Goal: Task Accomplishment & Management: Use online tool/utility

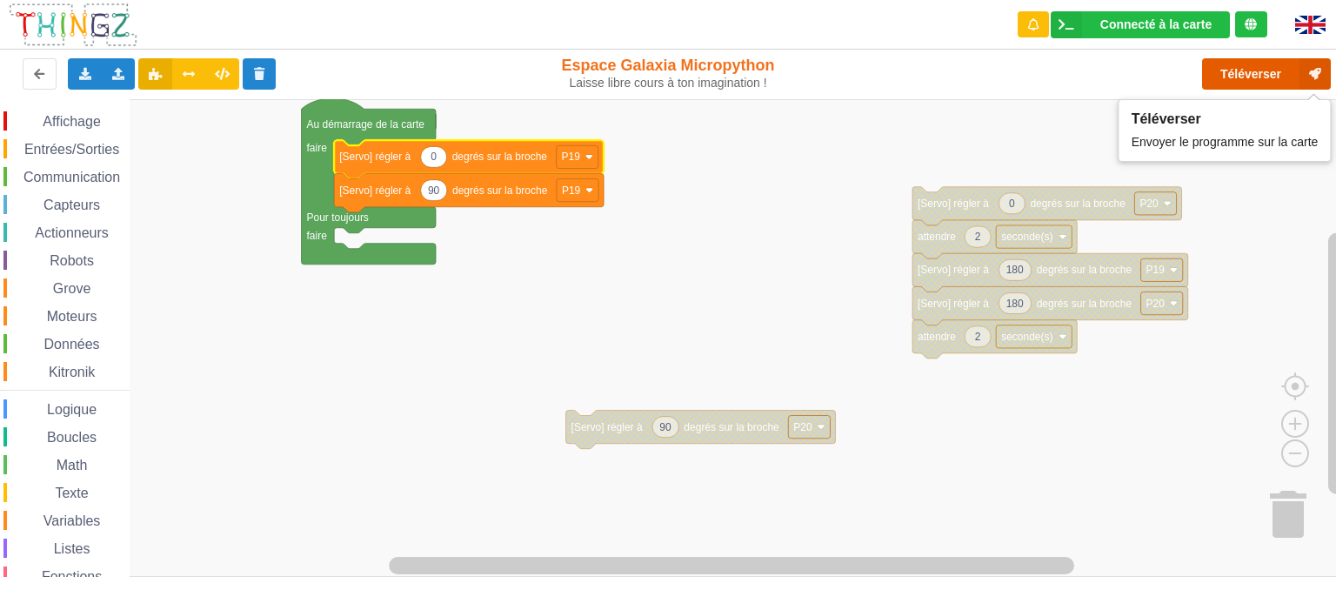
click at [1246, 84] on button "Téléverser" at bounding box center [1266, 73] width 129 height 31
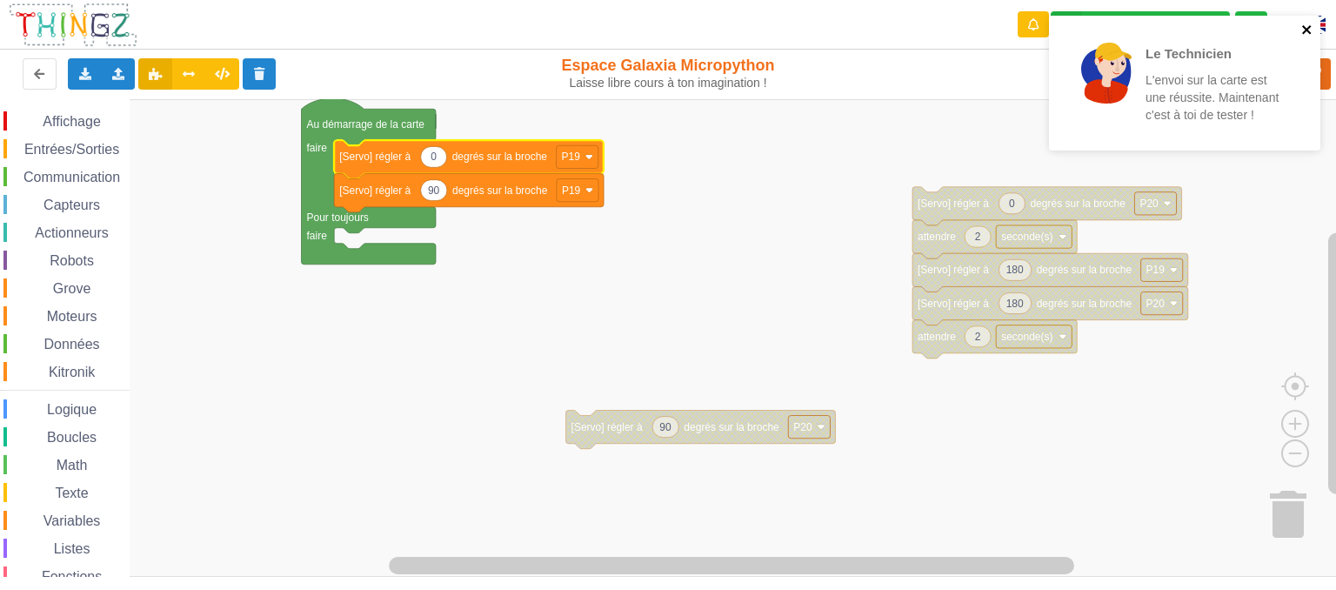
click at [1308, 30] on icon "close" at bounding box center [1306, 29] width 9 height 9
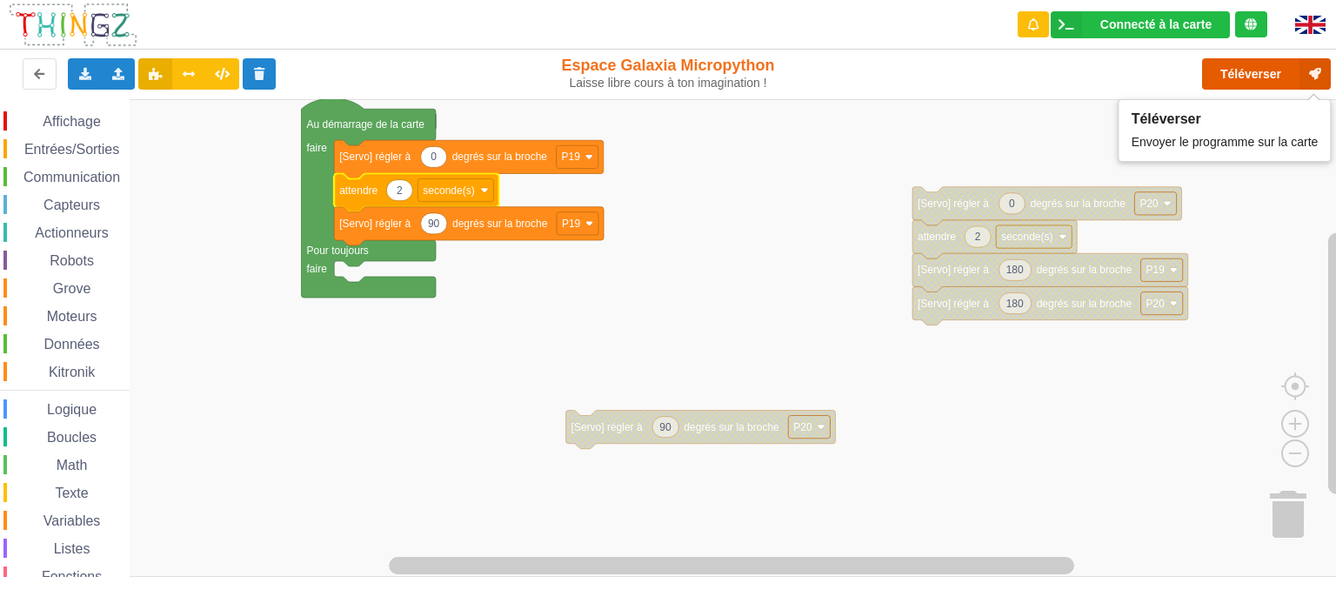
click at [1269, 74] on button "Téléverser" at bounding box center [1266, 73] width 129 height 31
click at [439, 412] on rect "Espace de travail de Blocky" at bounding box center [674, 338] width 1349 height 478
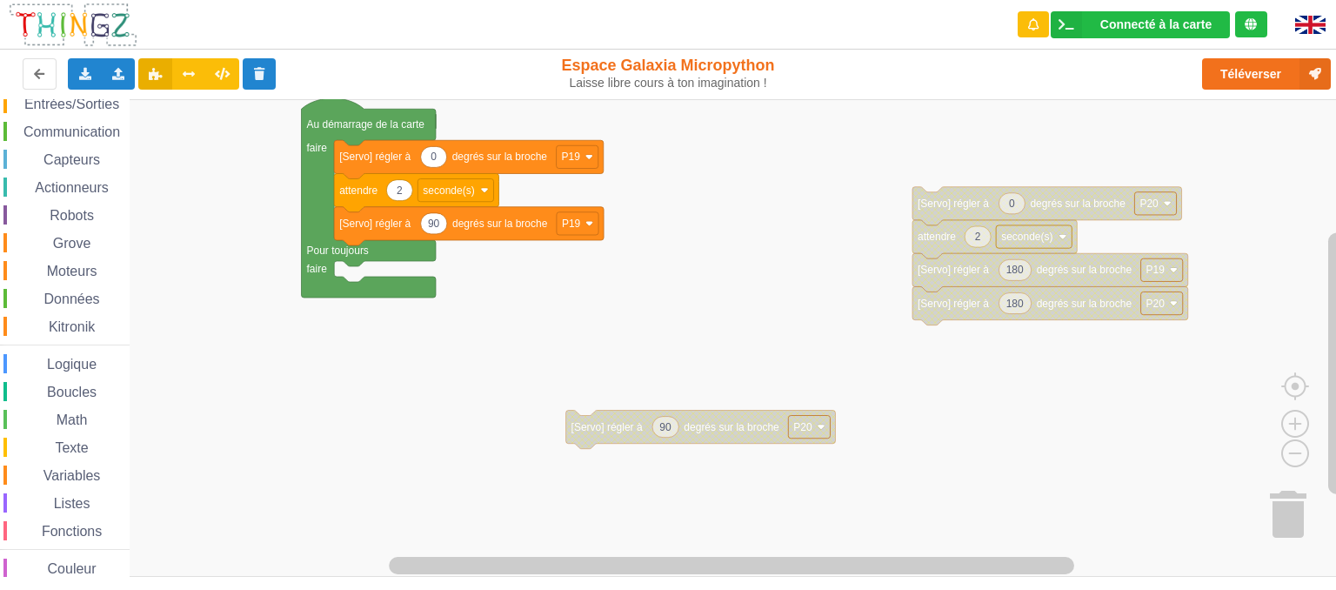
scroll to position [63, 0]
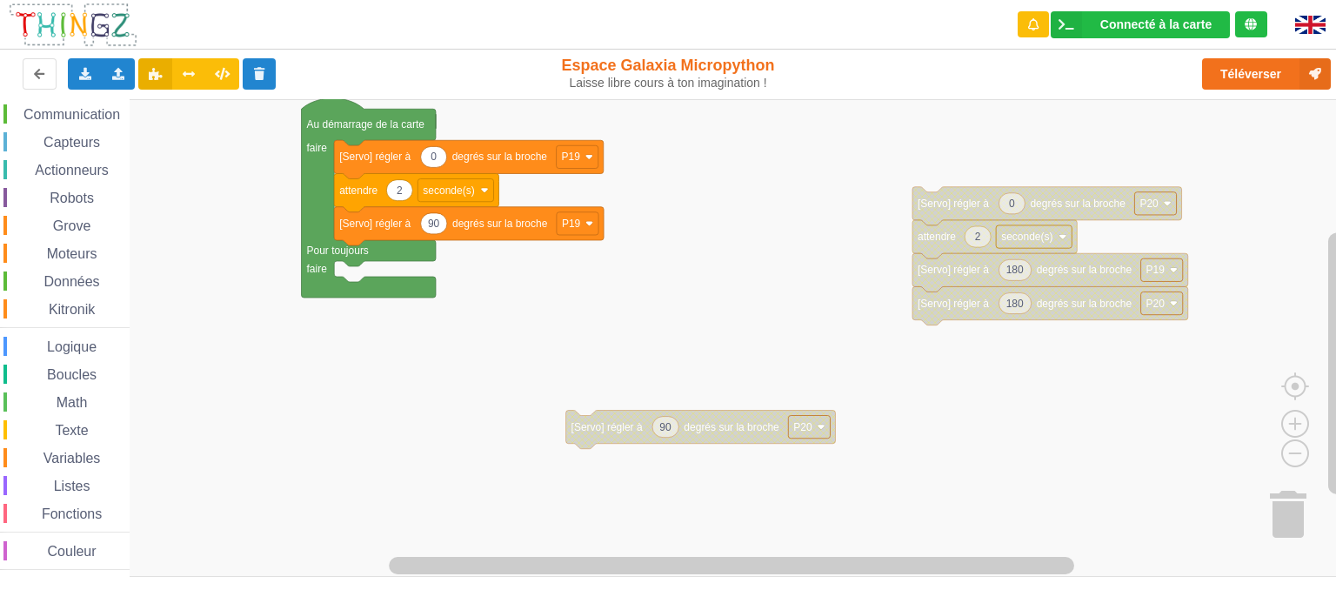
click at [67, 339] on span "Logique" at bounding box center [71, 346] width 55 height 15
click at [338, 360] on div "Affichage Entrées/Sorties Communication Capteurs Actionneurs Robots Grove Moteu…" at bounding box center [674, 338] width 1349 height 479
click at [63, 339] on span "Logique" at bounding box center [71, 346] width 55 height 15
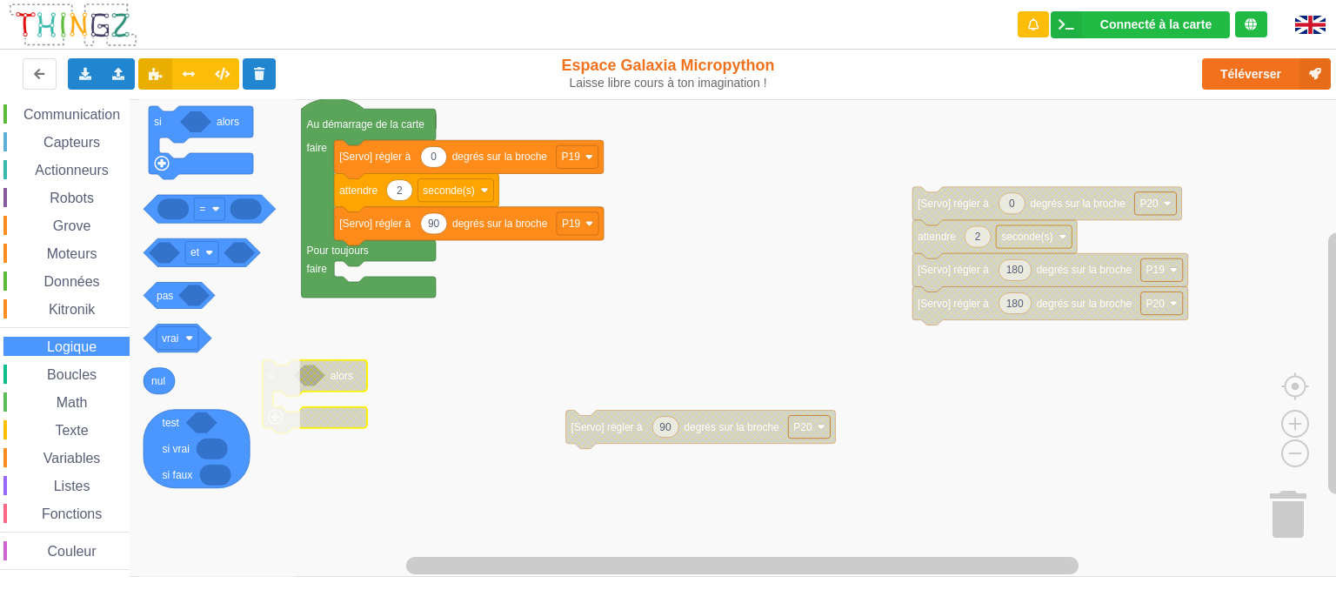
click at [73, 372] on span "Boucles" at bounding box center [71, 374] width 55 height 15
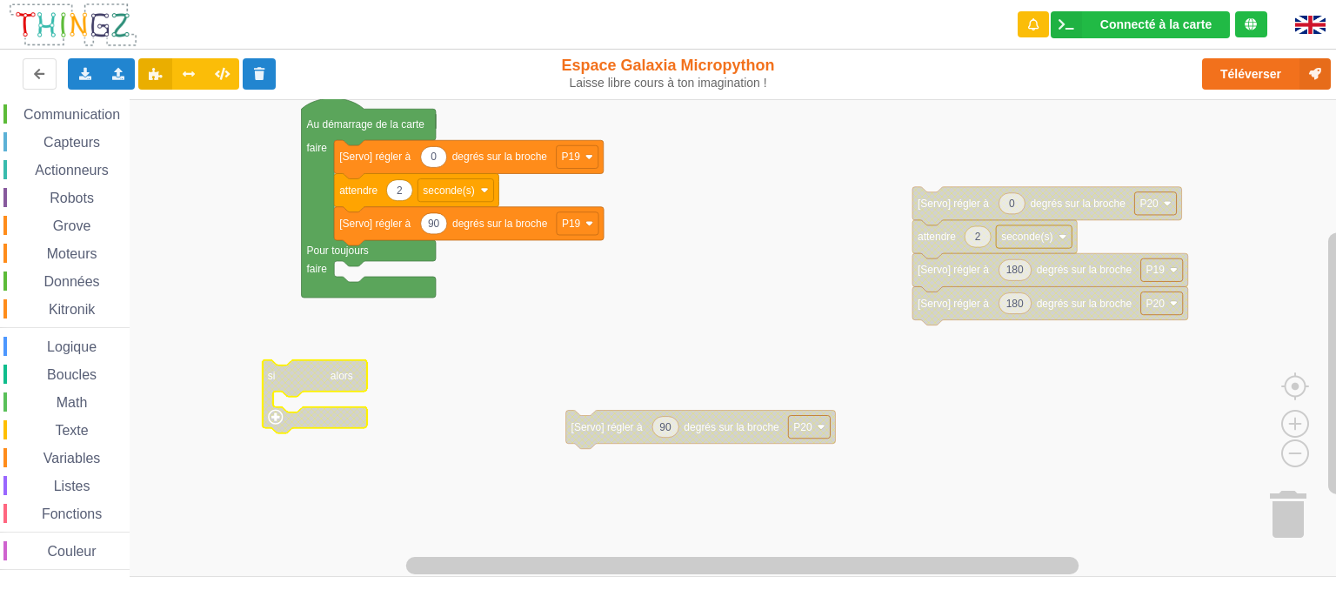
click at [571, 325] on rect "Espace de travail de Blocky" at bounding box center [674, 338] width 1349 height 478
click at [79, 119] on span "Communication" at bounding box center [72, 114] width 102 height 15
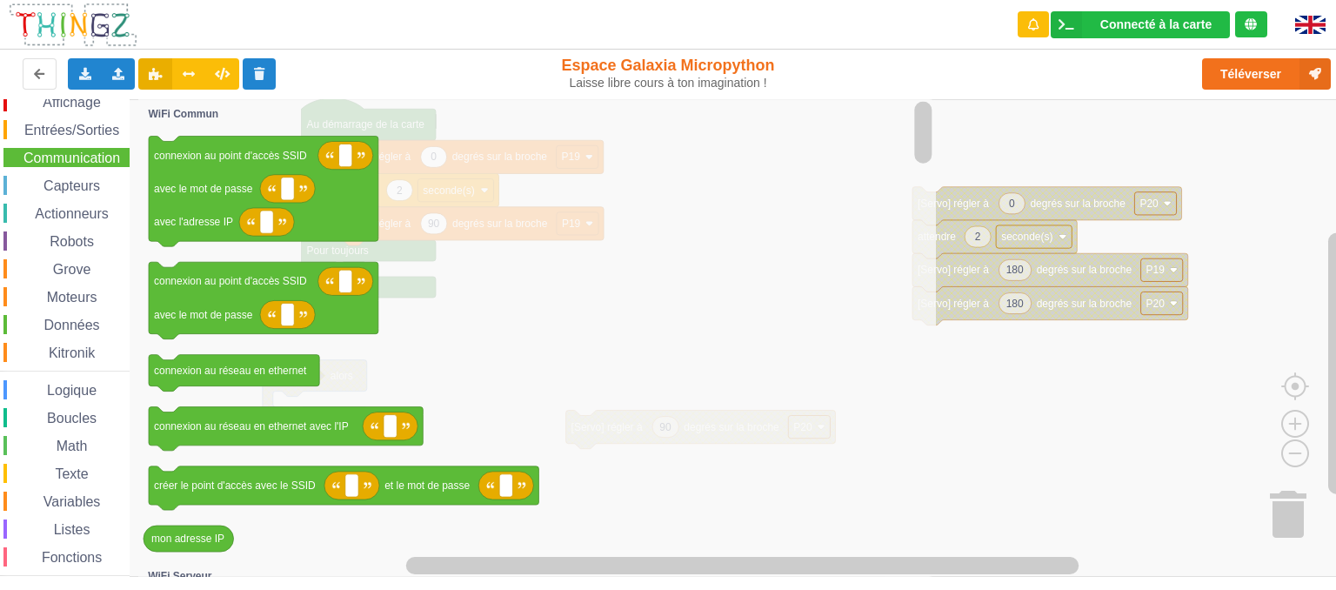
scroll to position [0, 0]
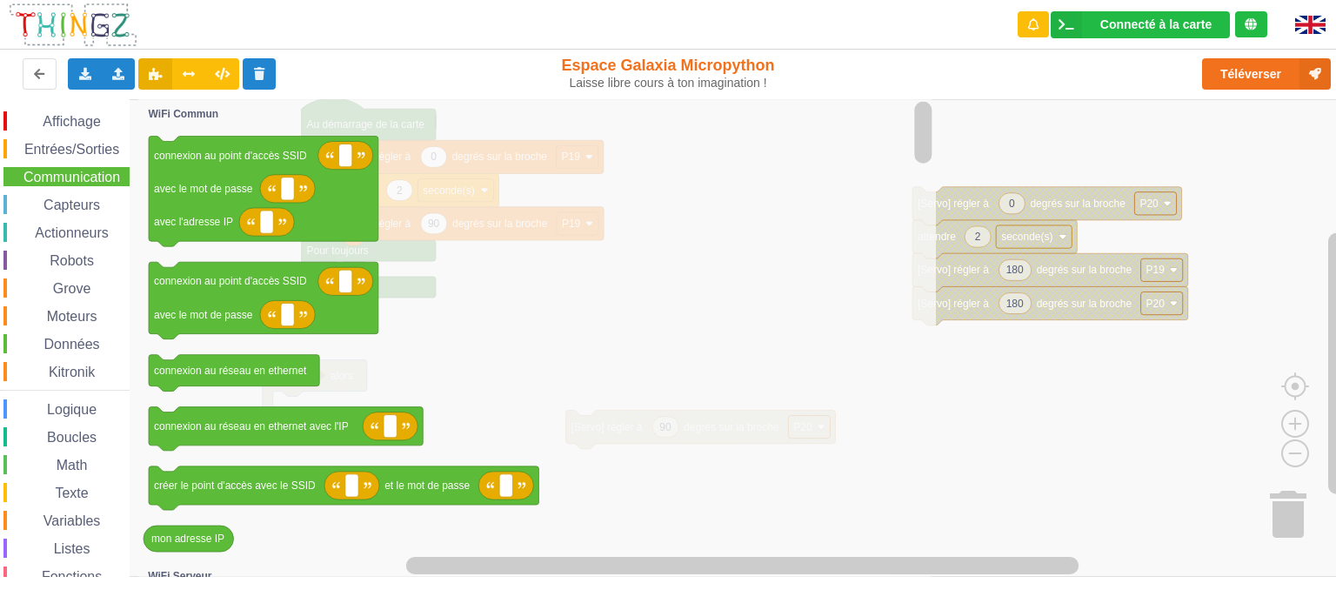
click at [82, 114] on span "Affichage" at bounding box center [71, 121] width 63 height 15
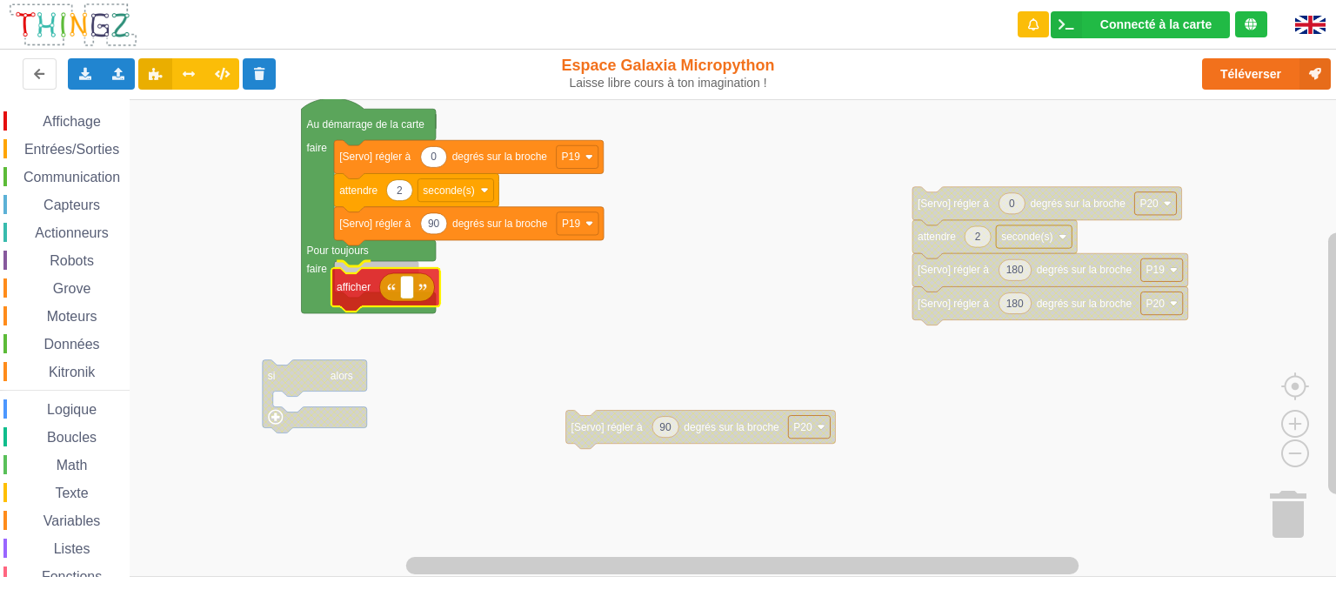
click at [366, 300] on div "Affichage Entrées/Sorties Communication Capteurs Actionneurs Robots Grove Moteu…" at bounding box center [674, 338] width 1349 height 479
click at [410, 278] on text "Espace de travail de Blocky" at bounding box center [410, 280] width 3 height 12
type input "g"
click at [62, 202] on span "Capteurs" at bounding box center [72, 205] width 62 height 15
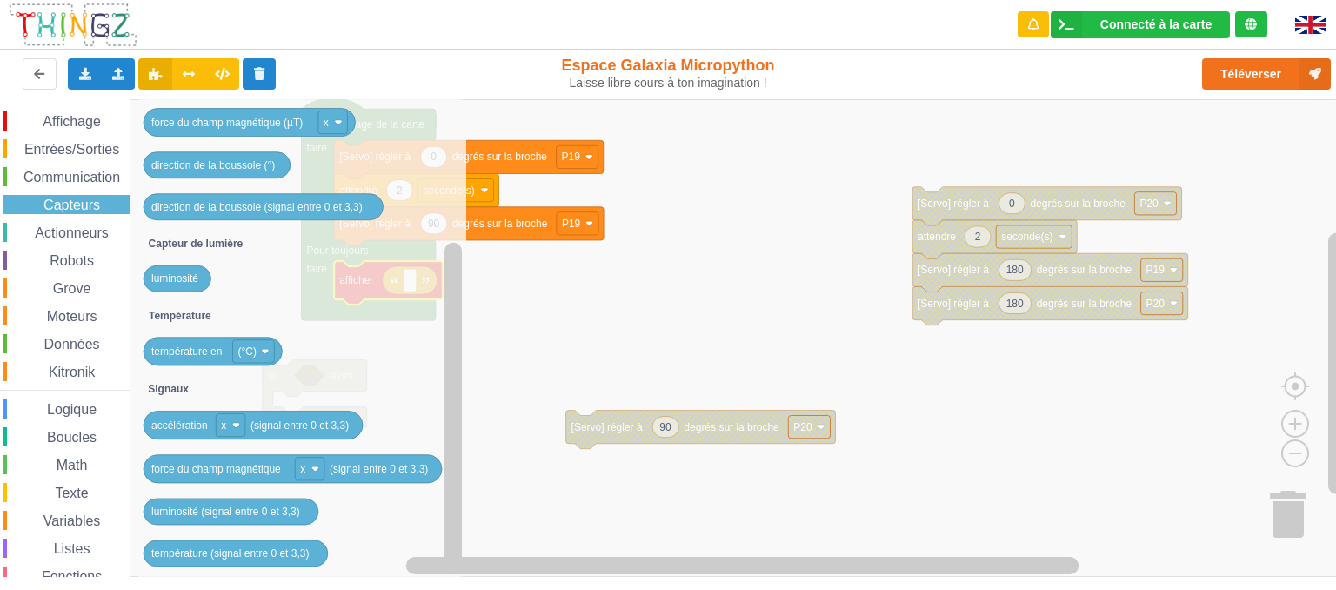
click at [80, 136] on div "Affichage Entrées/Sorties Communication Capteurs Actionneurs Robots Grove Moteu…" at bounding box center [65, 371] width 130 height 521
click at [83, 142] on span "Entrées/Sorties" at bounding box center [72, 149] width 100 height 15
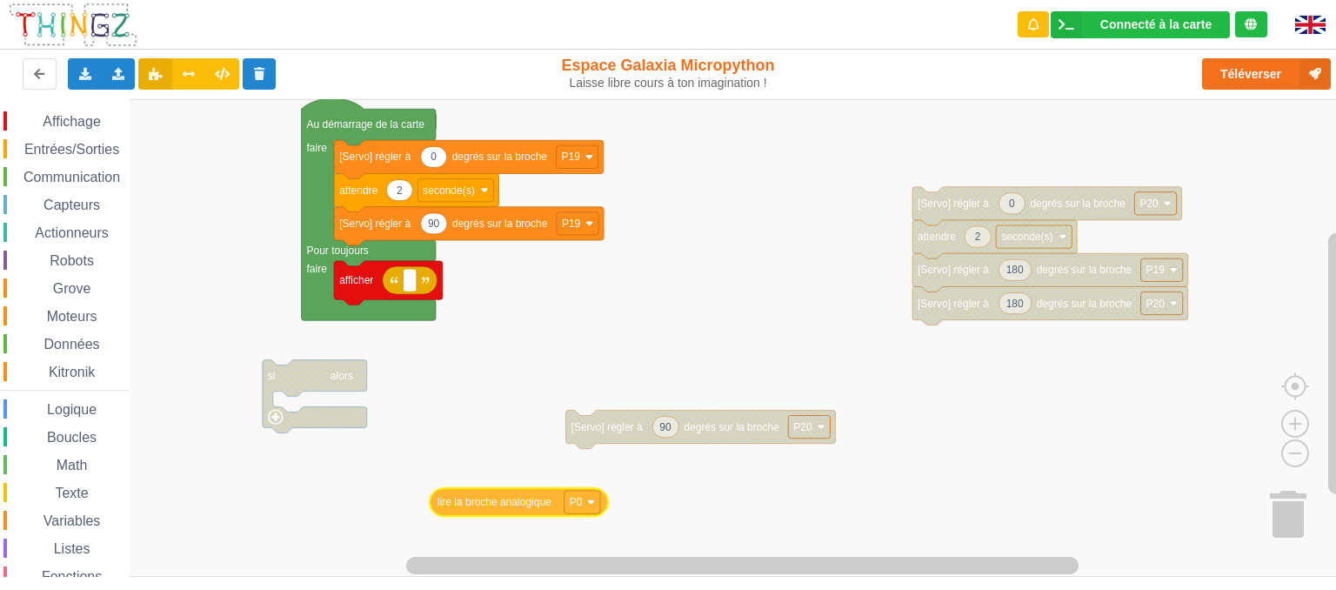
click at [494, 506] on div "Affichage Entrées/Sorties Communication Capteurs Actionneurs Robots Grove Moteu…" at bounding box center [674, 338] width 1349 height 479
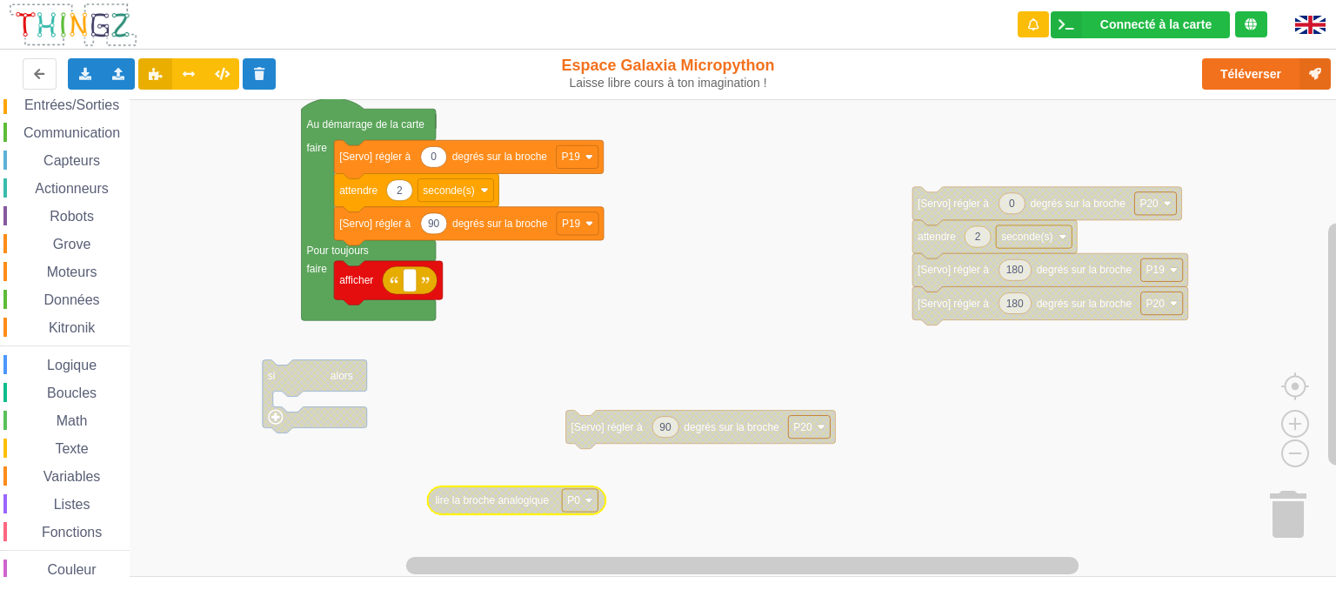
scroll to position [63, 0]
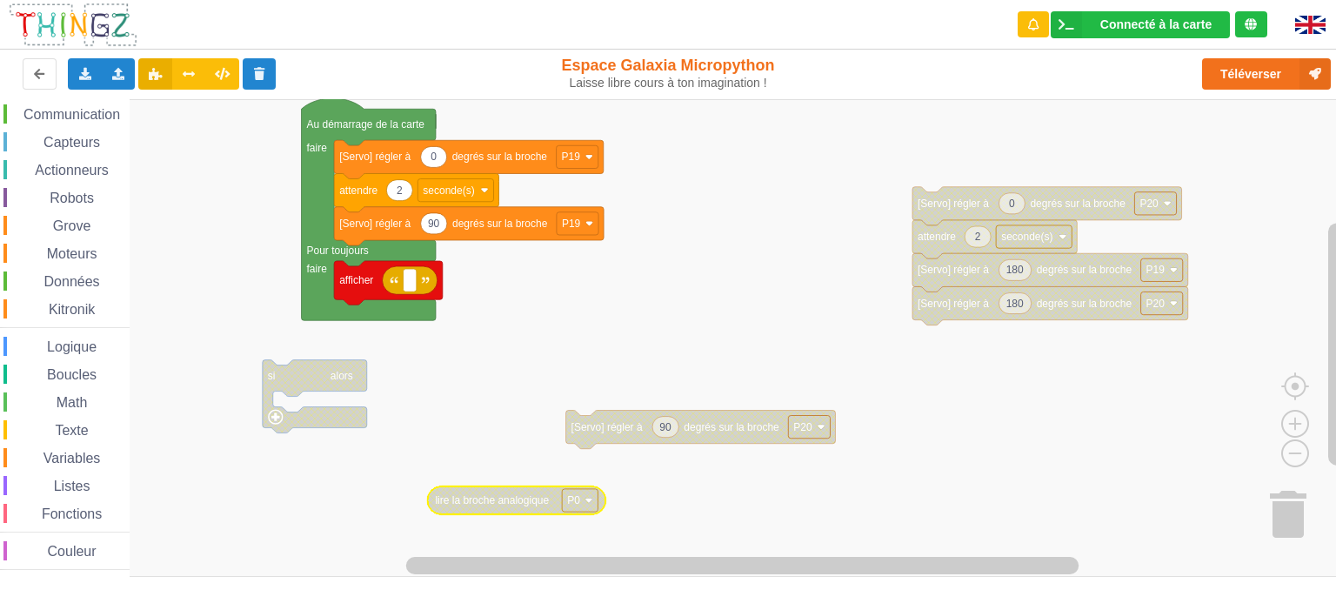
click at [70, 463] on span "Variables" at bounding box center [72, 458] width 63 height 15
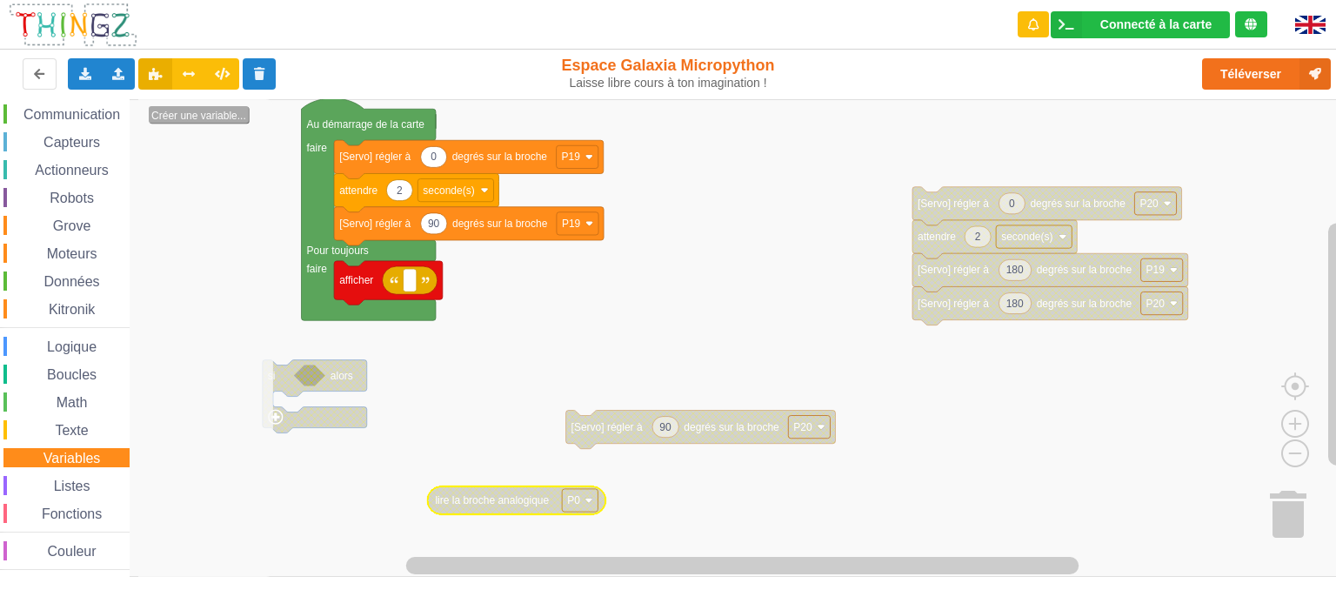
click at [211, 112] on text "Créer une variable..." at bounding box center [198, 116] width 95 height 12
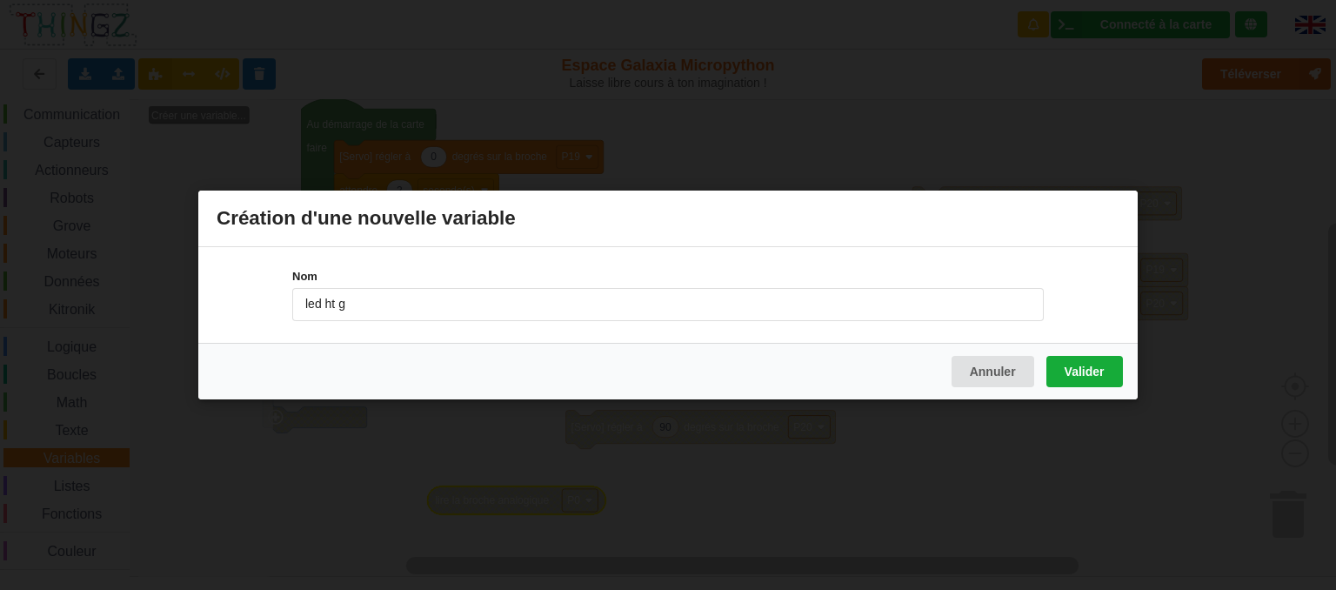
type input "led ht g"
click at [1070, 364] on button "Valider" at bounding box center [1085, 371] width 77 height 31
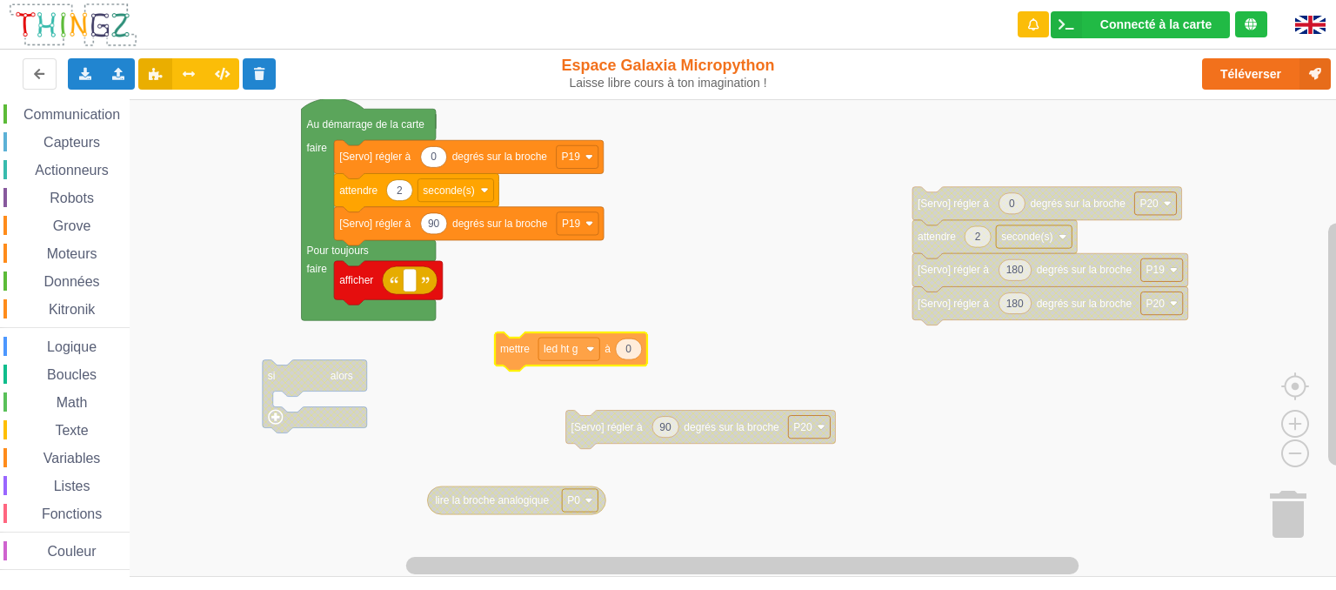
click at [511, 356] on div "Affichage Entrées/Sorties Communication Capteurs Actionneurs Robots Grove Moteu…" at bounding box center [674, 338] width 1349 height 479
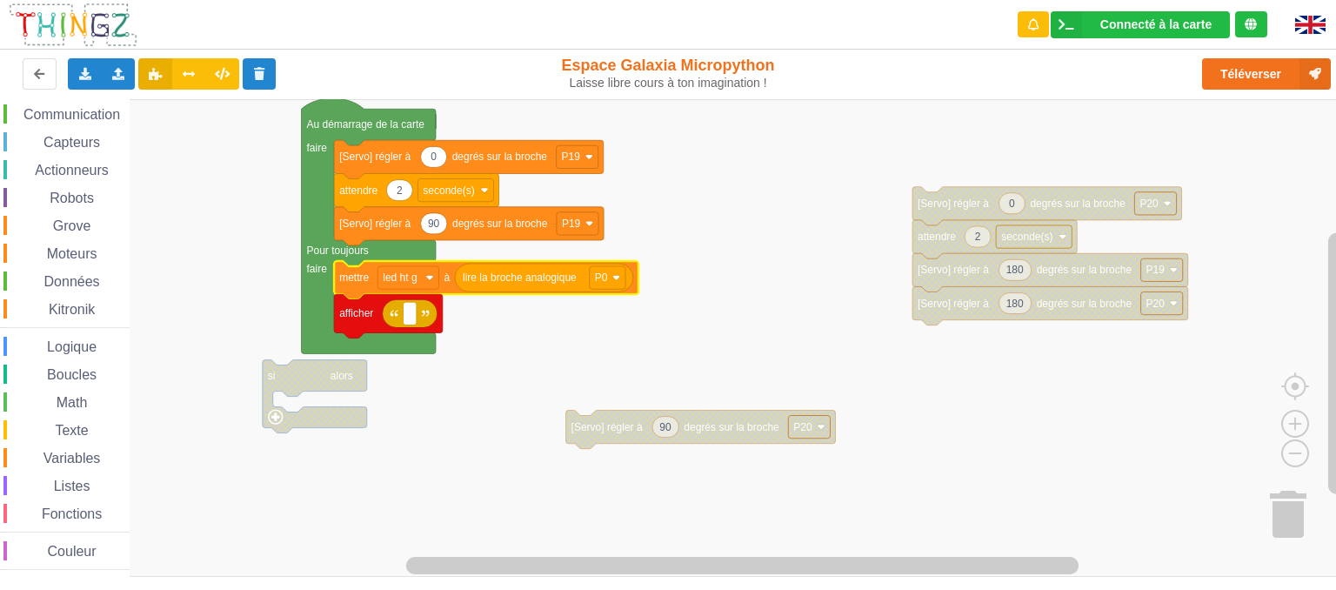
click at [80, 463] on span "Variables" at bounding box center [72, 458] width 63 height 15
click at [393, 318] on div "Affichage Entrées/Sorties Communication Capteurs Actionneurs Robots Grove Moteu…" at bounding box center [674, 338] width 1349 height 479
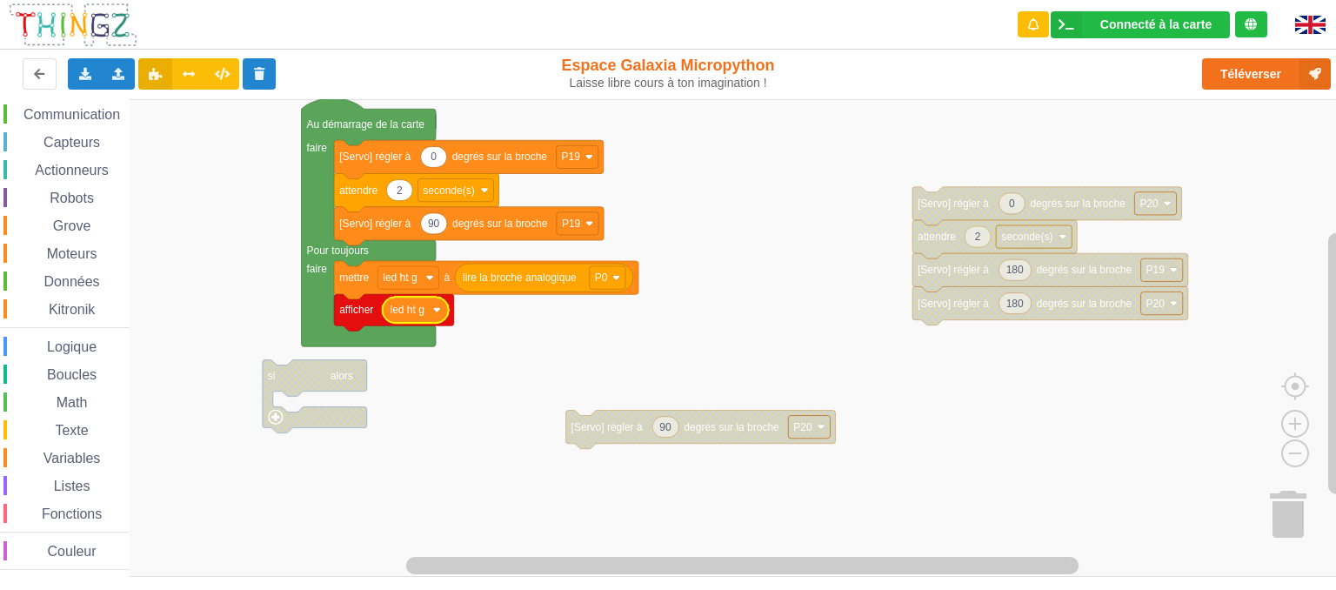
click at [616, 349] on rect "Espace de travail de Blocky" at bounding box center [674, 338] width 1349 height 478
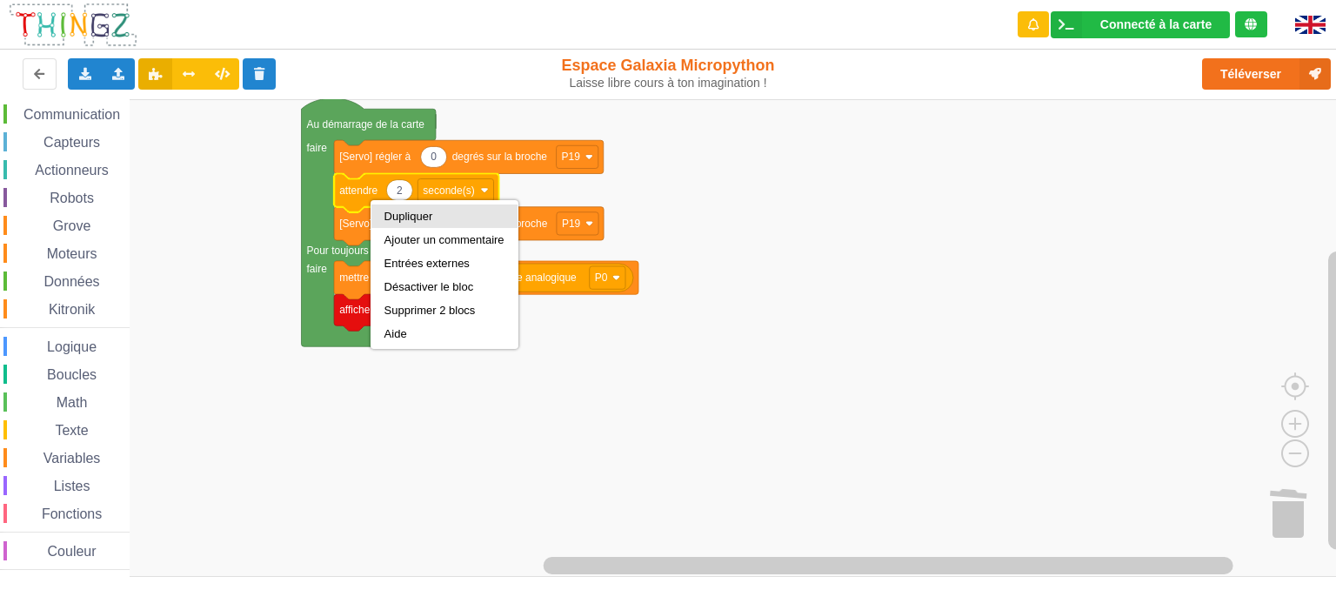
click at [390, 211] on div "Dupliquer" at bounding box center [445, 216] width 120 height 13
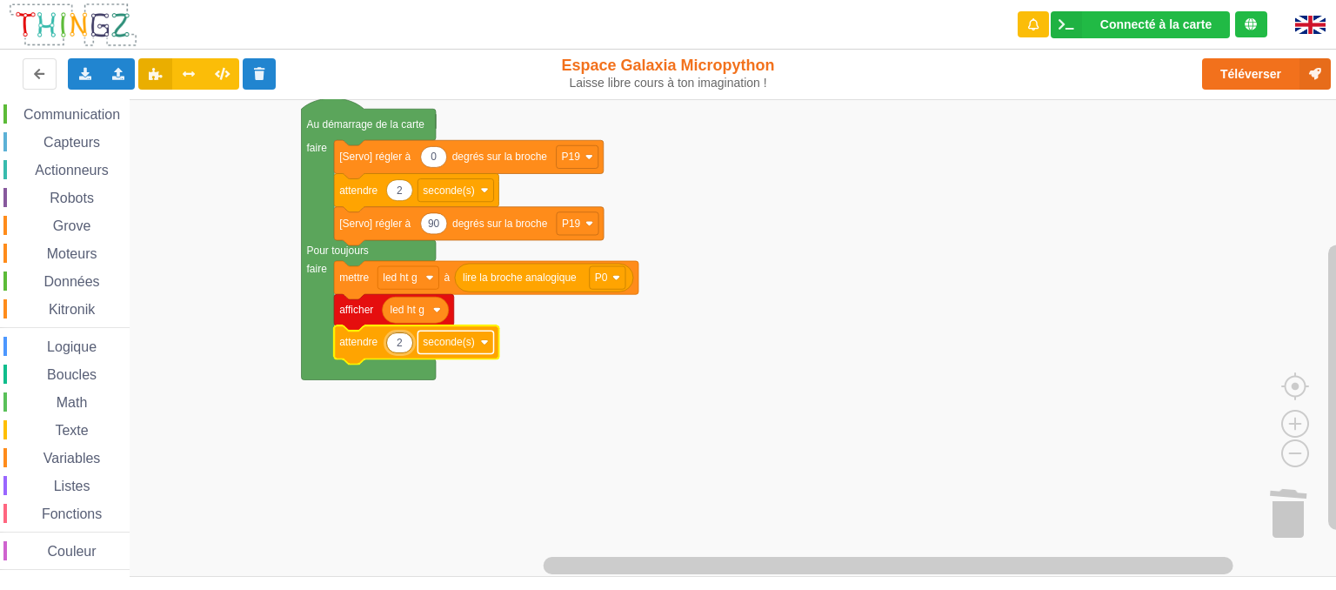
click at [451, 342] on text "seconde(s)" at bounding box center [448, 342] width 51 height 12
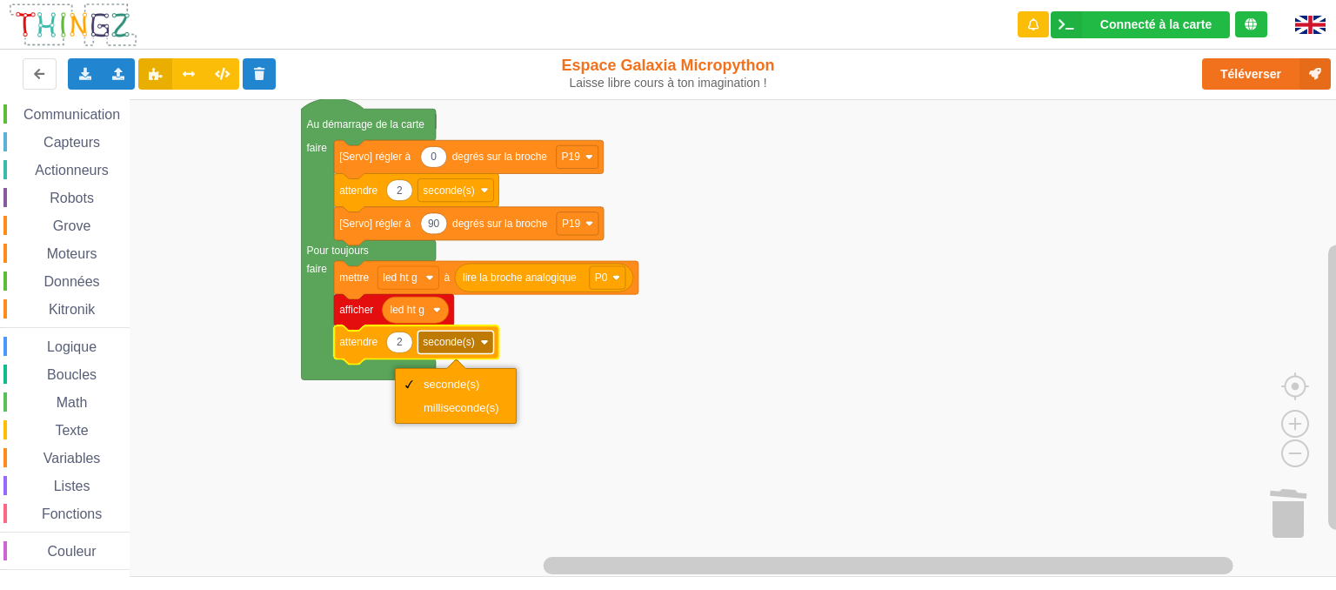
click at [451, 342] on text "seconde(s)" at bounding box center [448, 342] width 51 height 12
click at [441, 405] on div "milliseconde(s)" at bounding box center [462, 407] width 76 height 13
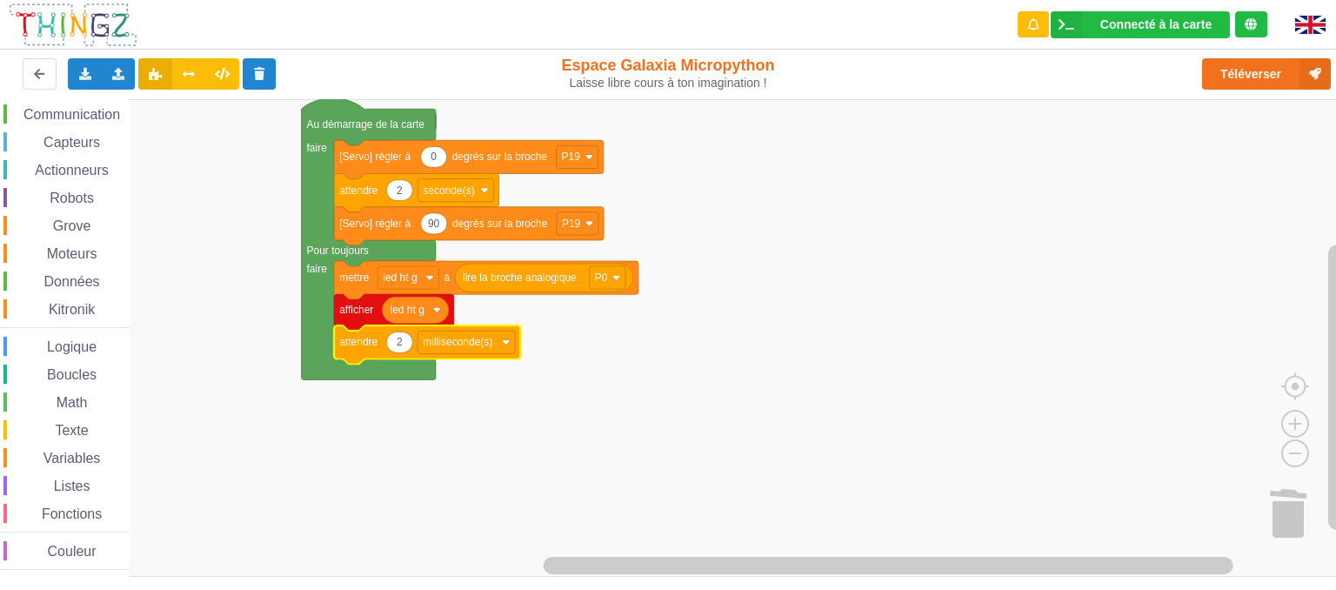
click at [400, 344] on text "2" at bounding box center [400, 342] width 6 height 12
click at [400, 344] on input "2" at bounding box center [399, 343] width 27 height 22
type input "500"
click at [846, 383] on rect "Espace de travail de Blocky" at bounding box center [674, 338] width 1349 height 478
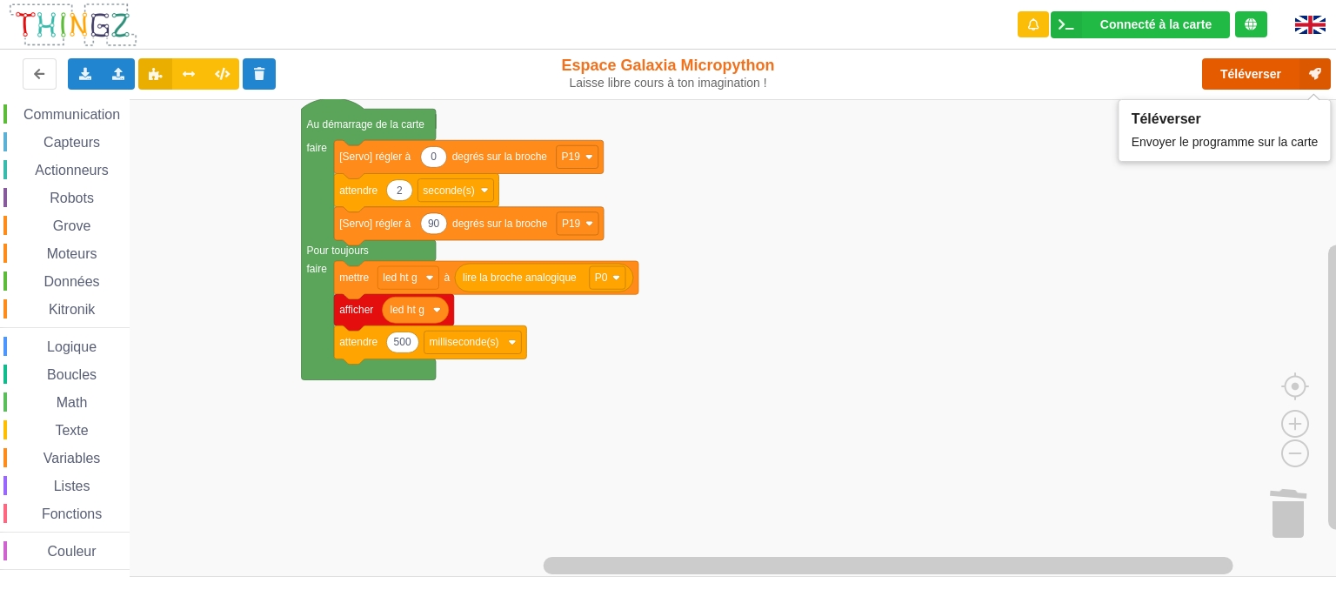
click at [1251, 78] on button "Téléverser" at bounding box center [1266, 73] width 129 height 31
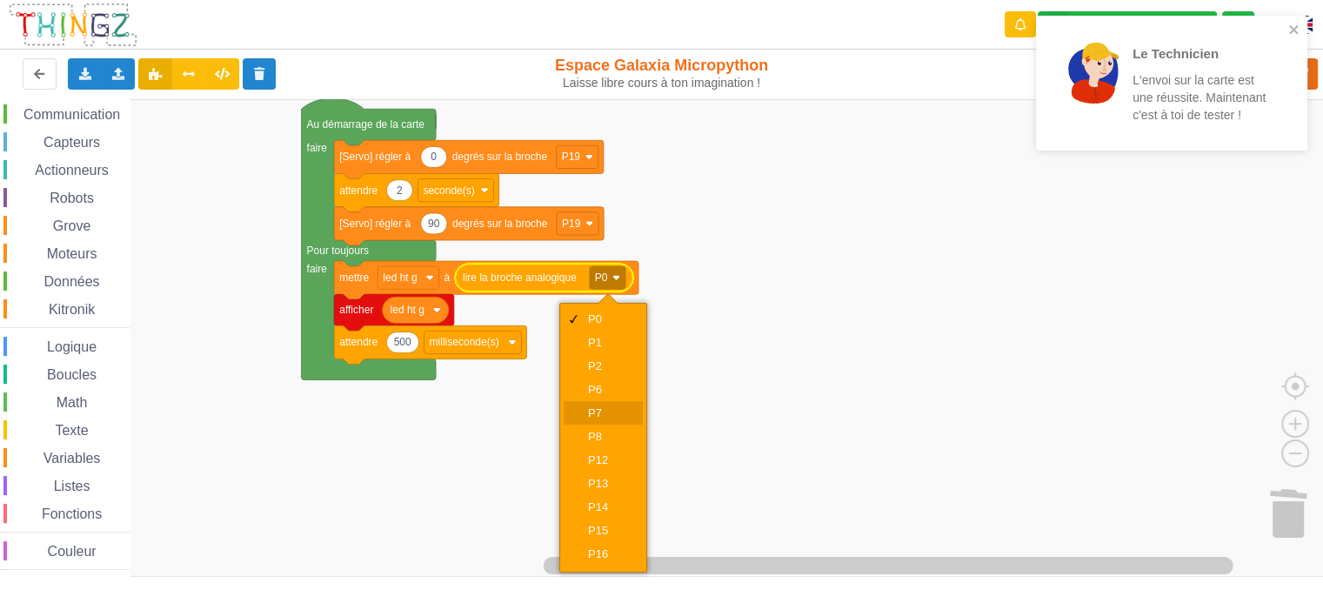
click at [593, 412] on div "P7" at bounding box center [609, 412] width 42 height 13
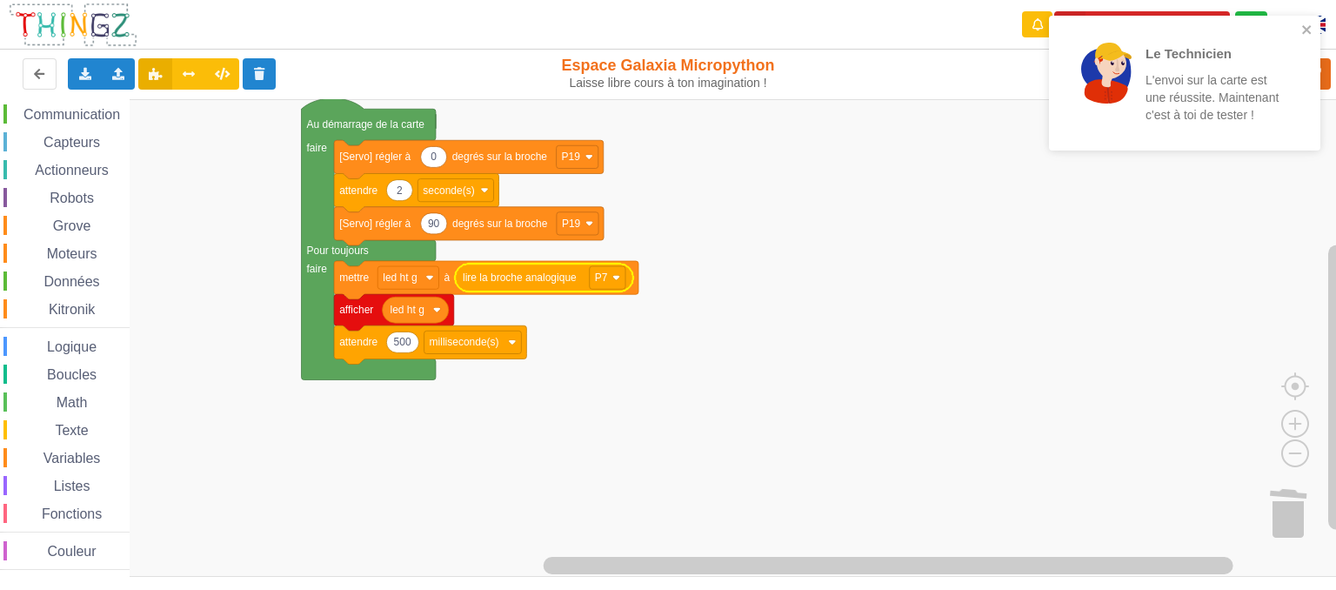
click at [595, 412] on rect "Espace de travail de Blocky" at bounding box center [674, 338] width 1349 height 478
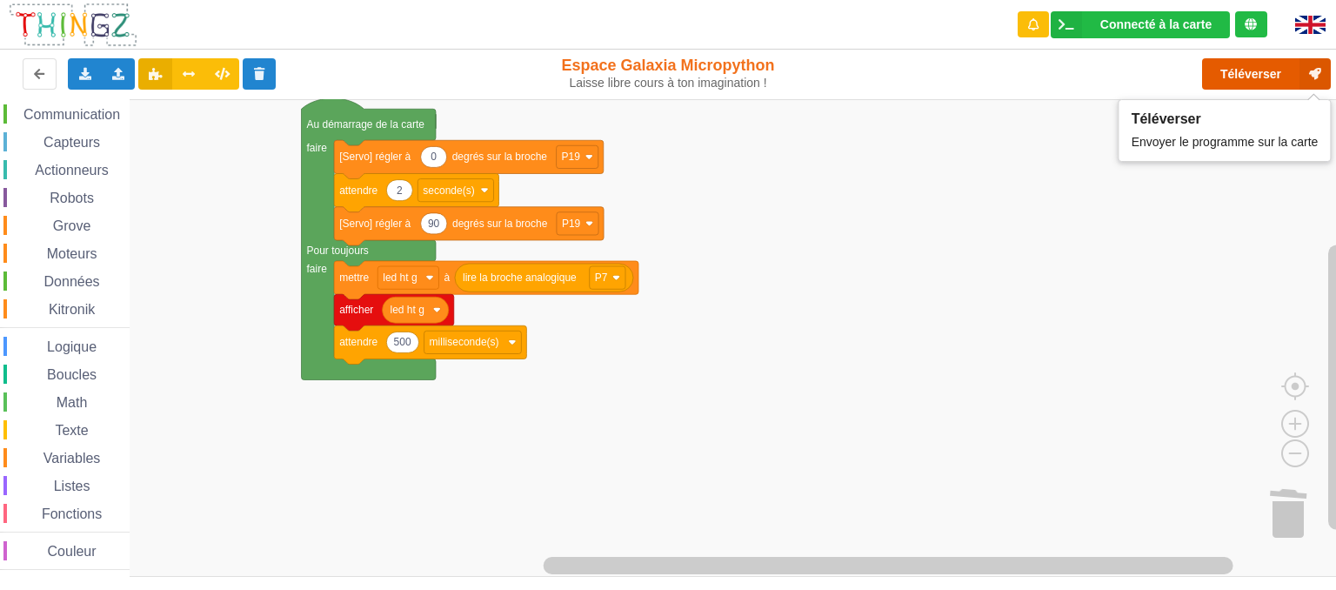
click at [1248, 71] on button "Téléverser" at bounding box center [1266, 73] width 129 height 31
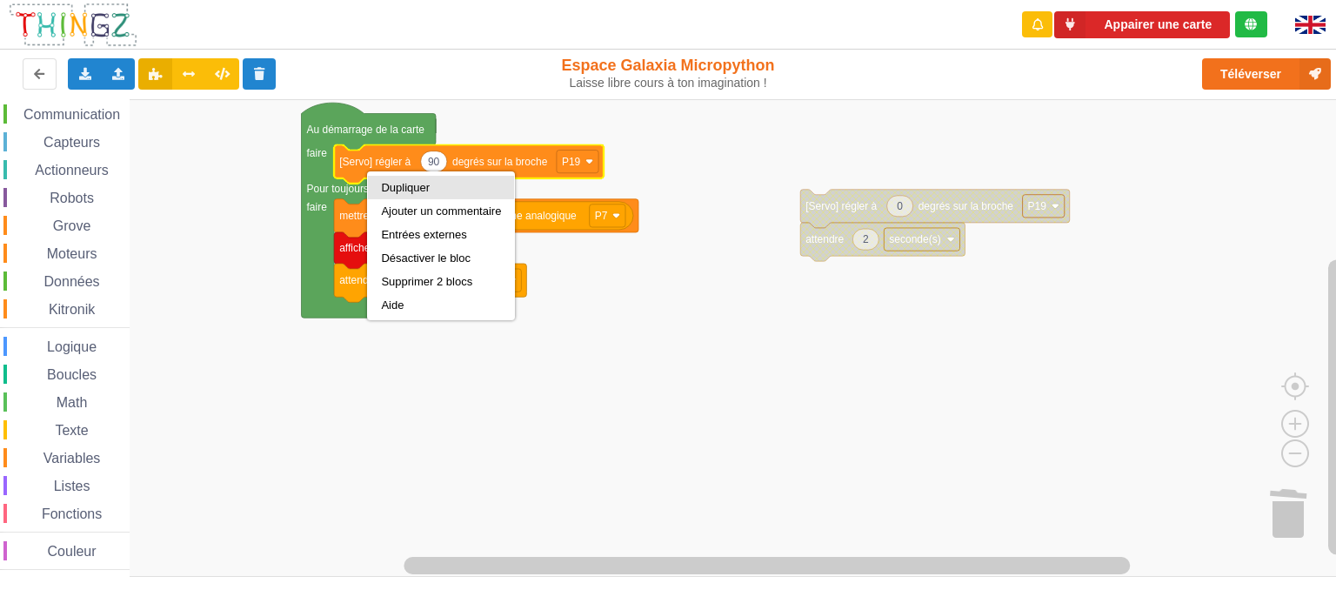
click at [386, 191] on div "Dupliquer" at bounding box center [441, 187] width 120 height 13
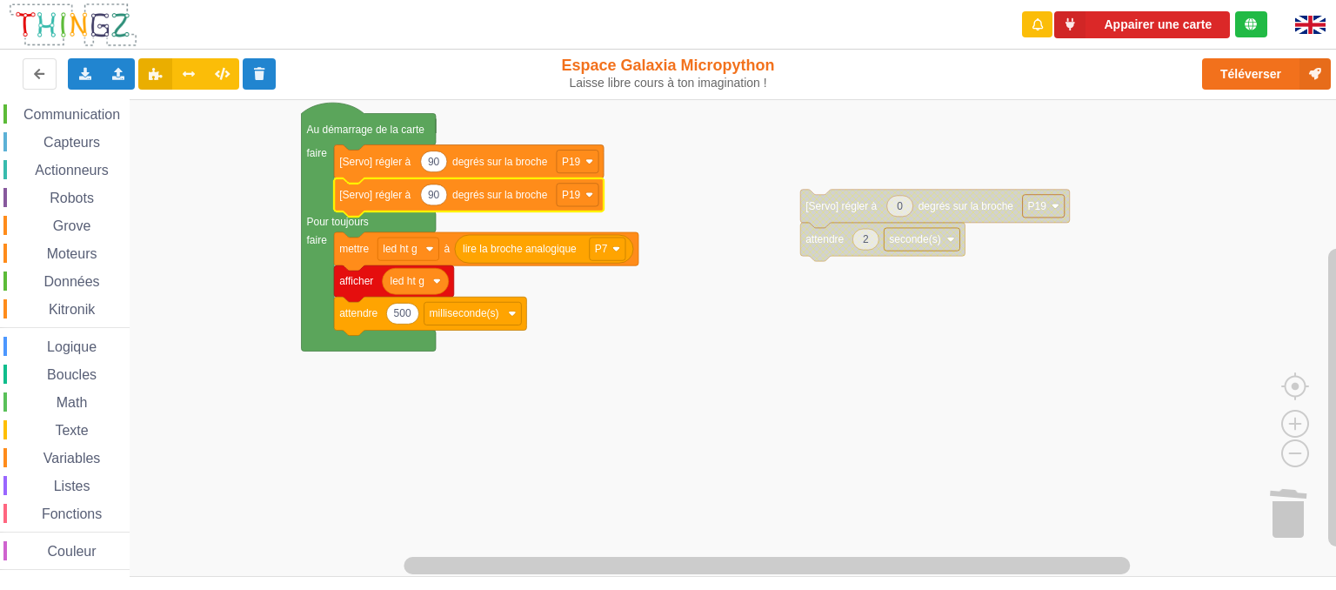
click at [365, 204] on icon "Espace de travail de Blocky" at bounding box center [469, 197] width 270 height 38
click at [581, 196] on rect "Espace de travail de Blocky" at bounding box center [578, 195] width 42 height 23
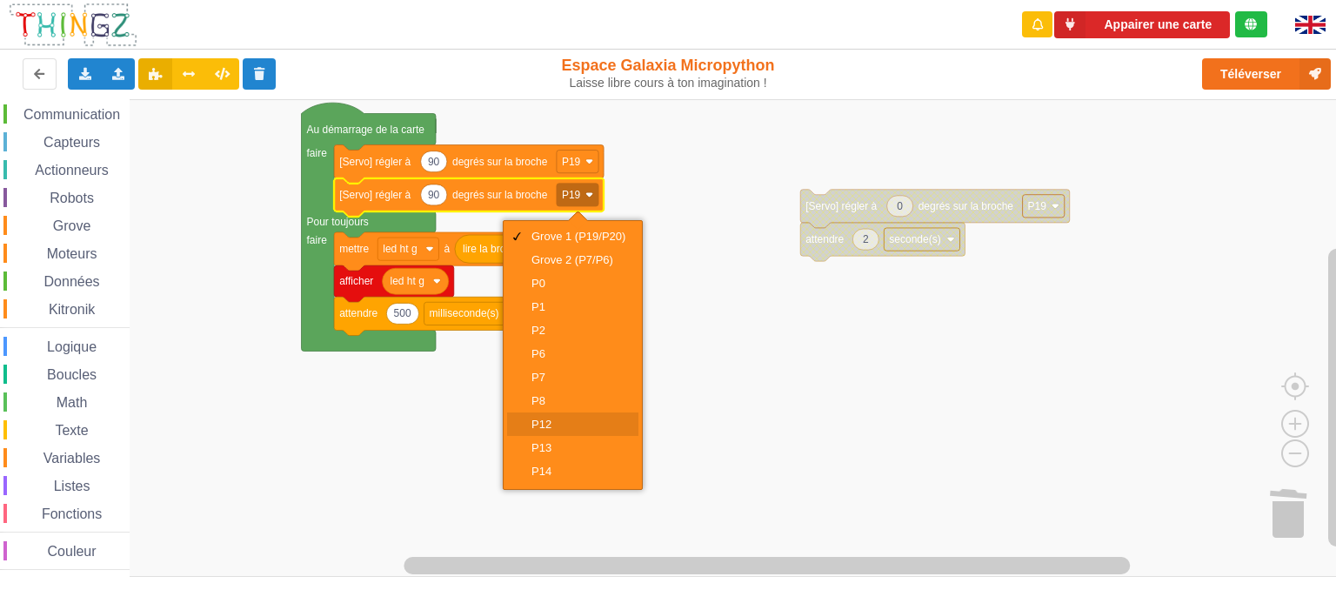
scroll to position [94, 0]
click at [546, 471] on div "P20" at bounding box center [579, 473] width 94 height 13
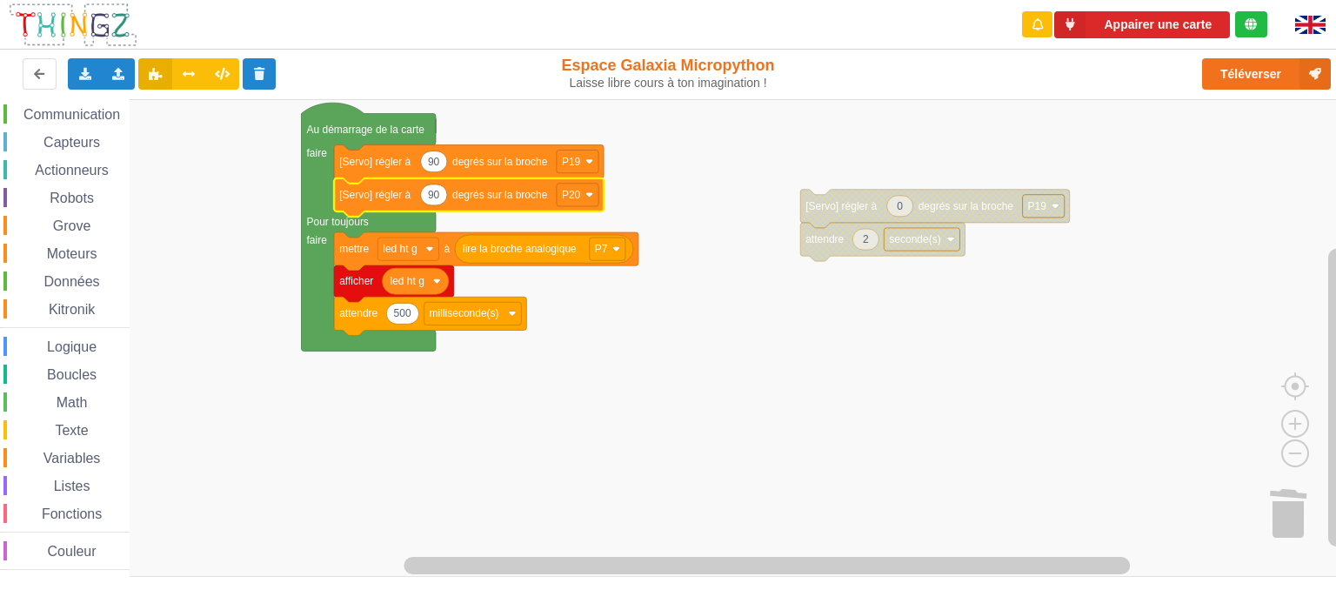
click at [741, 398] on rect "Espace de travail de Blocky" at bounding box center [674, 338] width 1349 height 478
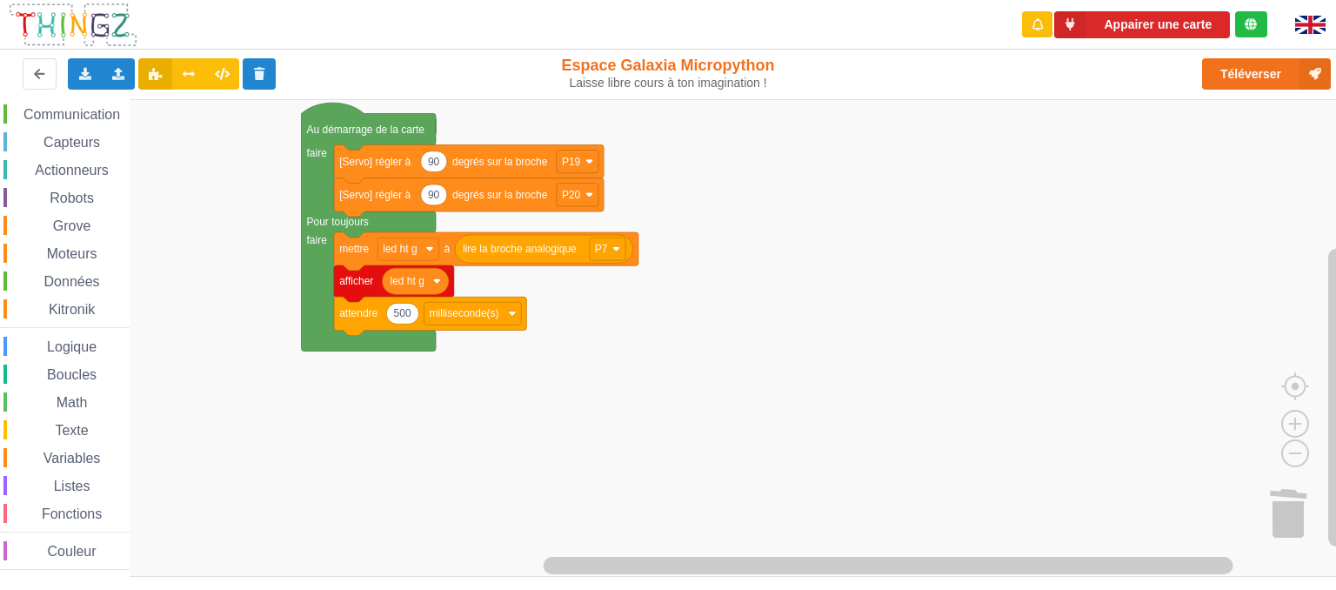
click at [66, 405] on span "Math" at bounding box center [72, 402] width 37 height 15
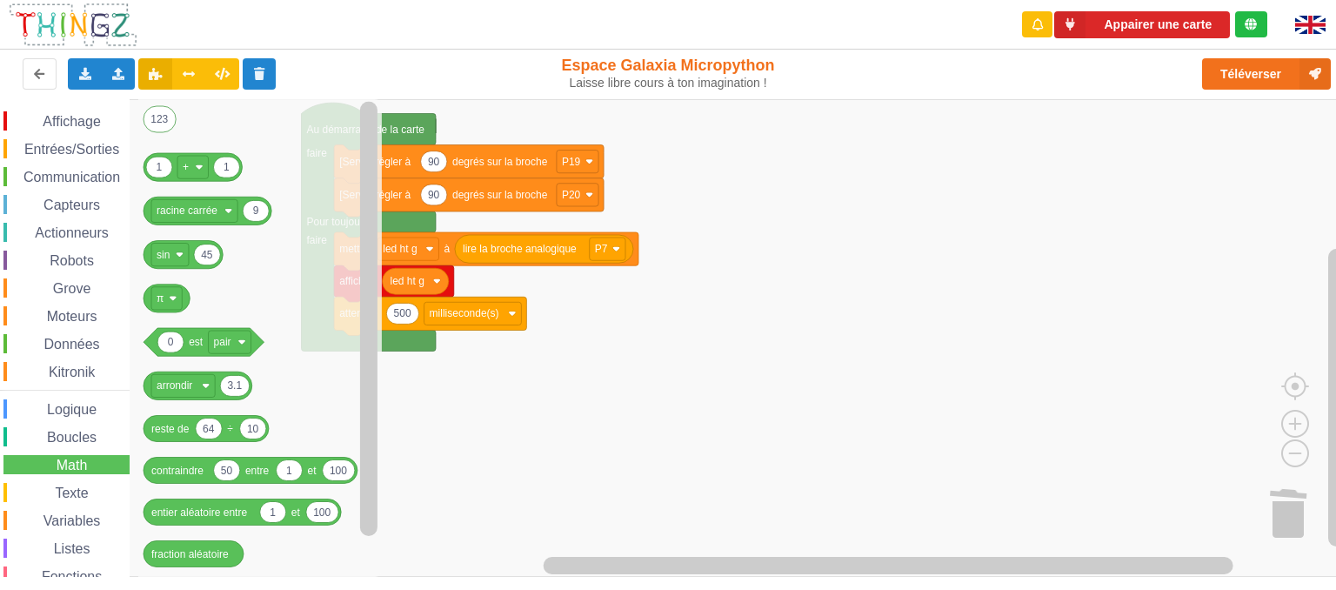
scroll to position [63, 0]
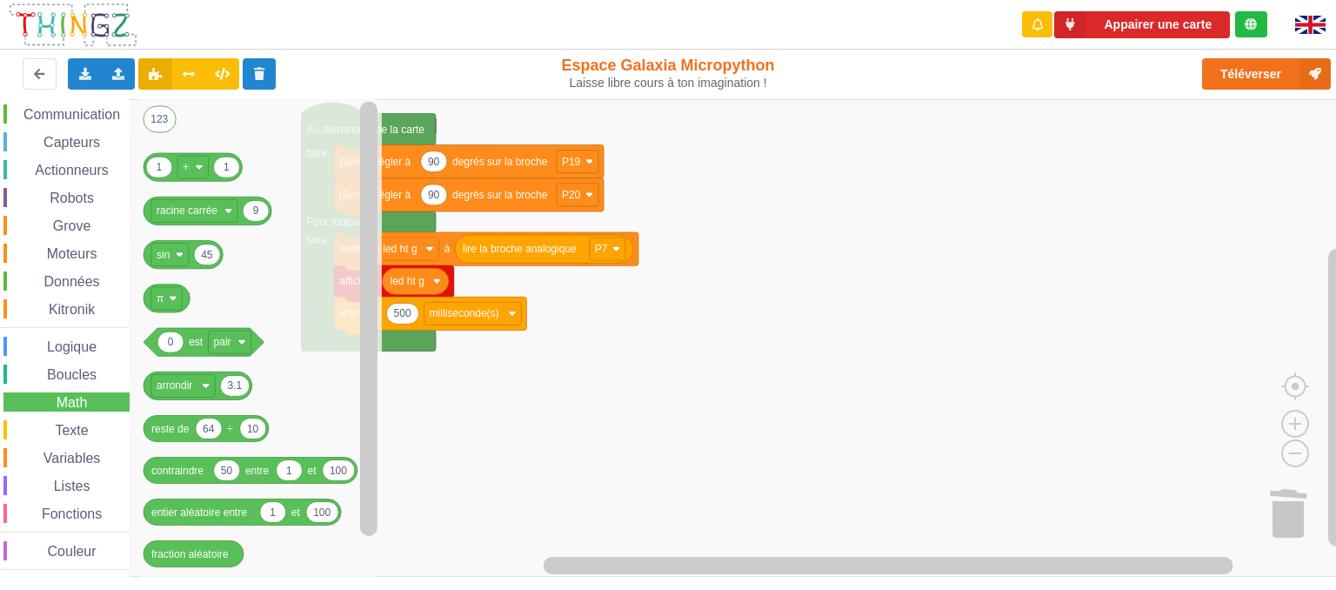
click at [85, 427] on span "Texte" at bounding box center [71, 430] width 38 height 15
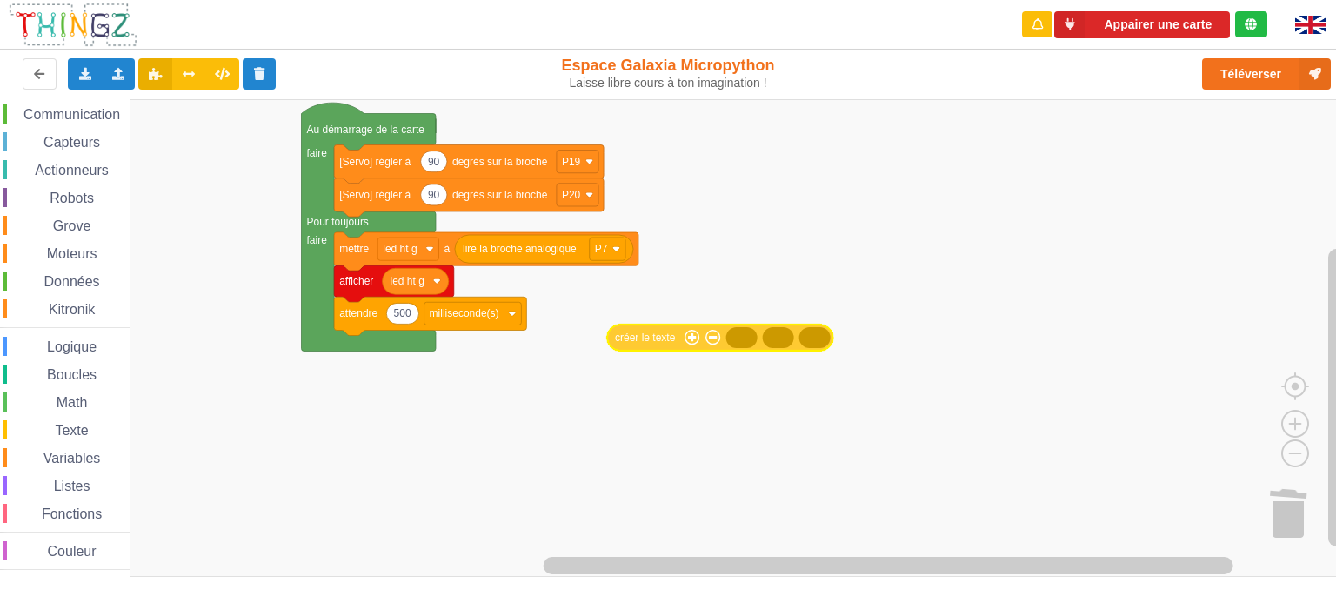
click at [647, 344] on div "Affichage Entrées/Sorties Communication Capteurs Actionneurs Robots Grove Moteu…" at bounding box center [674, 338] width 1349 height 479
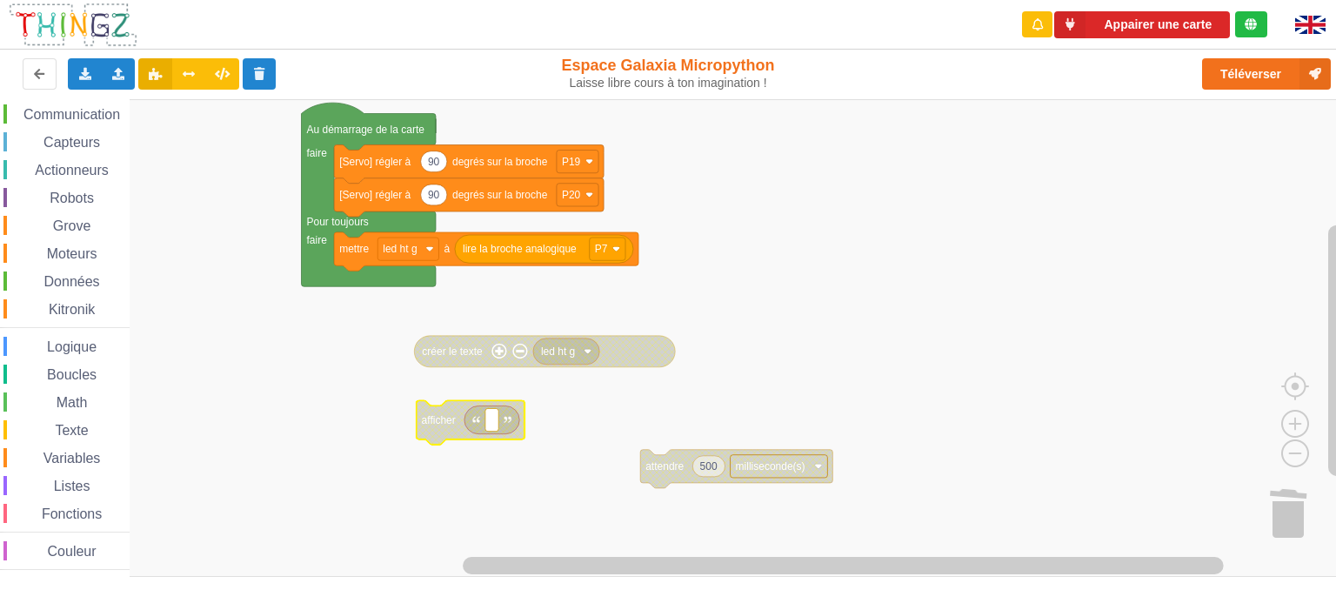
click at [86, 428] on span "Texte" at bounding box center [71, 430] width 38 height 15
click at [658, 358] on div "Affichage Entrées/Sorties Communication Capteurs Actionneurs Robots Grove Moteu…" at bounding box center [674, 338] width 1349 height 479
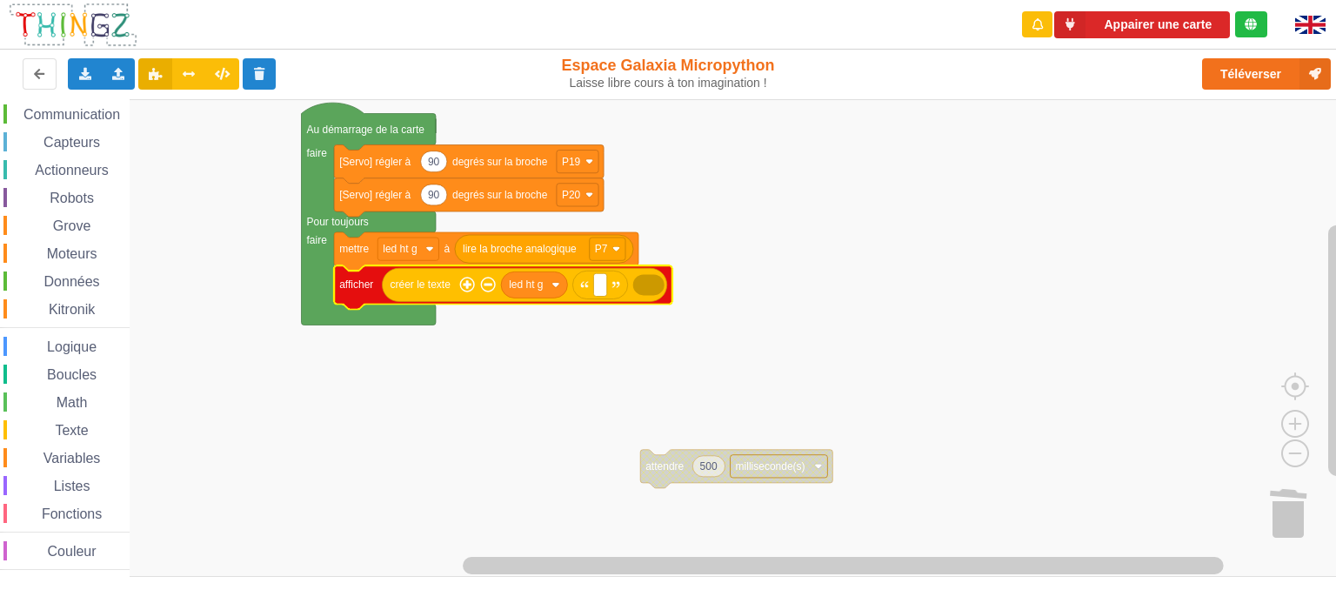
click at [342, 304] on icon "Espace de travail de Blocky" at bounding box center [503, 287] width 338 height 44
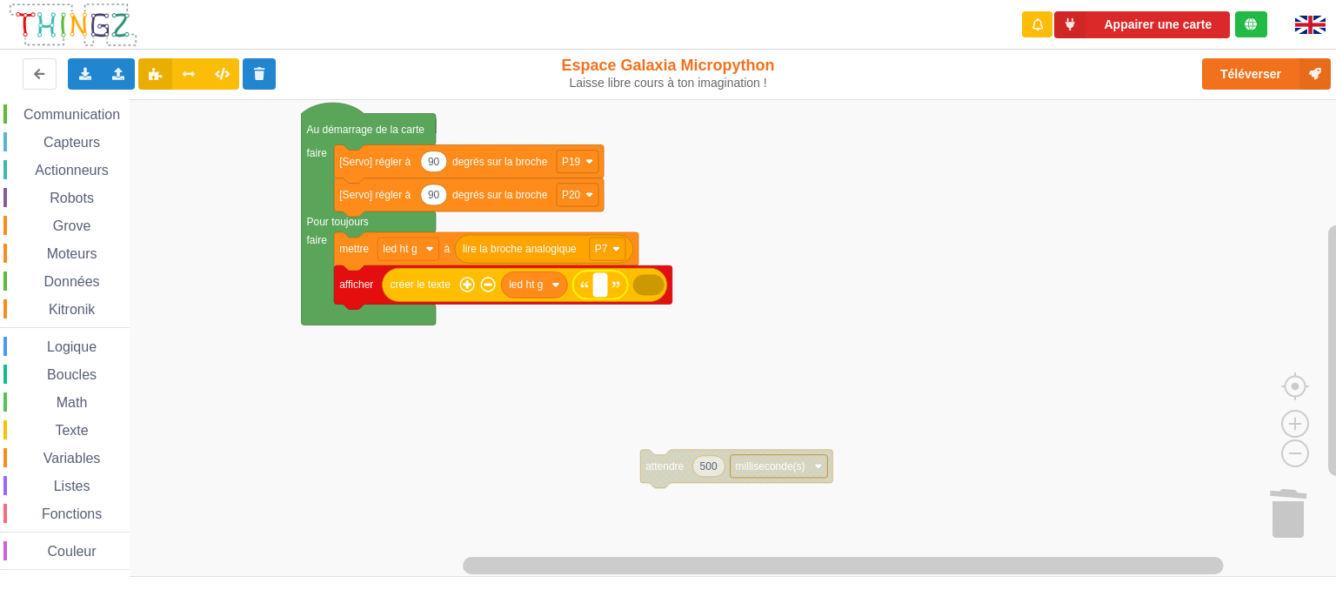
click at [602, 290] on rect "Espace de travail de Blocky" at bounding box center [599, 284] width 13 height 23
type input "et"
click at [69, 507] on span "Fonctions" at bounding box center [71, 513] width 65 height 15
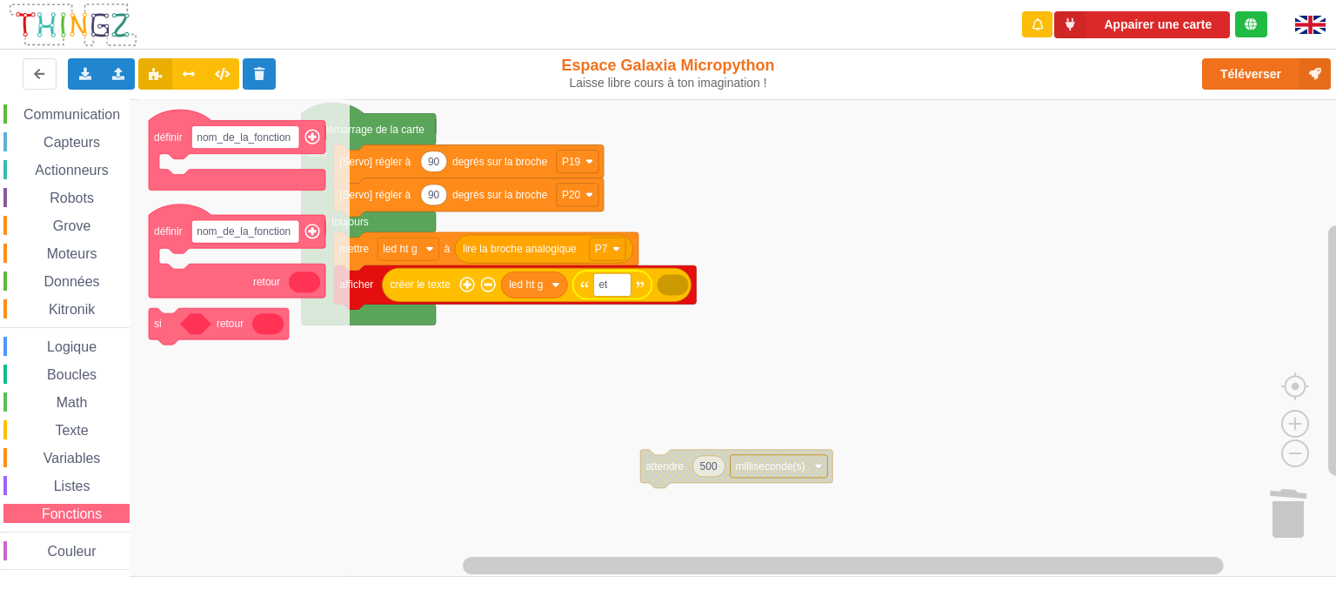
click at [91, 451] on span "Variables" at bounding box center [72, 458] width 63 height 15
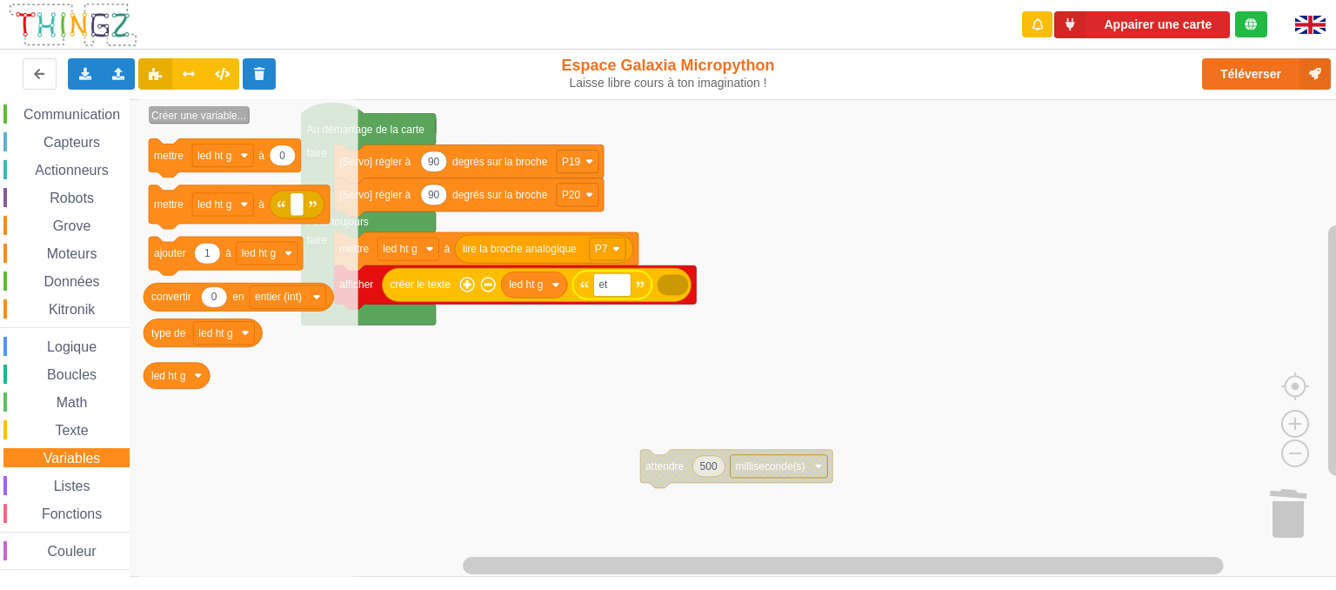
click at [184, 119] on text "Créer une variable..." at bounding box center [198, 116] width 95 height 12
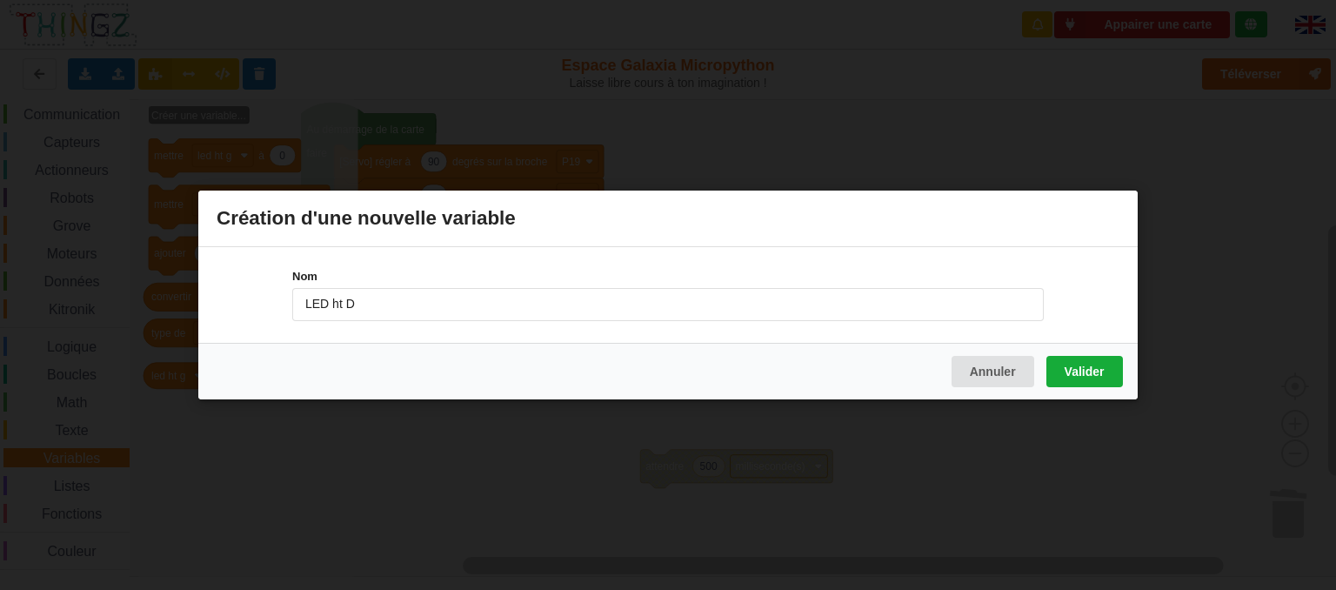
type input "LED ht D"
click at [1101, 369] on button "Valider" at bounding box center [1085, 371] width 77 height 31
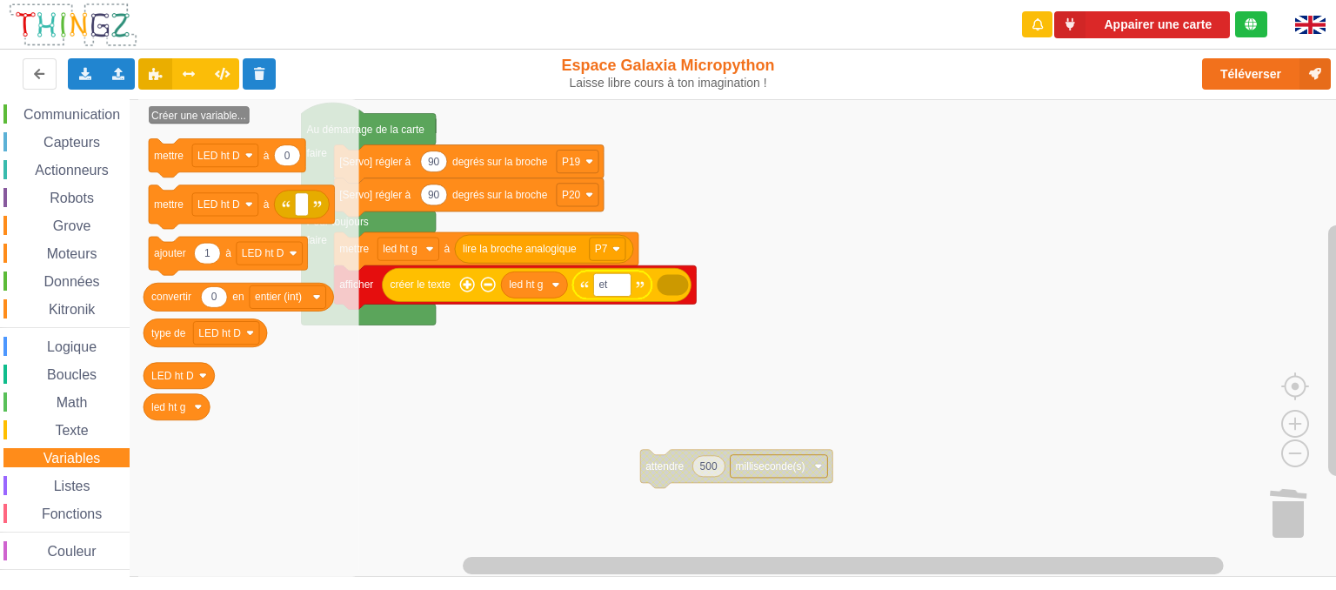
click at [450, 394] on rect "Espace de travail de Blocky" at bounding box center [674, 338] width 1349 height 478
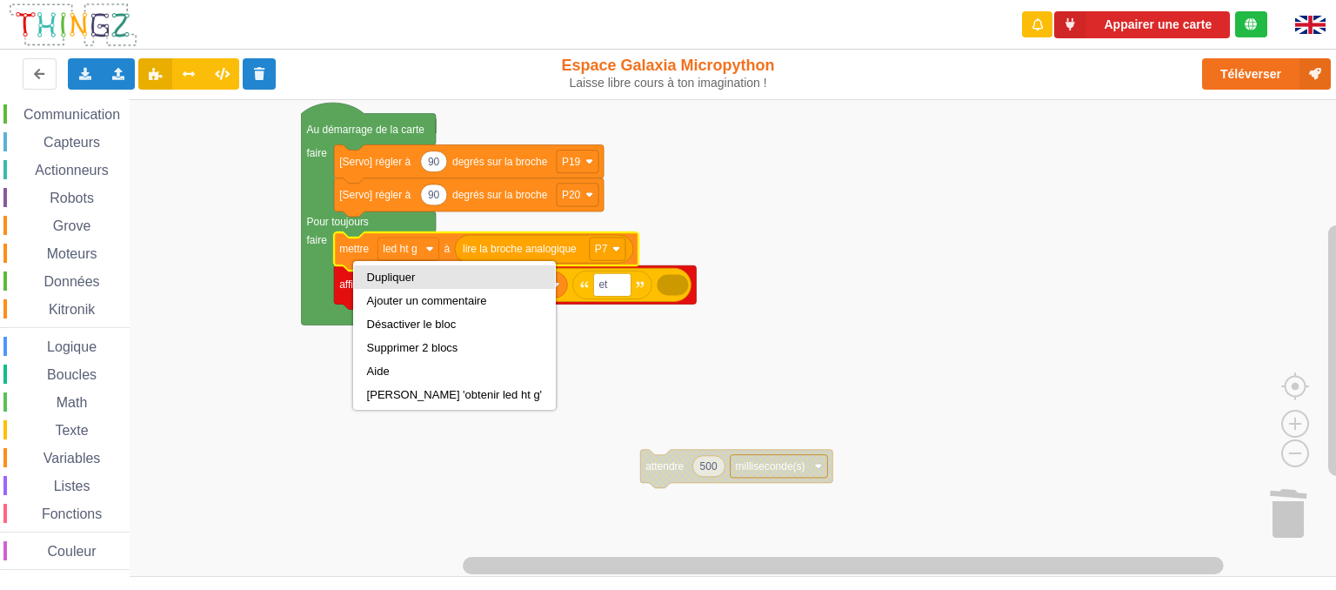
click at [367, 278] on div "Dupliquer" at bounding box center [455, 277] width 176 height 13
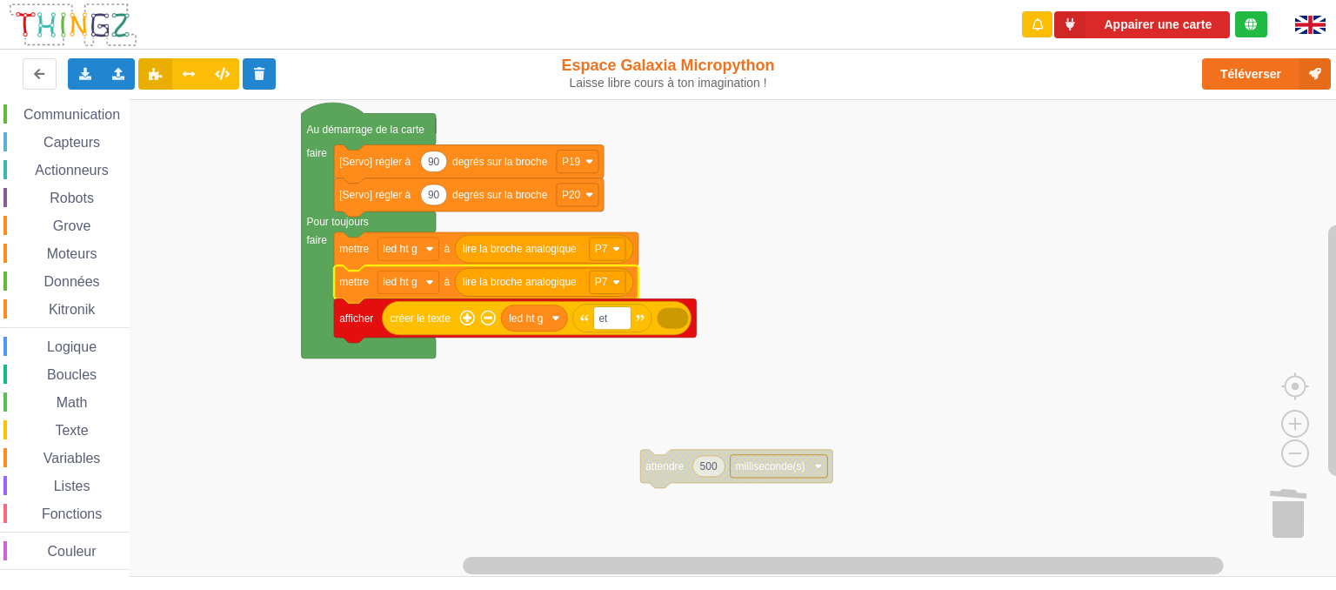
click at [77, 458] on span "Variables" at bounding box center [72, 458] width 63 height 15
click at [1309, 511] on div "Affichage Entrées/Sorties Communication Capteurs Actionneurs Robots Grove Moteu…" at bounding box center [674, 338] width 1349 height 479
click at [417, 287] on text "led ht g" at bounding box center [400, 282] width 34 height 12
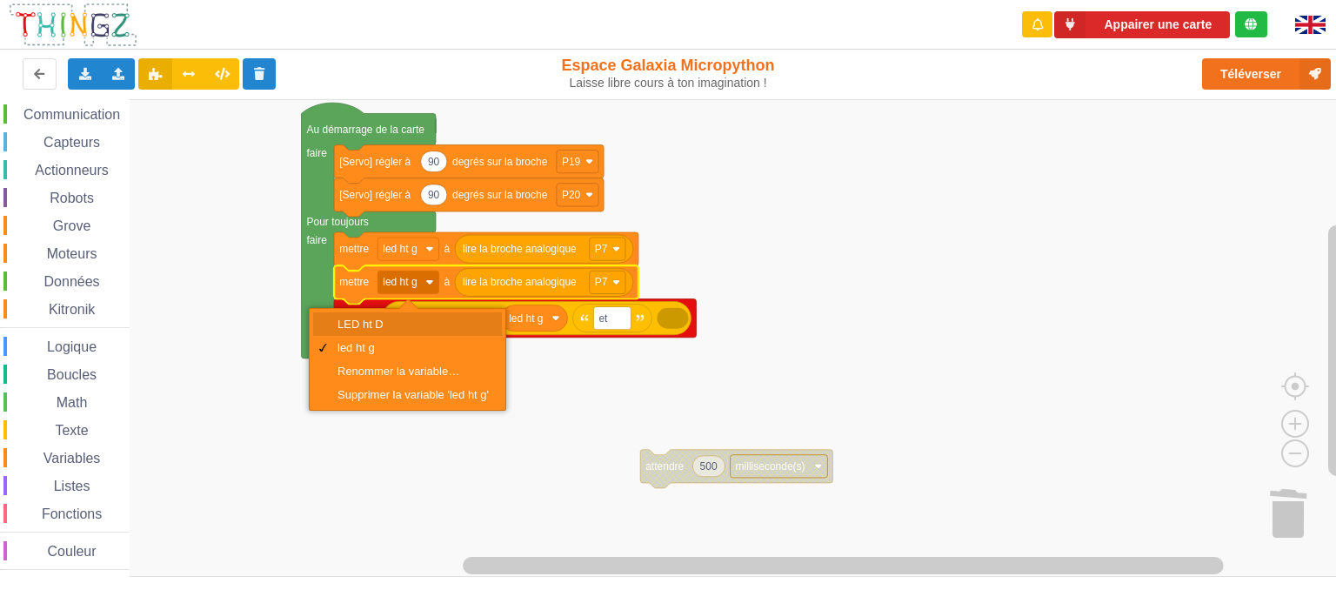
click at [376, 330] on div "LED ht D" at bounding box center [413, 324] width 151 height 13
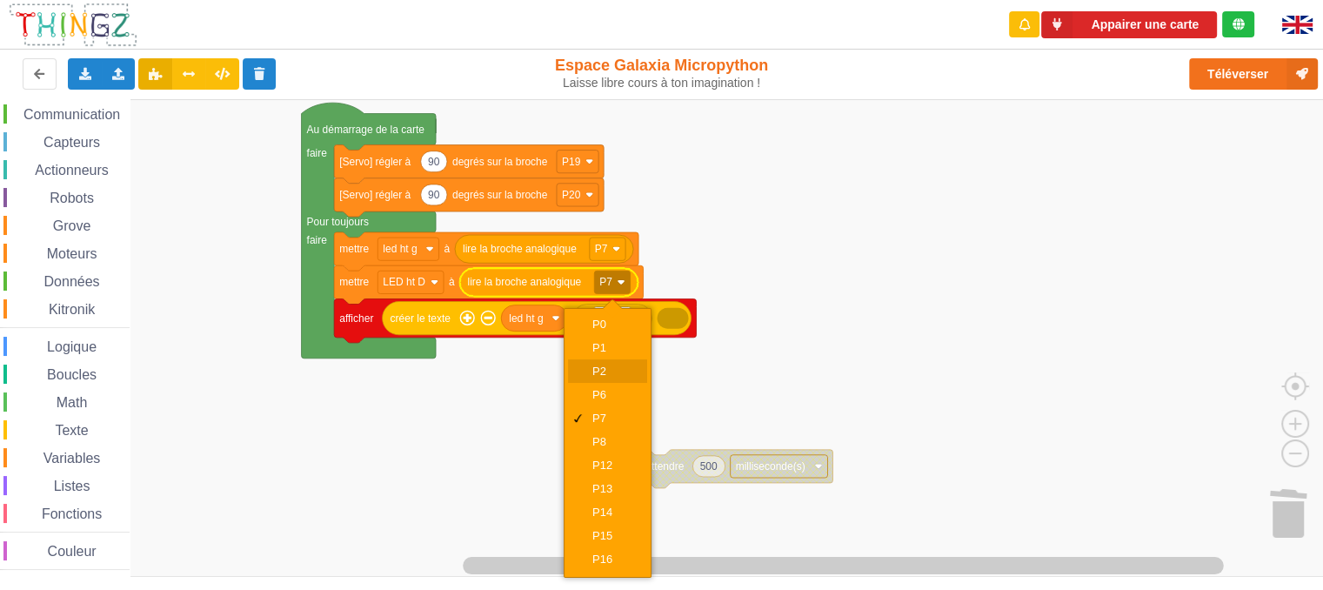
click at [610, 366] on div "P2" at bounding box center [614, 371] width 42 height 13
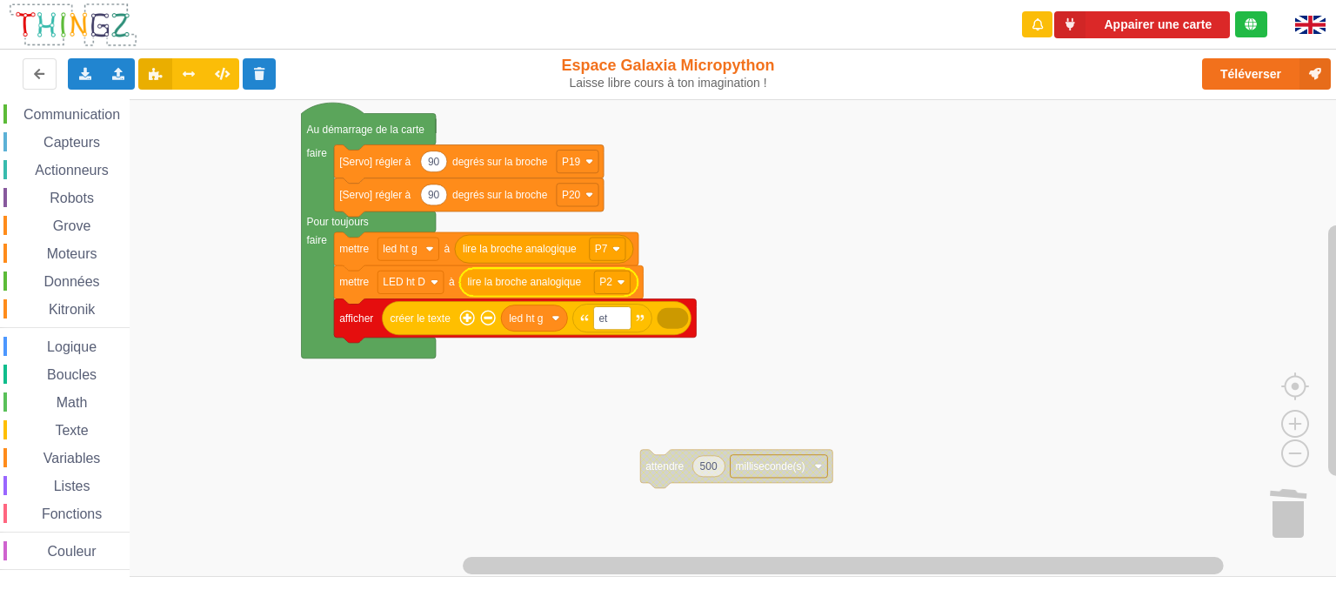
click at [700, 398] on rect "Espace de travail de Blocky" at bounding box center [674, 338] width 1349 height 478
click at [66, 461] on span "Variables" at bounding box center [72, 458] width 63 height 15
click at [675, 336] on div "Affichage Entrées/Sorties Communication Capteurs Actionneurs Robots Grove Moteu…" at bounding box center [674, 338] width 1349 height 479
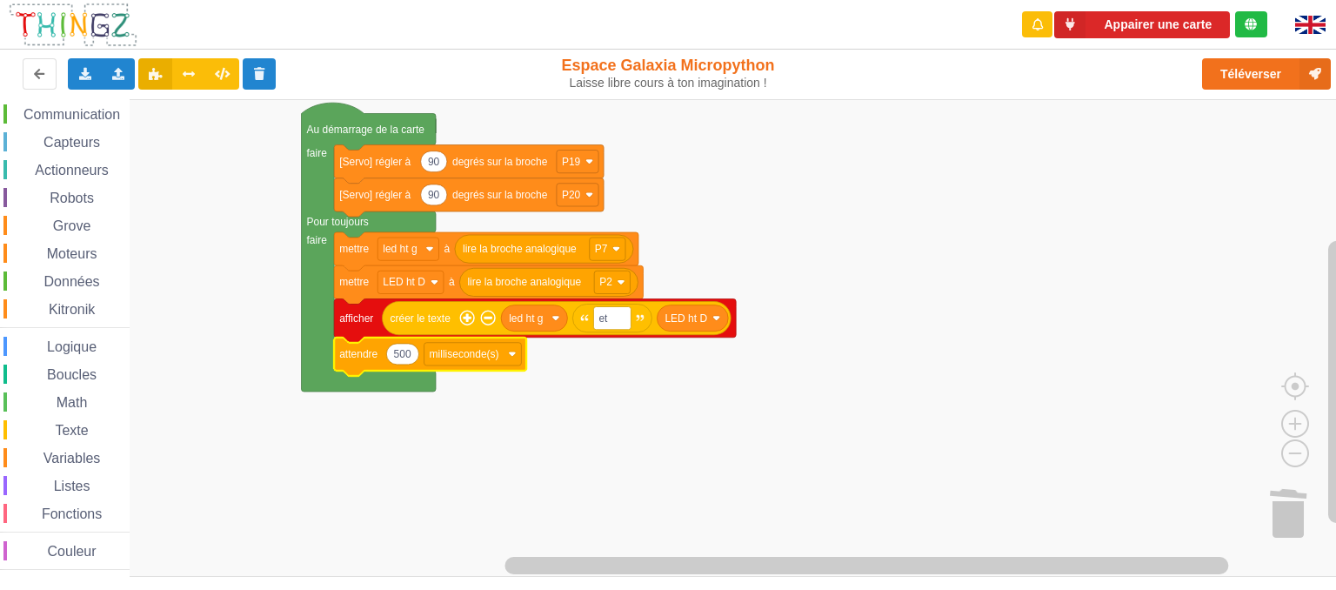
click at [991, 223] on rect "Espace de travail de Blocky" at bounding box center [674, 338] width 1349 height 478
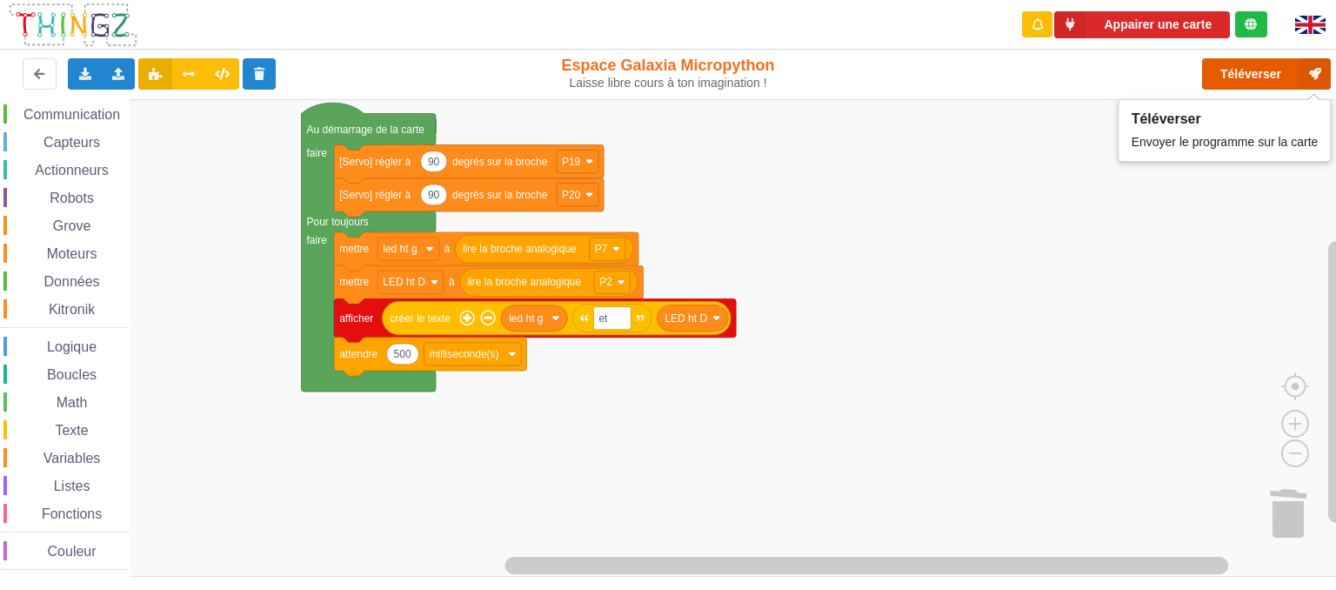
click at [1232, 67] on button "Téléverser" at bounding box center [1266, 73] width 129 height 31
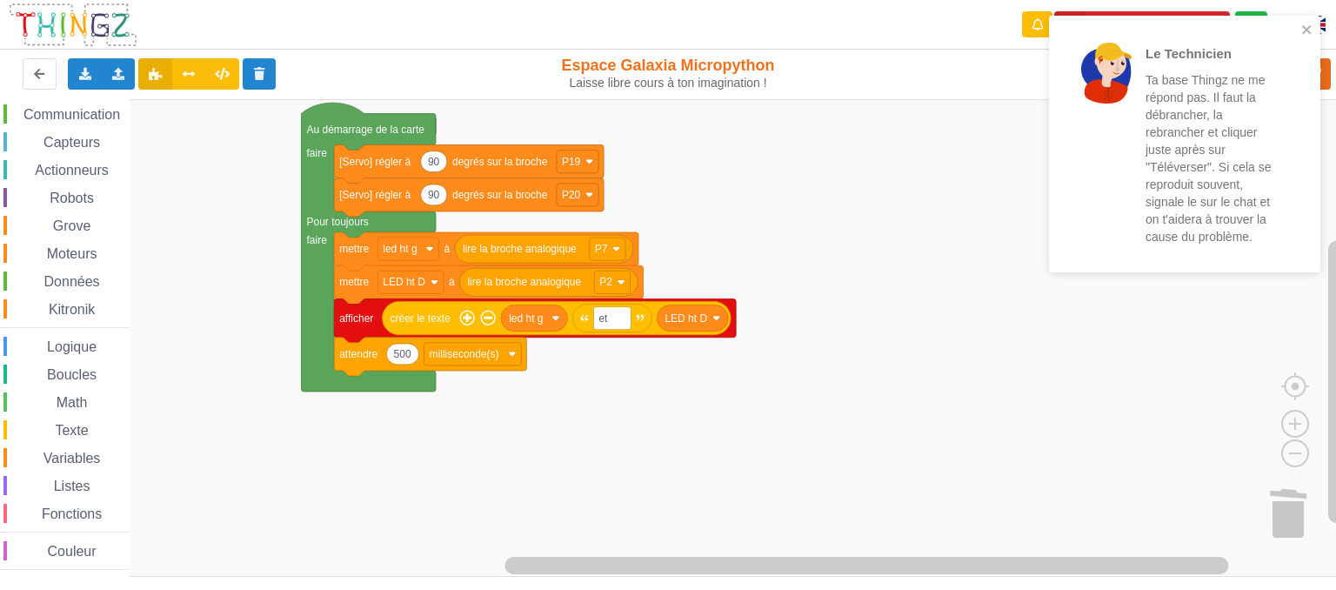
click at [999, 429] on rect "Espace de travail de Blocky" at bounding box center [674, 338] width 1349 height 478
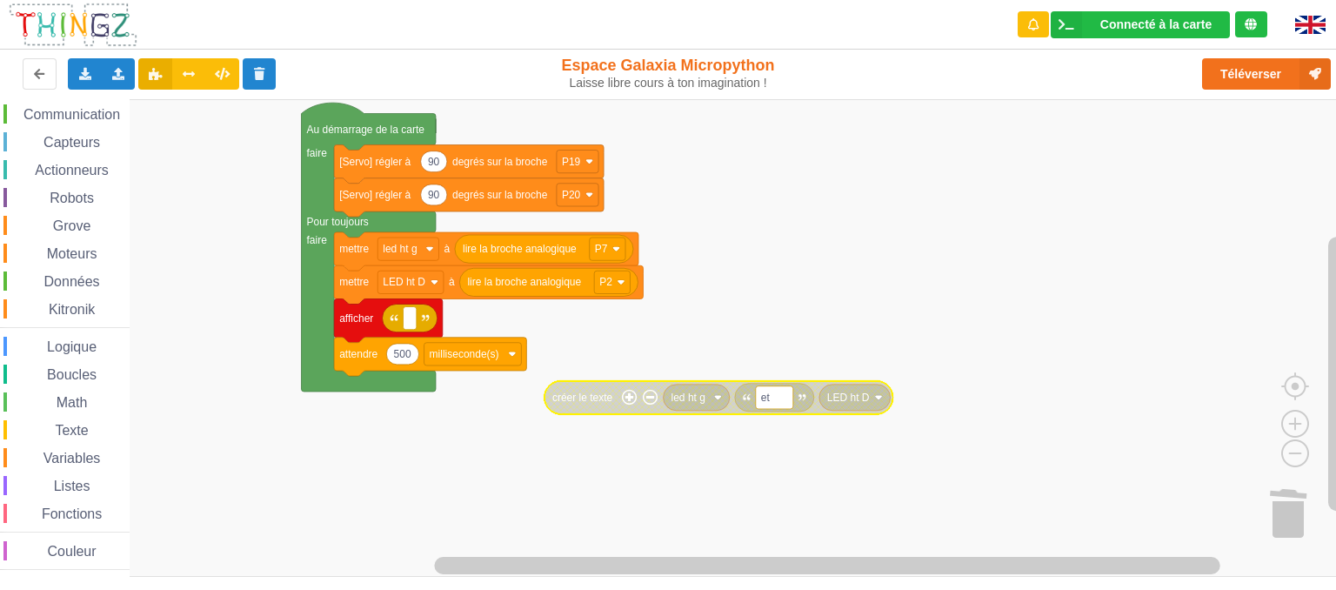
click at [628, 406] on icon "Espace de travail de Blocky" at bounding box center [719, 397] width 349 height 33
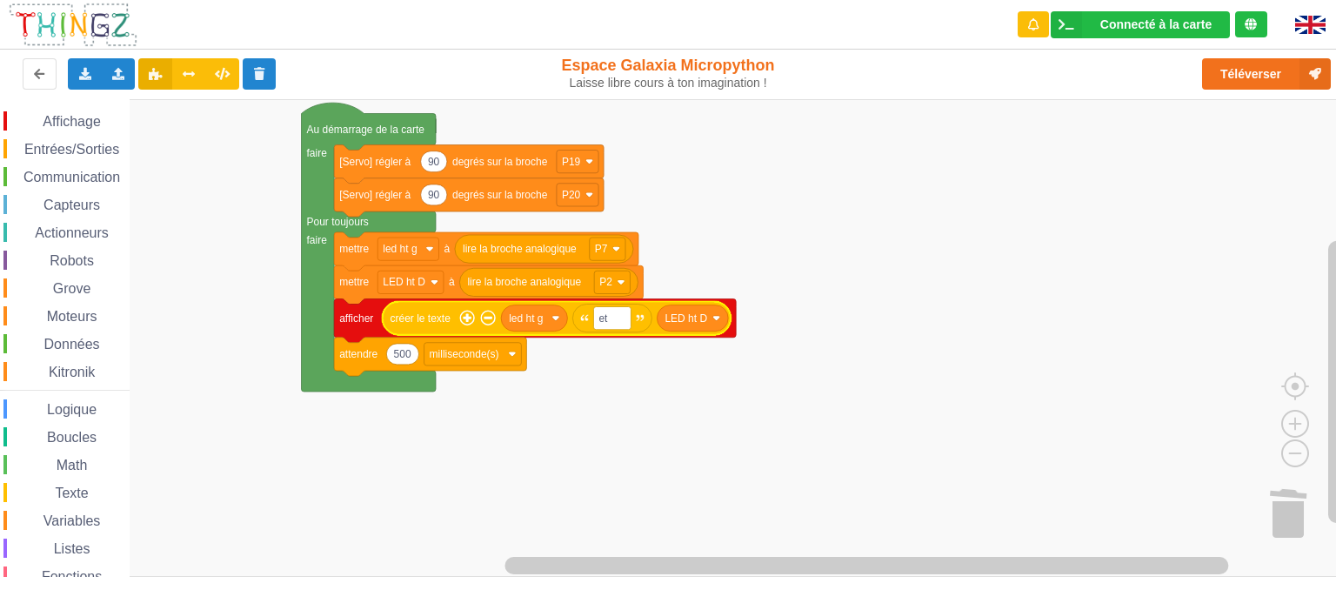
click at [67, 127] on span "Affichage" at bounding box center [71, 121] width 63 height 15
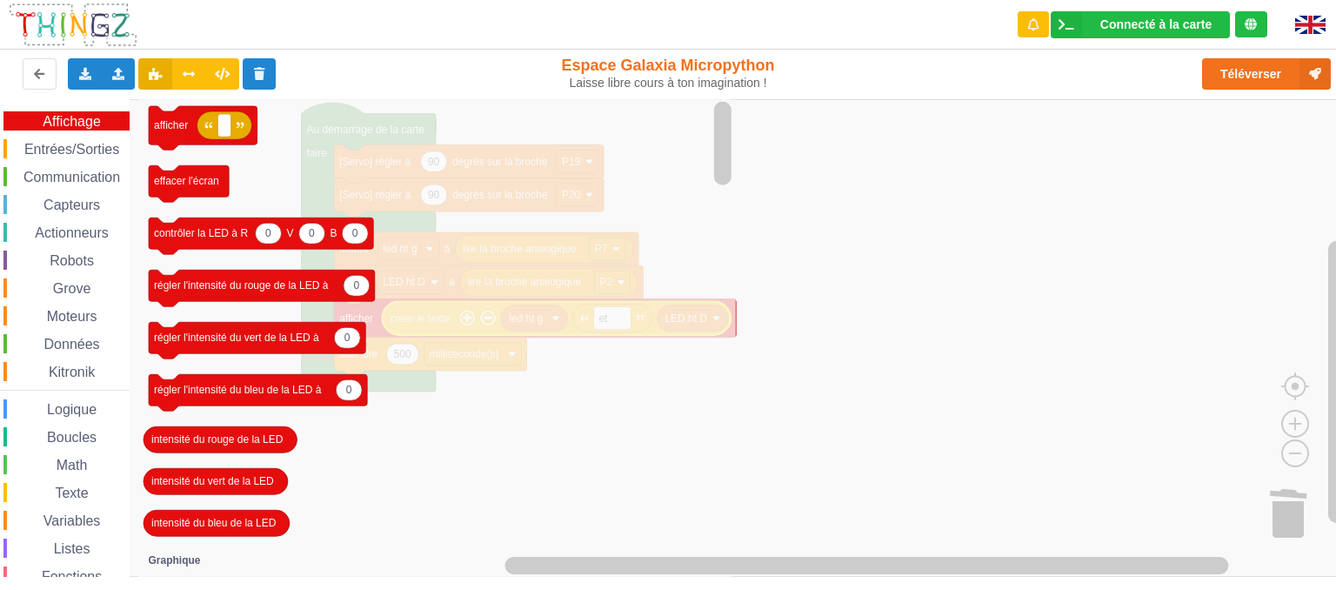
click at [78, 498] on span "Texte" at bounding box center [71, 492] width 38 height 15
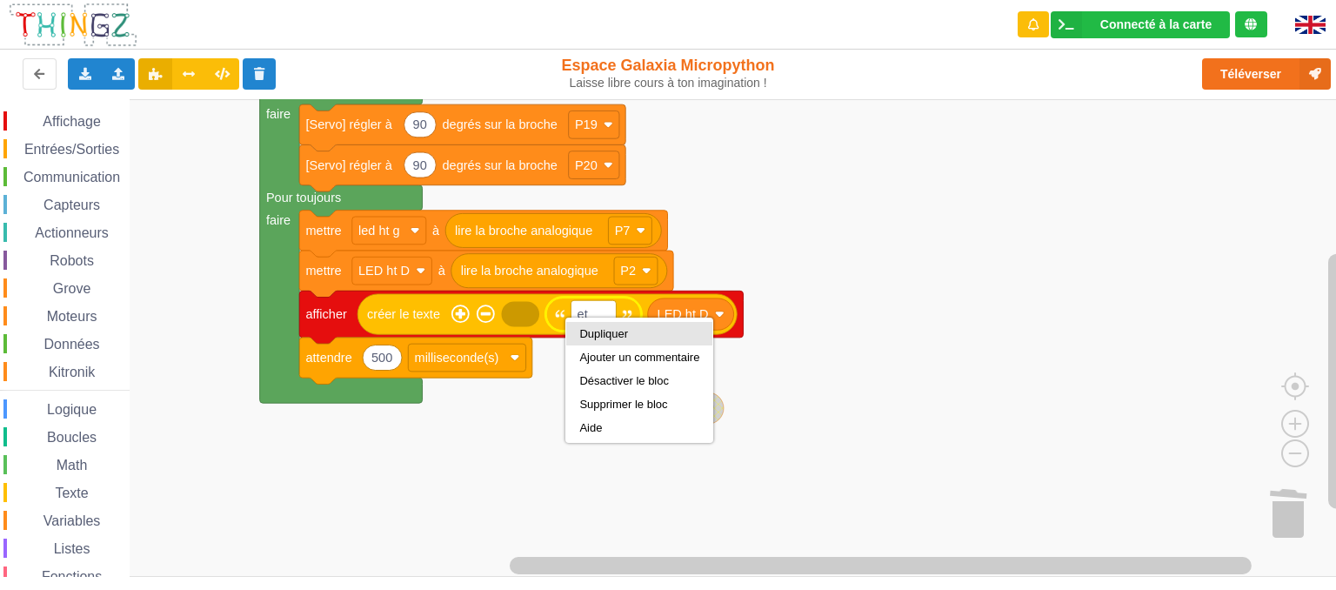
click at [583, 338] on div "Dupliquer" at bounding box center [639, 333] width 120 height 13
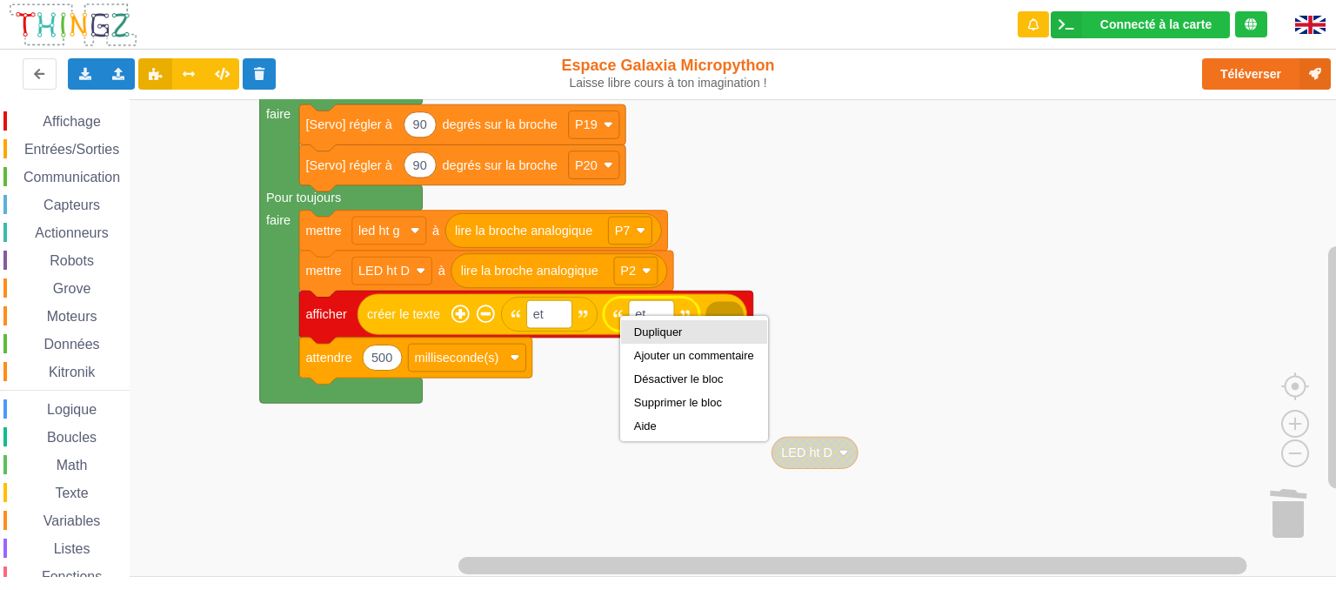
click at [651, 331] on div "Dupliquer" at bounding box center [694, 331] width 120 height 13
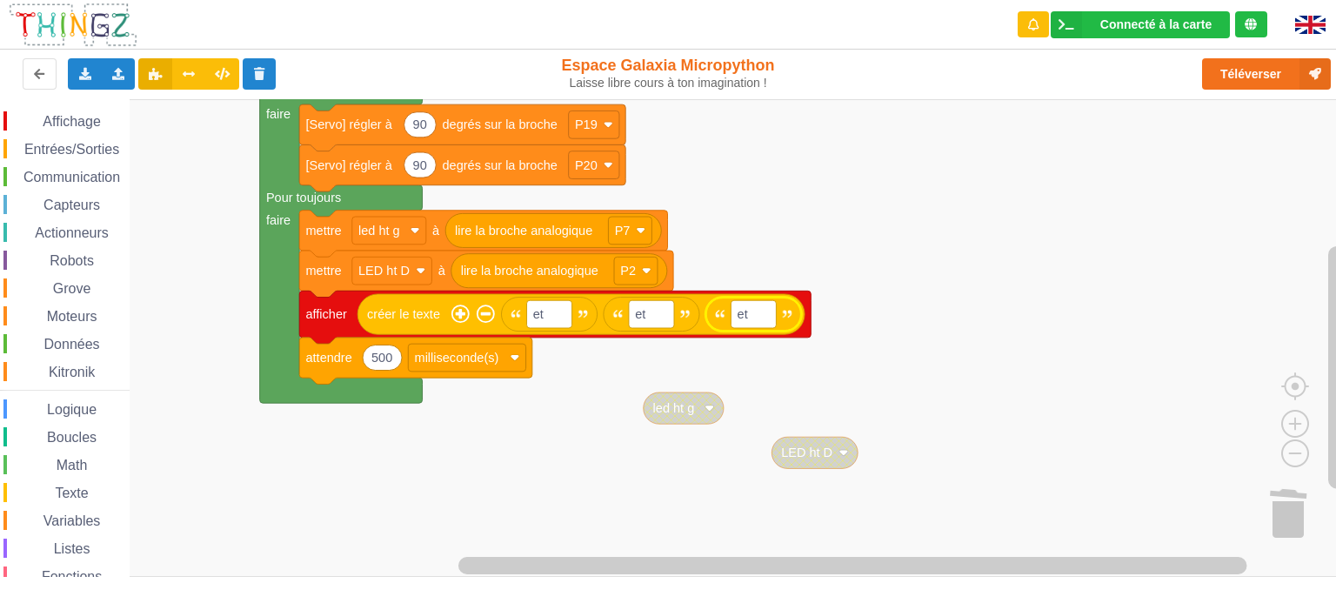
click at [828, 391] on rect "Espace de travail de Blocky" at bounding box center [674, 338] width 1349 height 478
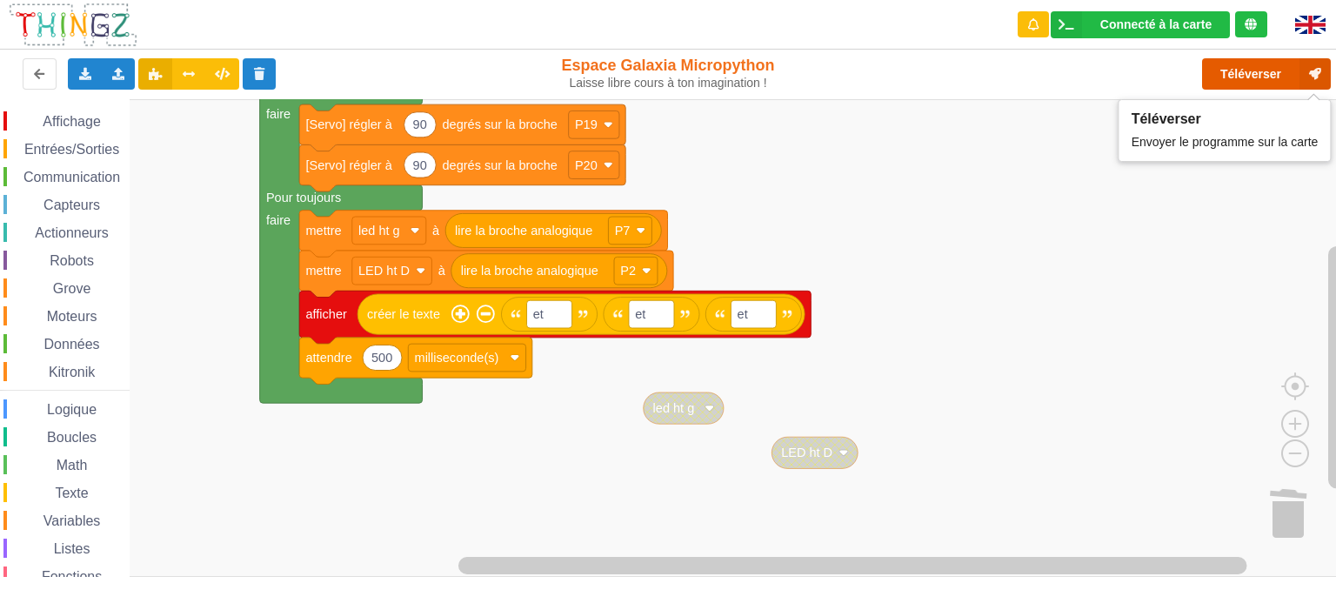
click at [1245, 71] on button "Téléverser" at bounding box center [1266, 73] width 129 height 31
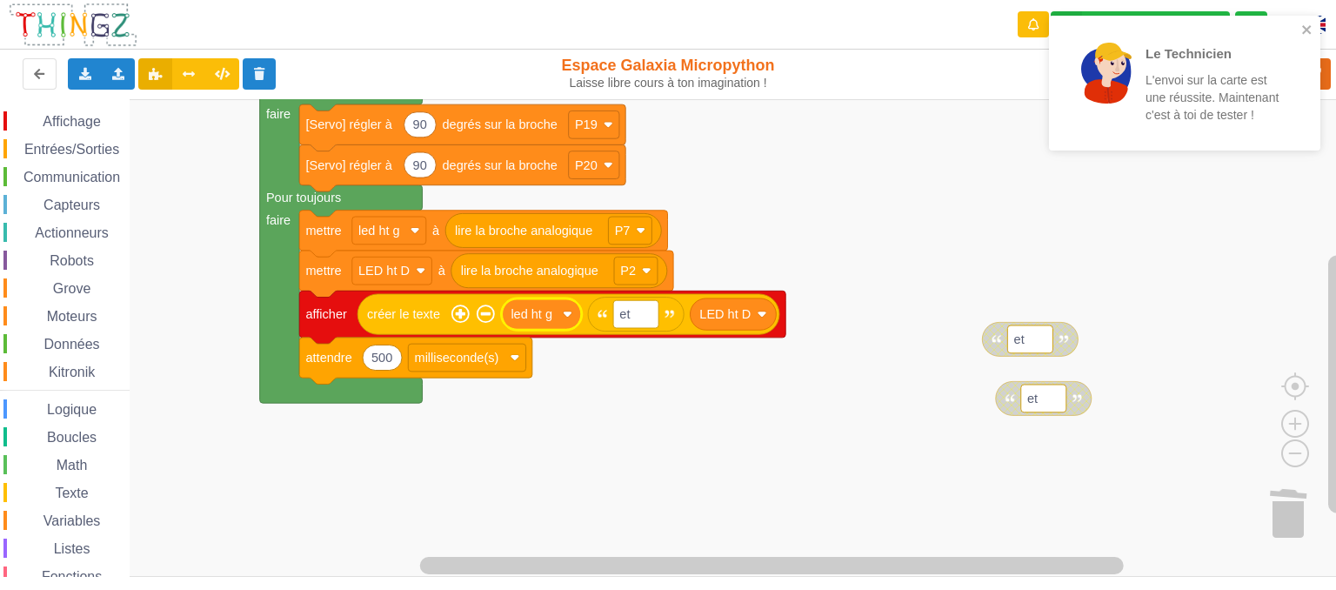
click at [660, 435] on rect "Espace de travail de Blocky" at bounding box center [674, 338] width 1349 height 478
click at [1308, 29] on icon "close" at bounding box center [1306, 29] width 9 height 9
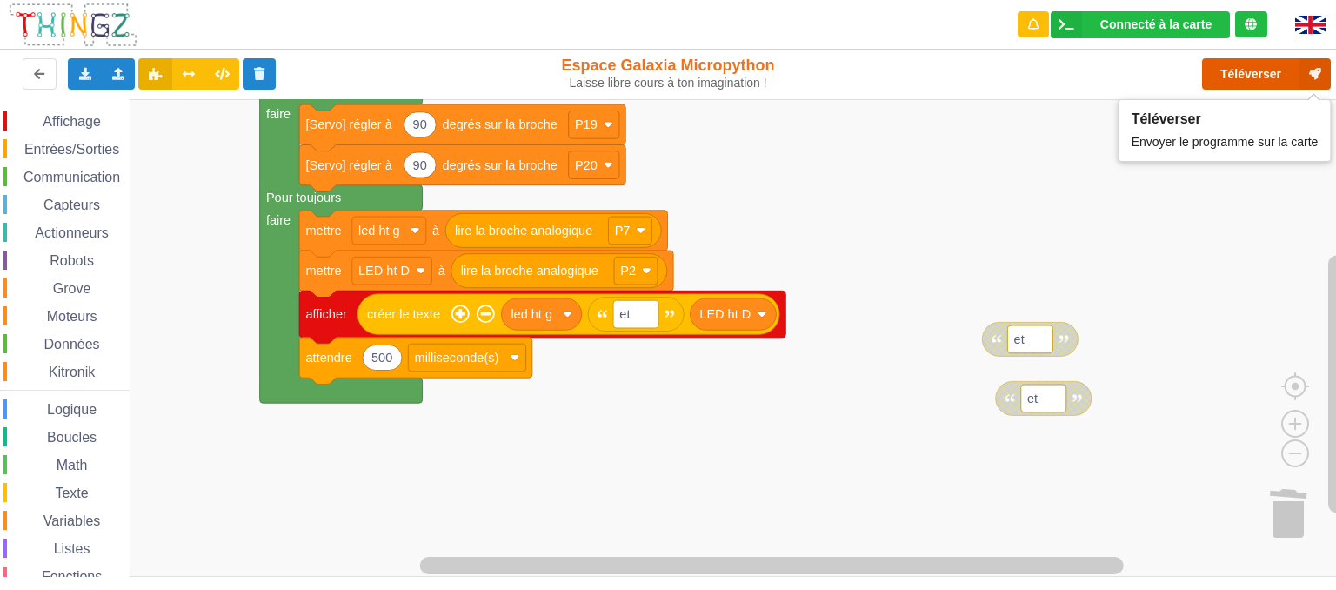
click at [1251, 77] on button "Téléverser" at bounding box center [1266, 73] width 129 height 31
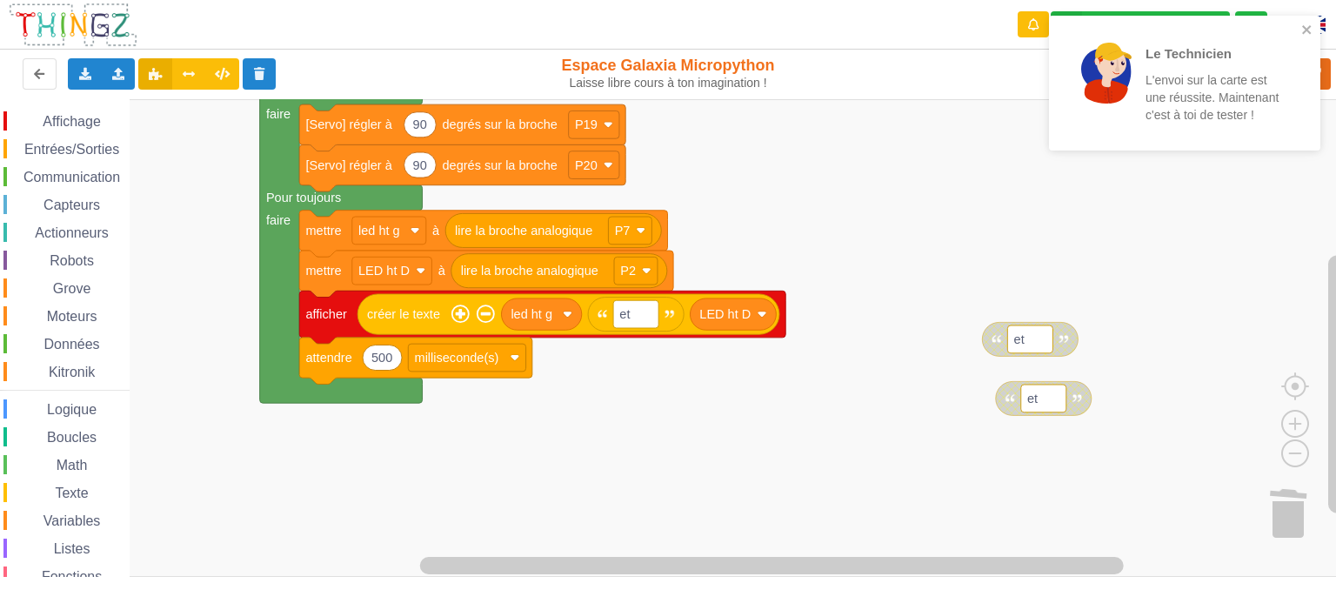
click at [59, 519] on span "Variables" at bounding box center [72, 520] width 63 height 15
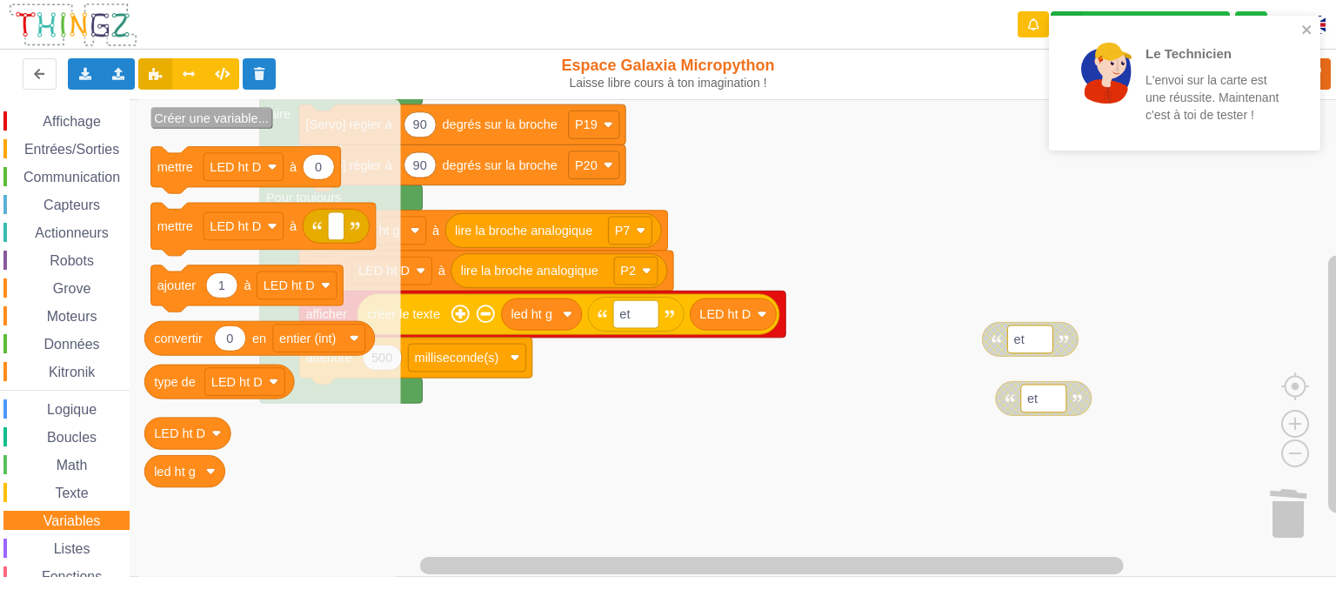
click at [212, 116] on text "Créer une variable..." at bounding box center [211, 118] width 115 height 14
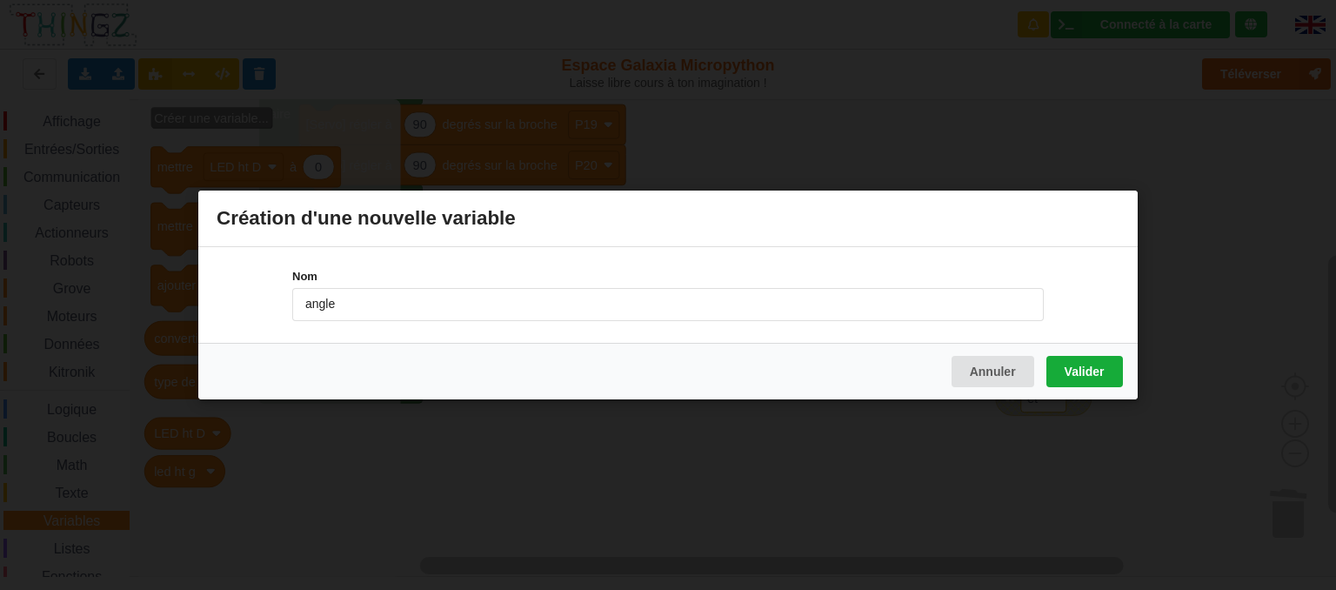
type input "angle"
click at [1085, 363] on button "Valider" at bounding box center [1085, 371] width 77 height 31
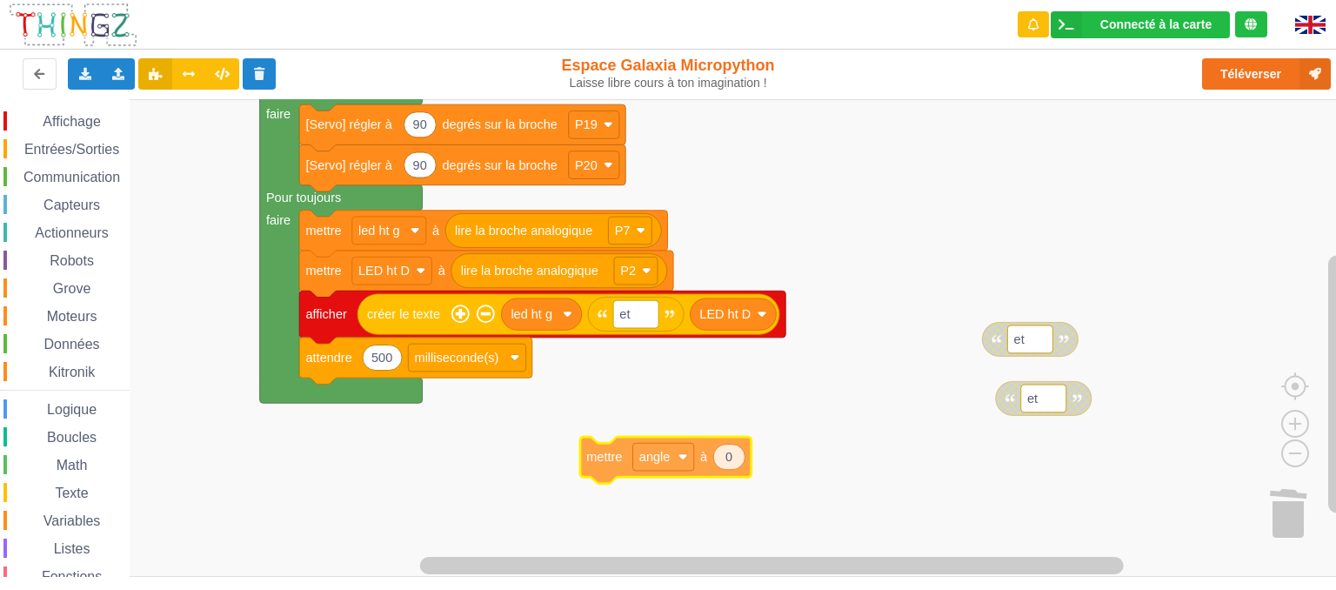
click at [604, 460] on div "Affichage Entrées/Sorties Communication Capteurs Actionneurs Robots Grove Moteu…" at bounding box center [674, 338] width 1349 height 479
click at [73, 459] on span "Math" at bounding box center [72, 465] width 37 height 15
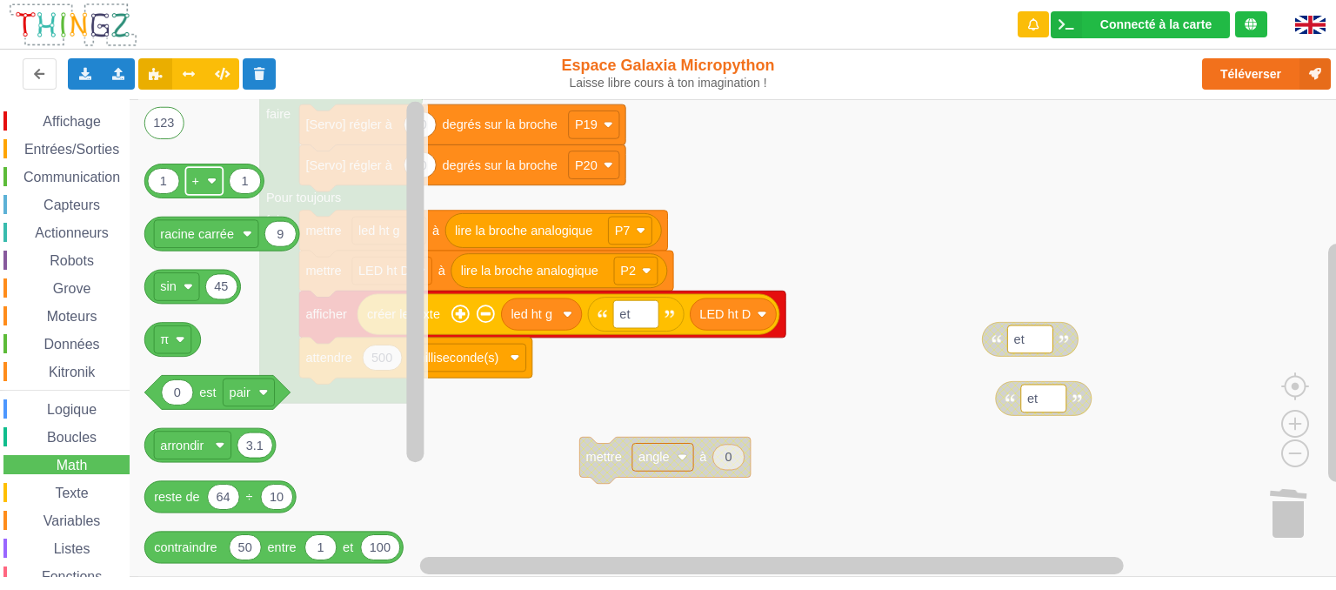
click at [192, 195] on rect "Espace de travail de Blocky" at bounding box center [203, 181] width 37 height 28
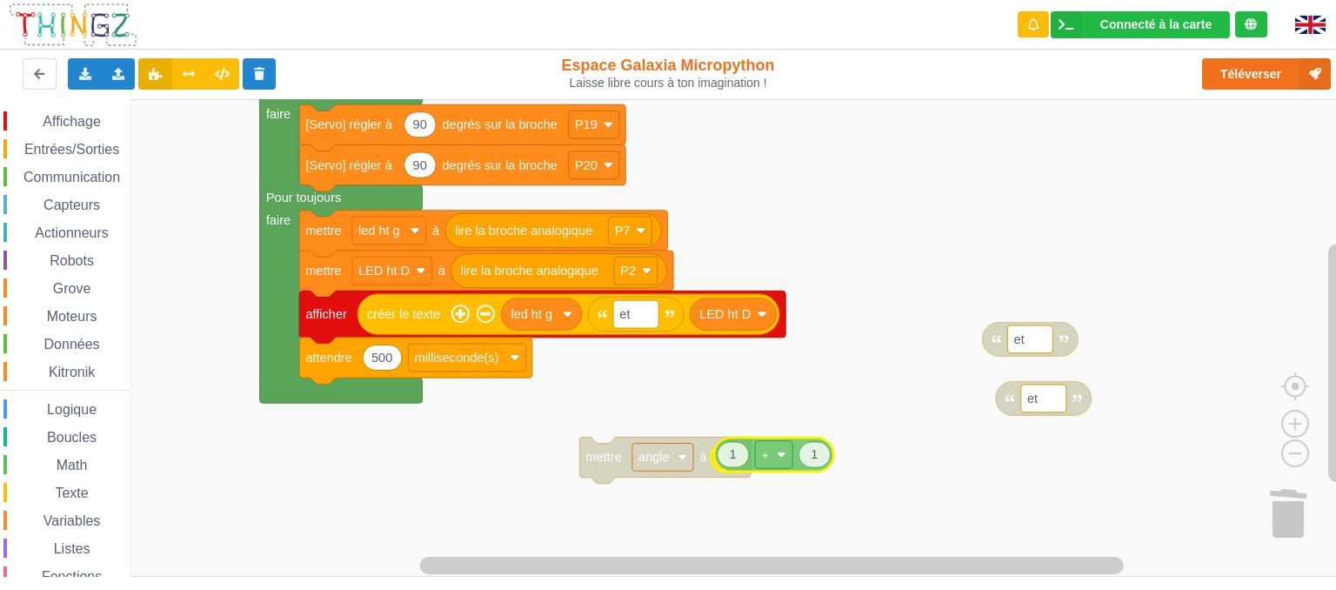
click at [748, 444] on div "Affichage Entrées/Sorties Communication Capteurs Actionneurs Robots Grove Moteu…" at bounding box center [674, 338] width 1349 height 479
click at [818, 459] on icon "Espace de travail de Blocky" at bounding box center [813, 457] width 31 height 25
click at [818, 459] on input "1" at bounding box center [813, 458] width 32 height 26
type input "0.1"
click at [861, 392] on rect "Espace de travail de Blocky" at bounding box center [674, 338] width 1349 height 478
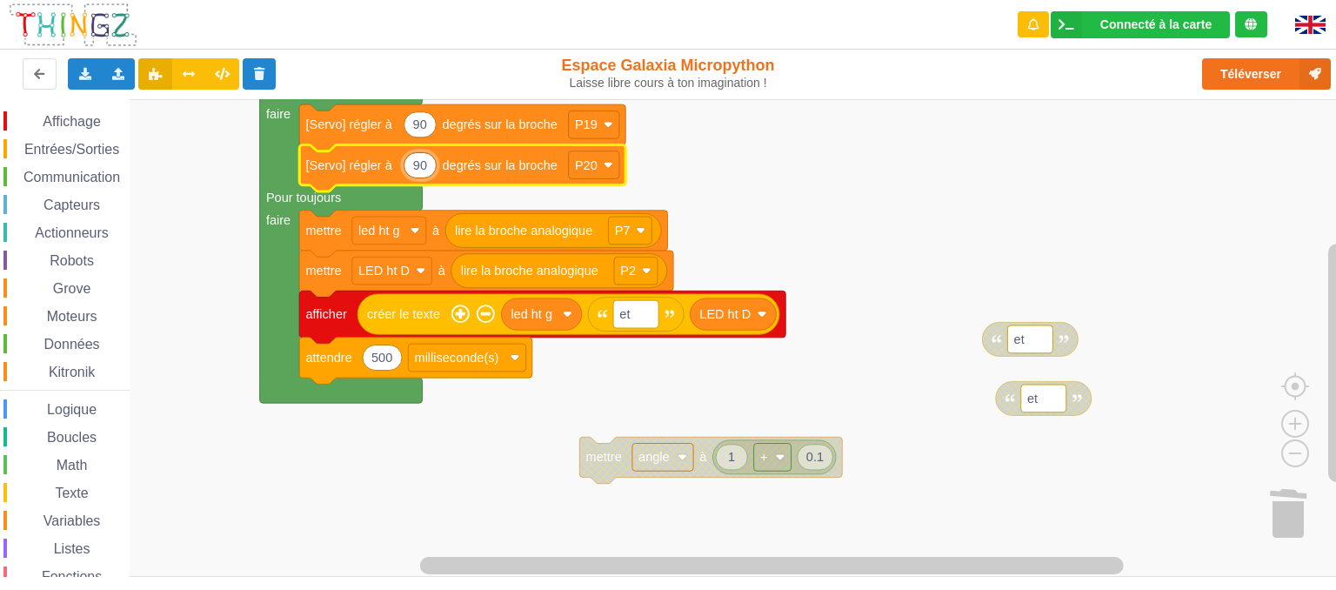
click at [425, 168] on input "90" at bounding box center [420, 165] width 33 height 26
click at [425, 166] on input "90" at bounding box center [420, 165] width 33 height 26
click at [731, 401] on rect "Espace de travail de Blocky" at bounding box center [674, 338] width 1349 height 478
click at [428, 172] on icon "Espace de travail de Blocky" at bounding box center [421, 164] width 32 height 25
click at [428, 172] on input "90" at bounding box center [420, 165] width 33 height 26
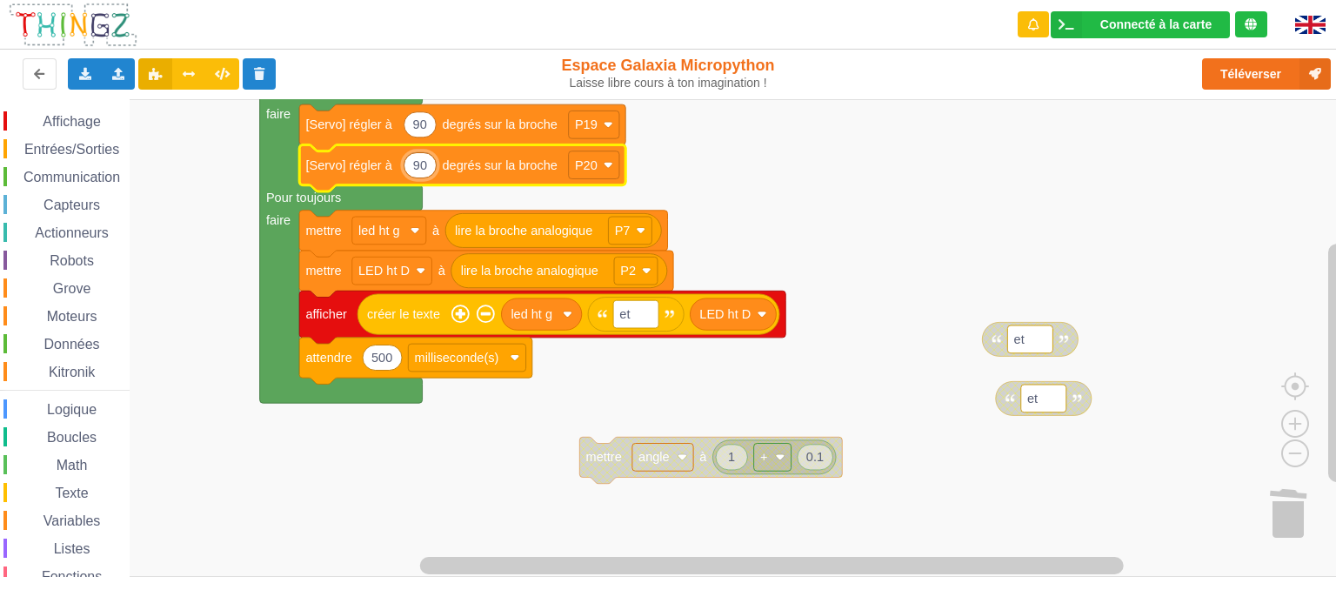
click at [428, 172] on input "90" at bounding box center [420, 165] width 33 height 26
type input "90.9"
click at [937, 203] on rect "Espace de travail de Blocky" at bounding box center [674, 338] width 1349 height 478
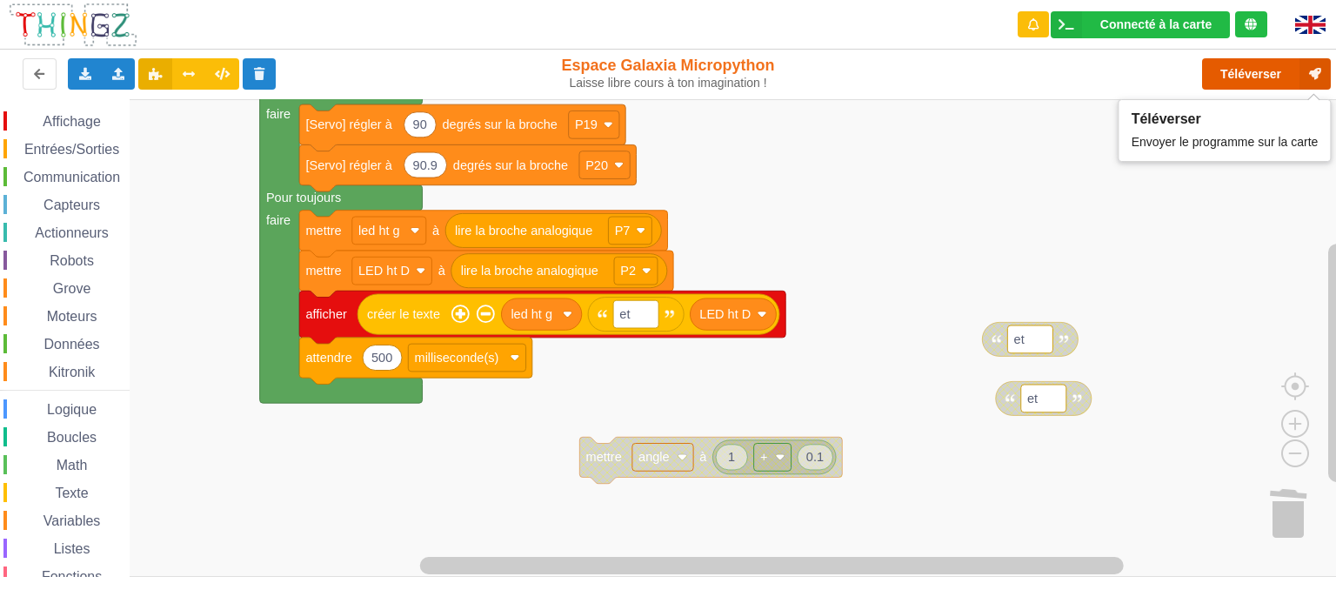
click at [1274, 74] on button "Téléverser" at bounding box center [1266, 73] width 129 height 31
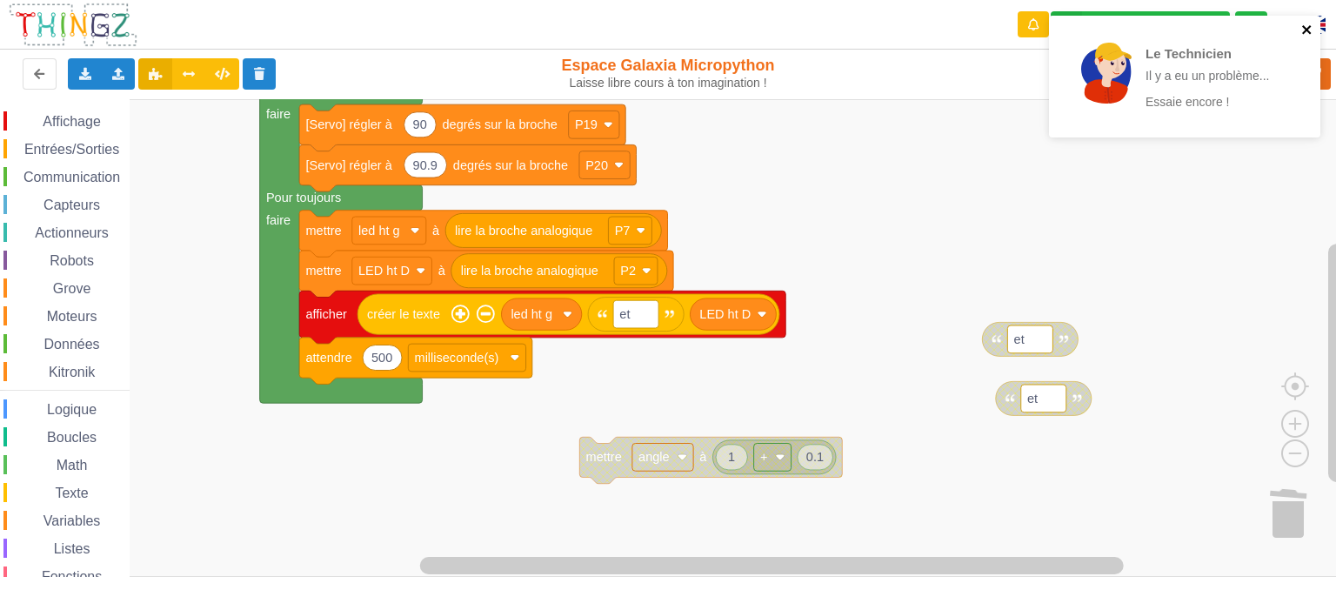
click at [1303, 29] on icon "close" at bounding box center [1308, 30] width 12 height 14
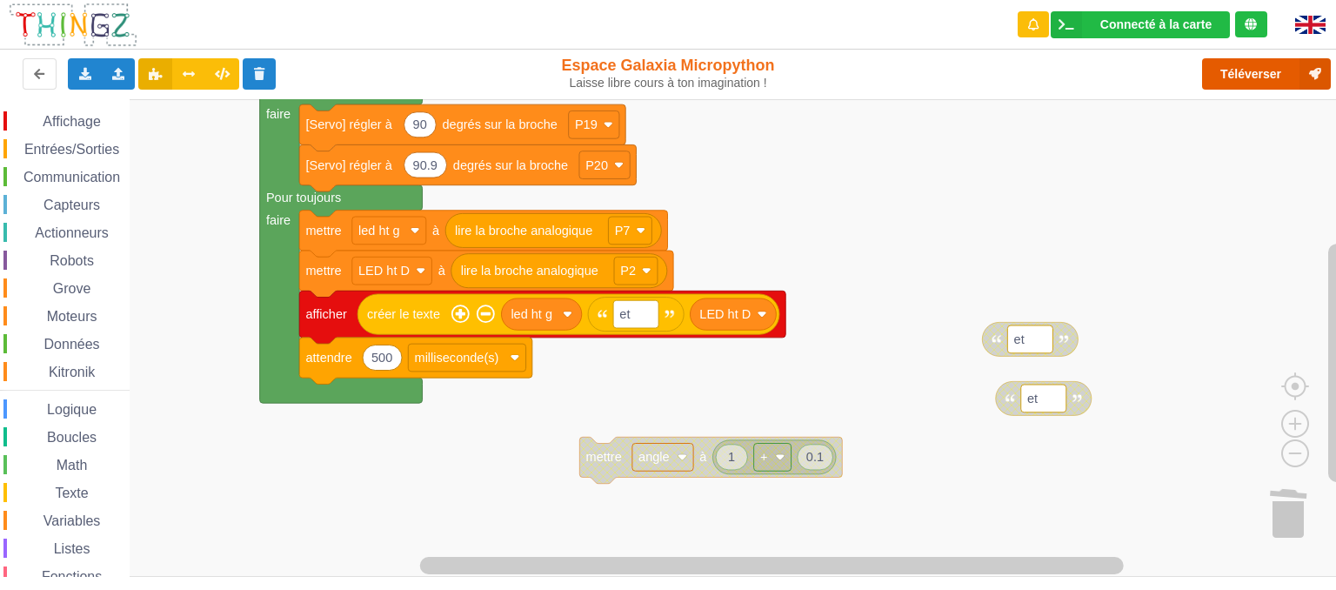
click at [1257, 72] on button "Téléverser" at bounding box center [1266, 73] width 129 height 31
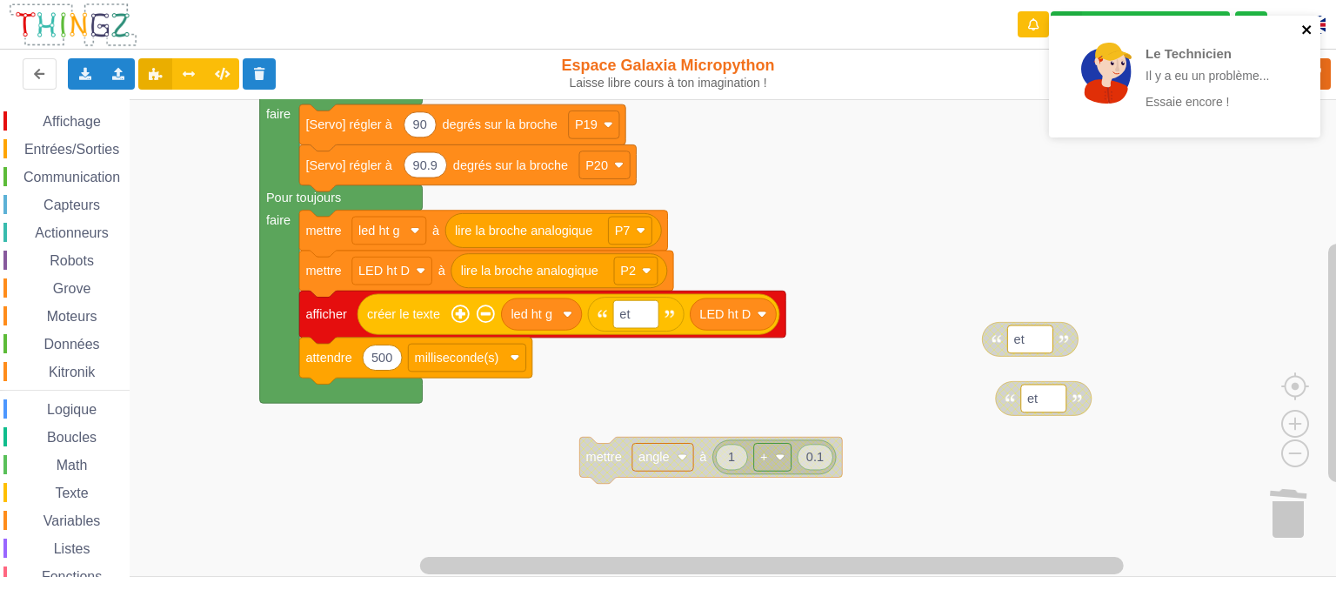
click at [1312, 32] on icon "close" at bounding box center [1308, 30] width 12 height 14
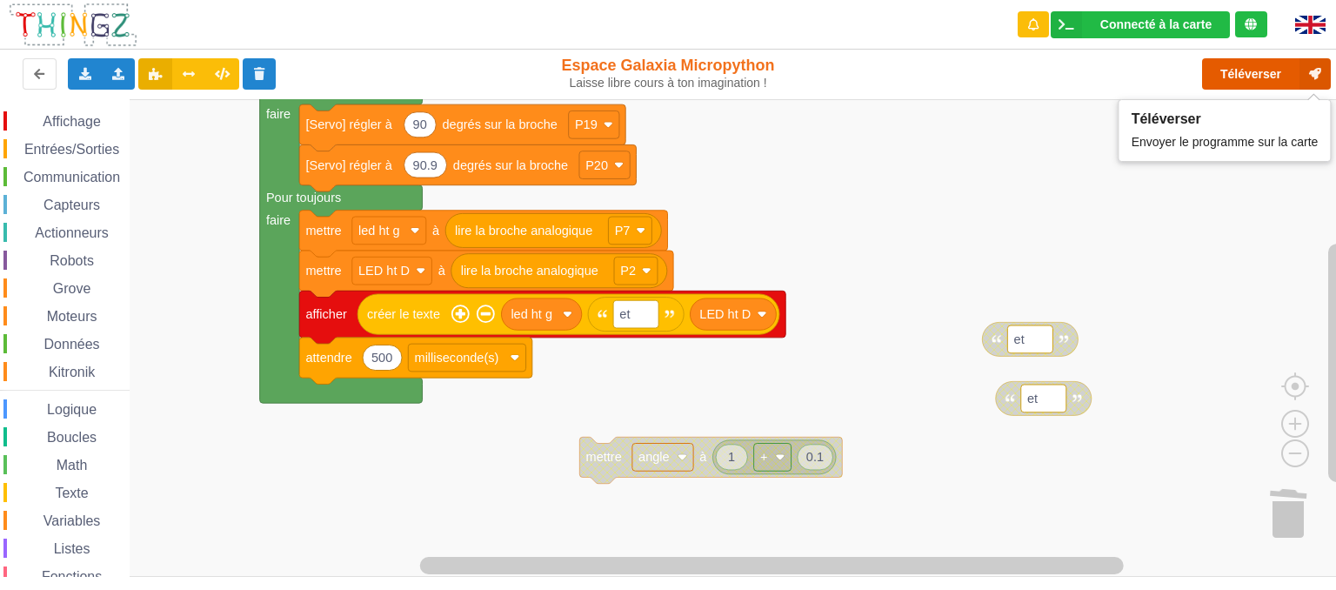
click at [1260, 74] on button "Téléverser" at bounding box center [1266, 73] width 129 height 31
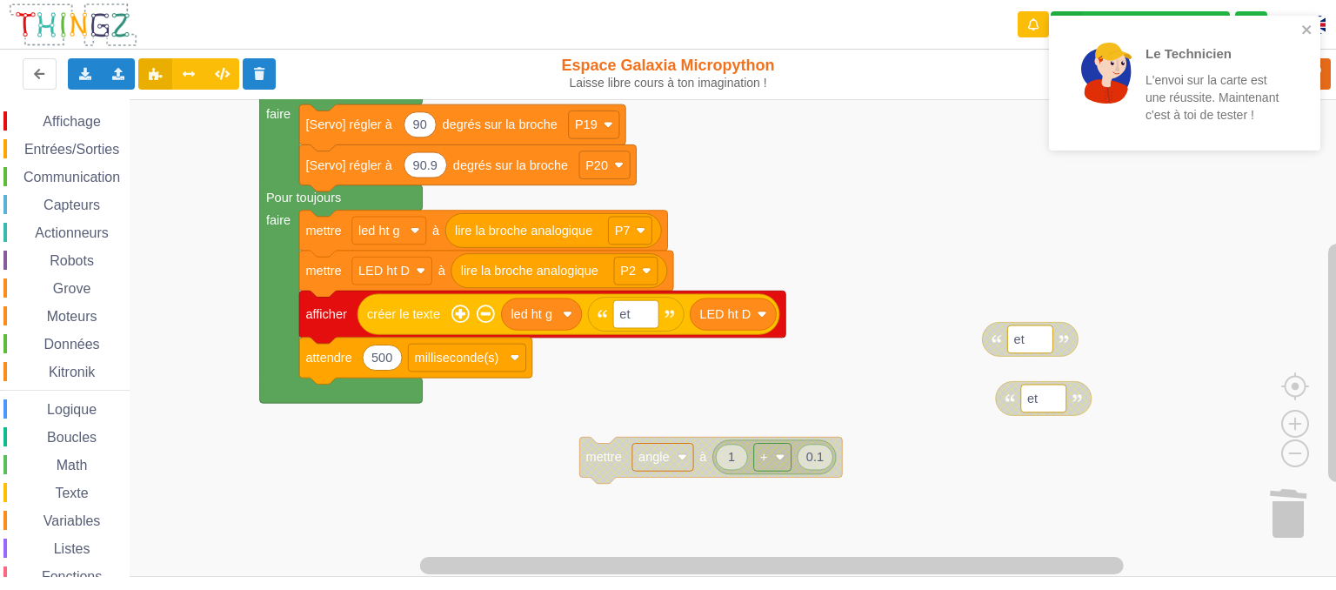
click at [428, 171] on text "90.9" at bounding box center [425, 164] width 24 height 14
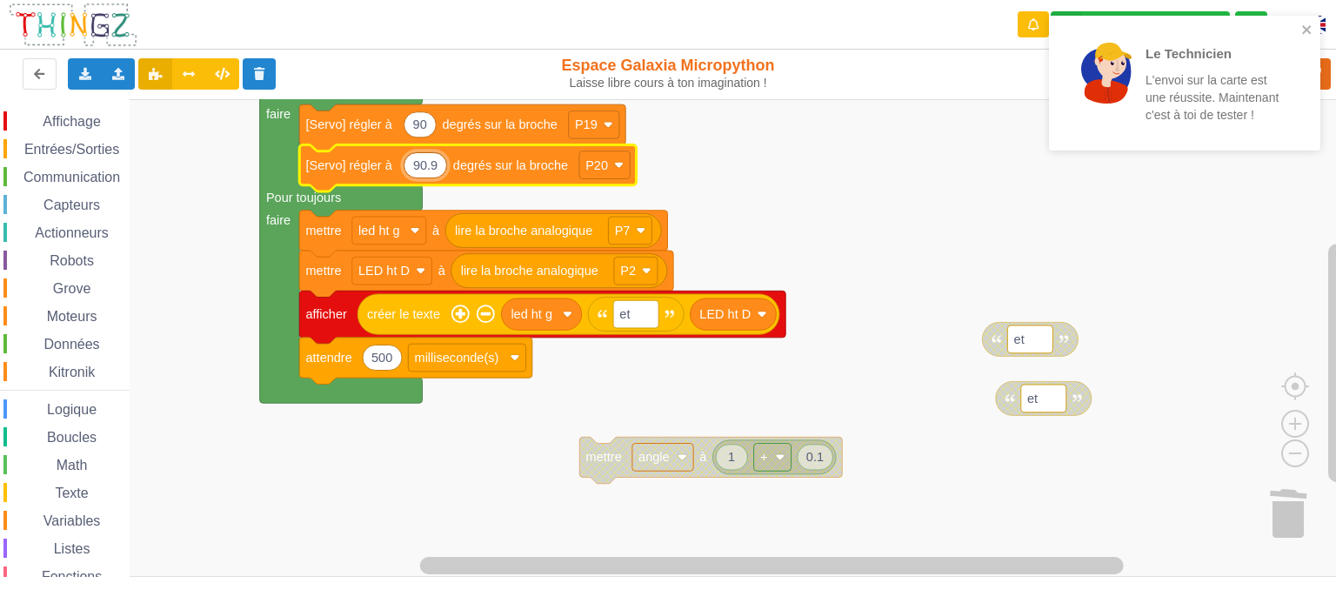
click at [428, 171] on input "90.9" at bounding box center [426, 165] width 44 height 26
type input "90"
click at [837, 233] on rect "Espace de travail de Blocky" at bounding box center [674, 338] width 1349 height 478
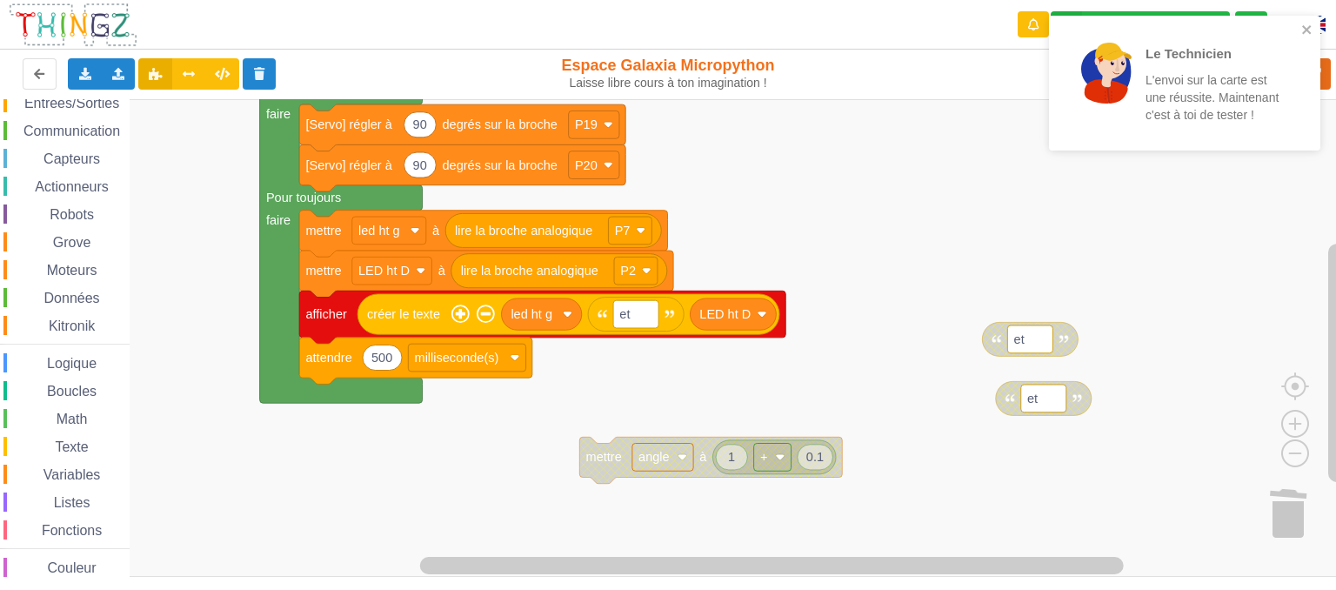
scroll to position [63, 0]
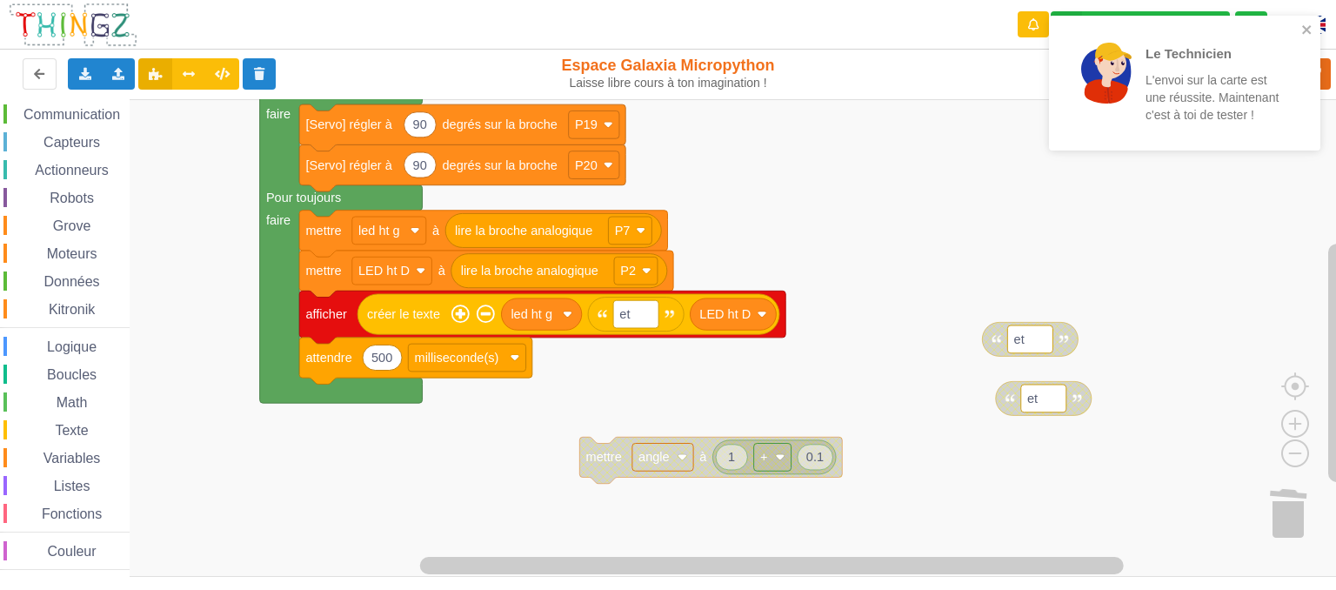
click at [74, 464] on span "Variables" at bounding box center [72, 458] width 63 height 15
click at [741, 459] on div "Affichage Entrées/Sorties Communication Capteurs Actionneurs Robots Grove Moteu…" at bounding box center [674, 338] width 1349 height 479
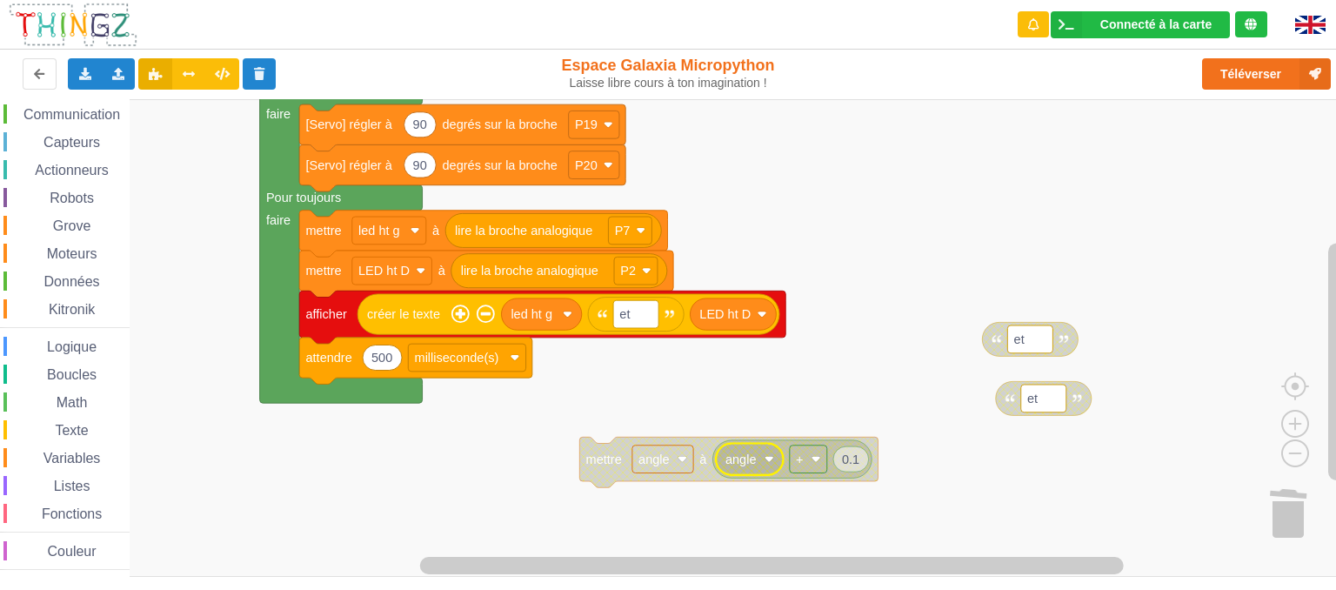
click at [80, 339] on span "Logique" at bounding box center [71, 346] width 55 height 15
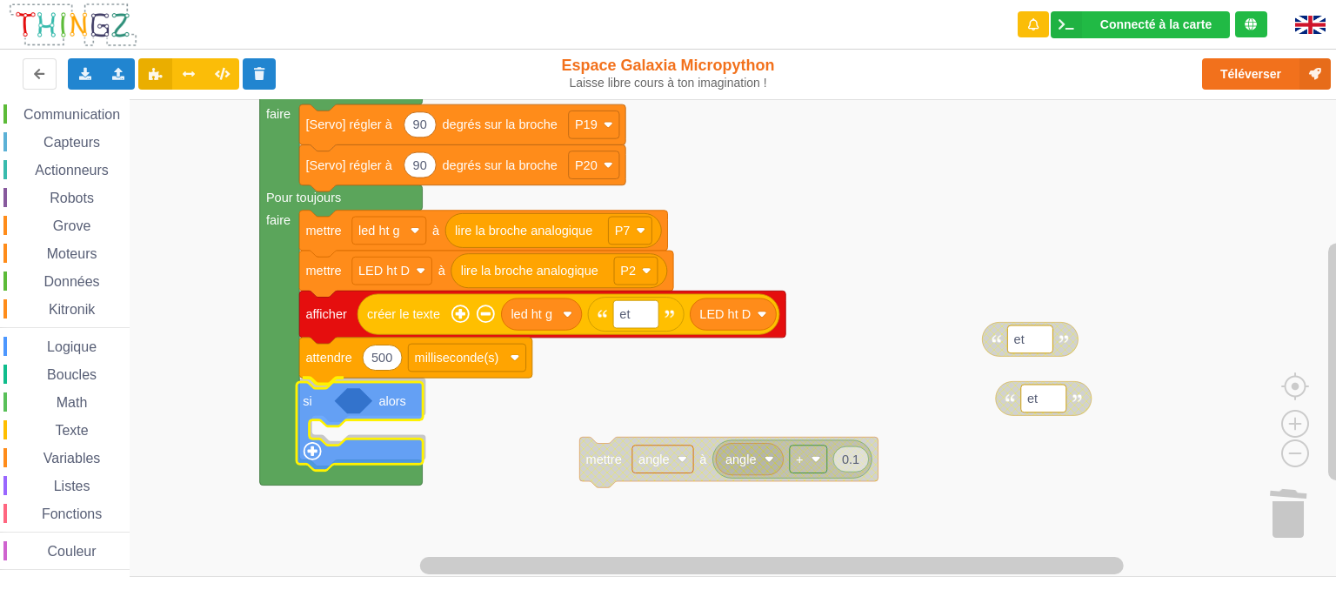
click at [315, 408] on div "Affichage Entrées/Sorties Communication Capteurs Actionneurs Robots Grove Moteu…" at bounding box center [674, 338] width 1349 height 479
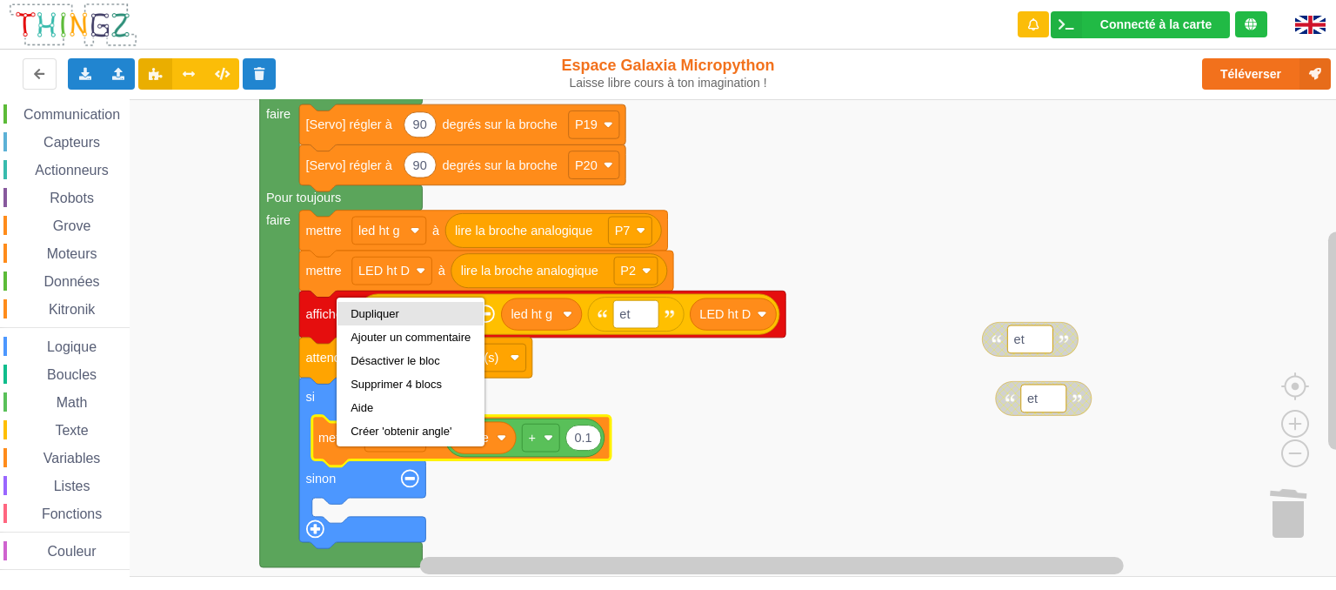
click at [389, 318] on div "Dupliquer" at bounding box center [411, 313] width 120 height 13
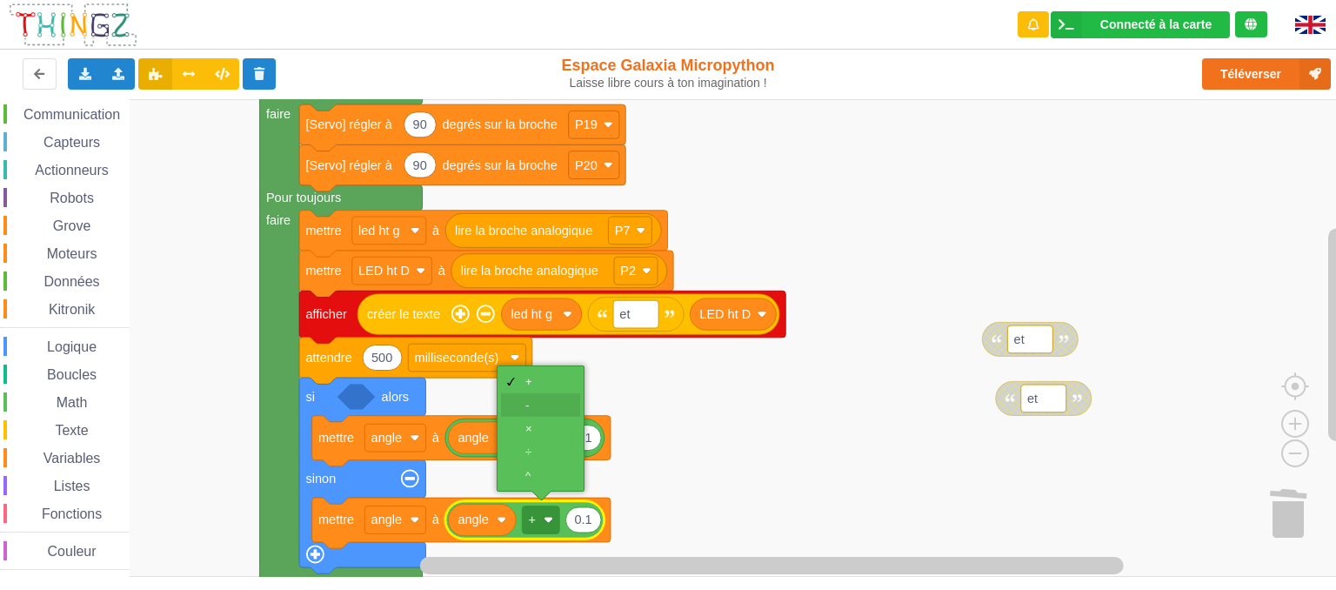
click at [529, 407] on div "-" at bounding box center [547, 404] width 42 height 13
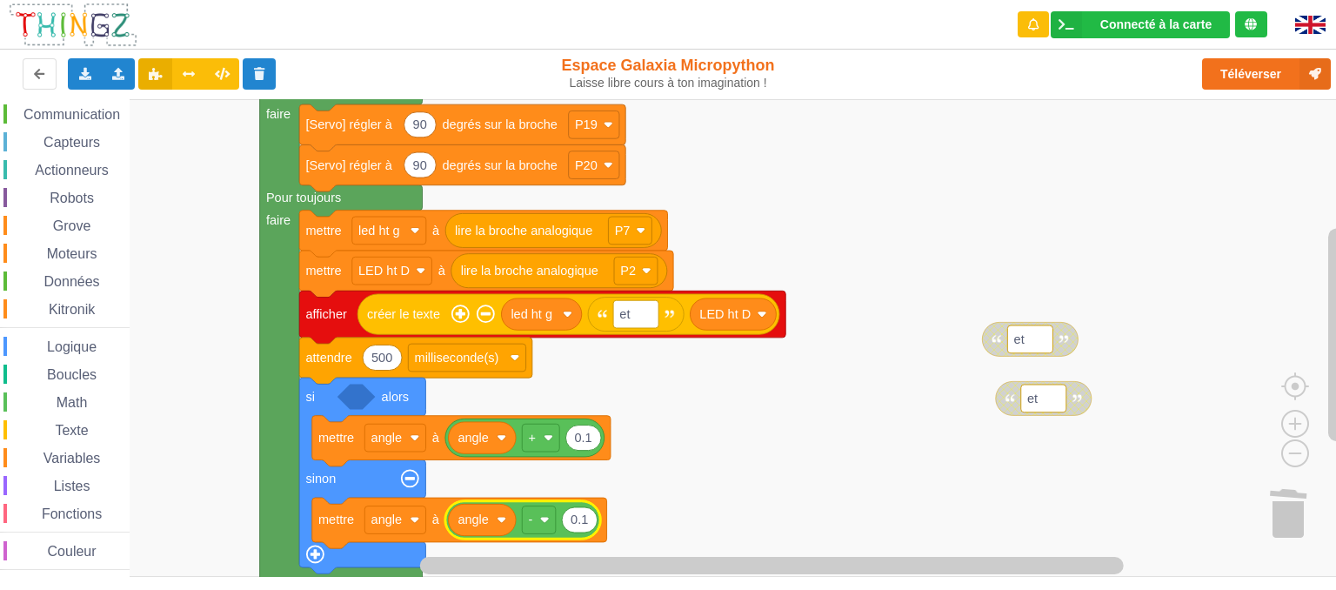
click at [743, 430] on rect "Espace de travail de Blocky" at bounding box center [674, 338] width 1349 height 478
click at [59, 398] on span "Math" at bounding box center [72, 402] width 37 height 15
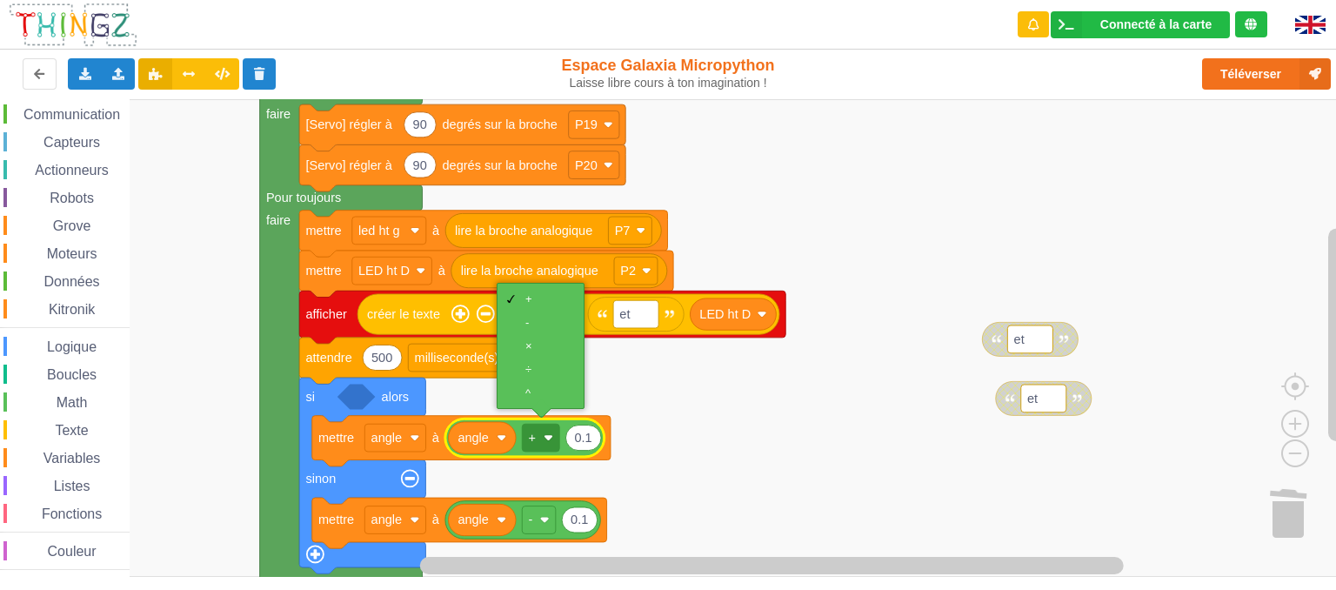
click at [64, 401] on span "Math" at bounding box center [72, 402] width 37 height 15
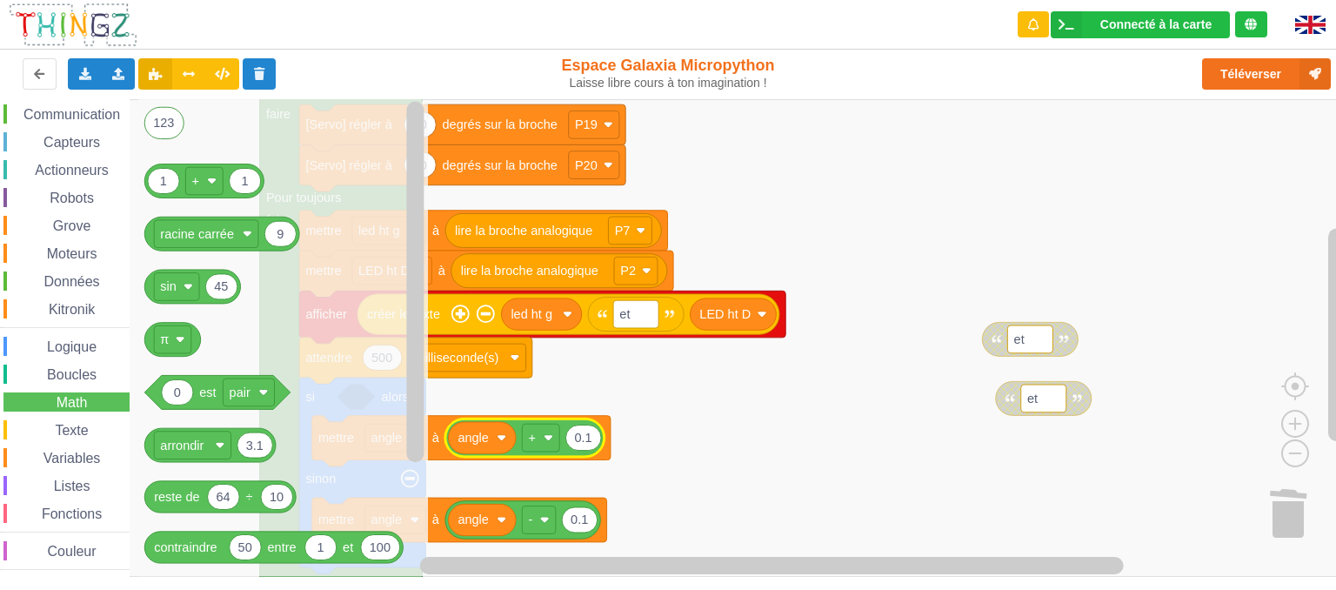
click at [77, 345] on span "Logique" at bounding box center [71, 346] width 55 height 15
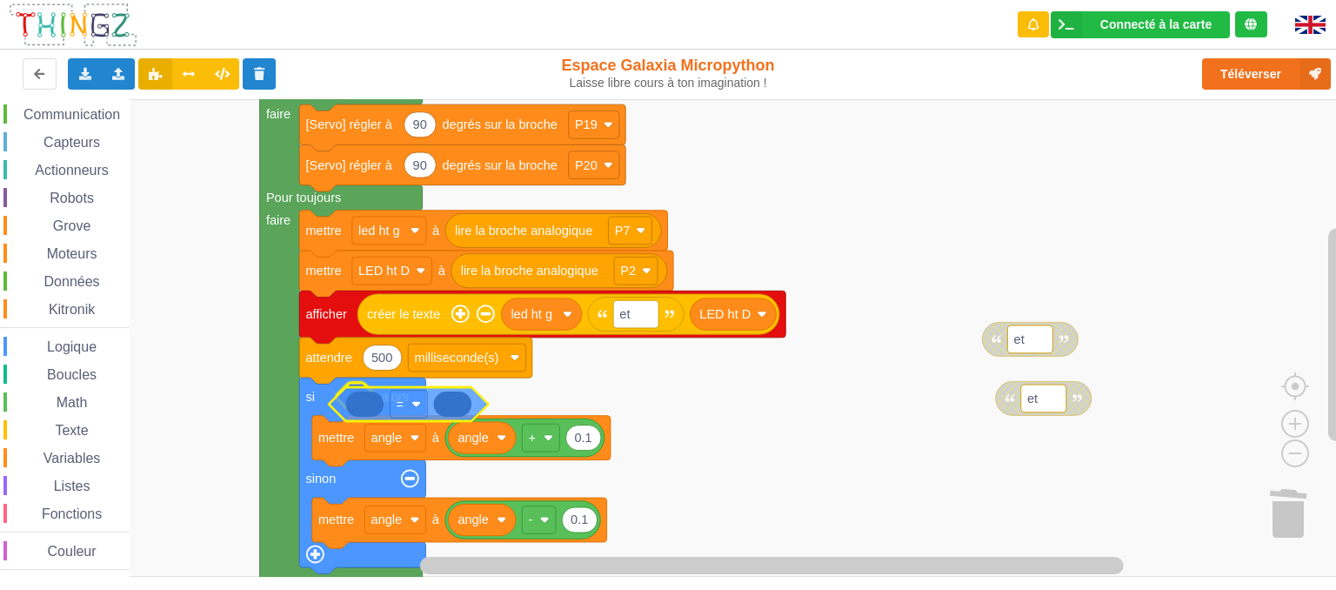
click at [383, 394] on div "Affichage Entrées/Sorties Communication Capteurs Actionneurs Robots Grove Moteu…" at bounding box center [674, 338] width 1349 height 479
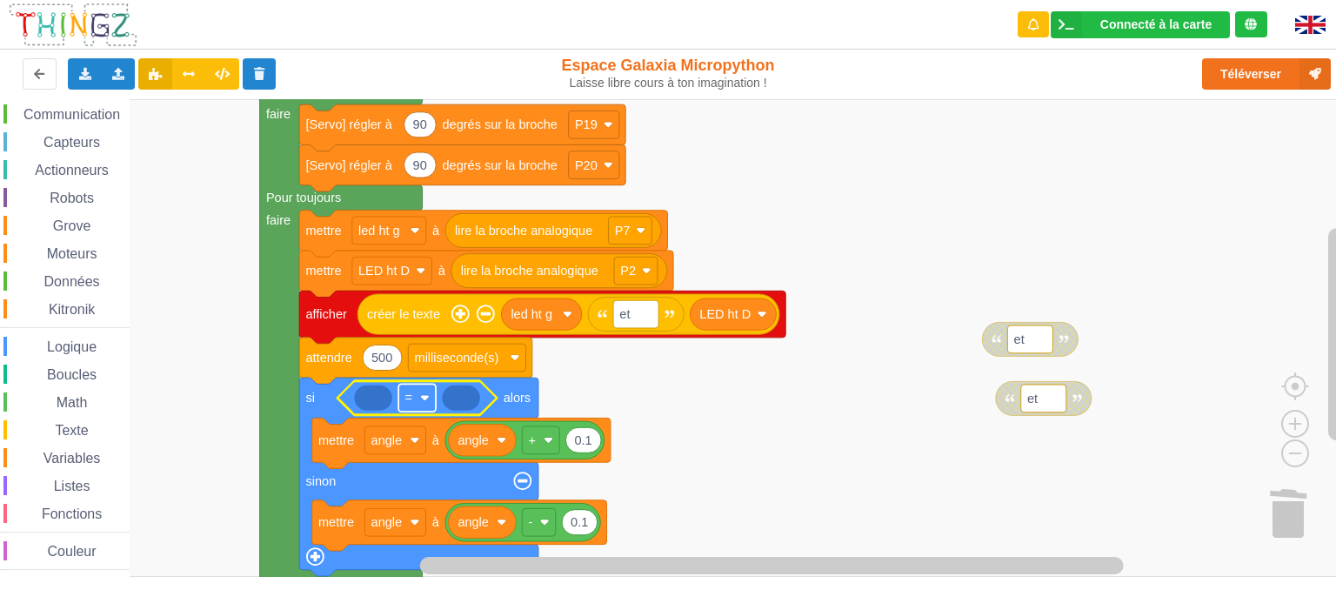
click at [418, 401] on rect "Espace de travail de Blocky" at bounding box center [416, 398] width 37 height 28
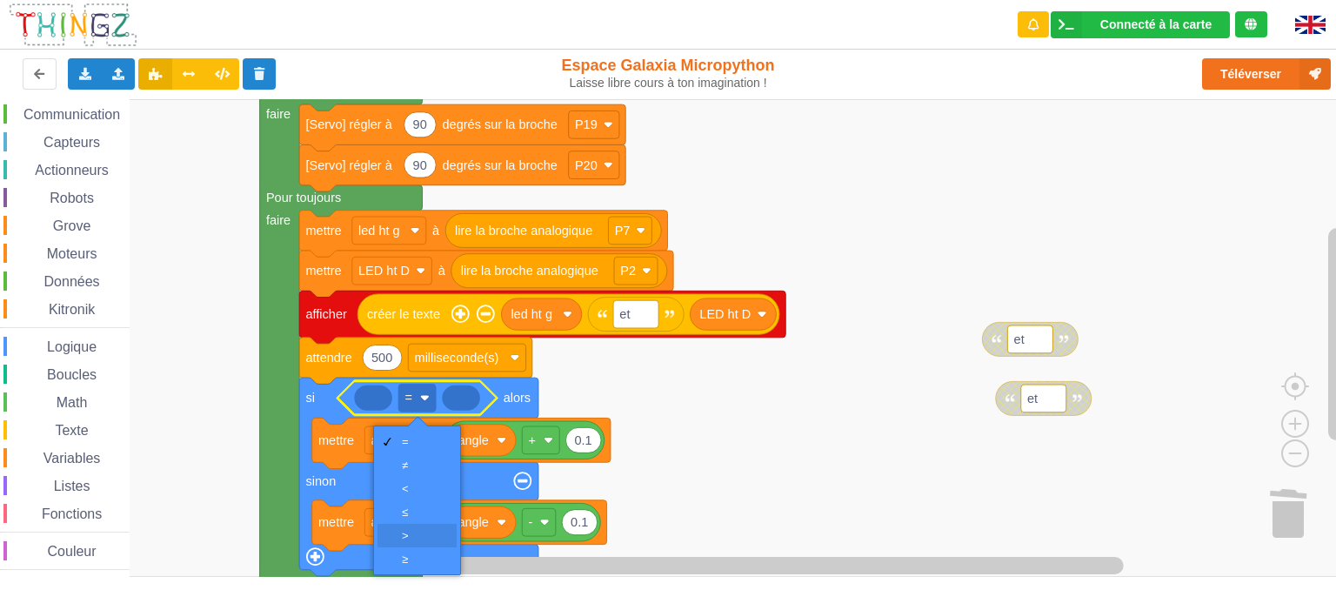
click at [413, 539] on div "‏>" at bounding box center [423, 535] width 42 height 13
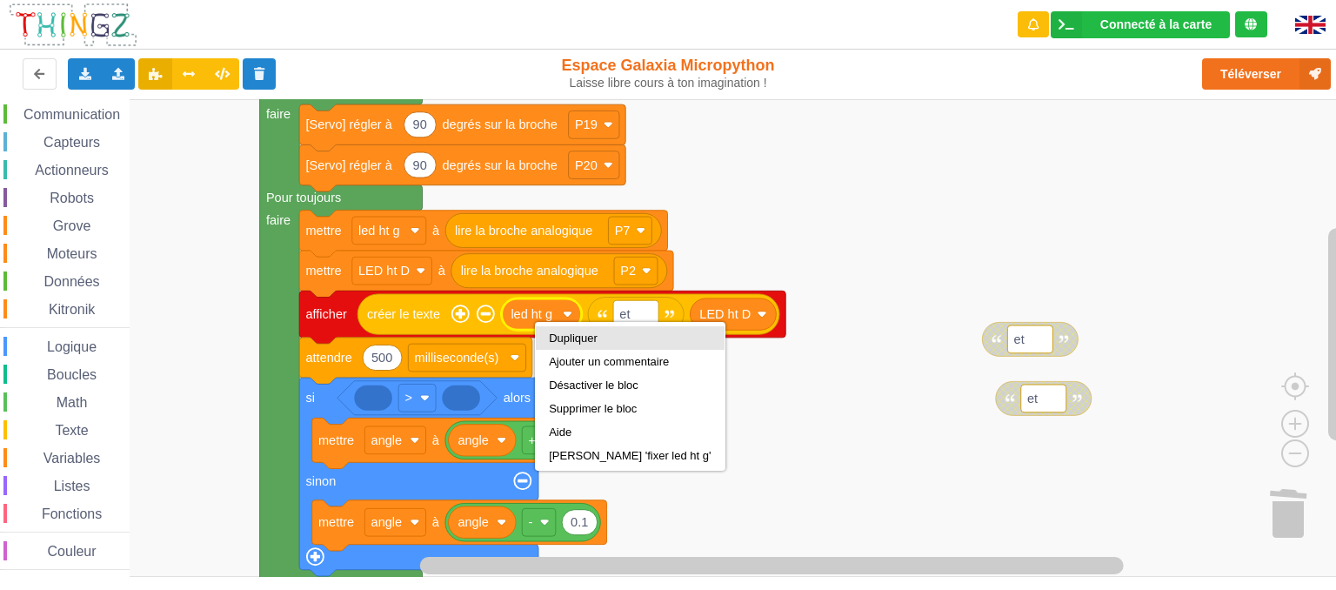
click at [563, 332] on div "Dupliquer" at bounding box center [630, 337] width 162 height 13
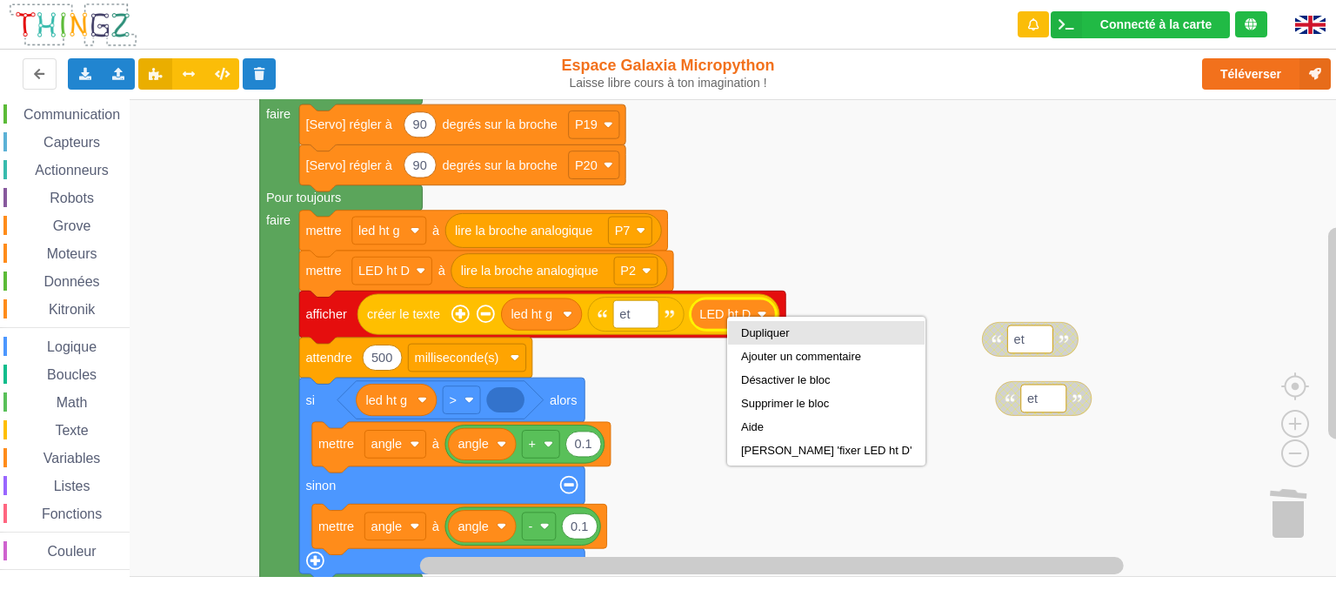
click at [754, 335] on div "Dupliquer" at bounding box center [826, 332] width 171 height 13
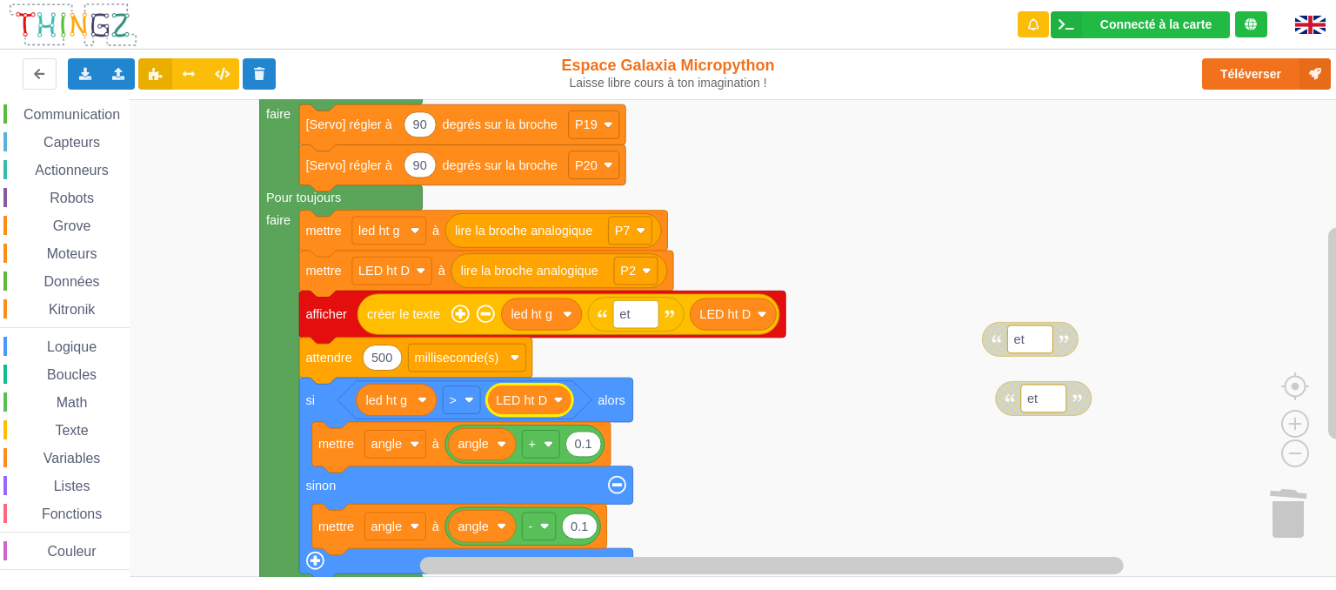
click at [714, 408] on rect "Espace de travail de Blocky" at bounding box center [674, 338] width 1349 height 478
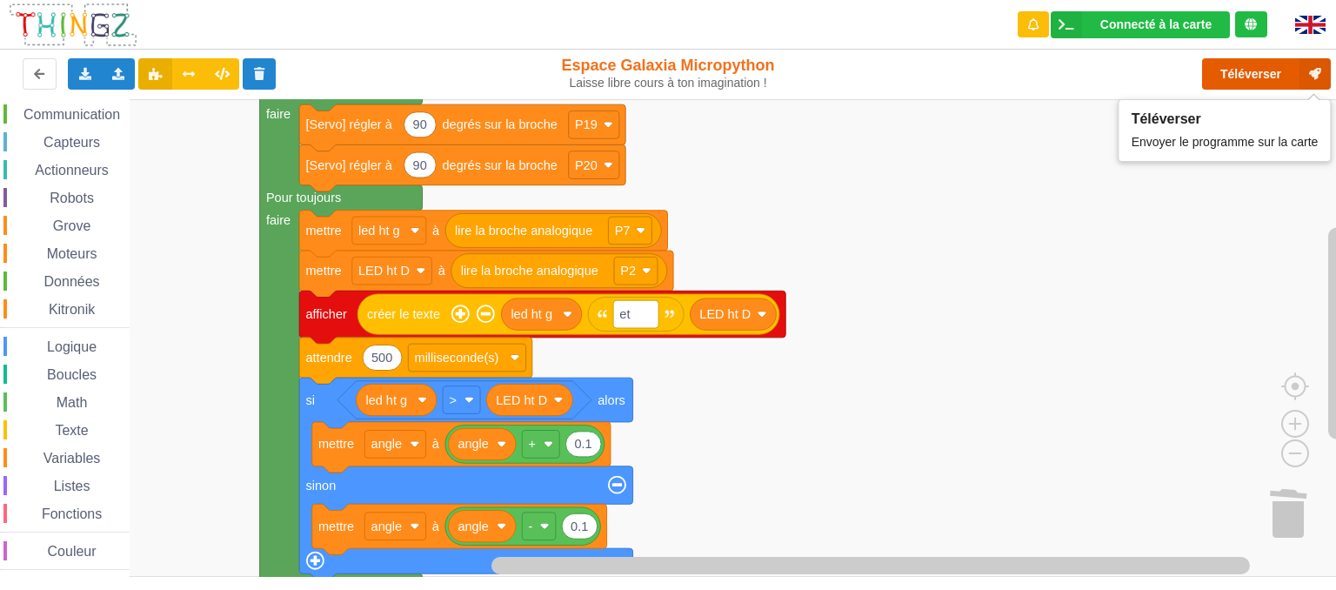
click at [1269, 70] on button "Téléverser" at bounding box center [1266, 73] width 129 height 31
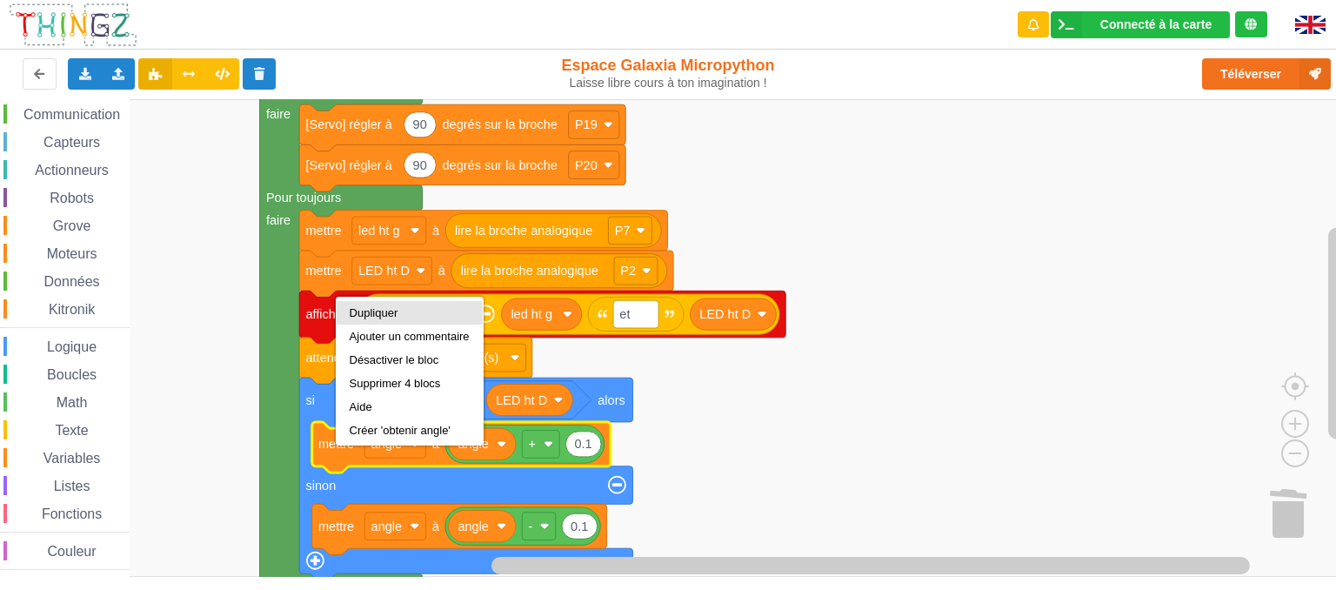
click at [385, 314] on div "Dupliquer" at bounding box center [410, 312] width 120 height 13
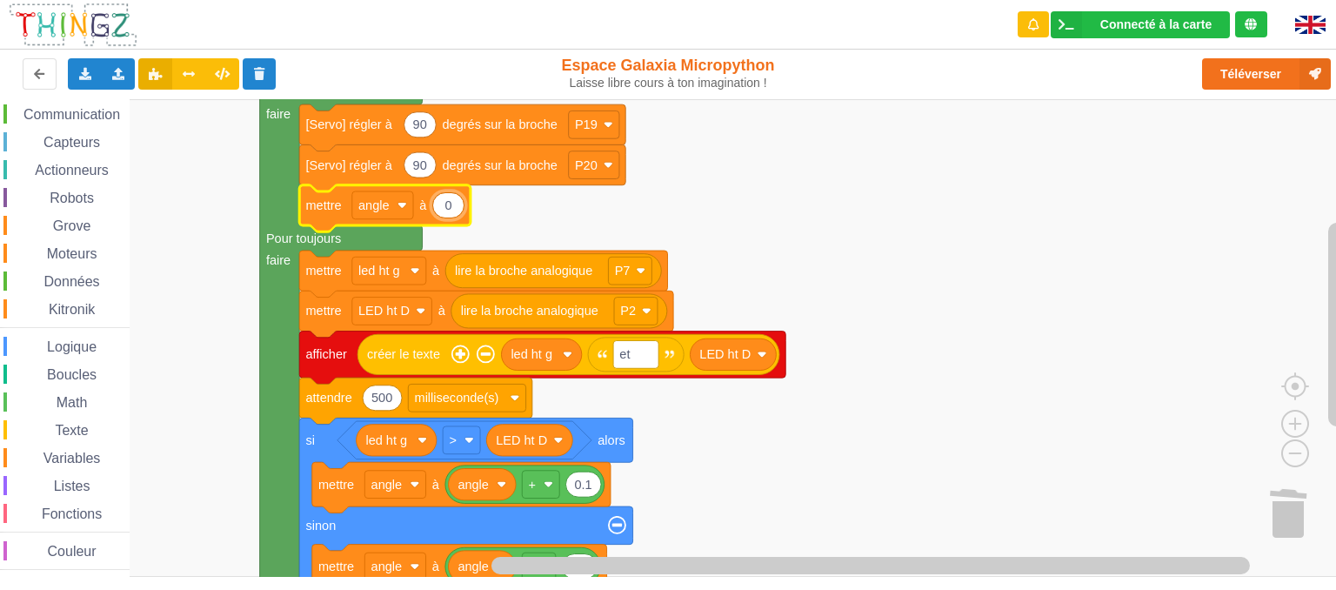
click at [449, 210] on input "0" at bounding box center [448, 205] width 32 height 26
type input "90"
click at [733, 185] on rect "Espace de travail de Blocky" at bounding box center [674, 338] width 1349 height 478
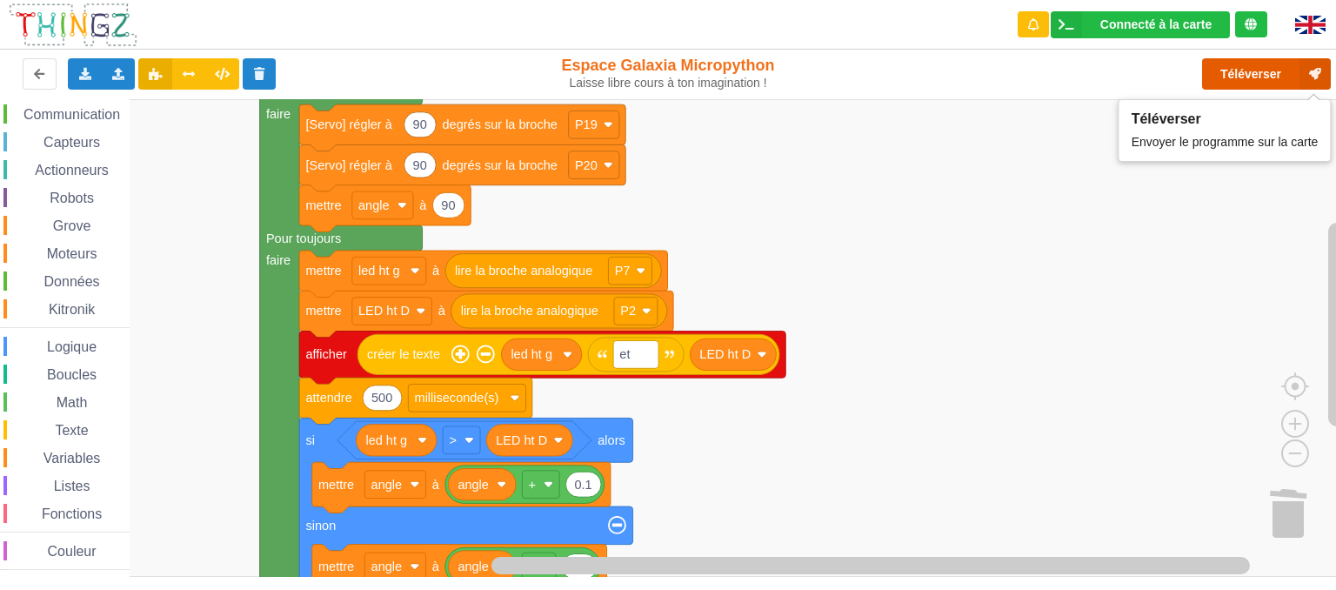
click at [1252, 75] on button "Téléverser" at bounding box center [1266, 73] width 129 height 31
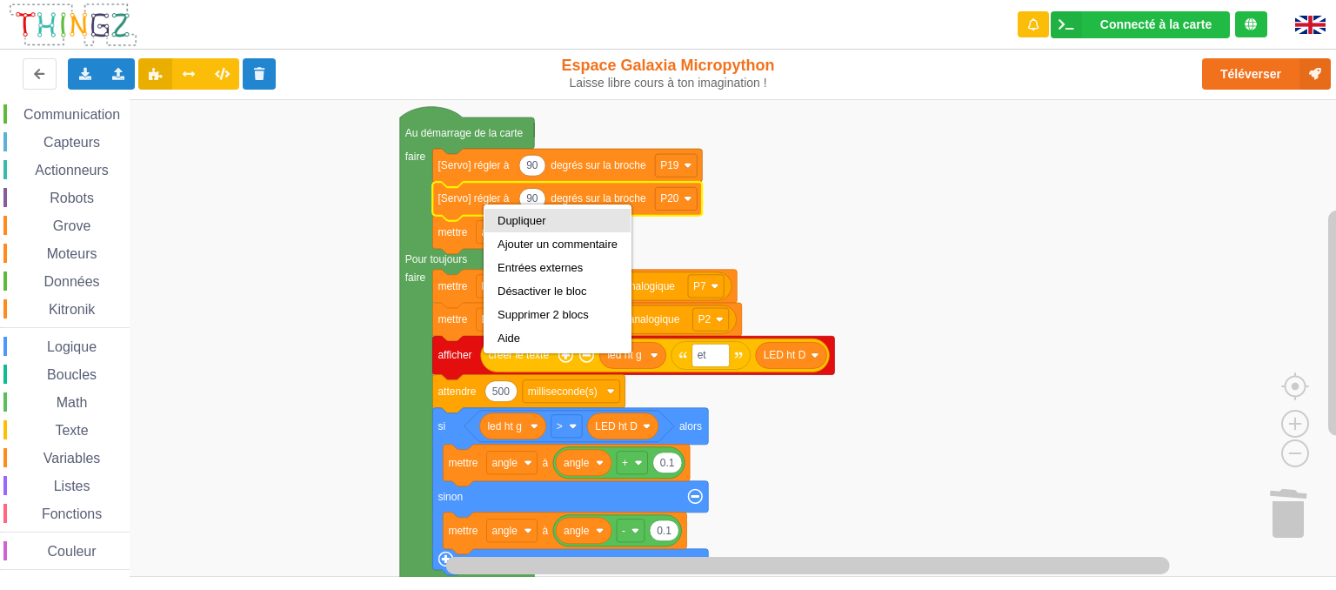
click at [532, 220] on div "Dupliquer" at bounding box center [558, 220] width 120 height 13
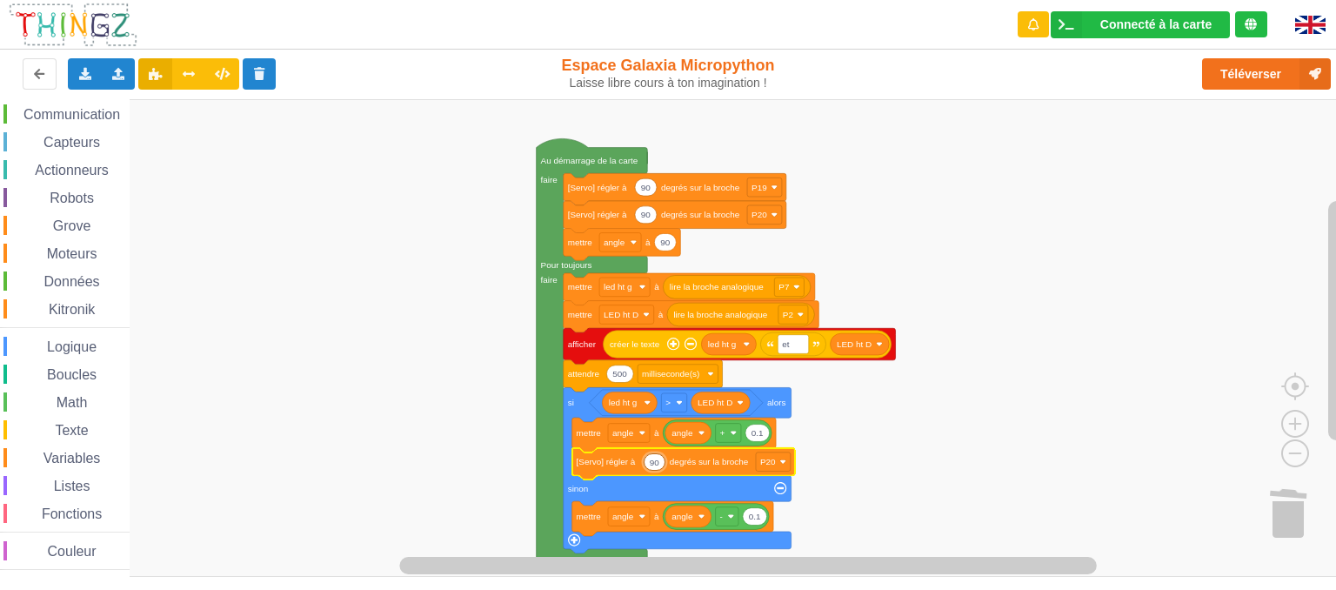
click at [654, 469] on input "90" at bounding box center [655, 461] width 23 height 17
type input "0"
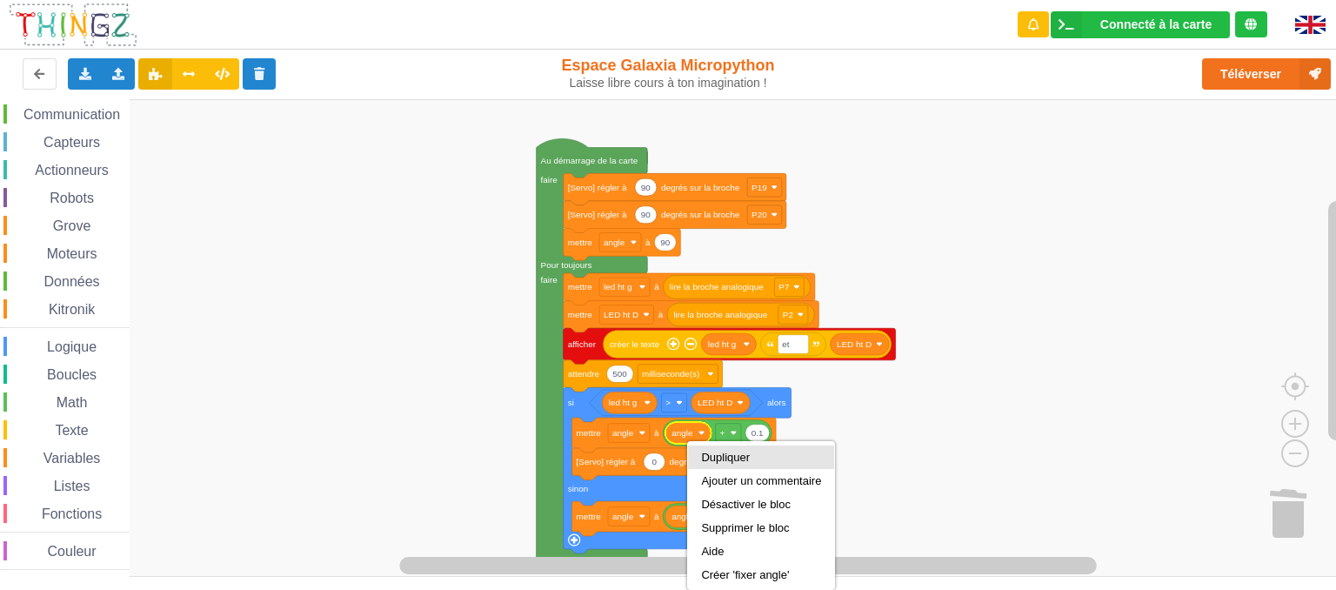
click at [706, 460] on div "Dupliquer" at bounding box center [761, 457] width 120 height 13
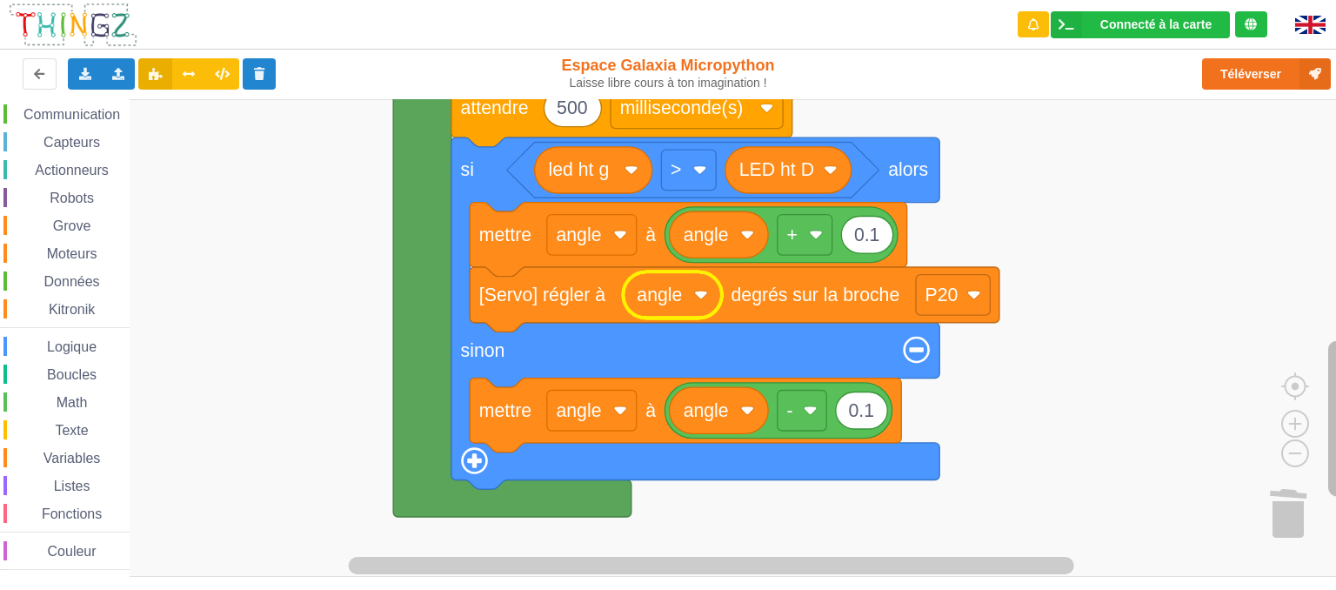
click at [1336, 441] on rect "Espace de travail de Blocky" at bounding box center [1337, 419] width 17 height 156
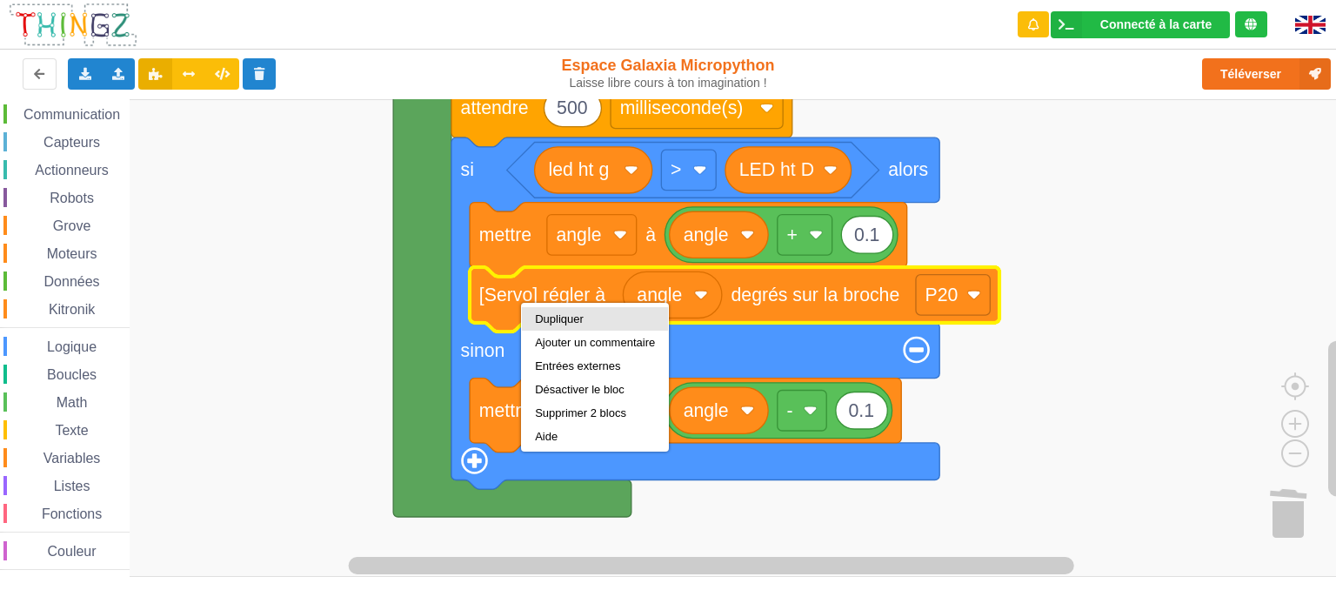
click at [545, 317] on div "Dupliquer" at bounding box center [595, 318] width 120 height 13
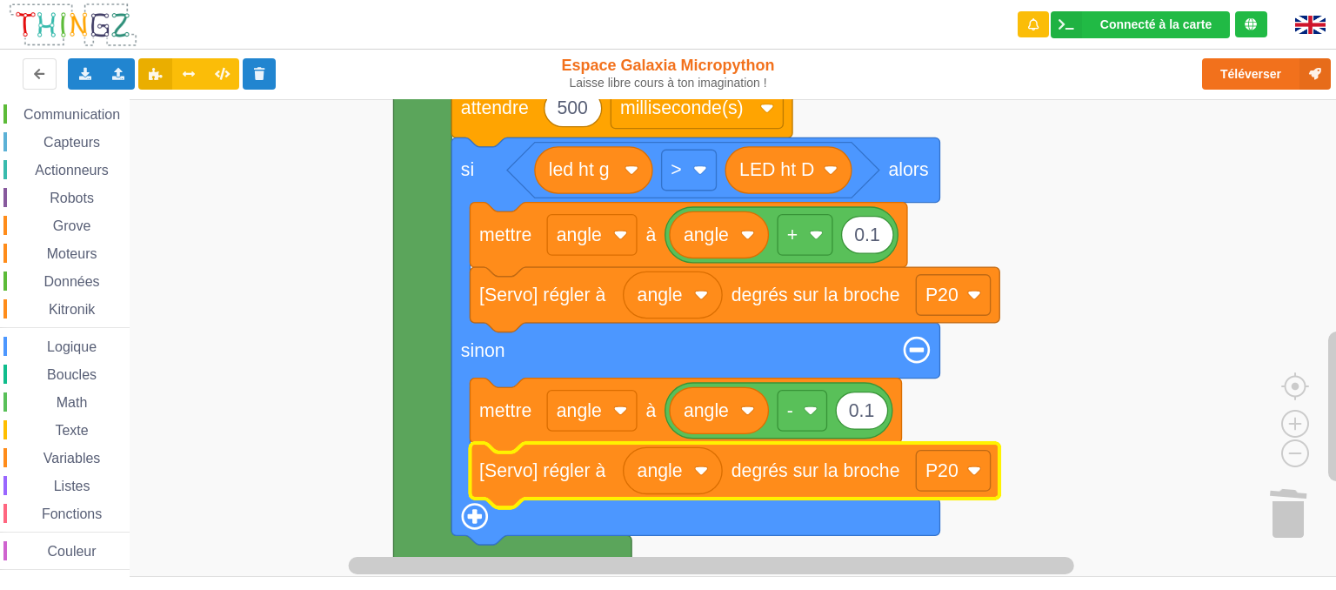
click at [1213, 331] on rect "Espace de travail de Blocky" at bounding box center [674, 338] width 1349 height 478
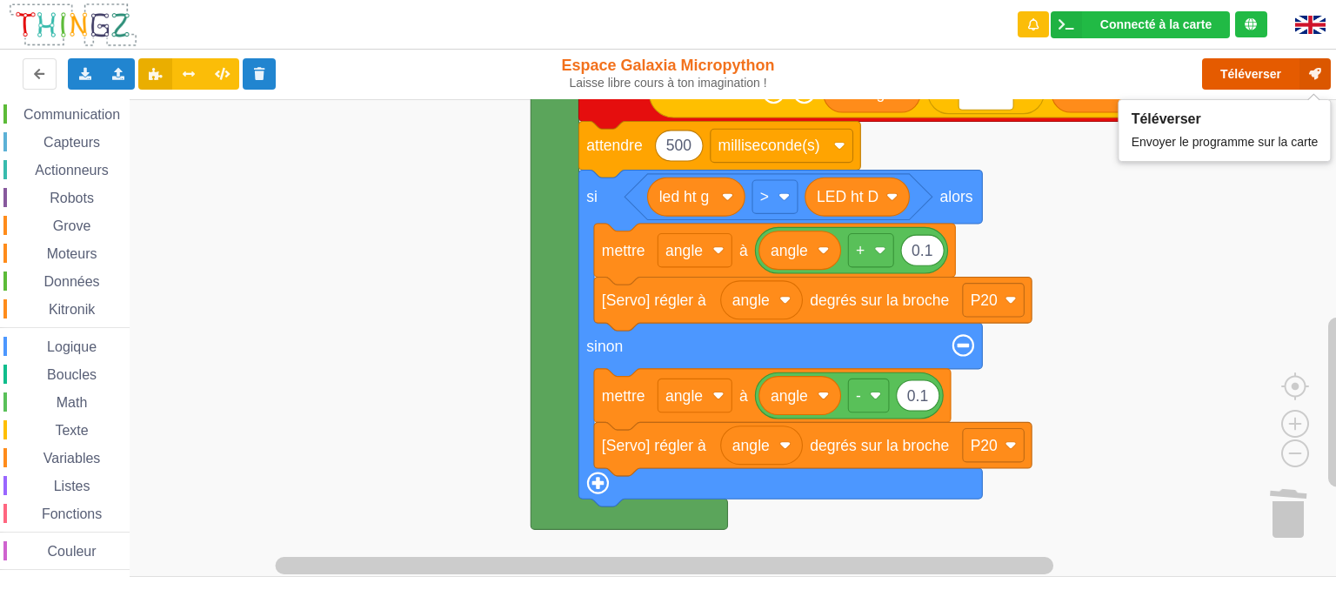
click at [1246, 77] on button "Téléverser" at bounding box center [1266, 73] width 129 height 31
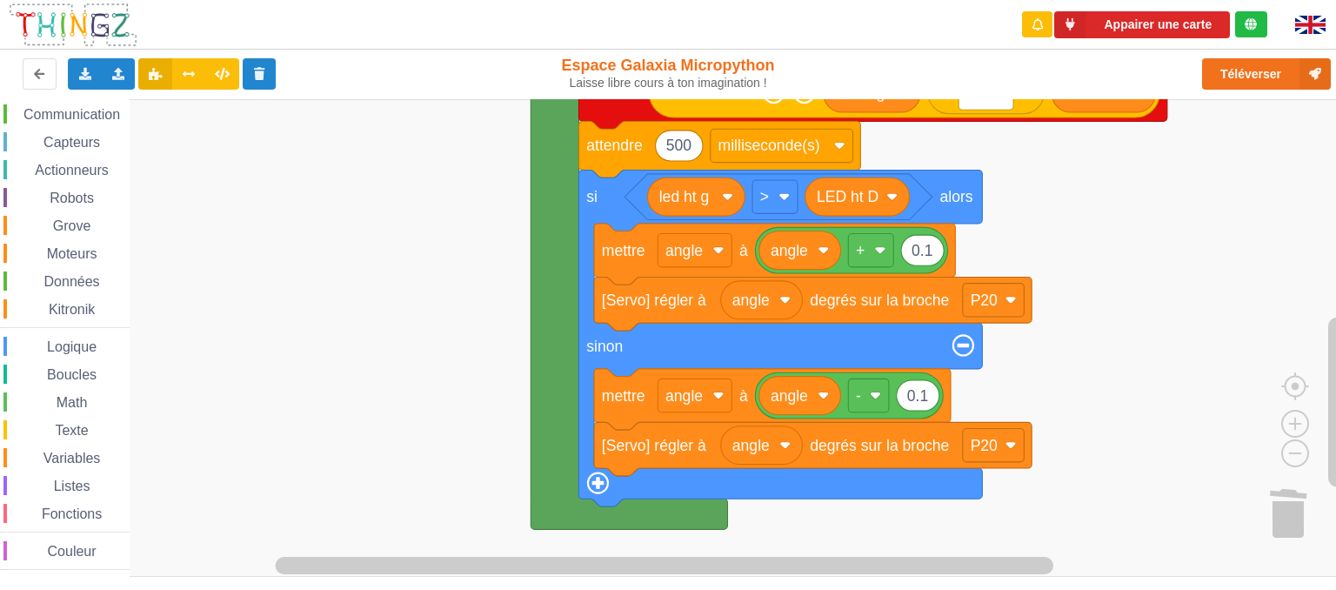
click at [1273, 51] on div "Téléverser" at bounding box center [1069, 74] width 549 height 56
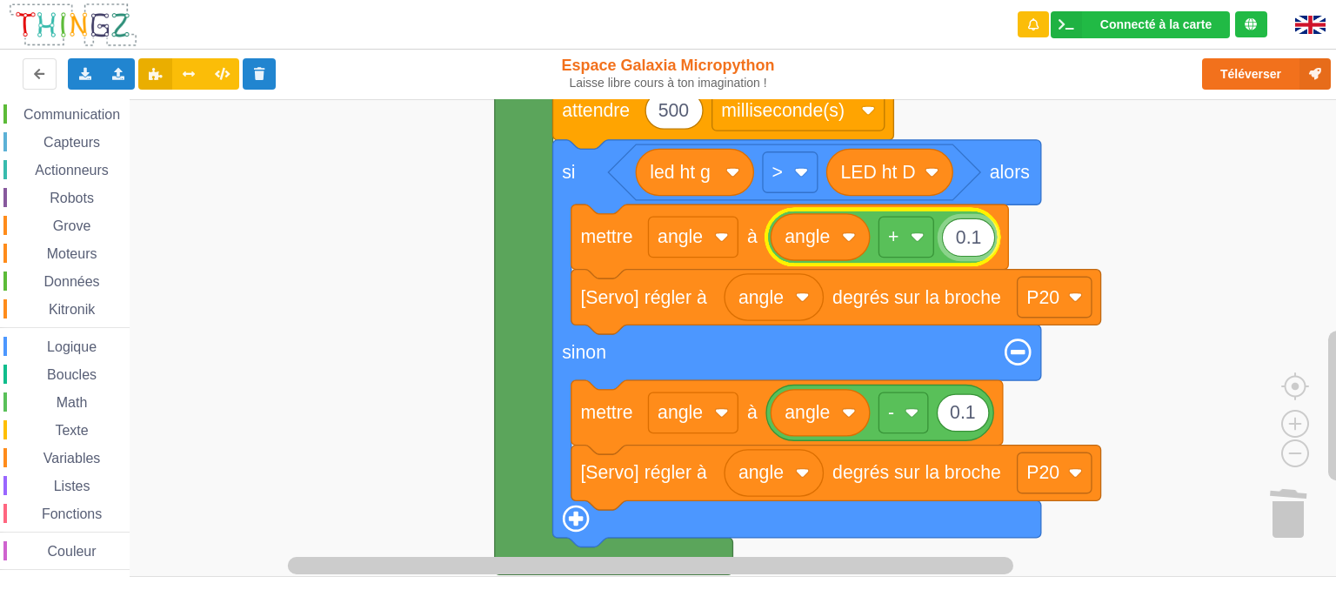
click at [978, 242] on input "0.1" at bounding box center [968, 237] width 53 height 38
type input "1"
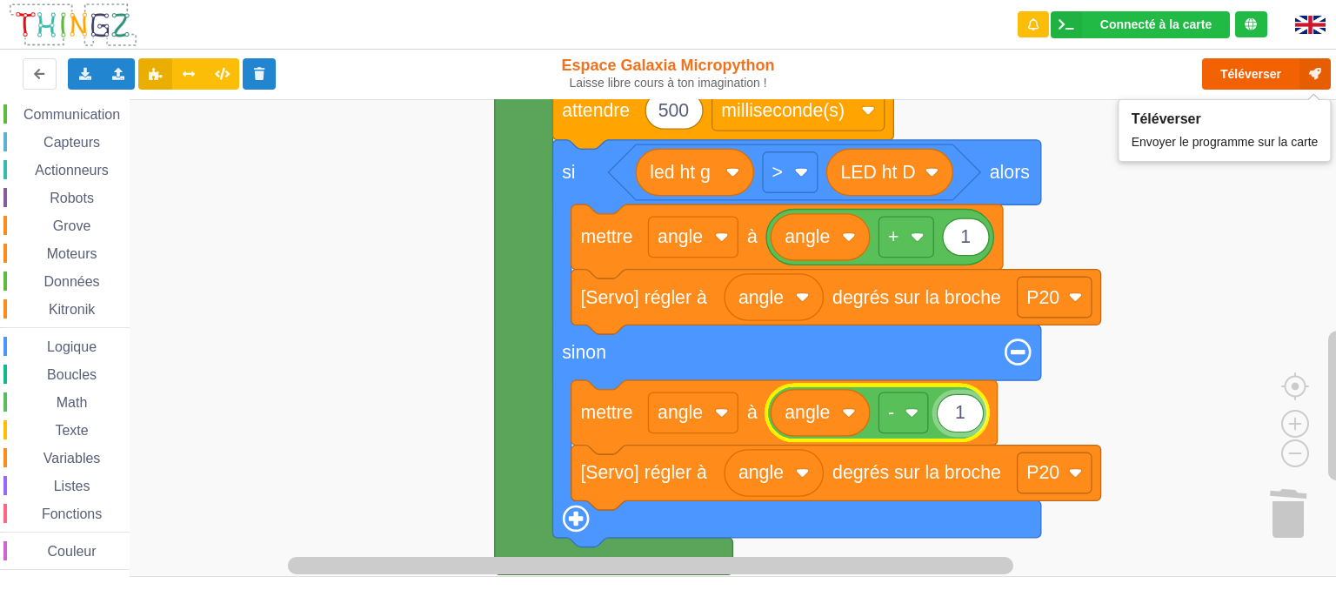
type input "1"
click at [1226, 80] on button "Téléverser" at bounding box center [1266, 73] width 129 height 31
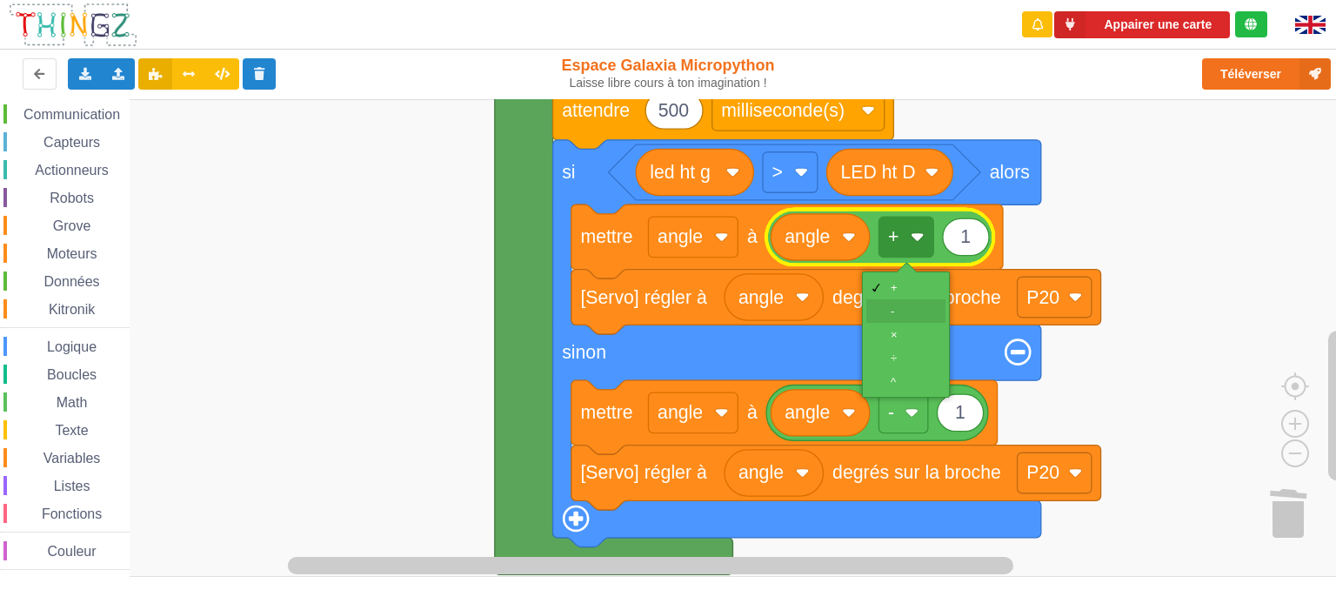
click at [898, 313] on div "-" at bounding box center [912, 311] width 42 height 13
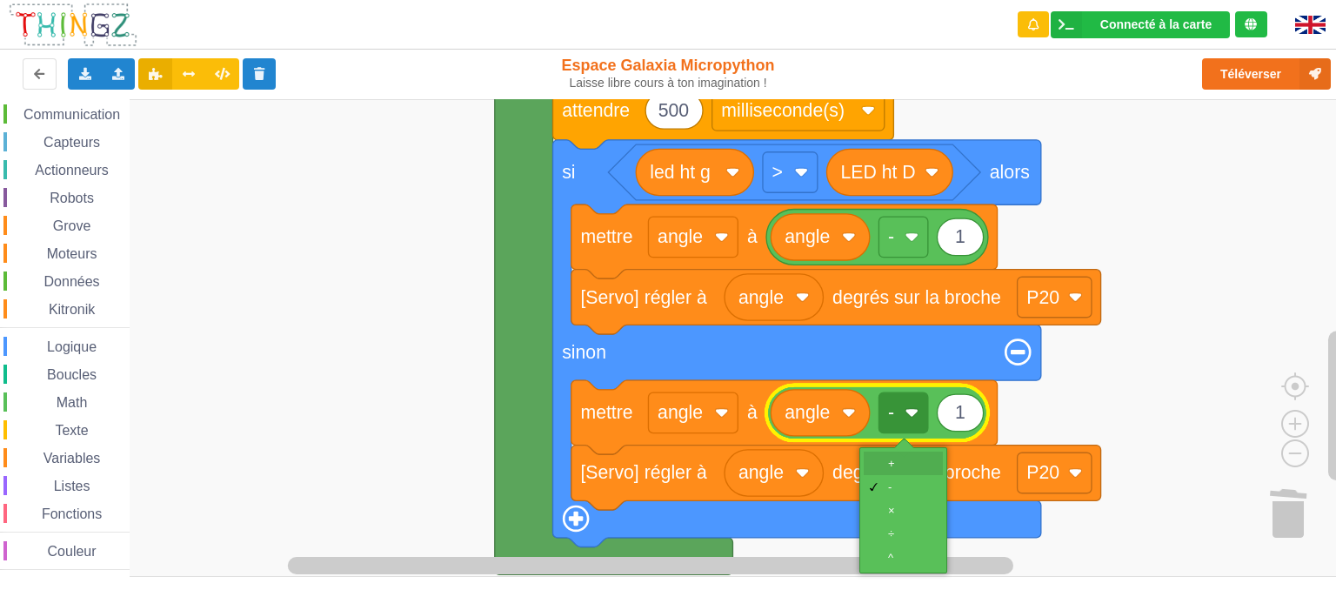
click at [901, 468] on div "+" at bounding box center [909, 463] width 42 height 13
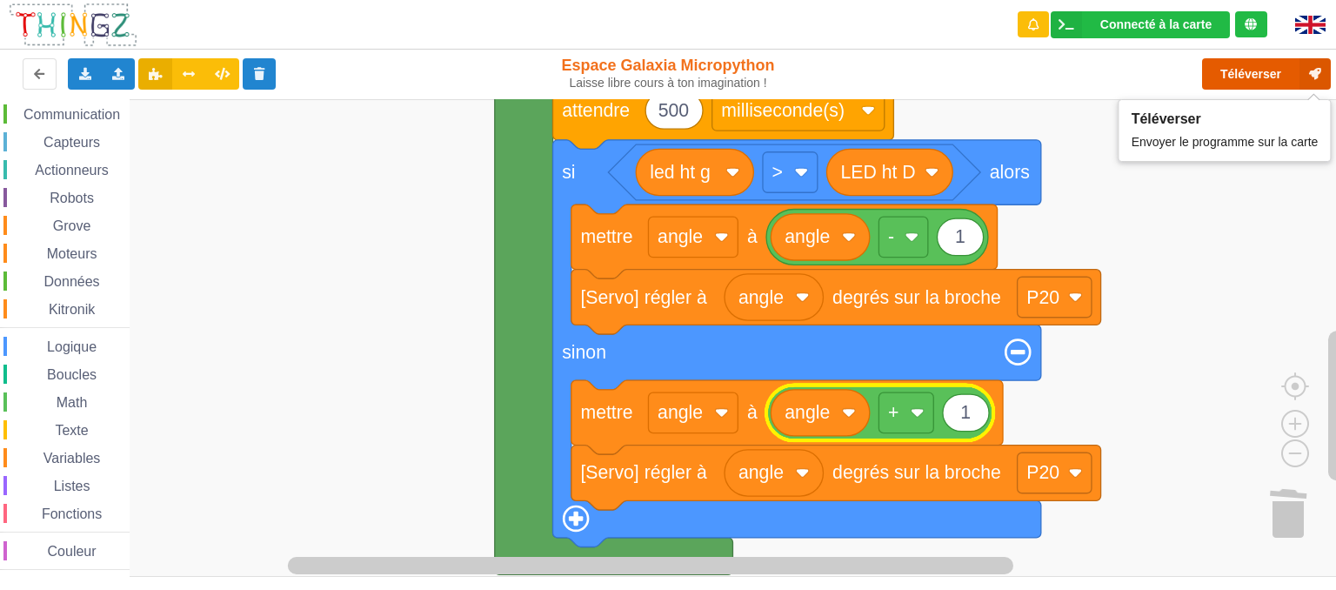
click at [1255, 69] on button "Téléverser" at bounding box center [1266, 73] width 129 height 31
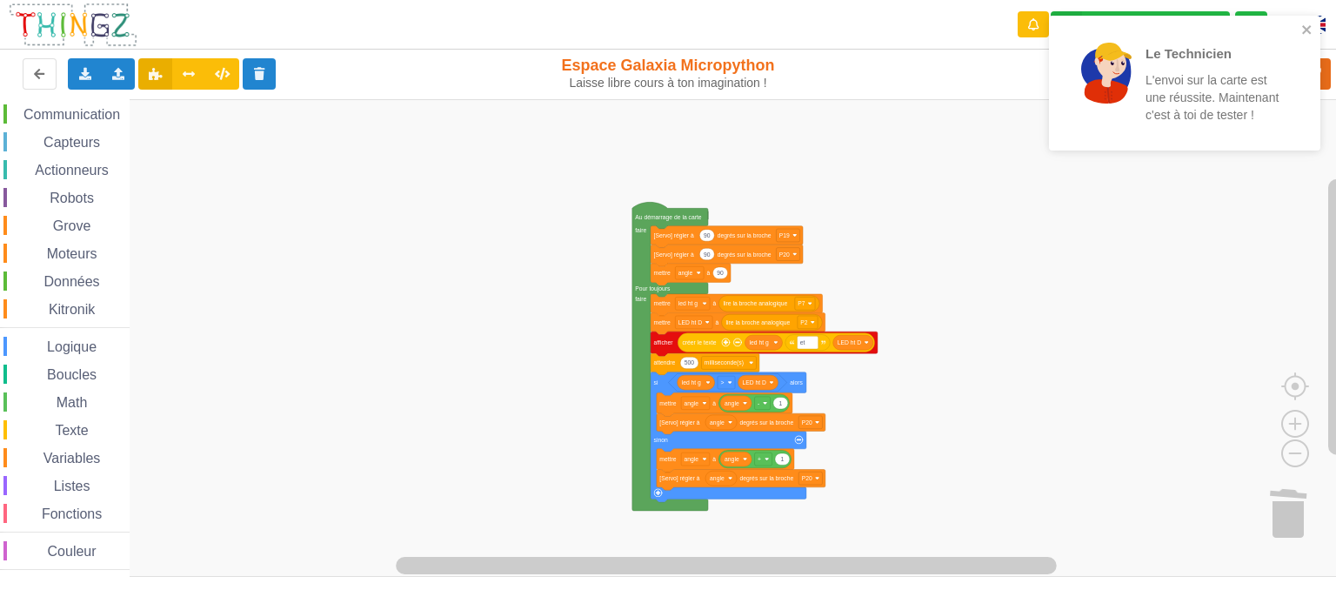
click at [560, 366] on div "Affichage Entrées/Sorties Communication Capteurs Actionneurs Robots Grove Moteu…" at bounding box center [674, 338] width 1349 height 479
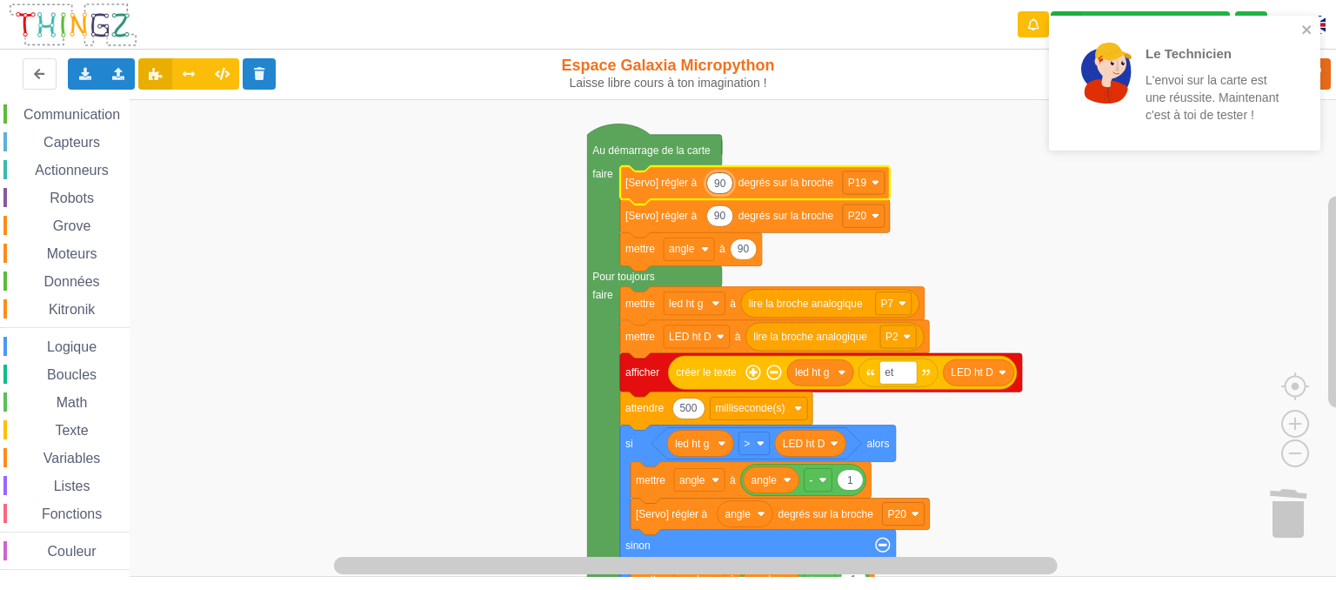
click at [724, 185] on input "90" at bounding box center [719, 183] width 27 height 22
type input "45"
click at [1305, 32] on icon "close" at bounding box center [1306, 29] width 9 height 9
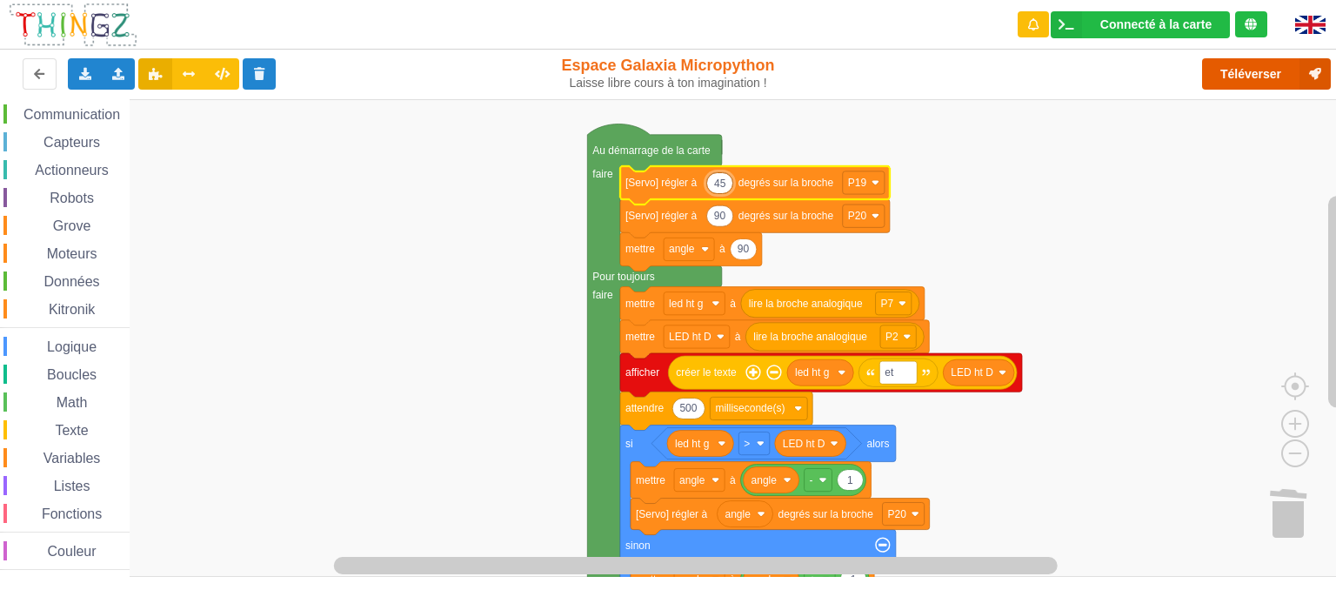
click at [1269, 73] on button "Téléverser" at bounding box center [1266, 73] width 129 height 31
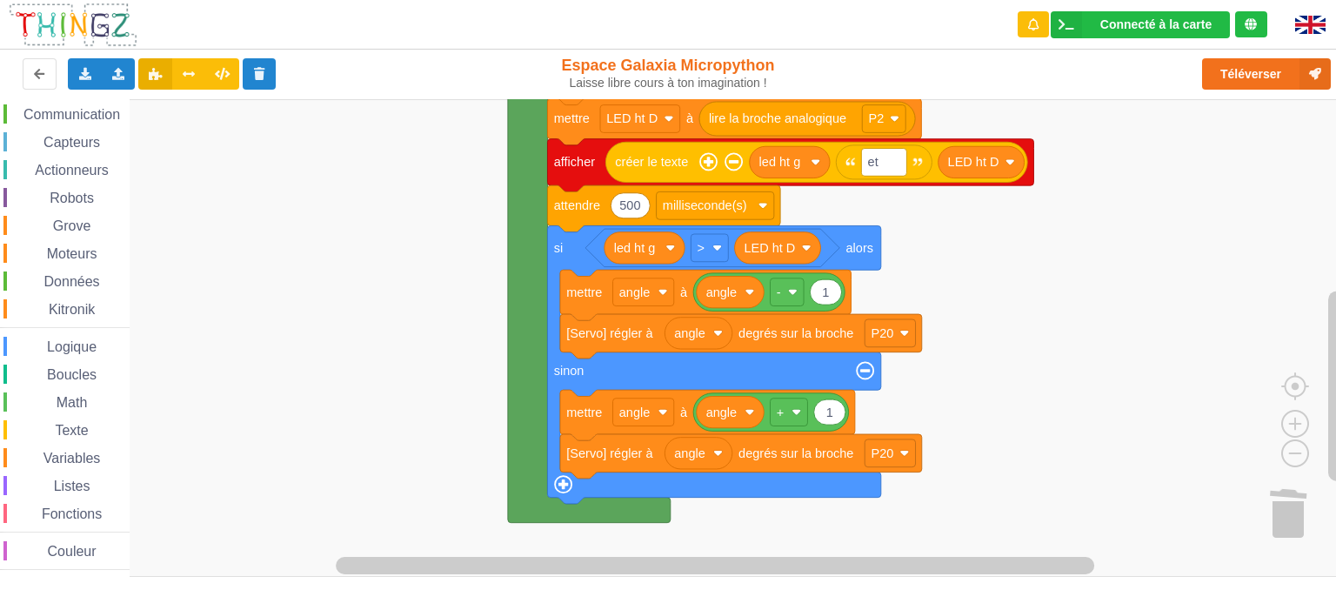
click at [1055, 291] on div "Affichage Entrées/Sorties Communication Capteurs Actionneurs Robots Grove Moteu…" at bounding box center [674, 338] width 1349 height 479
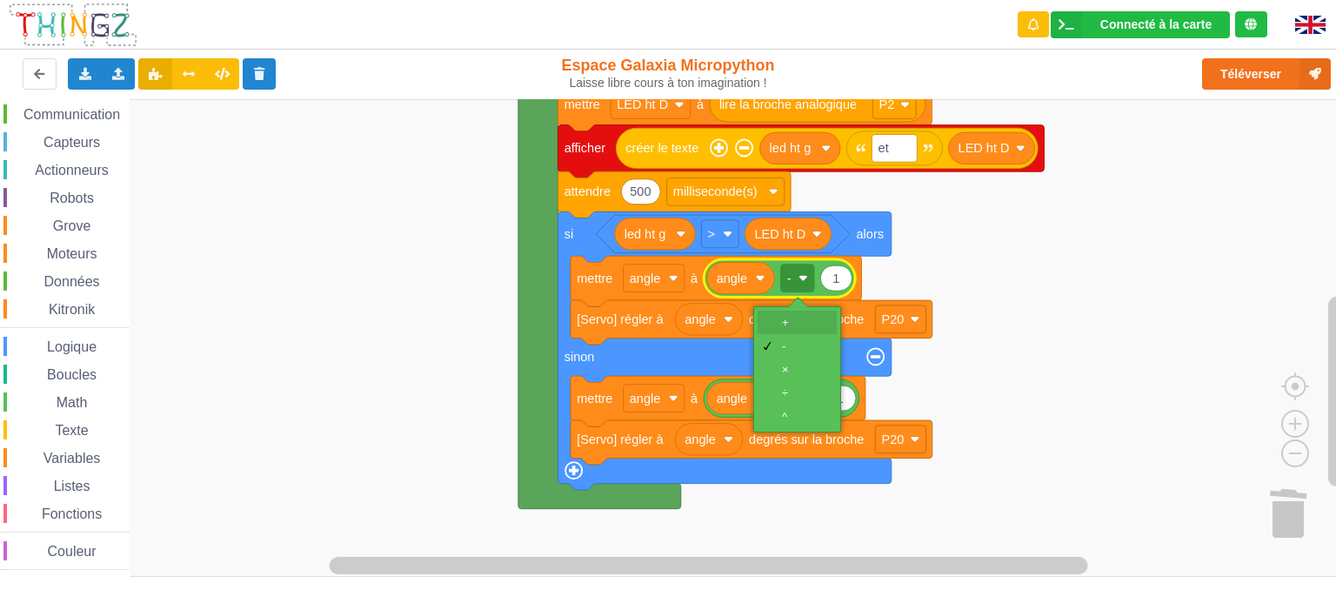
click at [800, 325] on div "+" at bounding box center [803, 322] width 42 height 13
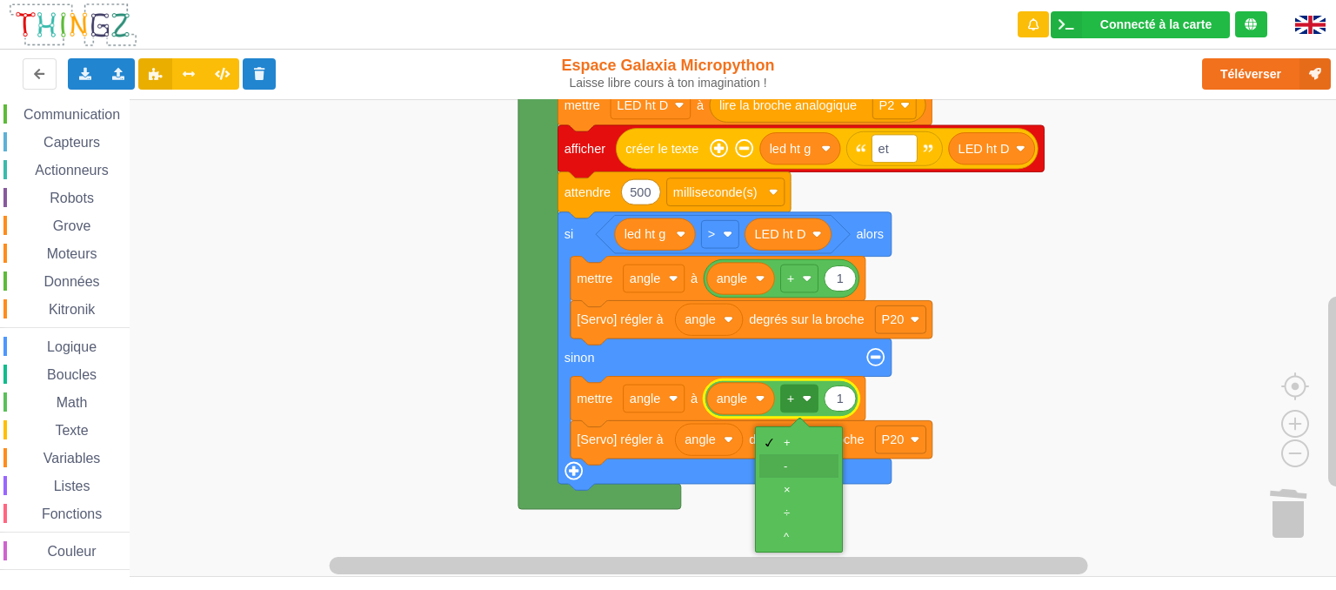
click at [799, 464] on div "-" at bounding box center [805, 465] width 42 height 13
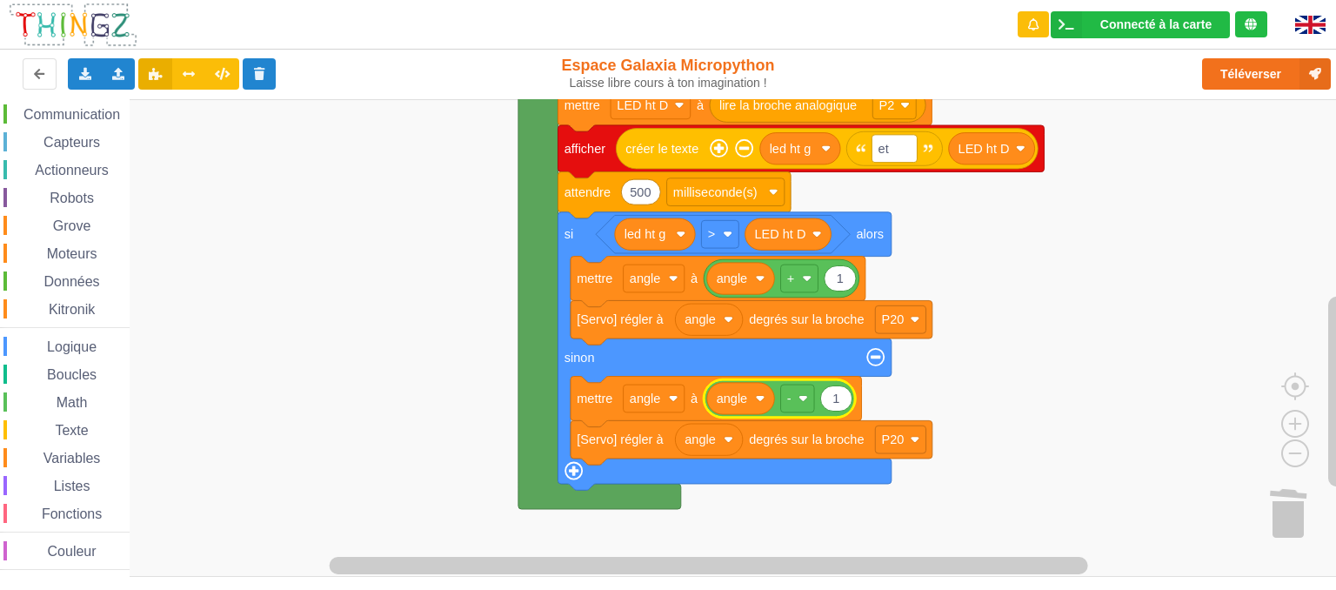
click at [1087, 366] on rect "Espace de travail de Blocky" at bounding box center [674, 338] width 1349 height 478
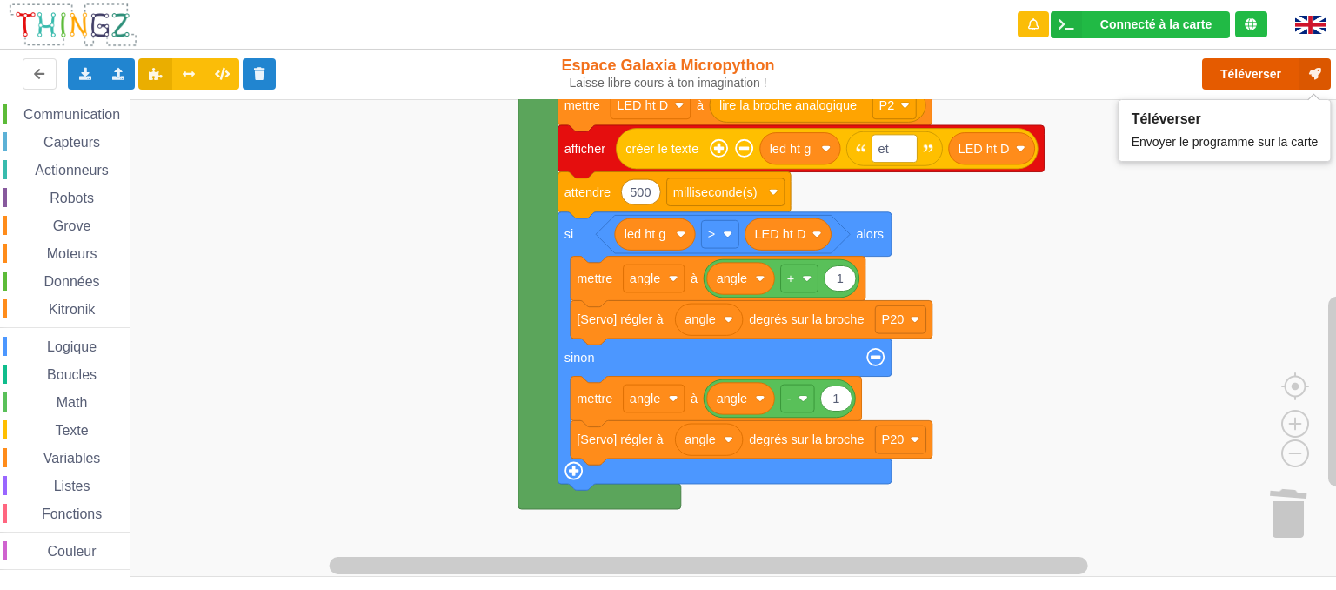
click at [1254, 67] on button "Téléverser" at bounding box center [1266, 73] width 129 height 31
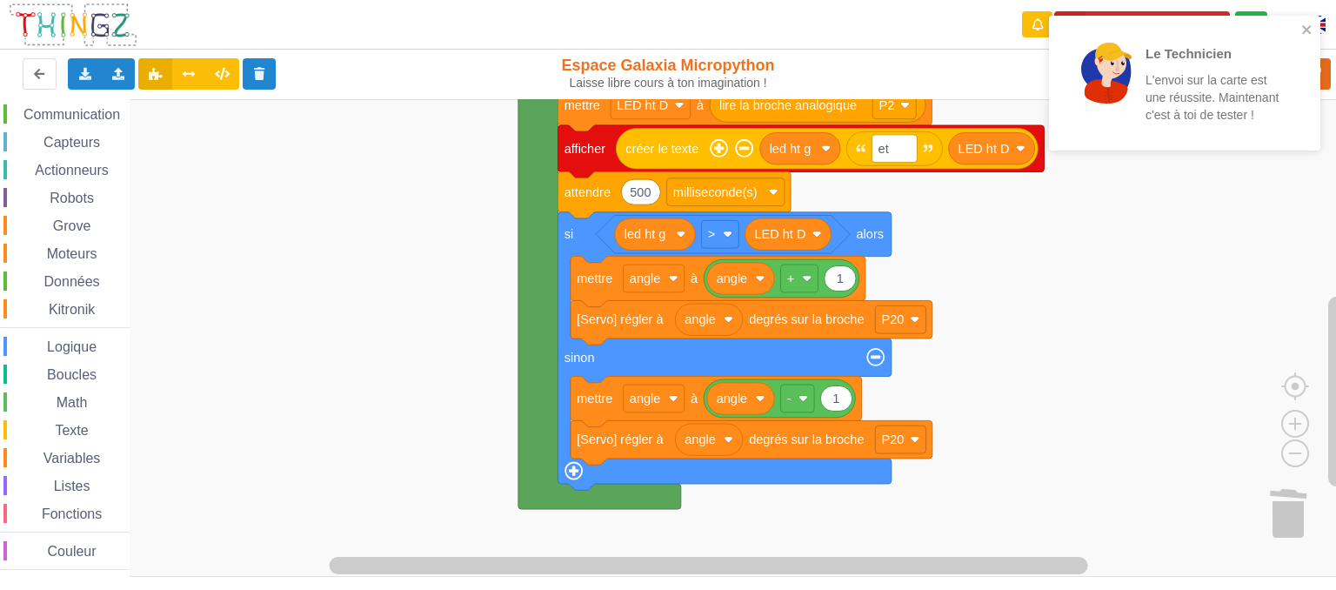
click at [1222, 265] on rect "Espace de travail de Blocky" at bounding box center [674, 338] width 1349 height 478
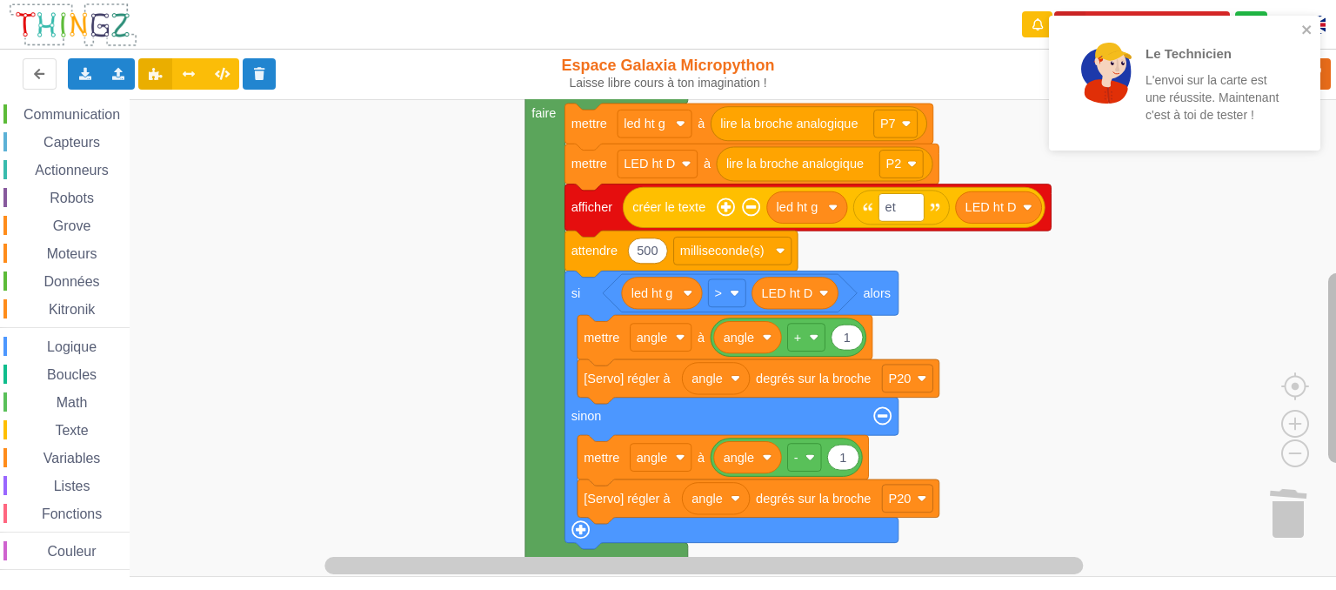
click at [1332, 309] on rect "Espace de travail de Blocky" at bounding box center [1337, 368] width 17 height 191
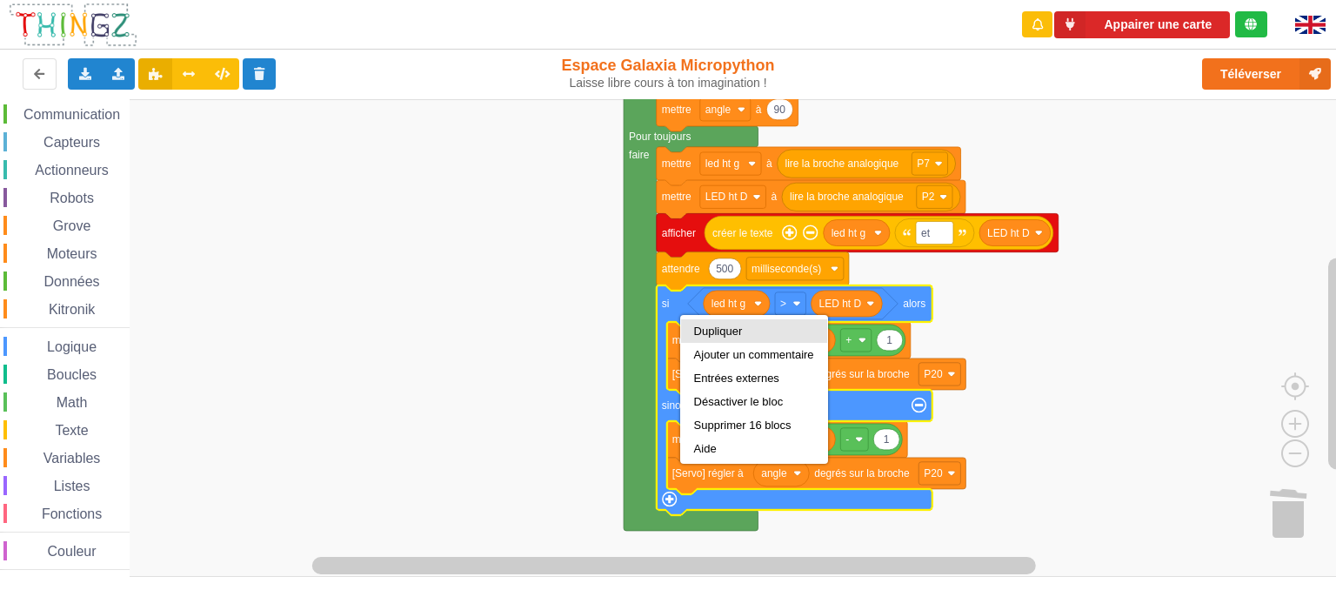
click at [722, 327] on div "Dupliquer" at bounding box center [754, 331] width 120 height 13
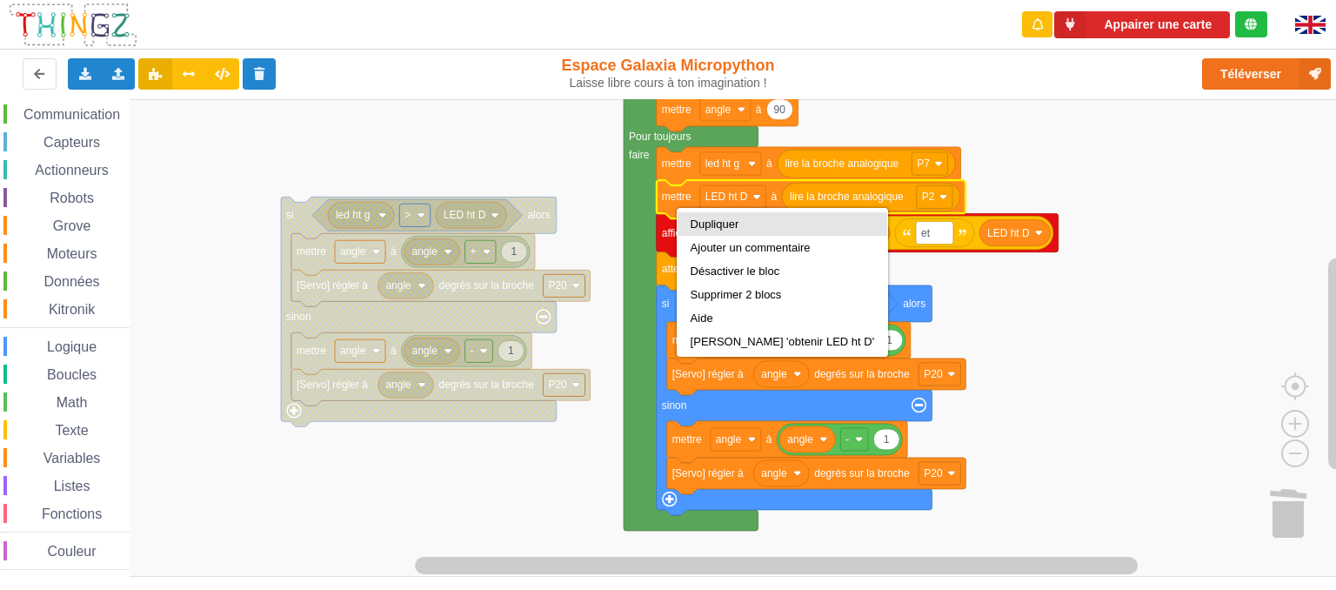
click at [704, 220] on div "Dupliquer" at bounding box center [783, 224] width 184 height 13
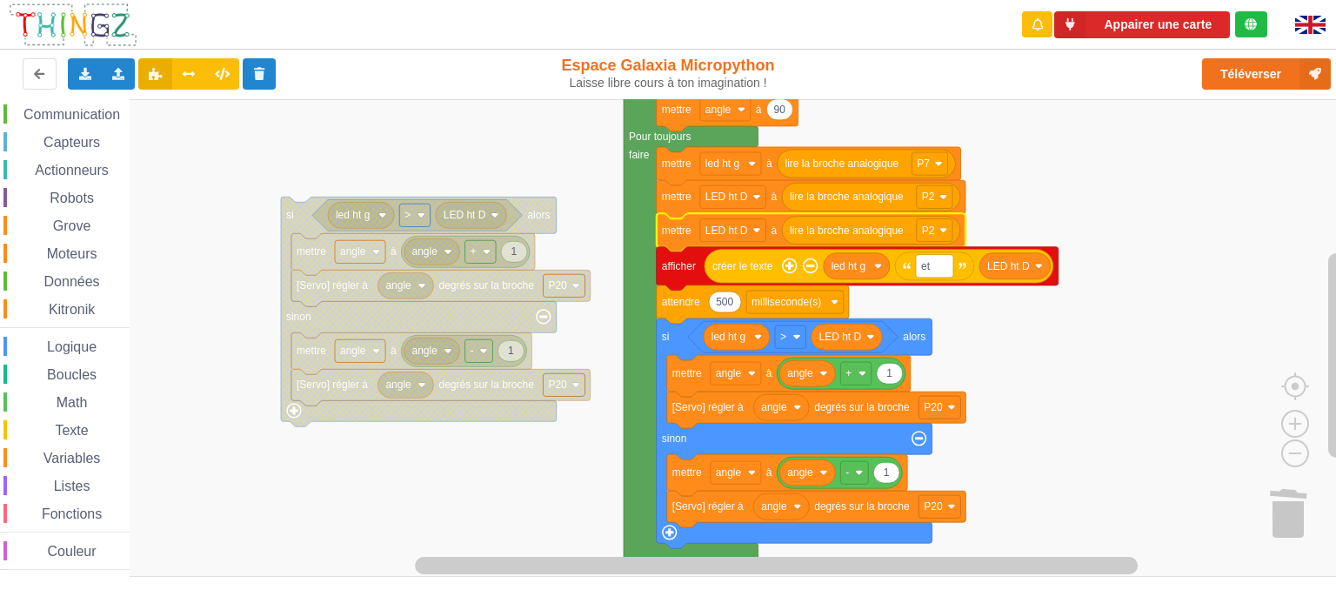
click at [526, 156] on rect "Espace de travail de Blocky" at bounding box center [674, 338] width 1349 height 478
click at [70, 461] on span "Variables" at bounding box center [72, 458] width 63 height 15
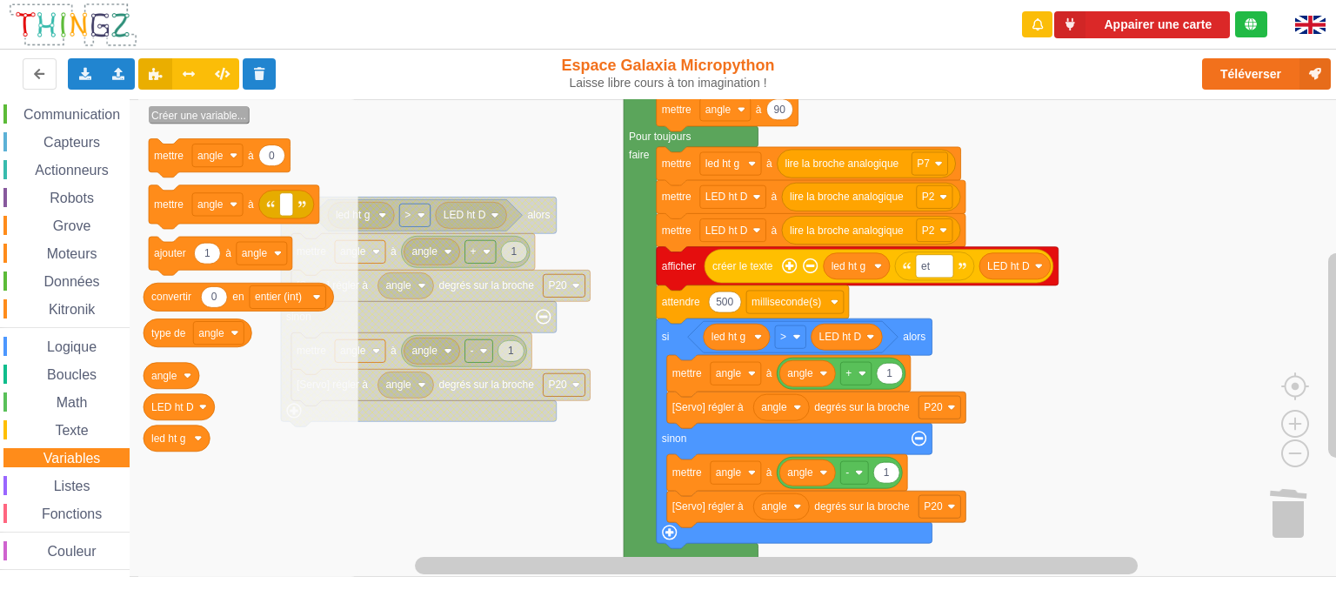
click at [184, 116] on text "Créer une variable..." at bounding box center [198, 116] width 95 height 12
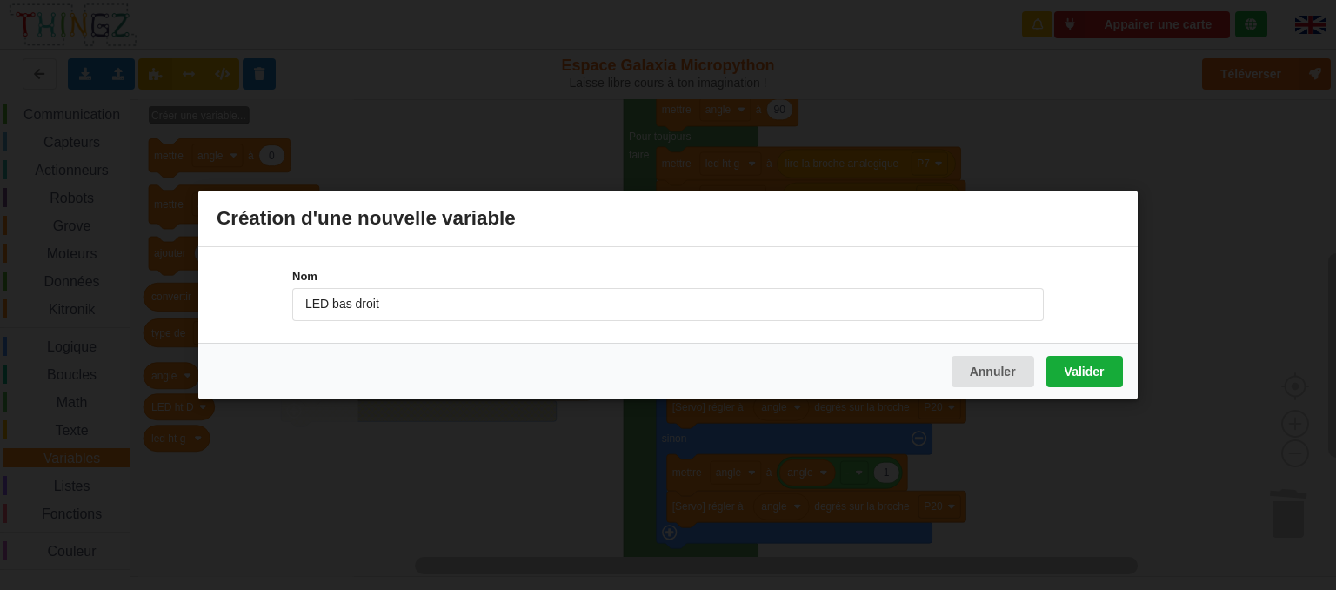
type input "LED bas droit"
click at [1102, 370] on button "Valider" at bounding box center [1085, 371] width 77 height 31
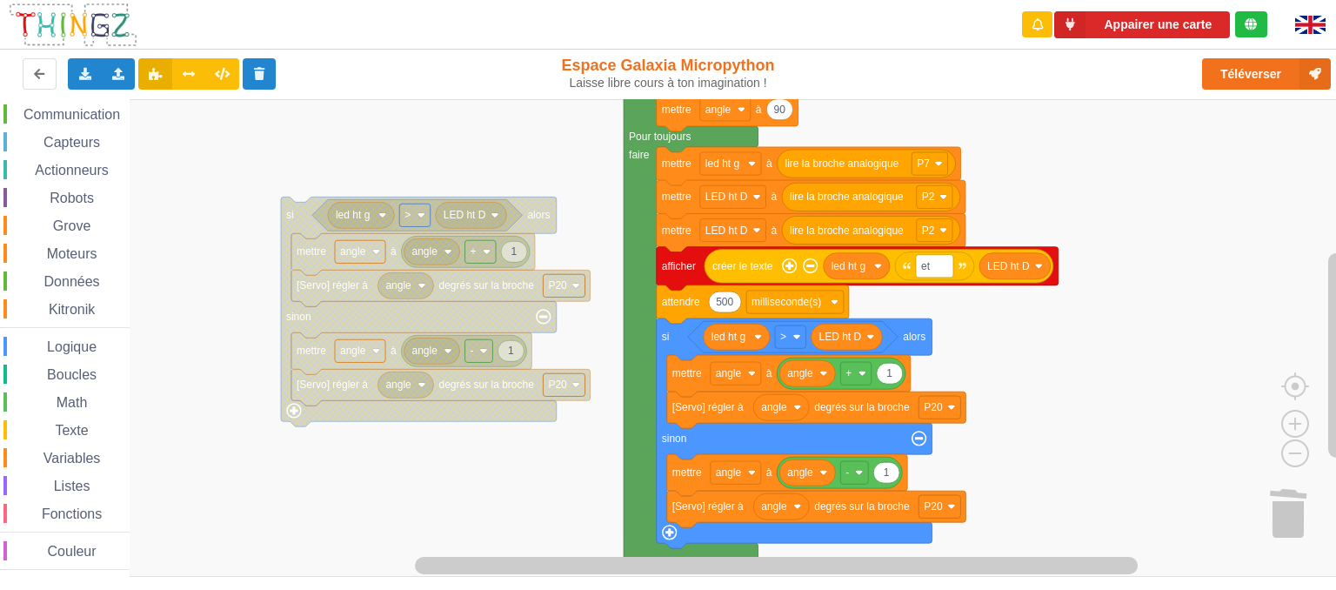
click at [470, 184] on rect "Espace de travail de Blocky" at bounding box center [674, 338] width 1349 height 478
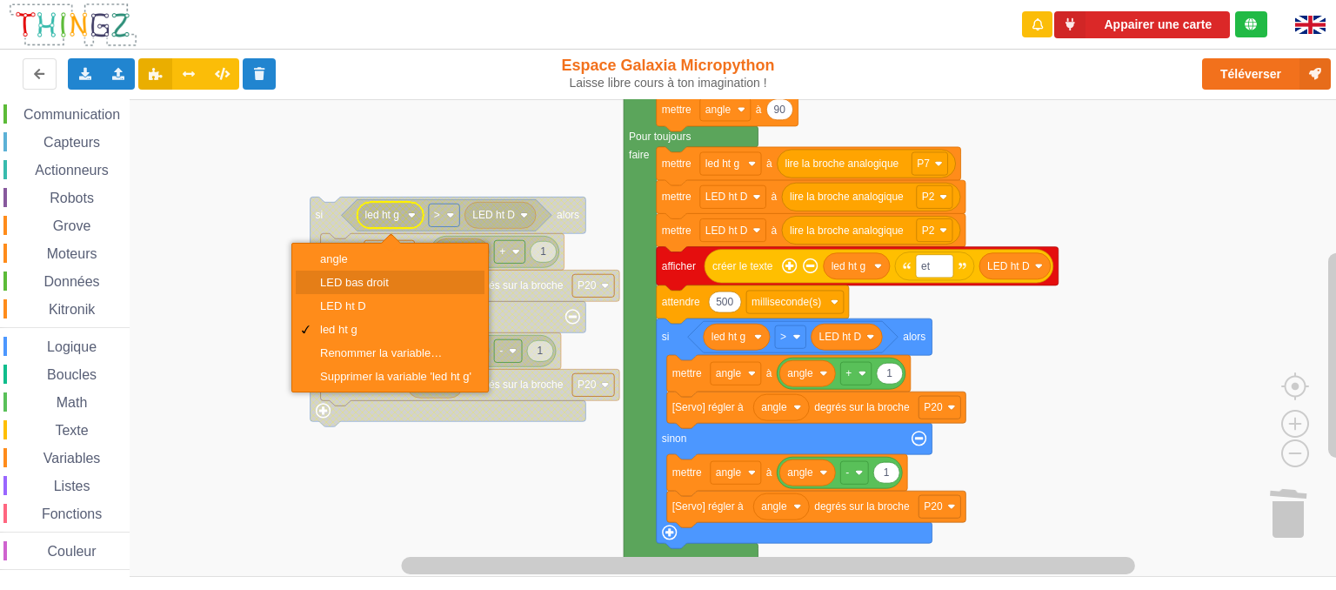
click at [358, 283] on div "LED bas droit" at bounding box center [395, 282] width 151 height 13
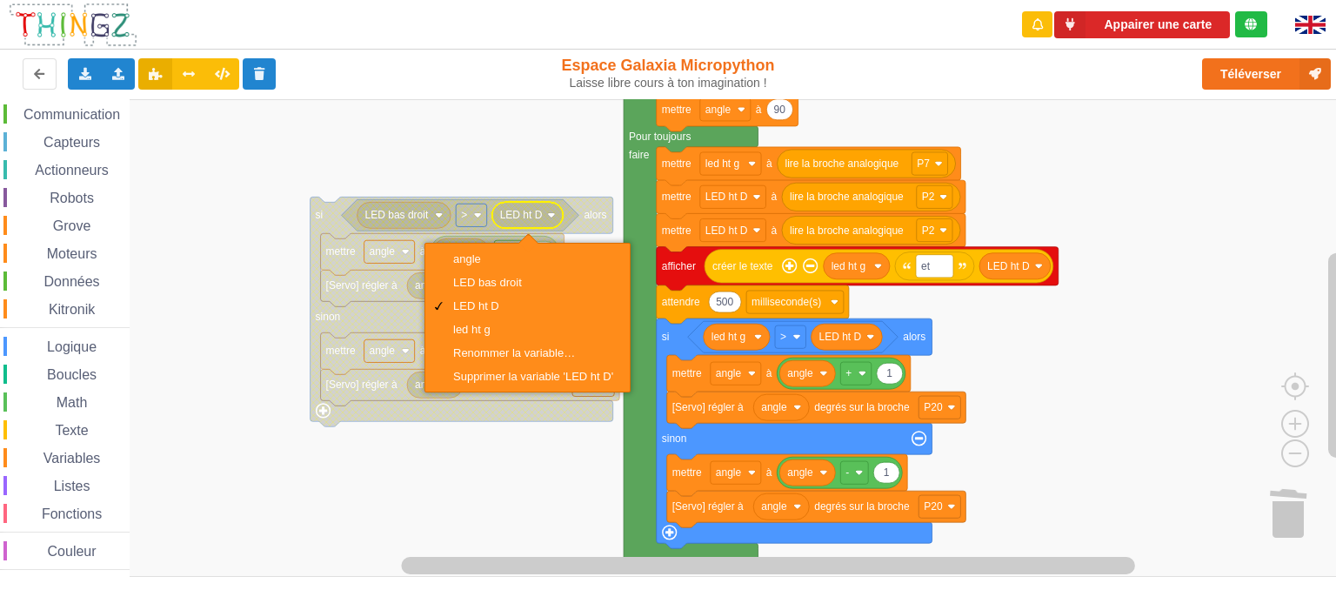
click at [553, 219] on image "Espace de travail de Blocky" at bounding box center [551, 215] width 8 height 8
click at [421, 175] on rect "Espace de travail de Blocky" at bounding box center [674, 338] width 1349 height 478
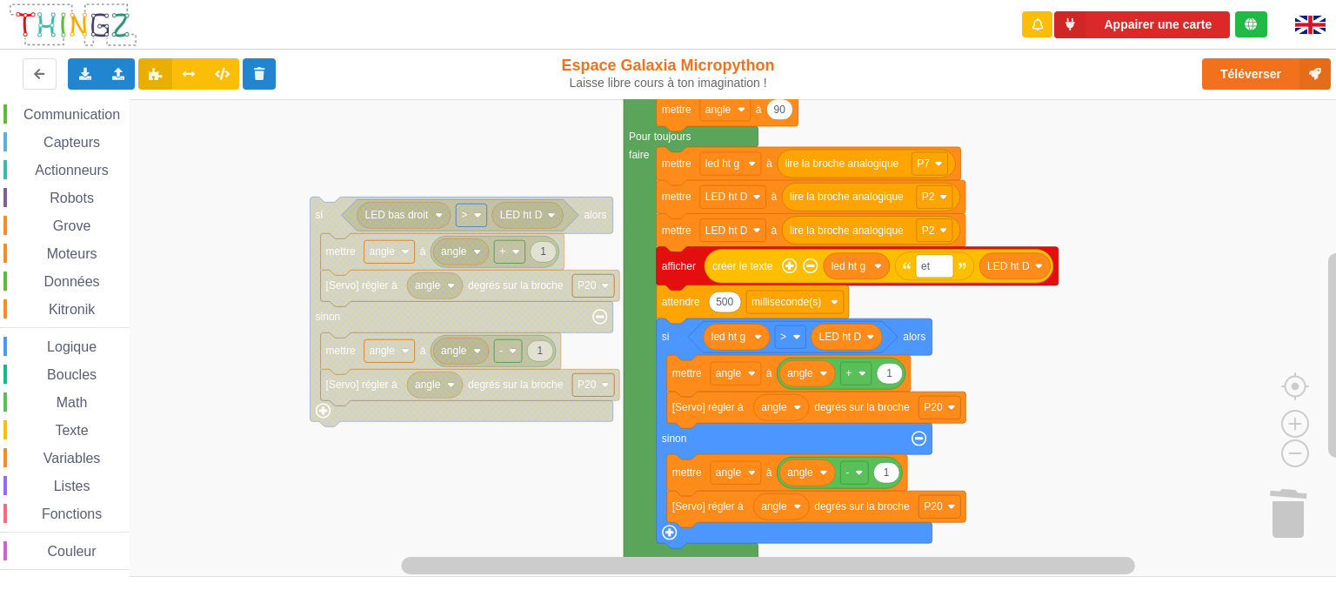
click at [73, 456] on span "Variables" at bounding box center [72, 458] width 63 height 15
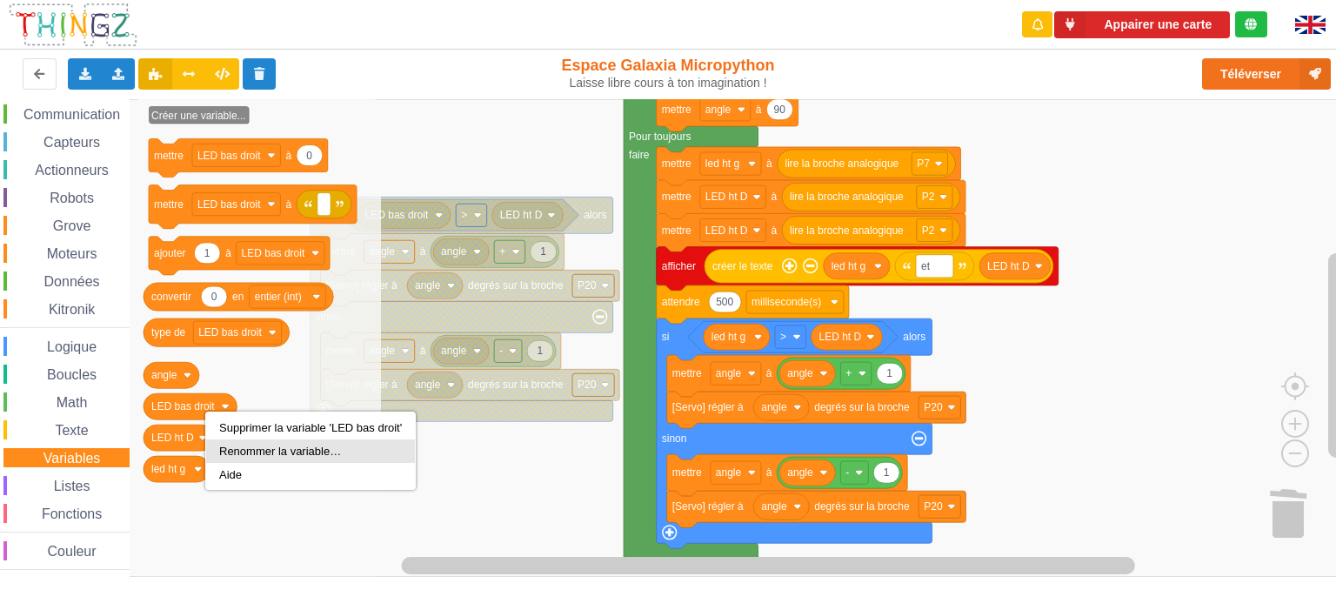
click at [238, 455] on div "Renommer la variable…" at bounding box center [310, 451] width 183 height 13
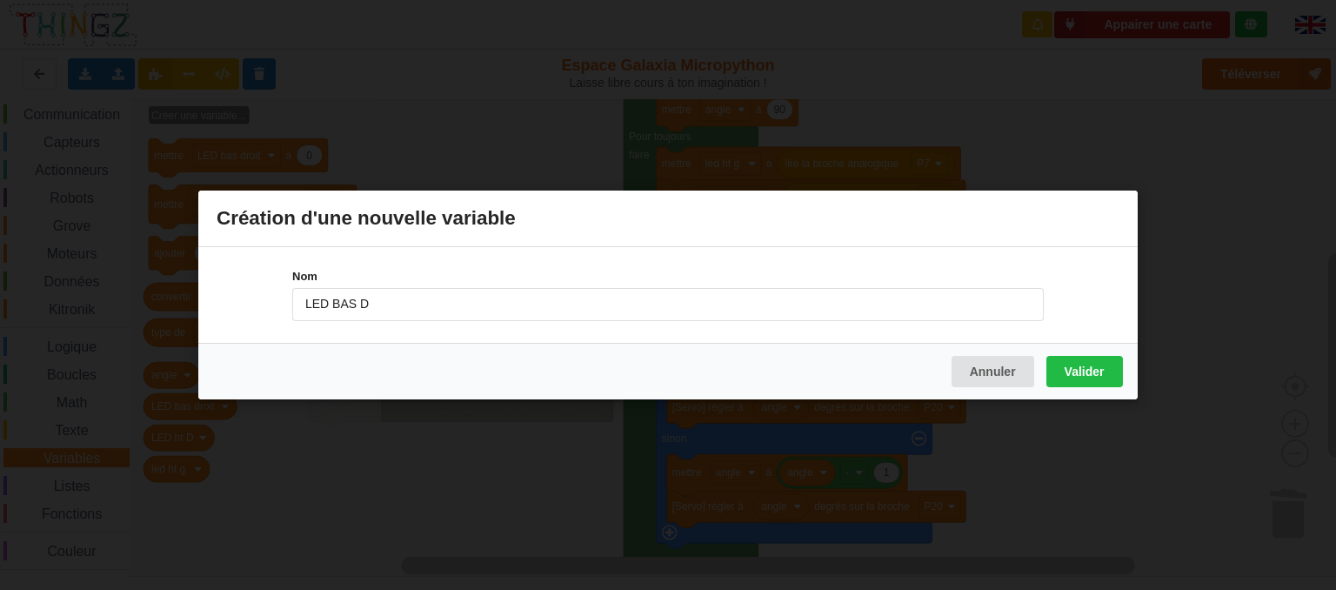
click at [345, 305] on input "LED BAS D" at bounding box center [668, 304] width 752 height 33
type input "LED bas D"
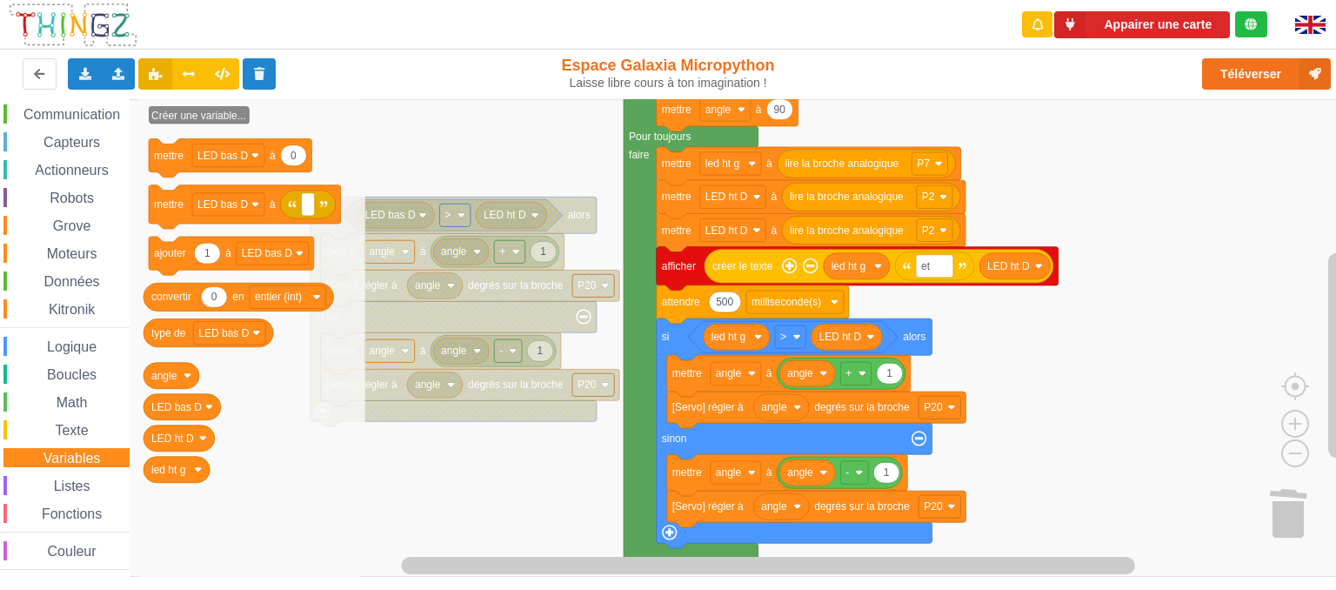
click at [1142, 318] on rect "Espace de travail de Blocky" at bounding box center [674, 338] width 1349 height 478
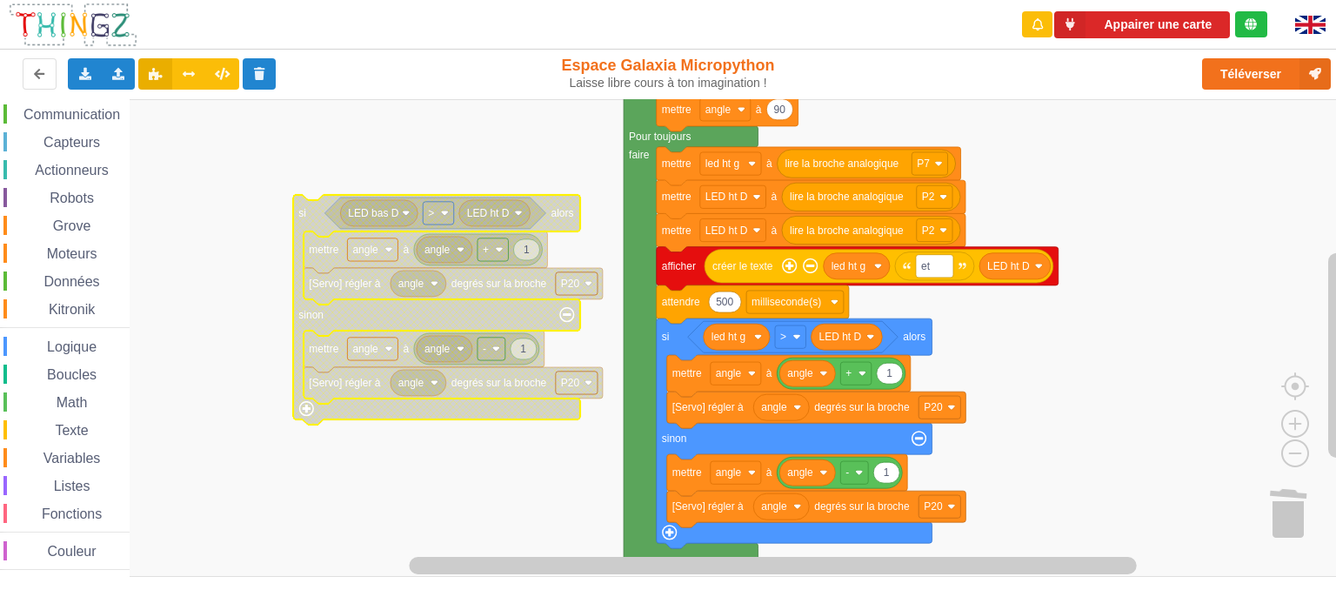
click at [67, 451] on span "Variables" at bounding box center [72, 458] width 63 height 15
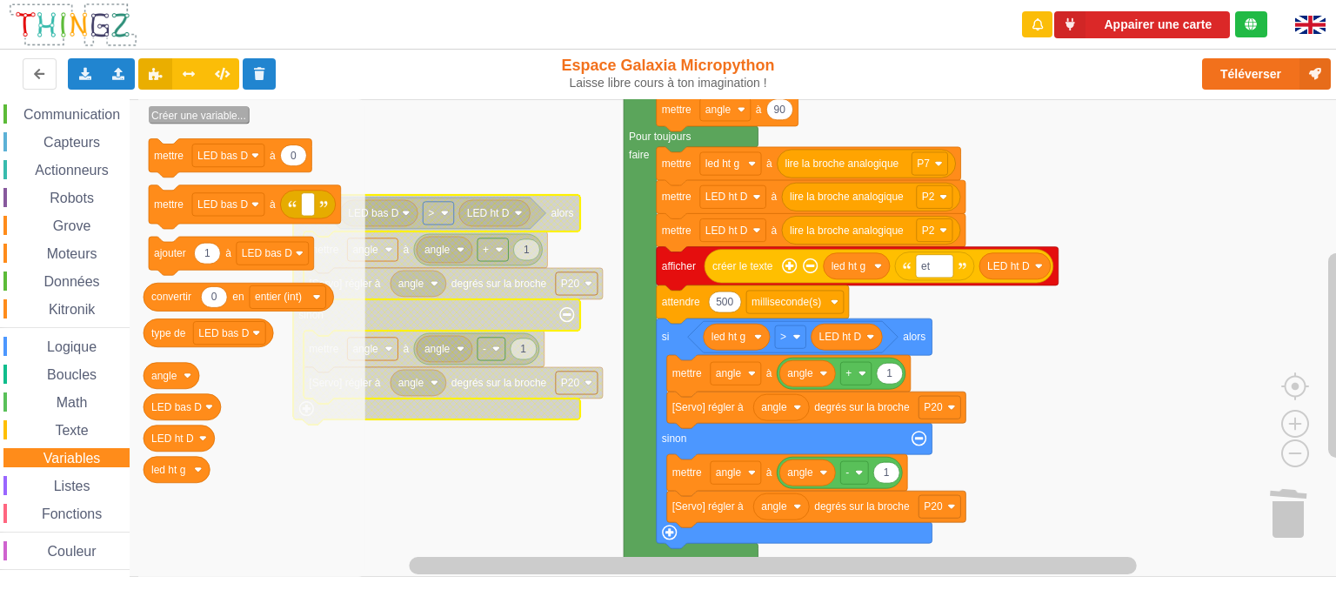
click at [184, 117] on text "Créer une variable..." at bounding box center [198, 116] width 95 height 12
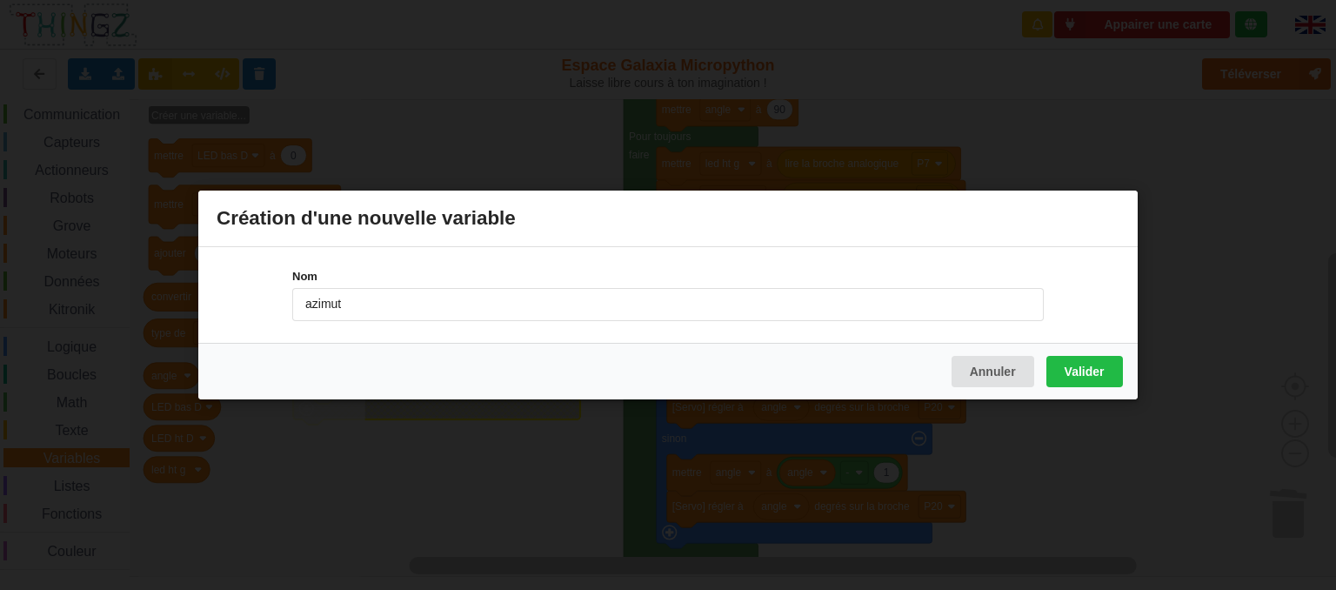
type input "azimut"
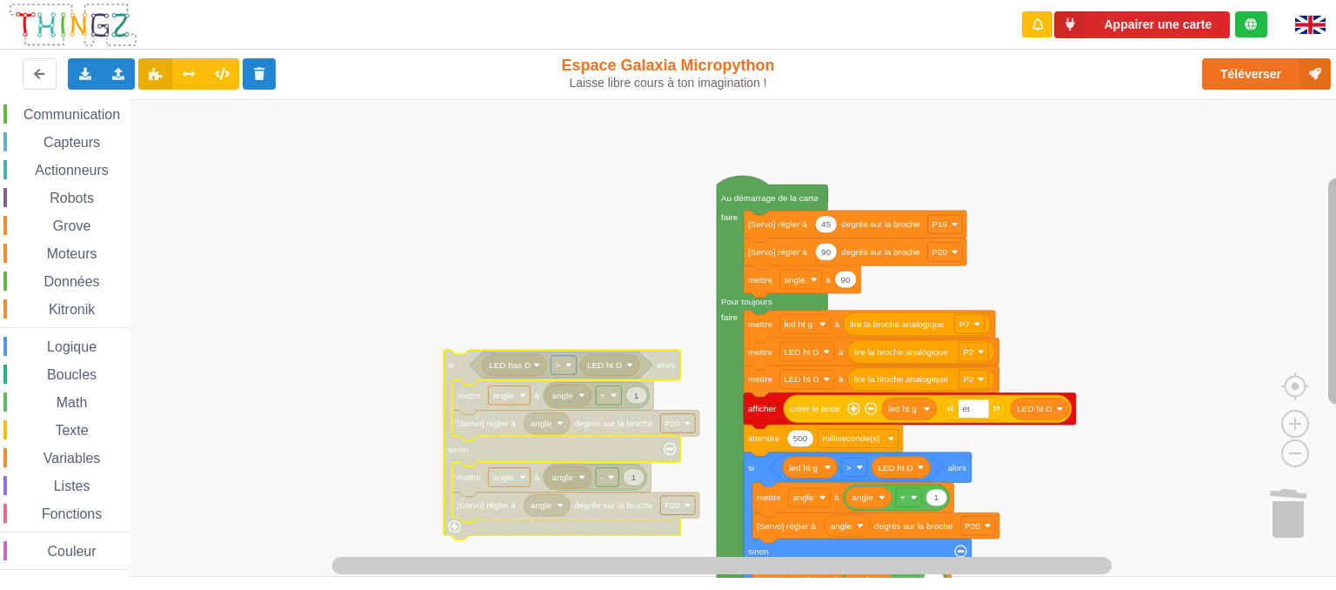
click at [1336, 250] on rect "Espace de travail de Blocky" at bounding box center [1337, 290] width 17 height 226
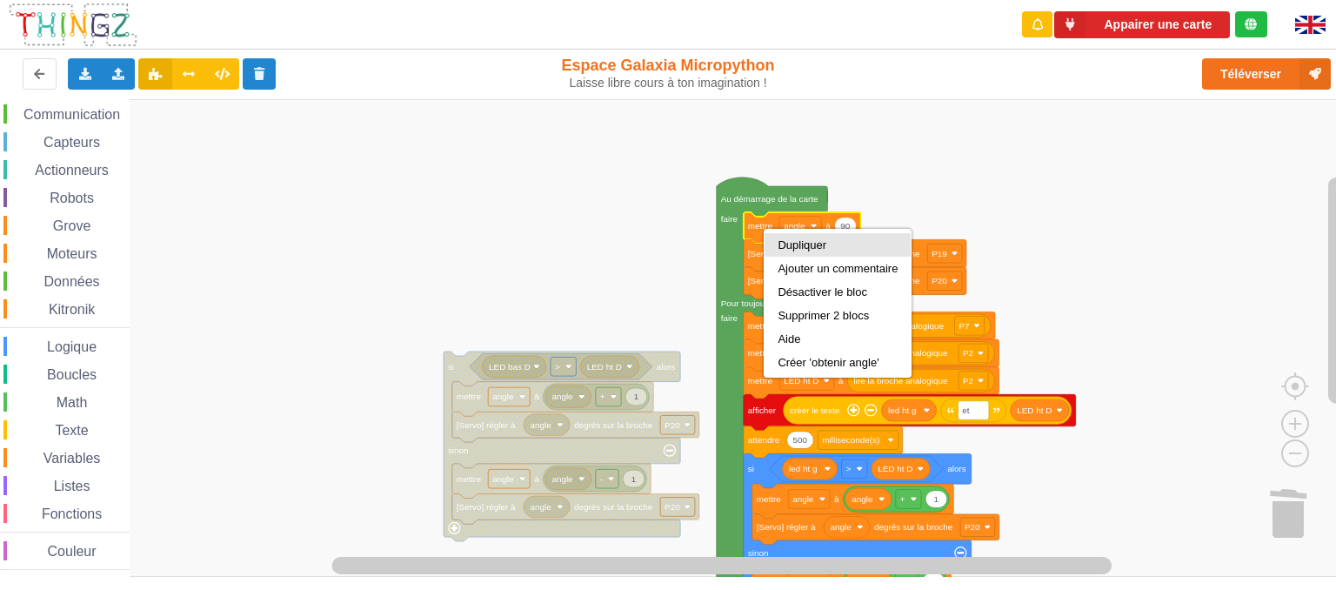
click at [793, 252] on div "Dupliquer" at bounding box center [838, 244] width 146 height 23
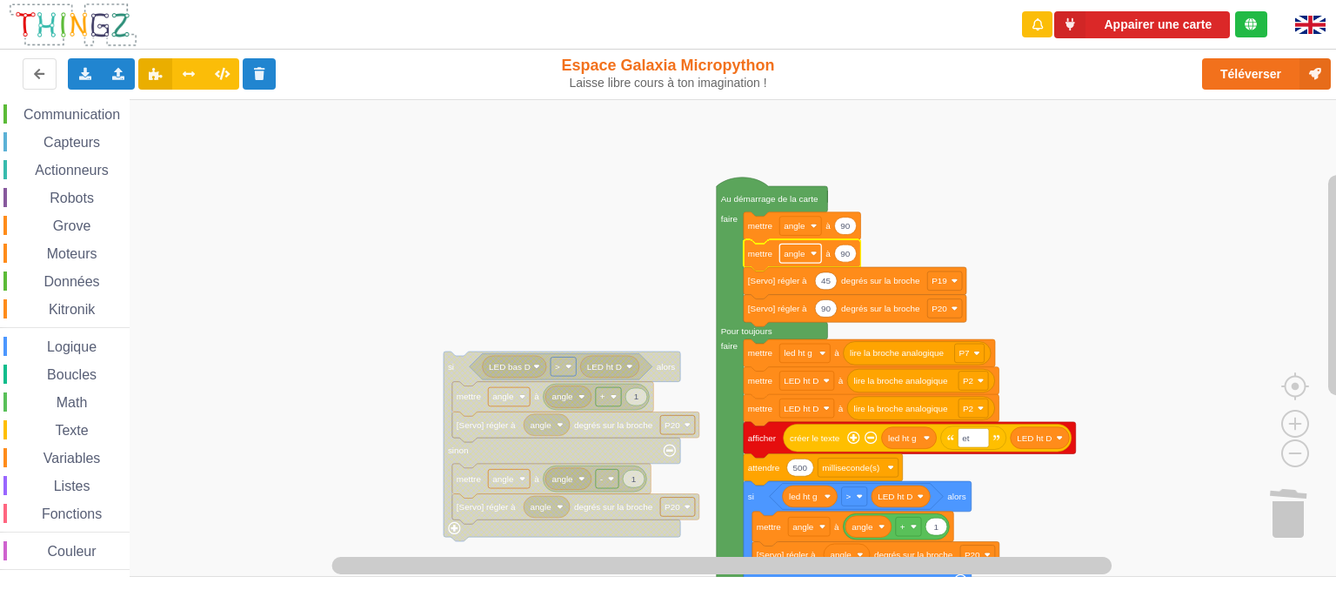
click at [811, 260] on rect "Espace de travail de Blocky" at bounding box center [801, 253] width 42 height 19
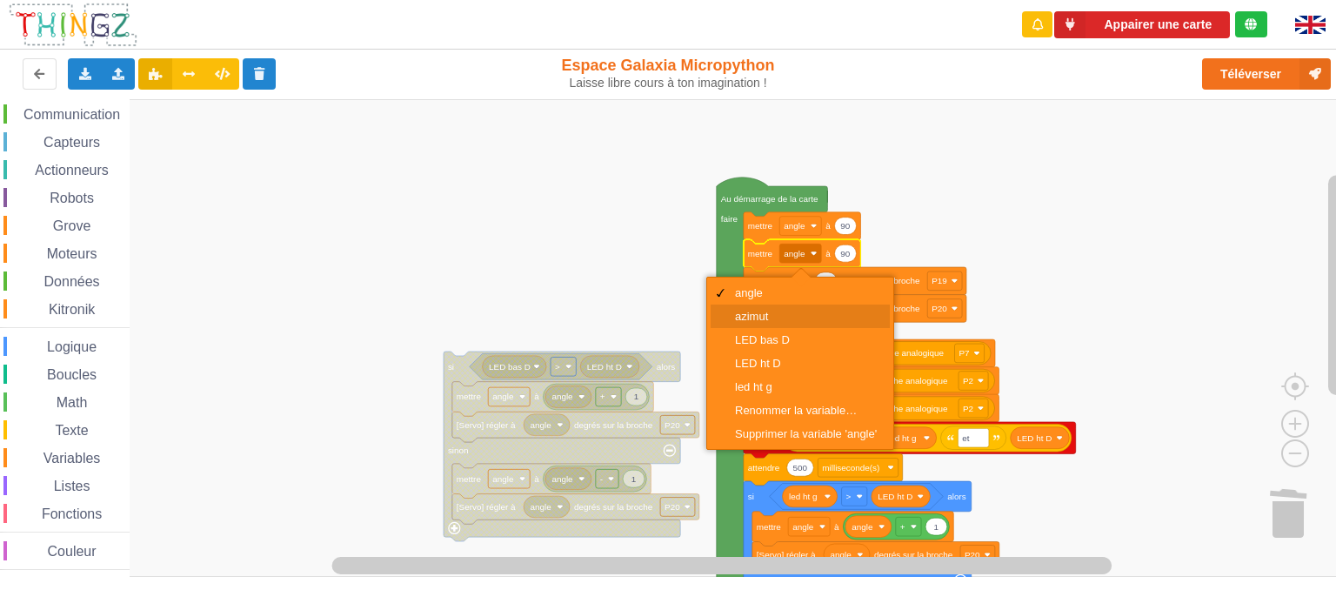
click at [781, 314] on div "azimut" at bounding box center [806, 316] width 142 height 13
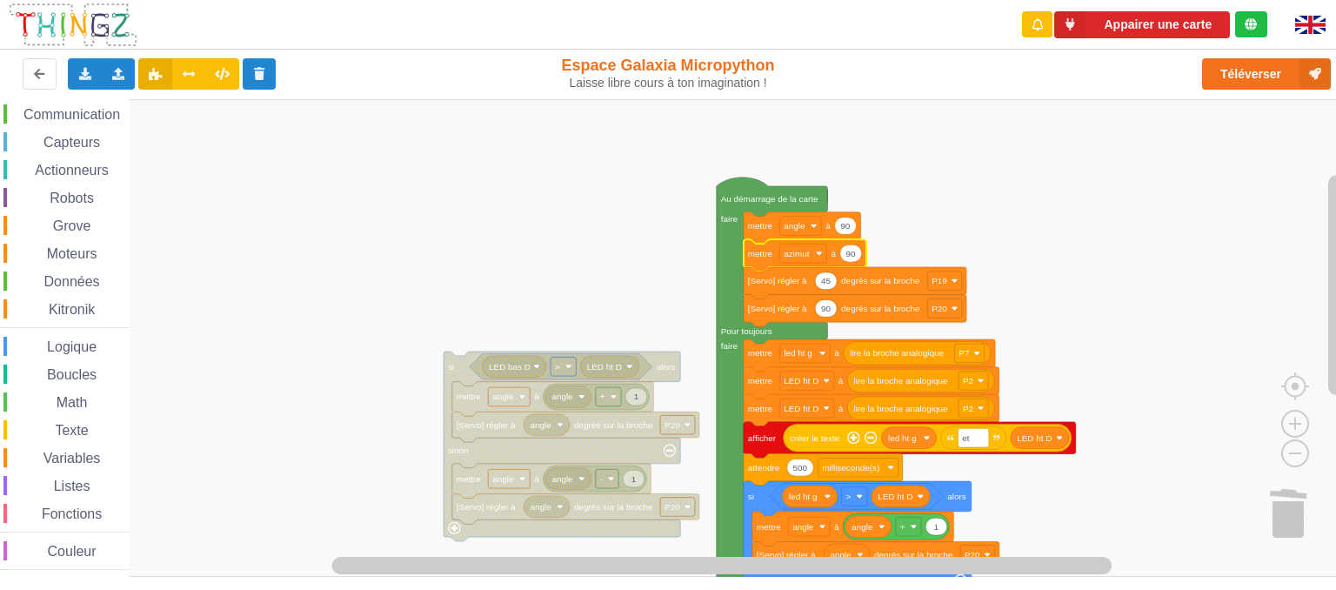
click at [853, 260] on icon "Espace de travail de Blocky" at bounding box center [851, 252] width 22 height 17
click at [853, 260] on input "90" at bounding box center [851, 253] width 23 height 17
type input "45"
click at [1009, 211] on rect "Espace de travail de Blocky" at bounding box center [674, 338] width 1349 height 478
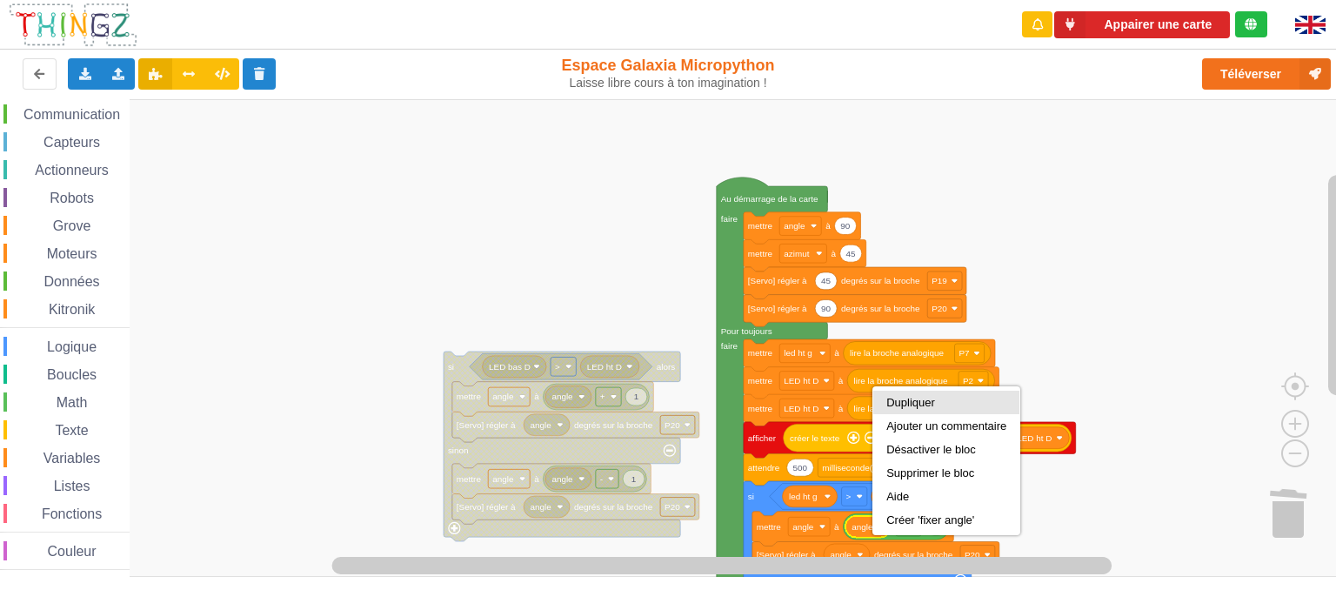
click at [925, 398] on div "Dupliquer" at bounding box center [947, 402] width 120 height 13
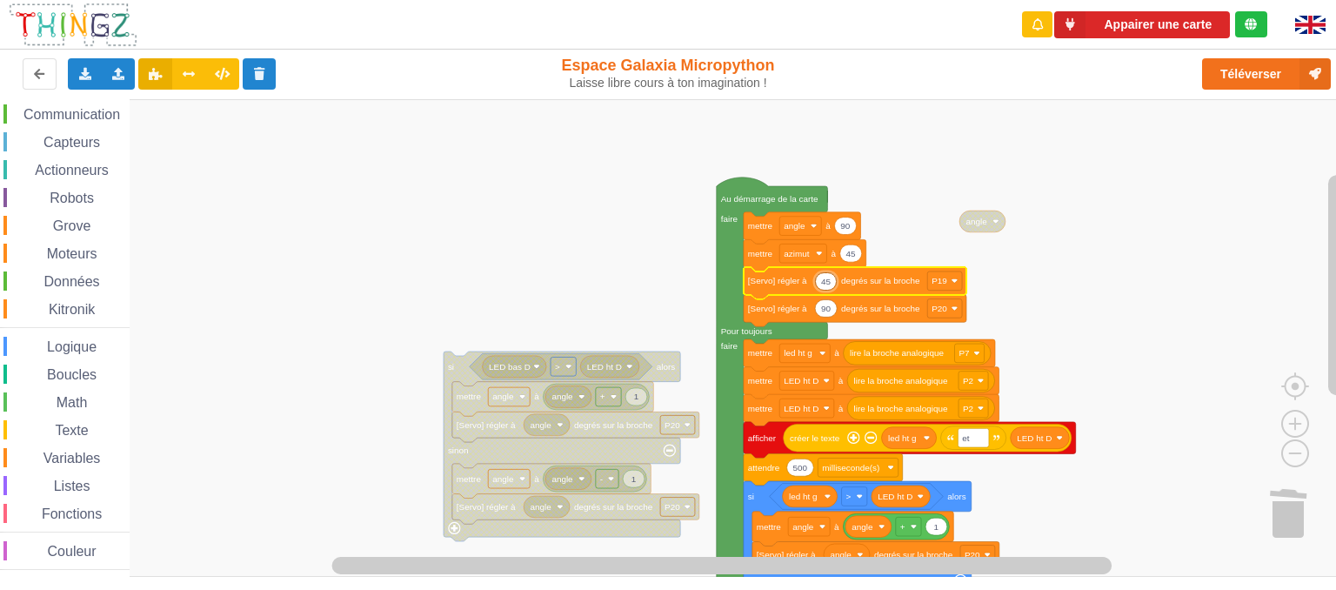
click at [832, 285] on input "45" at bounding box center [826, 280] width 23 height 17
click at [832, 313] on icon "Espace de travail de Blocky" at bounding box center [826, 307] width 22 height 17
click at [832, 313] on input "90" at bounding box center [826, 308] width 23 height 17
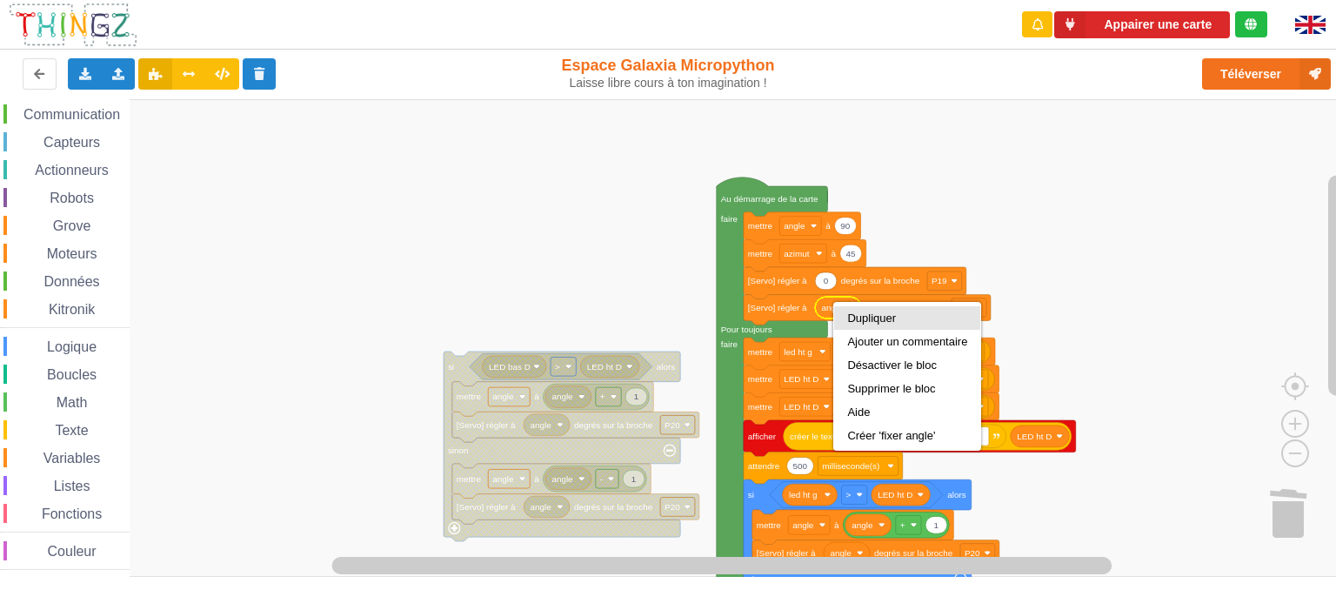
click at [874, 322] on div "Dupliquer" at bounding box center [907, 317] width 120 height 13
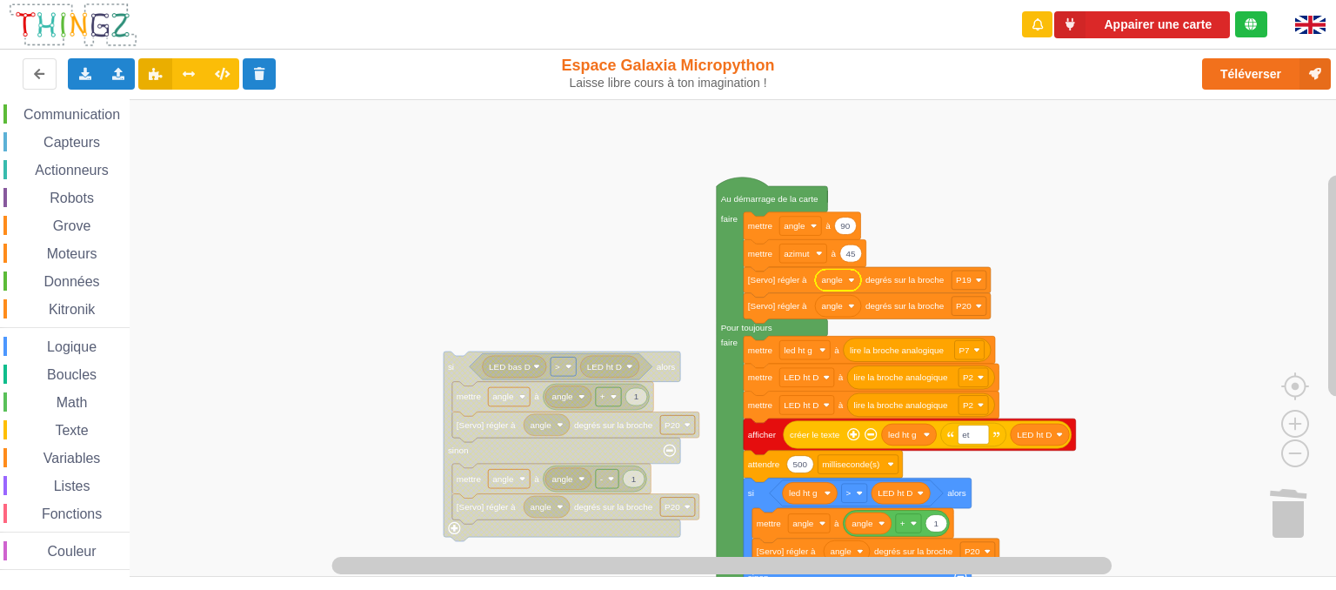
click at [851, 284] on icon "Espace de travail de Blocky" at bounding box center [838, 280] width 46 height 22
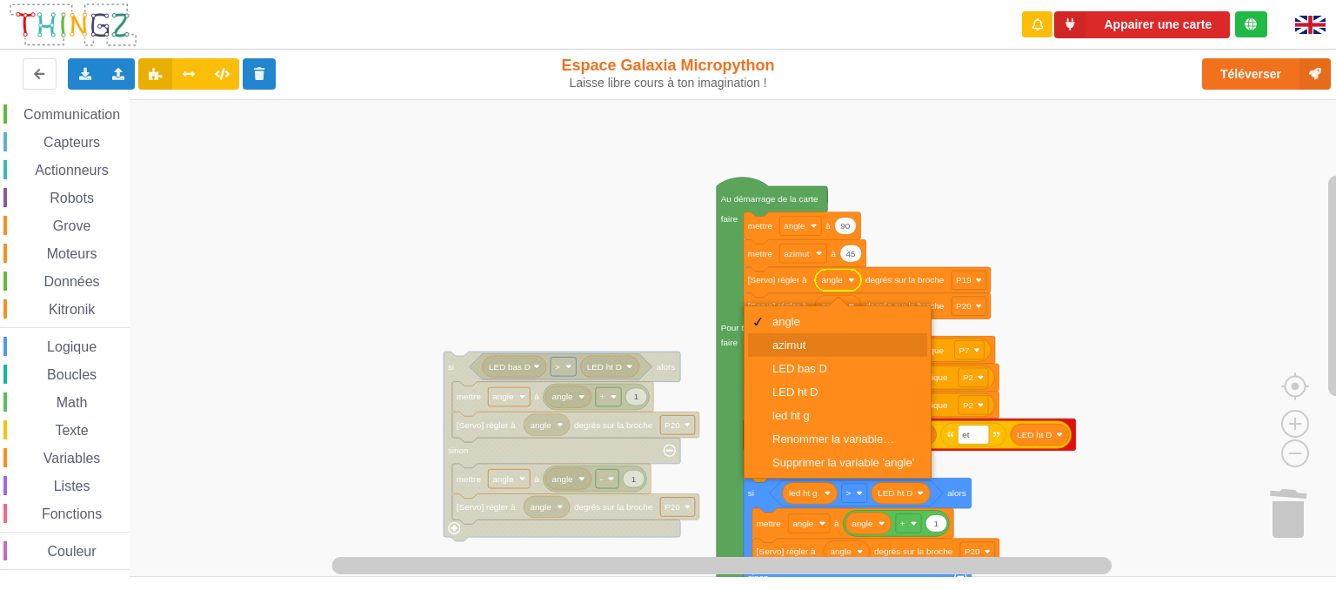
click at [814, 339] on div "azimut" at bounding box center [844, 344] width 142 height 13
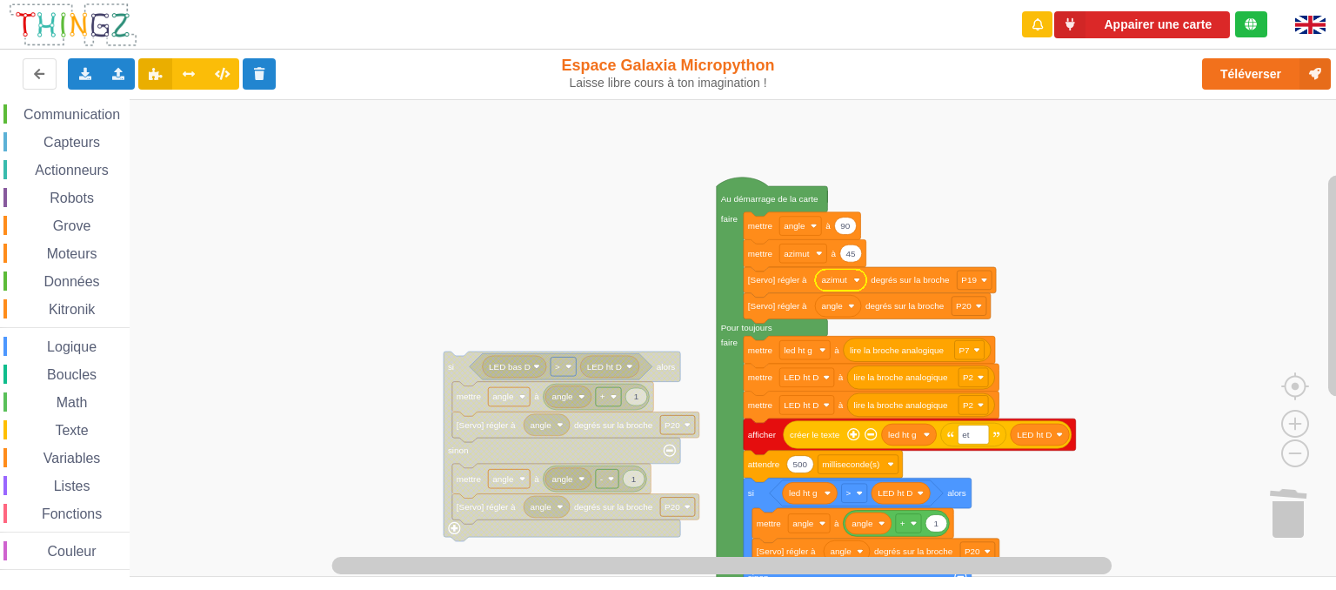
click at [1103, 255] on rect "Espace de travail de Blocky" at bounding box center [674, 338] width 1349 height 478
click at [630, 312] on rect "Espace de travail de Blocky" at bounding box center [674, 338] width 1349 height 478
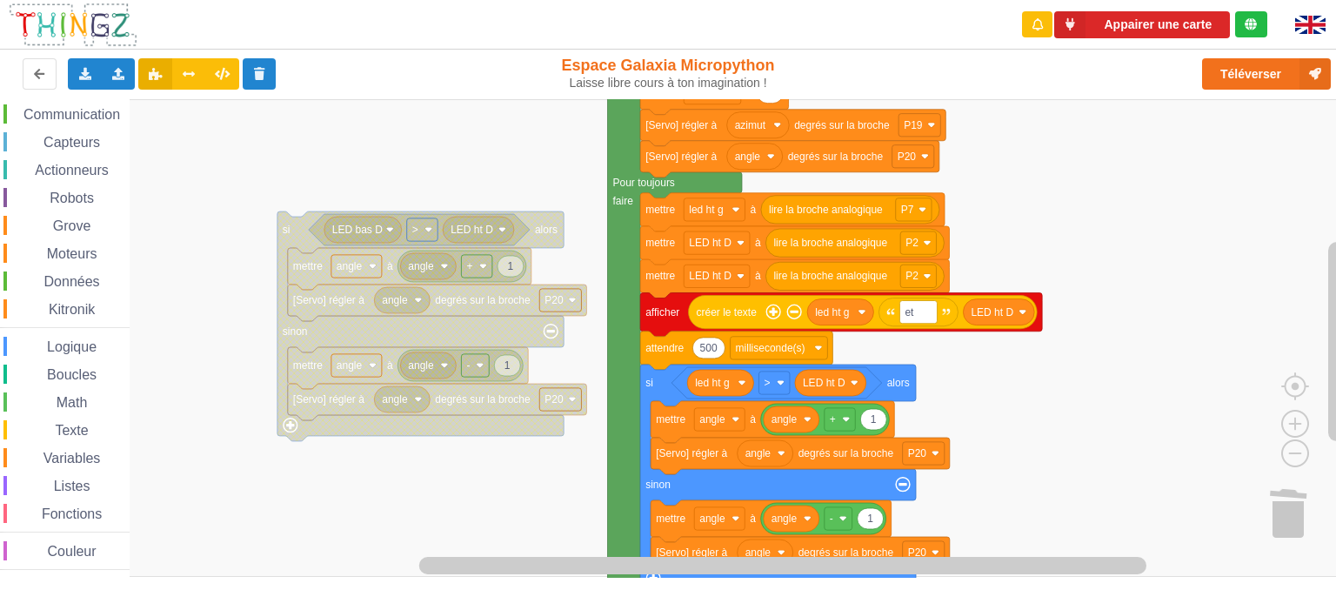
click at [573, 242] on div "Affichage Entrées/Sorties Communication Capteurs Actionneurs Robots Grove Moteu…" at bounding box center [674, 338] width 1349 height 479
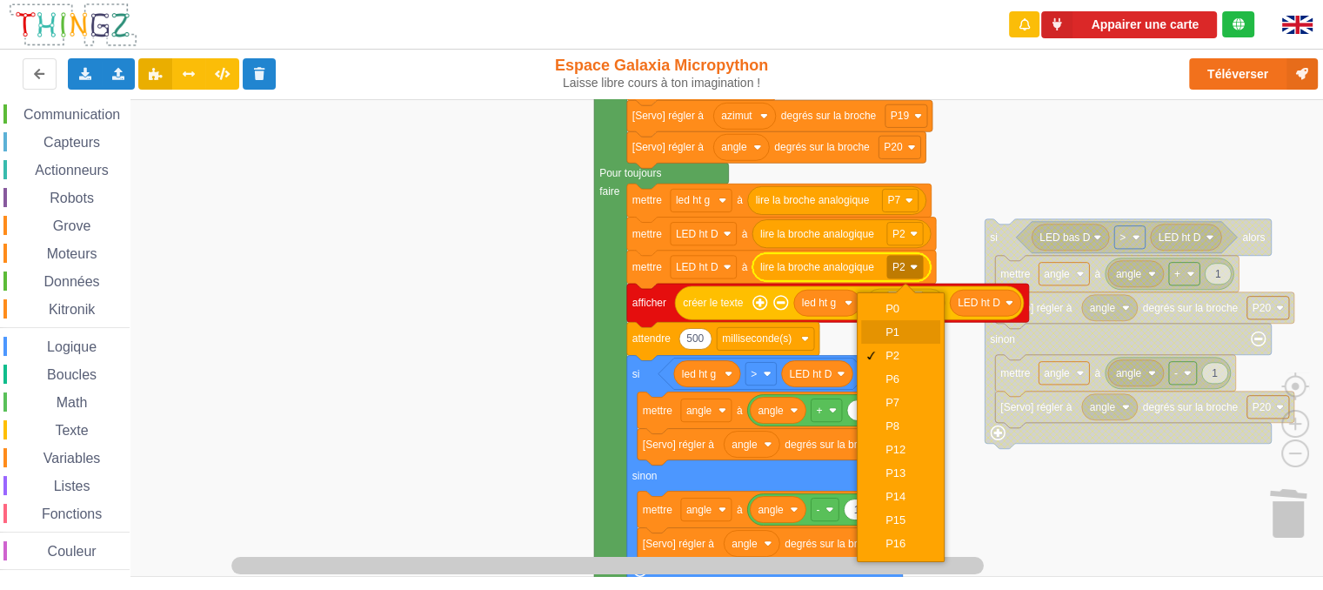
click at [891, 337] on div "P1" at bounding box center [907, 331] width 42 height 13
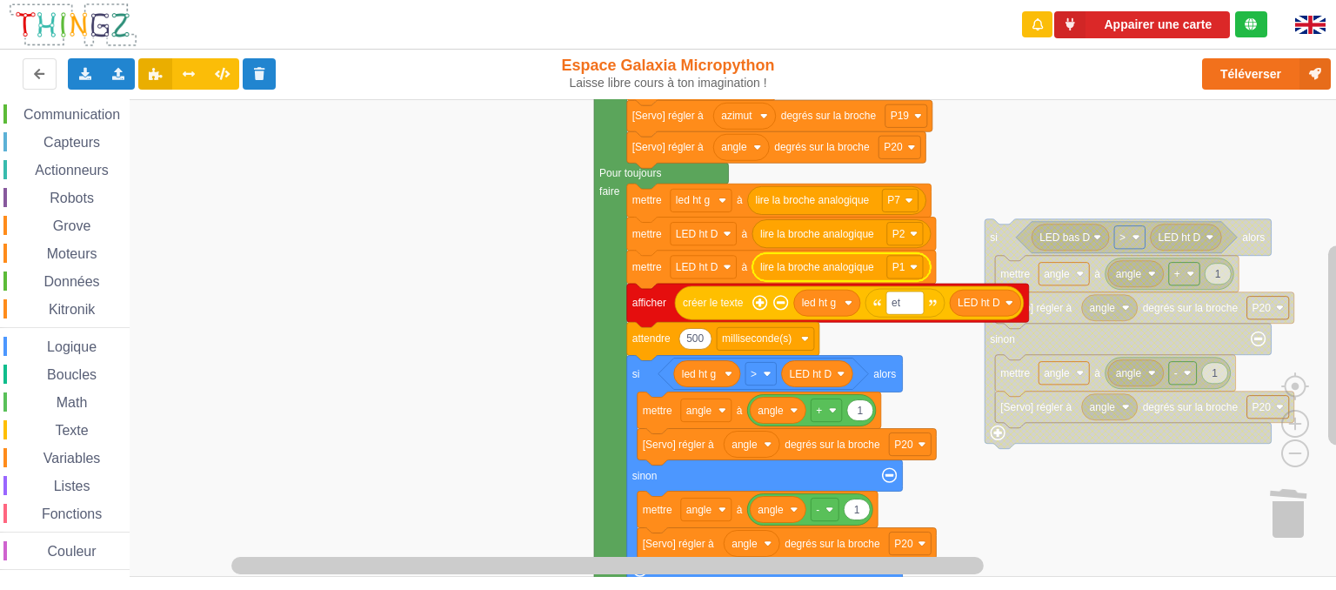
click at [992, 184] on rect "Espace de travail de Blocky" at bounding box center [674, 338] width 1349 height 478
click at [718, 270] on rect "Espace de travail de Blocky" at bounding box center [704, 267] width 66 height 23
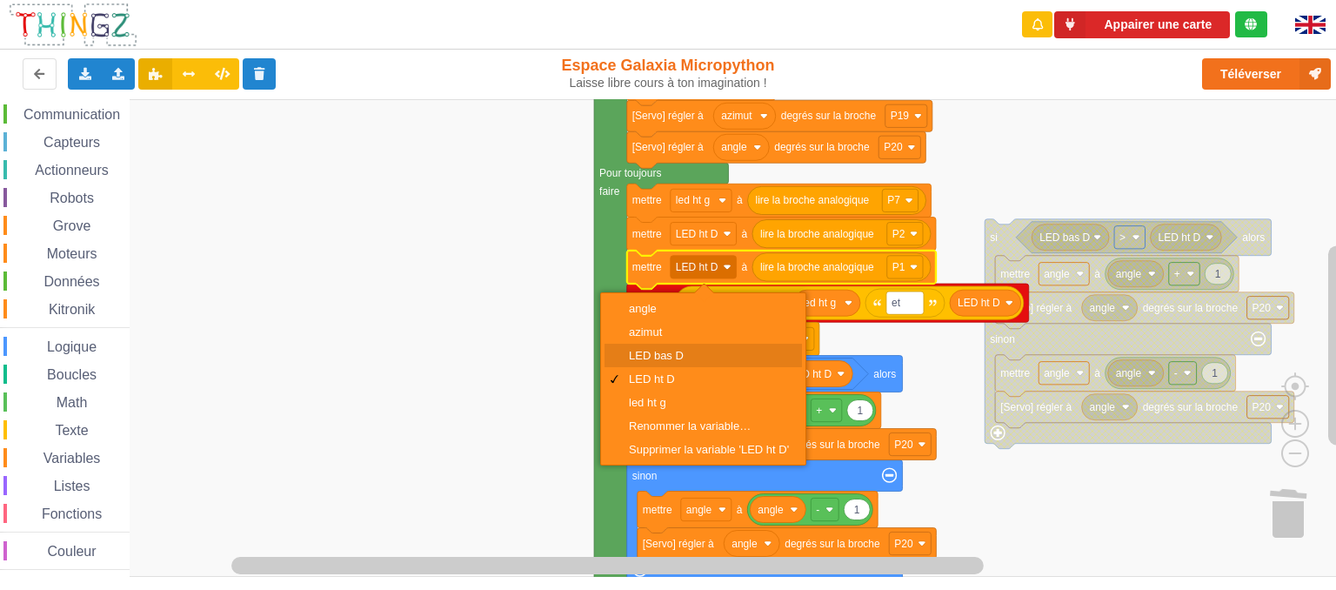
click at [652, 352] on div "LED bas D" at bounding box center [709, 355] width 160 height 13
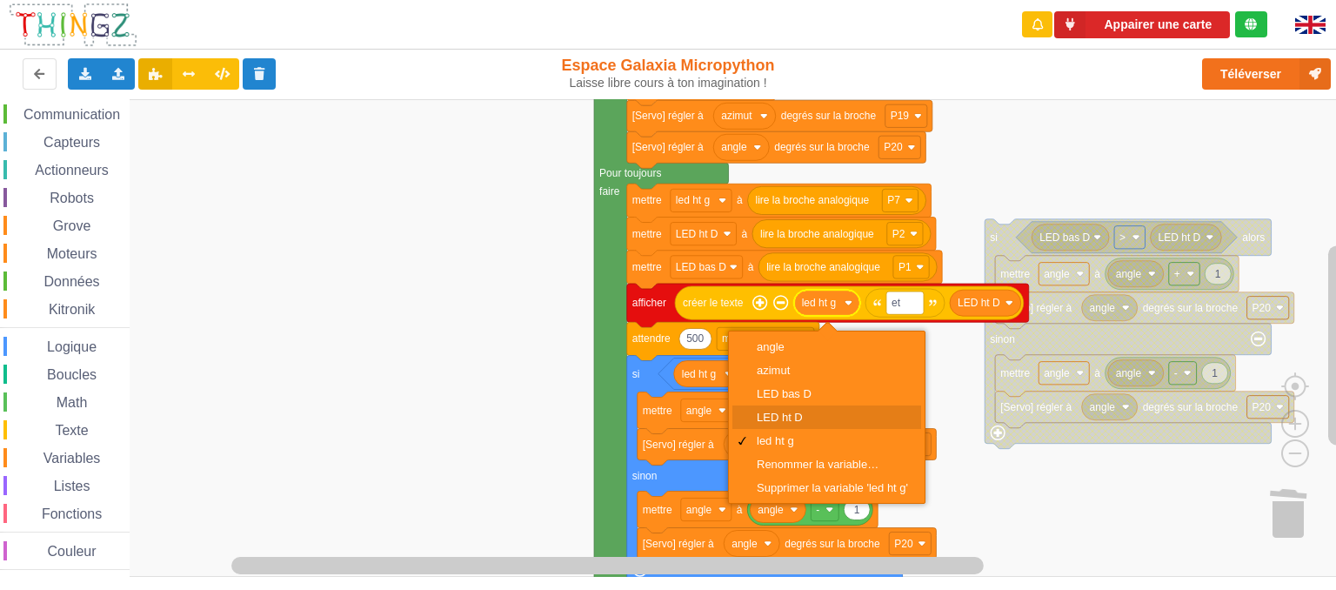
click at [788, 421] on div "LED ht D" at bounding box center [832, 417] width 151 height 13
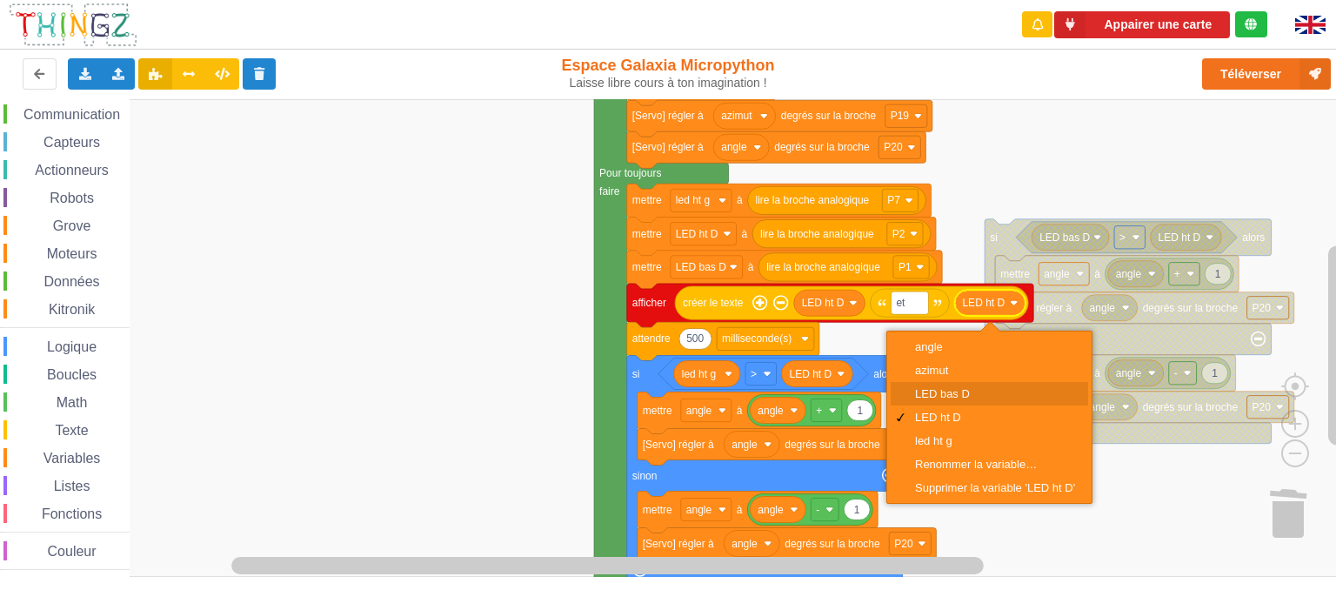
click at [947, 391] on div "LED bas D" at bounding box center [995, 393] width 160 height 13
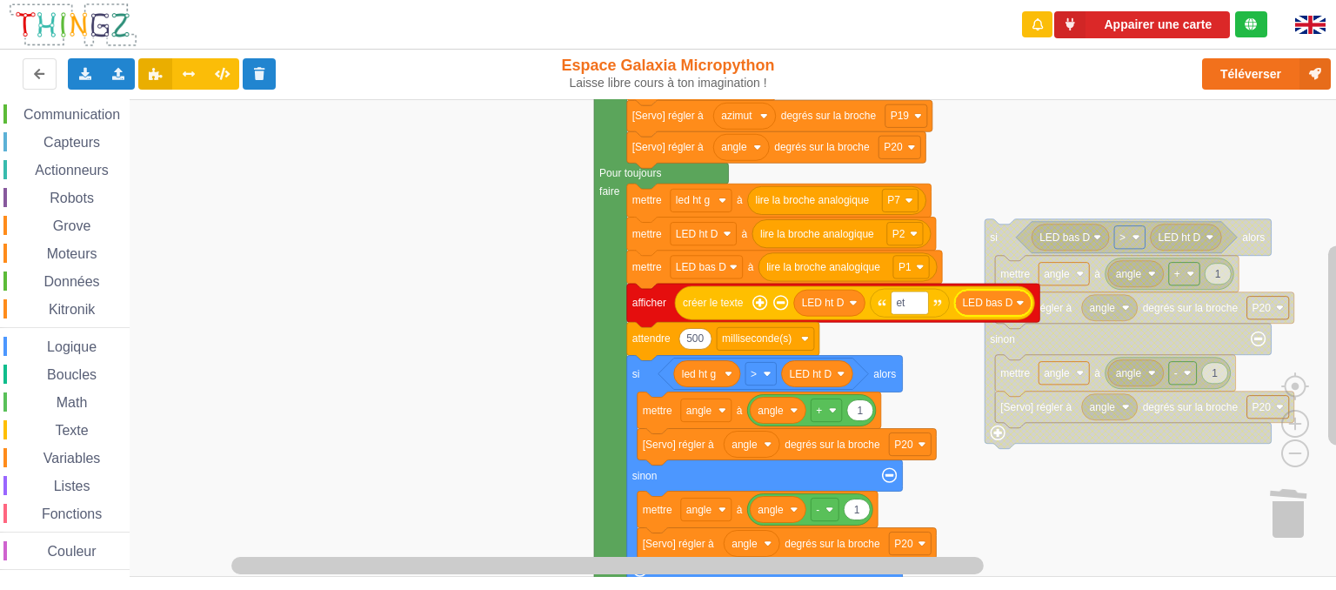
click at [920, 392] on rect "Espace de travail de Blocky" at bounding box center [674, 338] width 1349 height 478
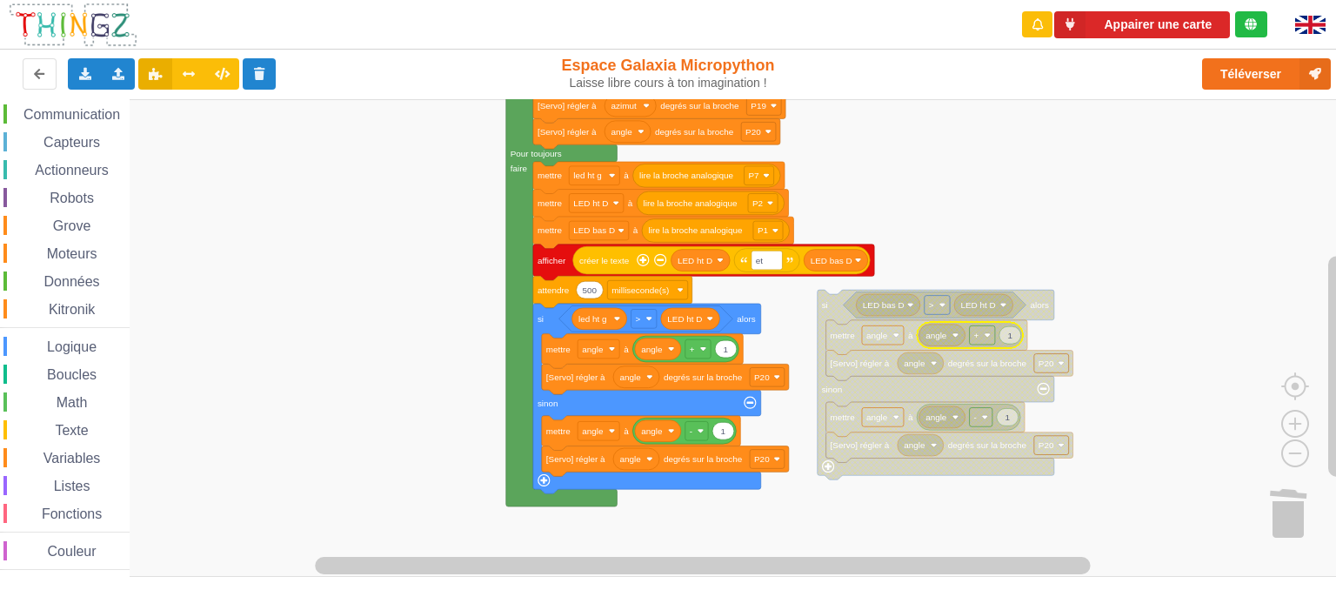
click at [986, 342] on rect "Espace de travail de Blocky" at bounding box center [982, 334] width 25 height 19
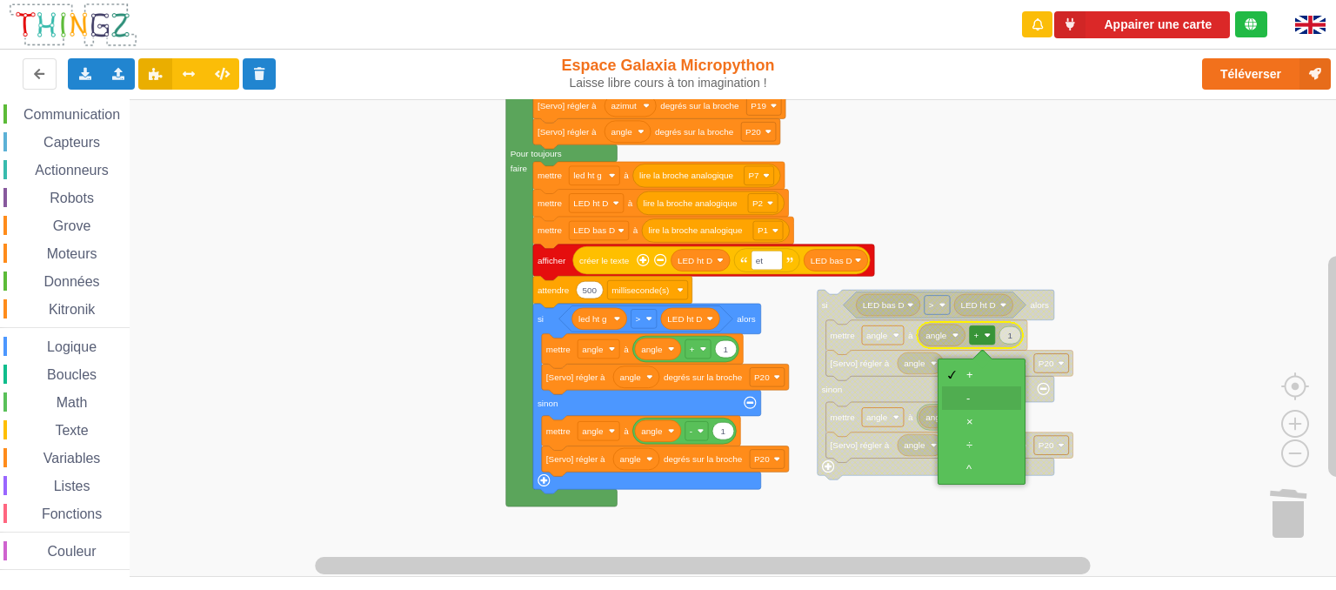
click at [976, 405] on div "-" at bounding box center [981, 397] width 79 height 23
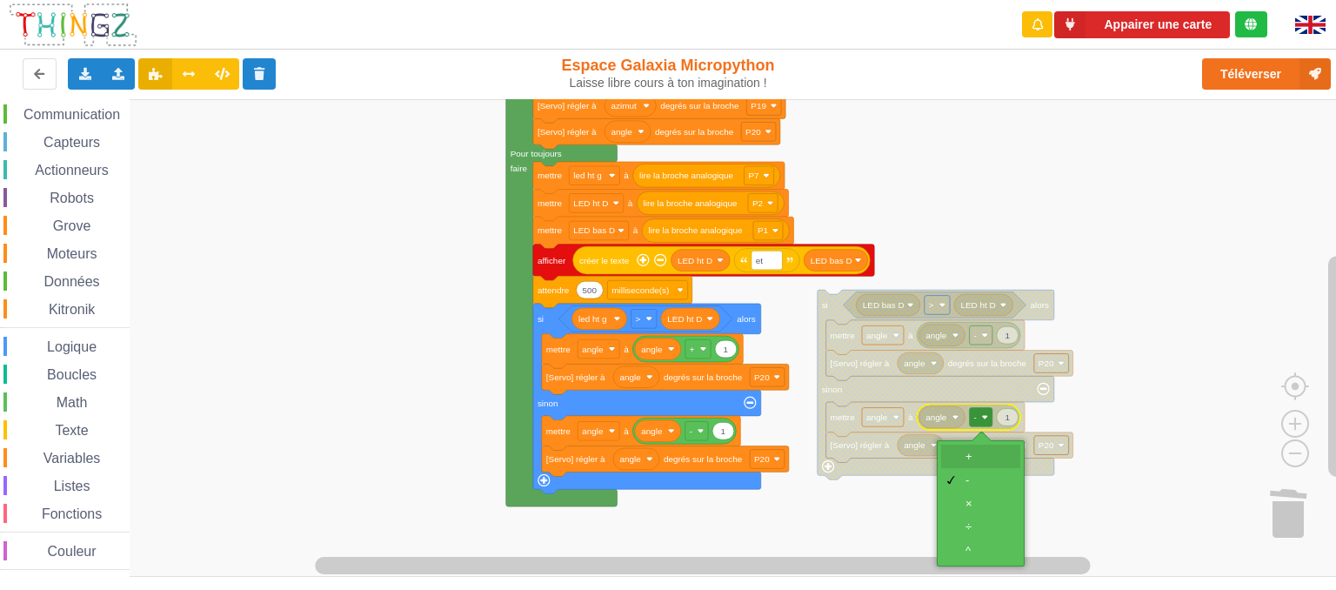
click at [966, 454] on div "+" at bounding box center [987, 456] width 42 height 13
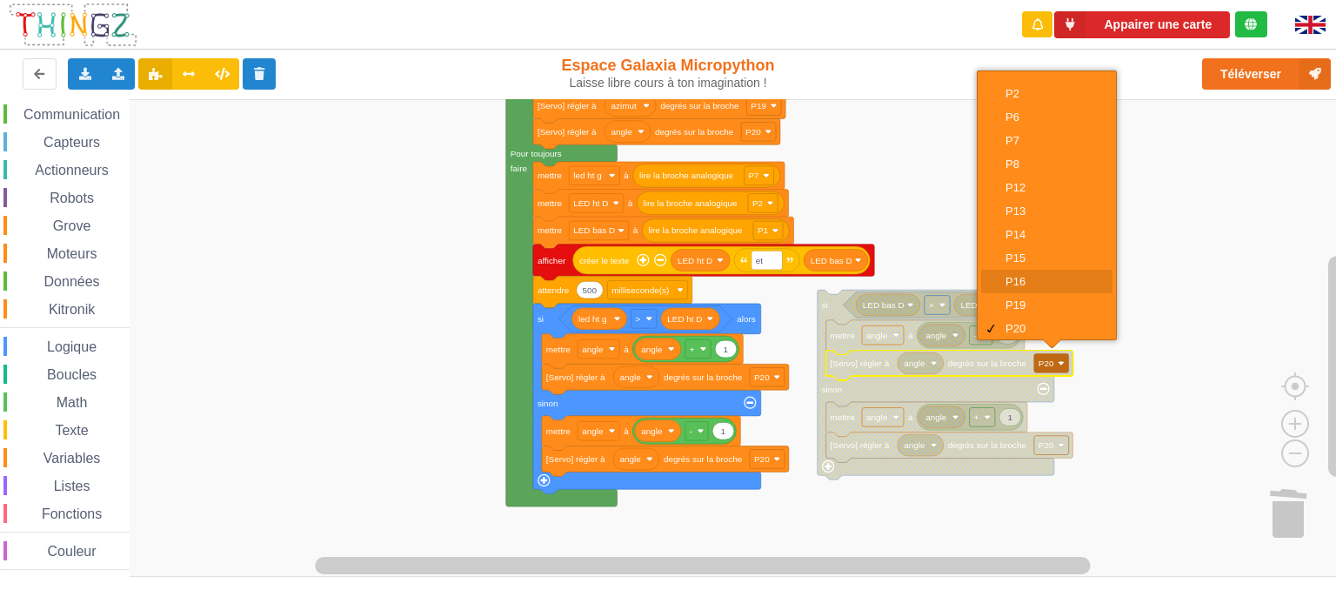
scroll to position [94, 0]
click at [1034, 306] on div "P19" at bounding box center [1053, 300] width 94 height 13
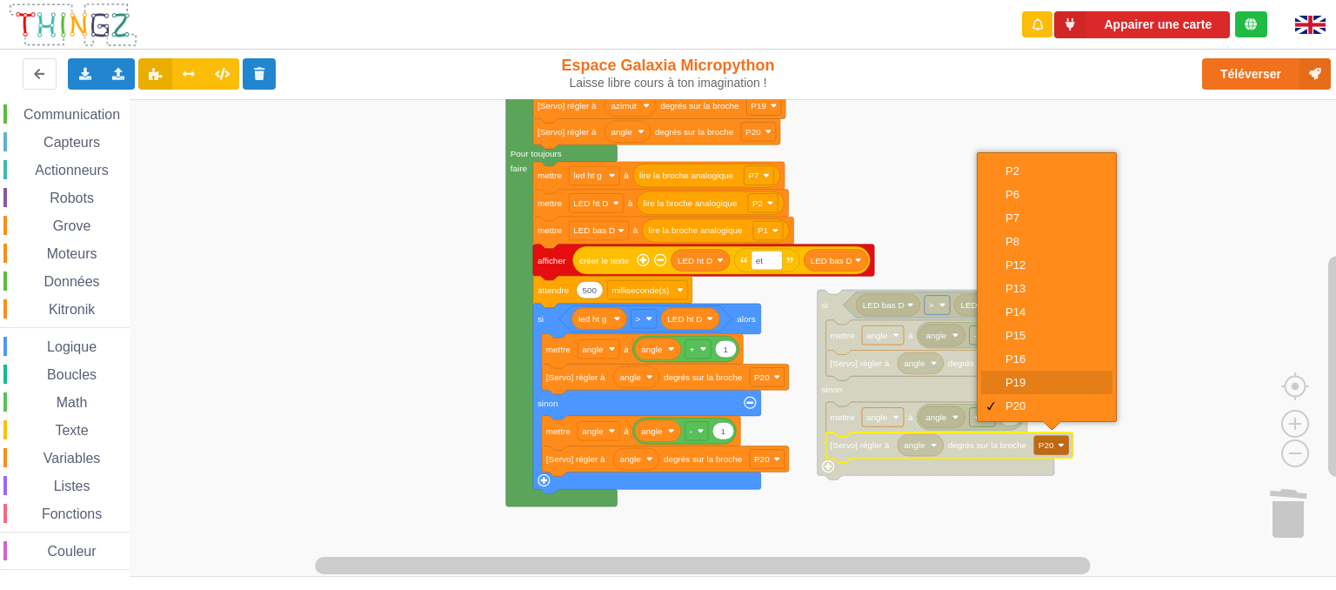
click at [1036, 384] on div "P19" at bounding box center [1053, 382] width 94 height 13
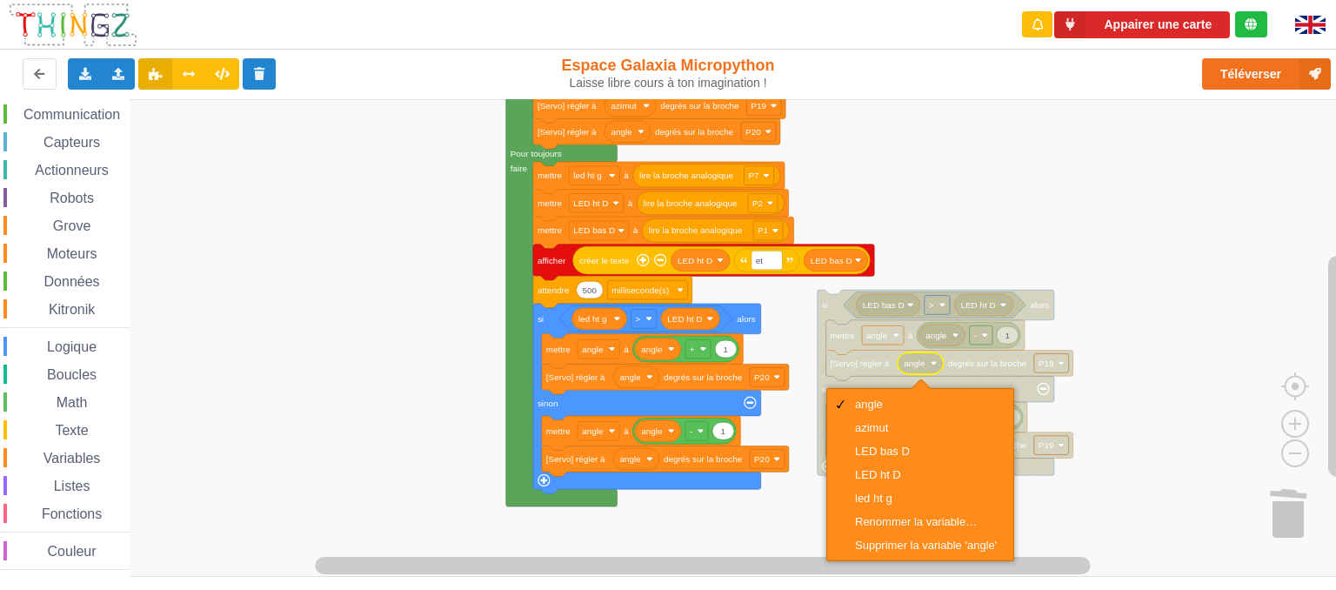
scroll to position [0, 0]
click at [882, 432] on div "azimut" at bounding box center [926, 427] width 142 height 13
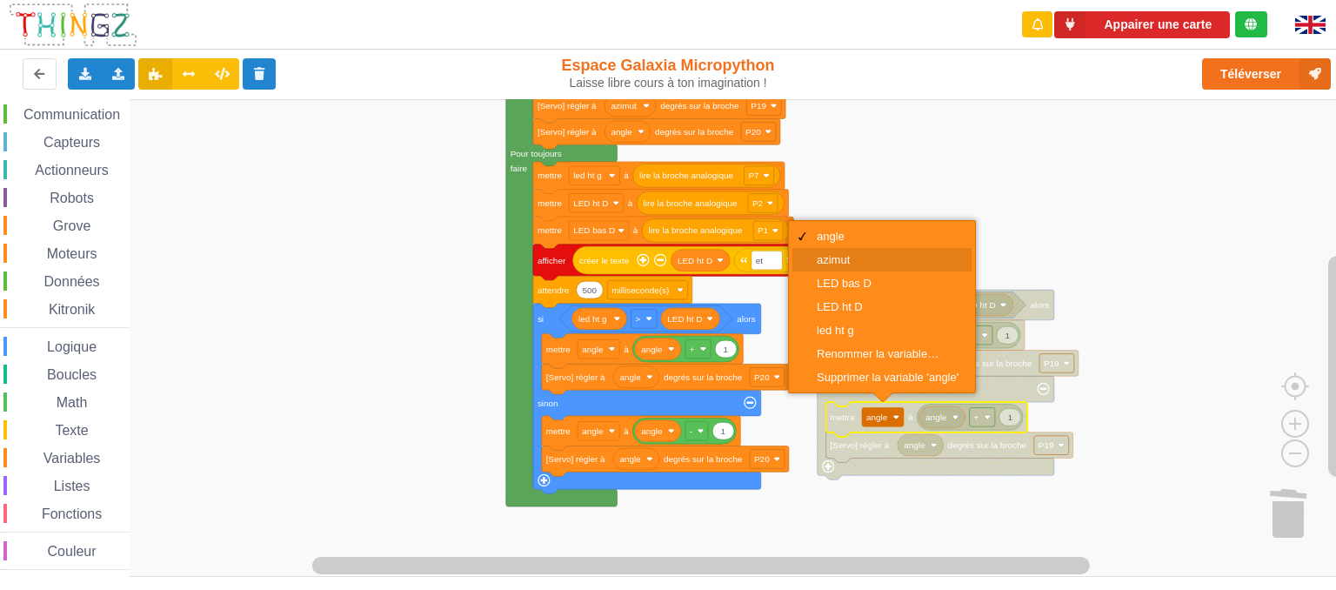
click at [847, 262] on div "azimut" at bounding box center [888, 259] width 142 height 13
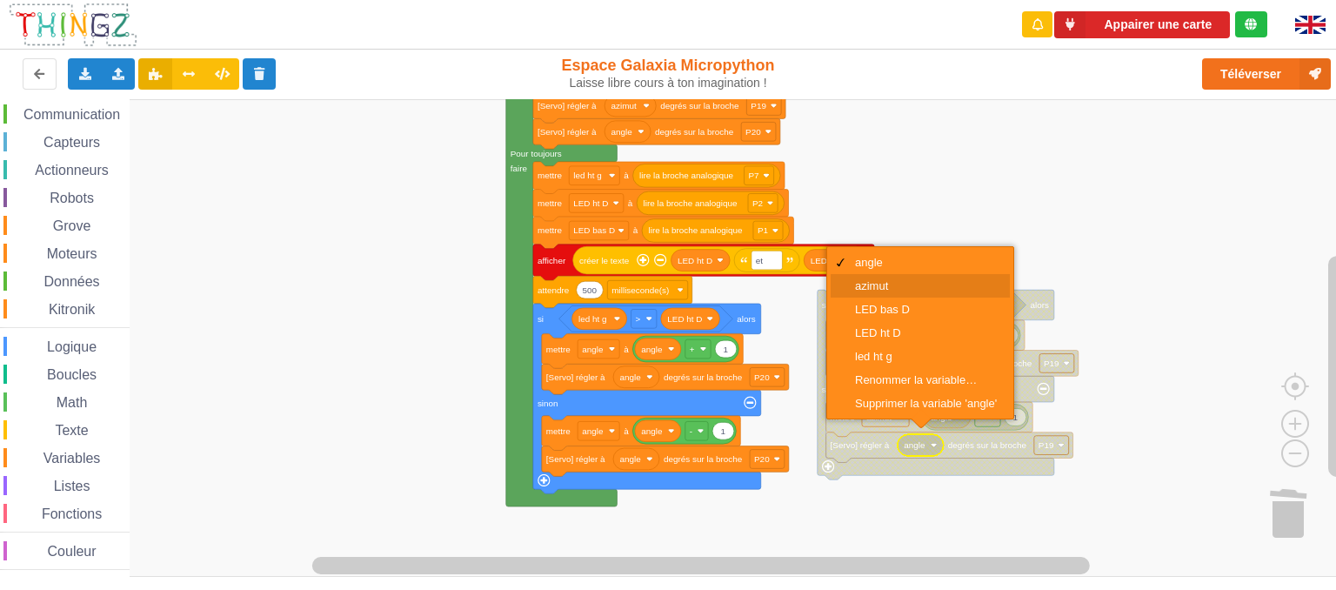
click at [887, 291] on div "azimut" at bounding box center [926, 285] width 142 height 13
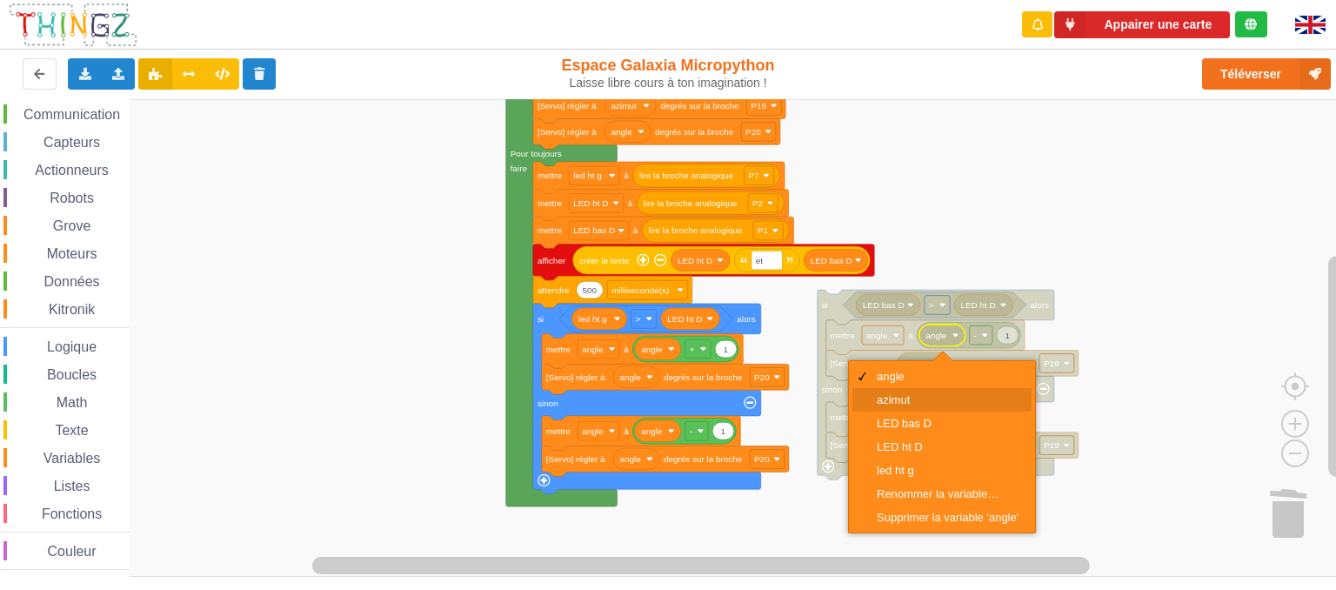
click at [900, 395] on div "azimut" at bounding box center [948, 399] width 142 height 13
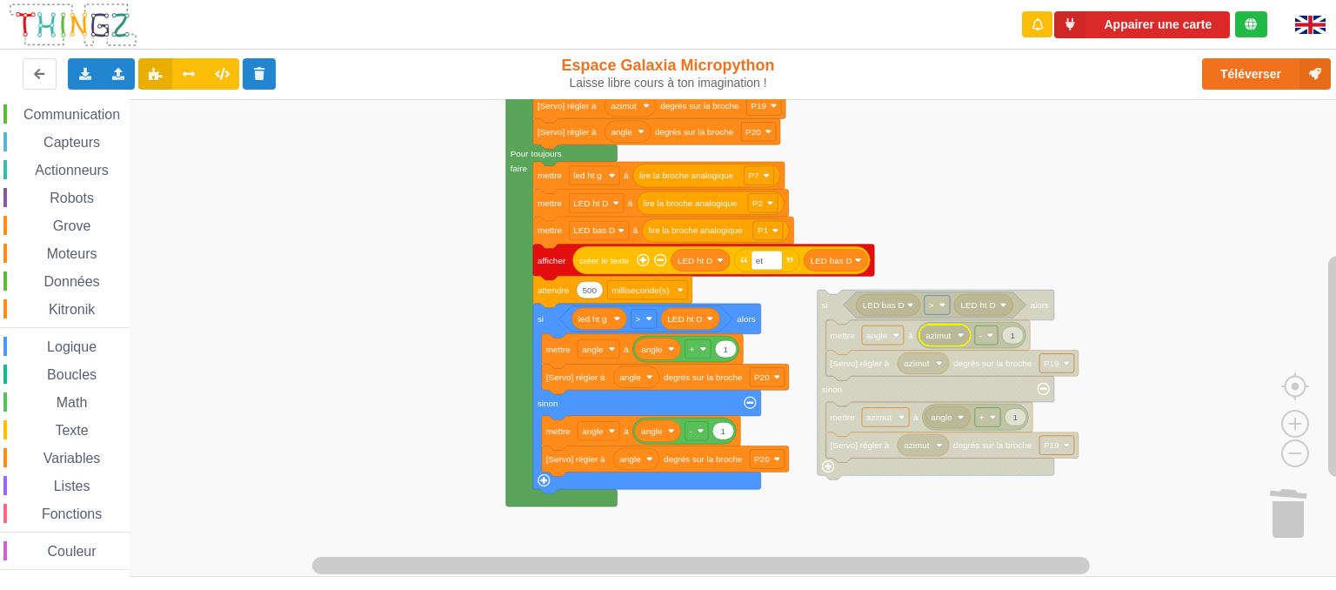
click at [1099, 279] on rect "Espace de travail de Blocky" at bounding box center [674, 338] width 1349 height 478
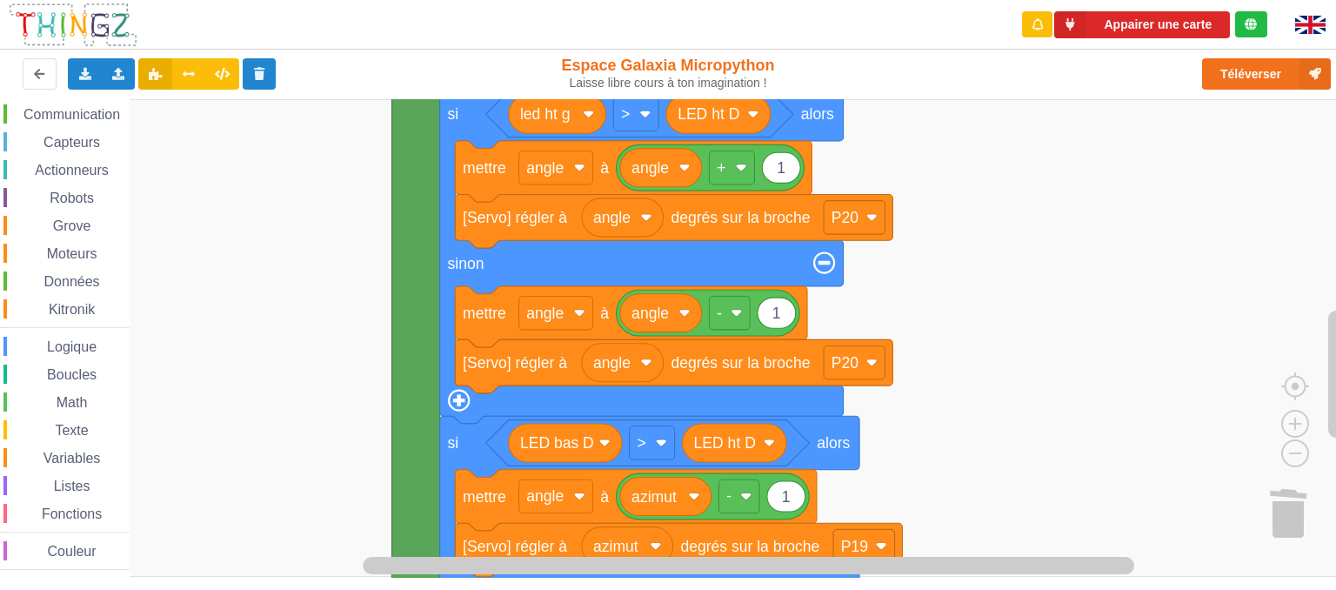
click at [1131, 210] on rect "Espace de travail de Blocky" at bounding box center [674, 338] width 1349 height 478
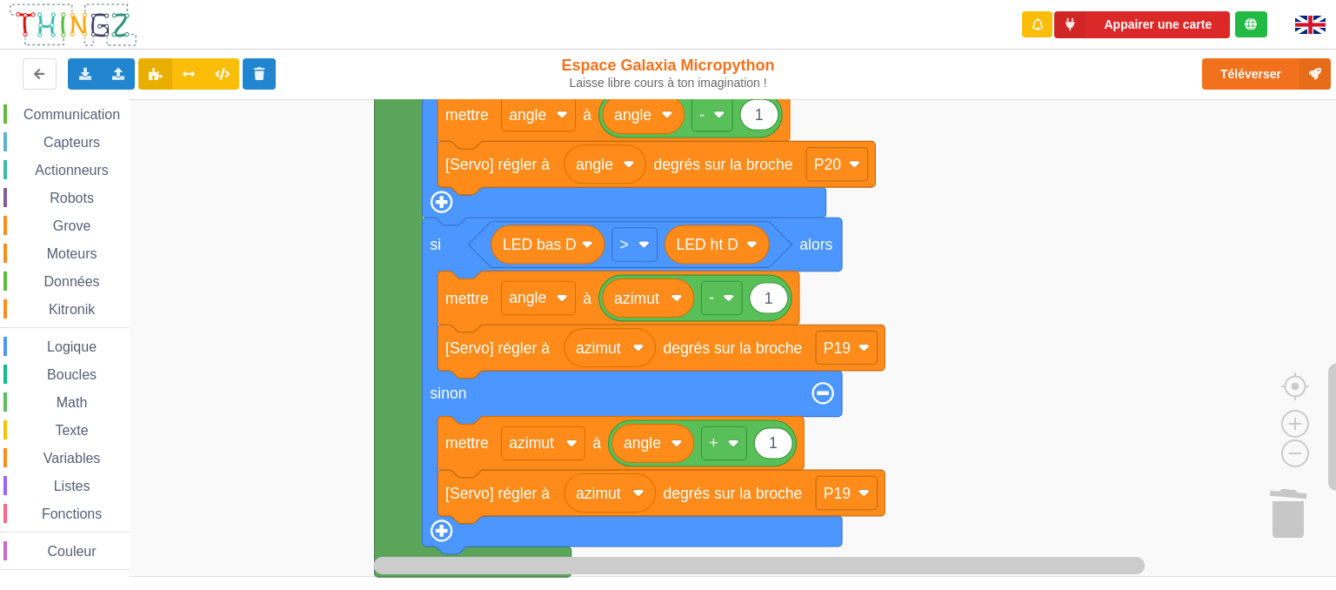
click at [1066, 285] on rect "Espace de travail de Blocky" at bounding box center [674, 338] width 1349 height 478
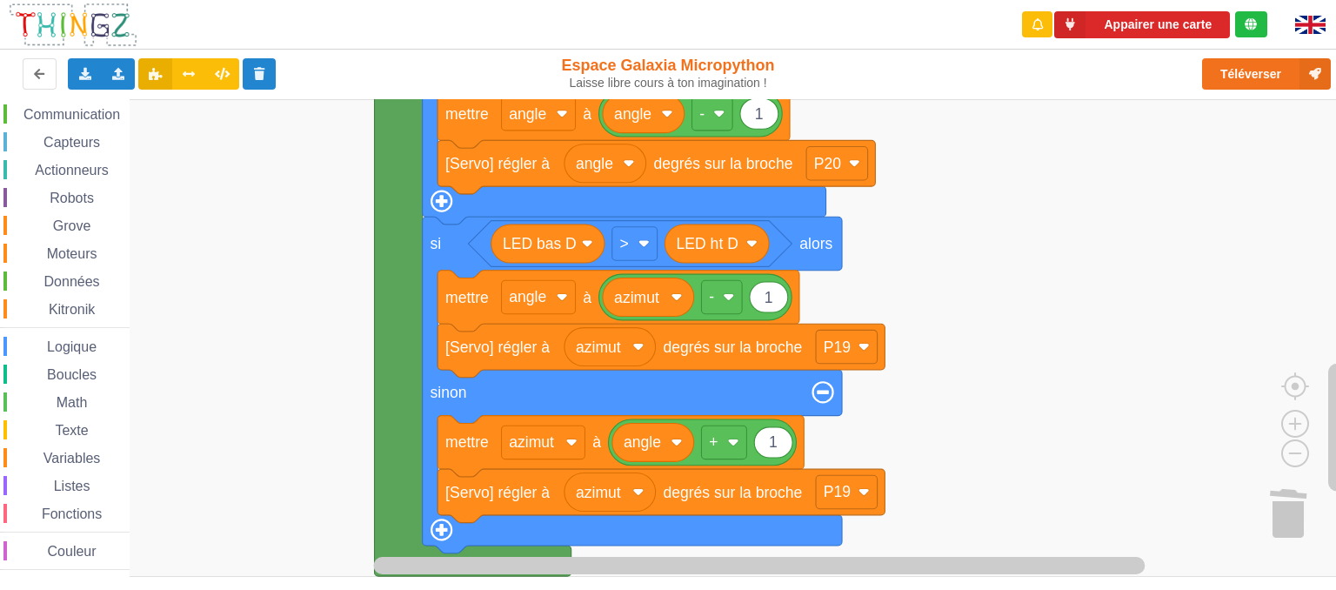
click at [1128, 379] on rect "Espace de travail de Blocky" at bounding box center [674, 338] width 1349 height 478
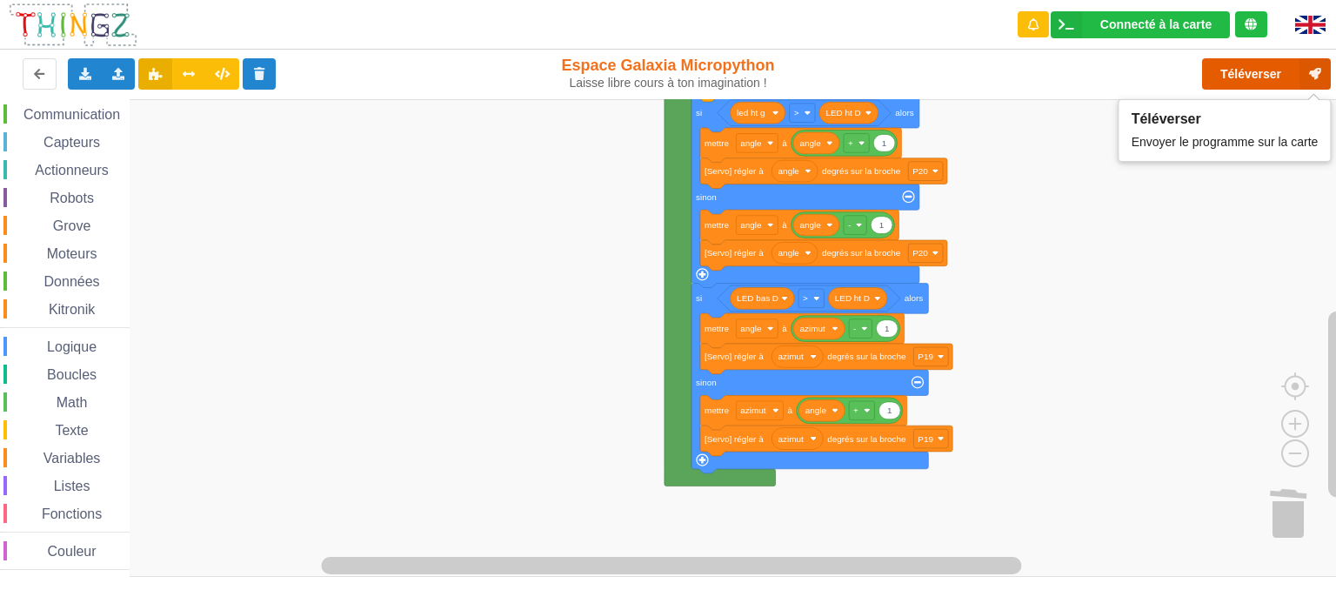
click at [1267, 77] on button "Téléverser" at bounding box center [1266, 73] width 129 height 31
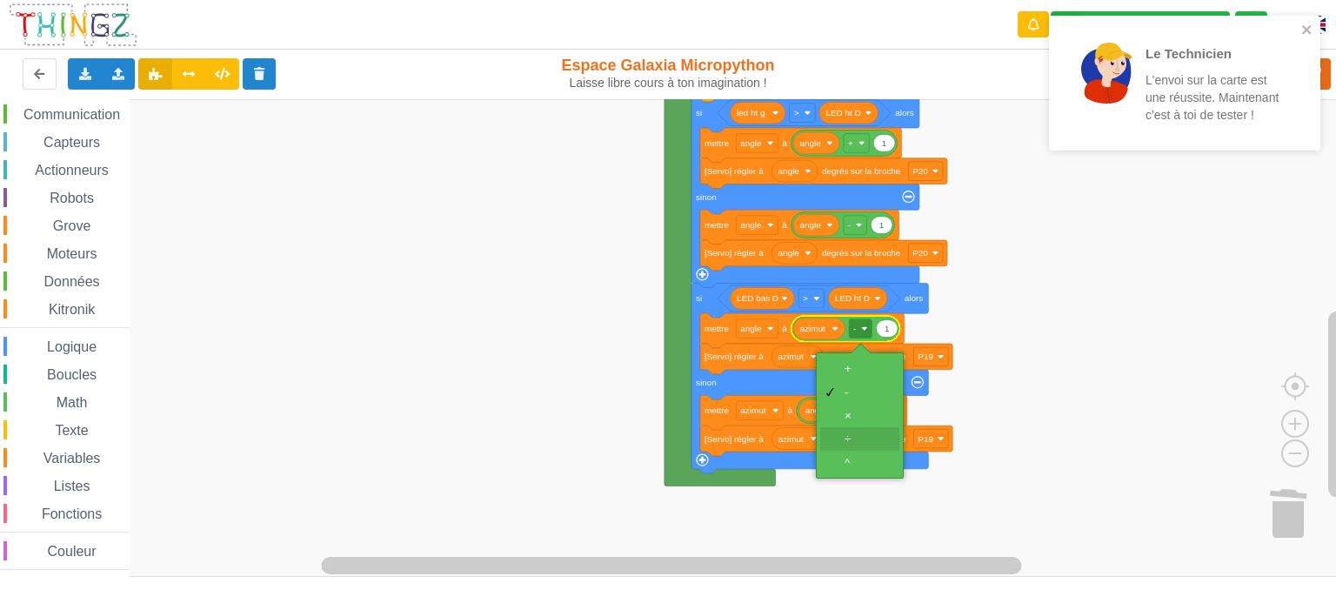
click at [853, 441] on div "÷" at bounding box center [866, 438] width 42 height 13
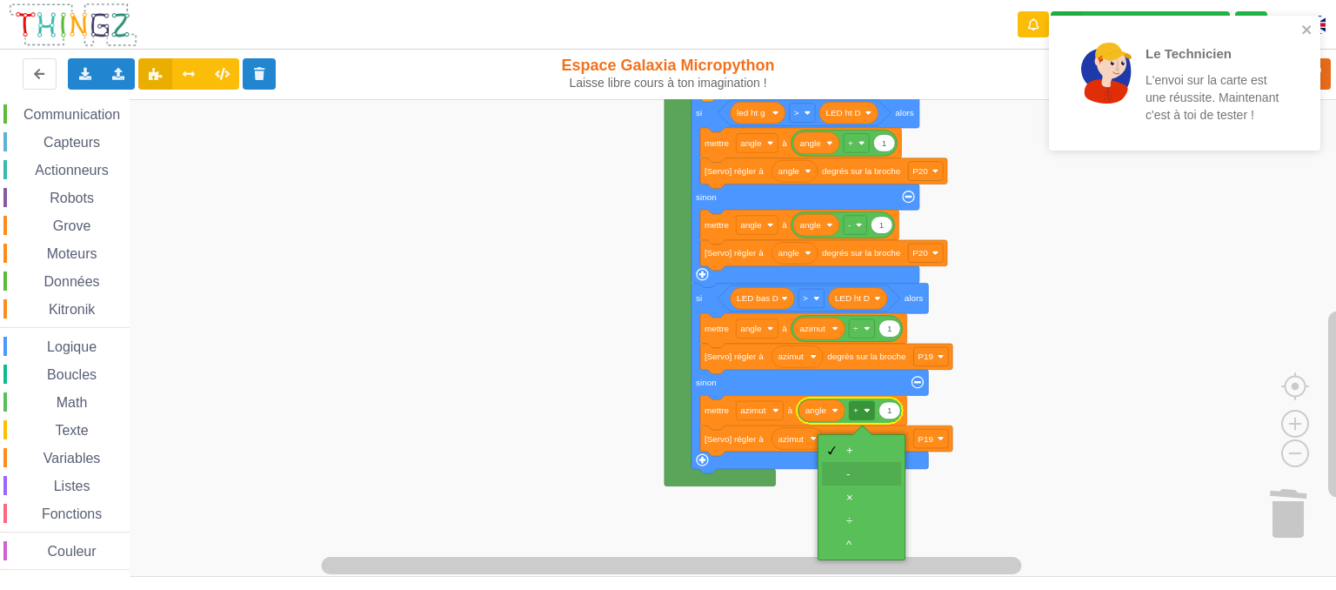
click at [867, 465] on div "-" at bounding box center [861, 473] width 79 height 23
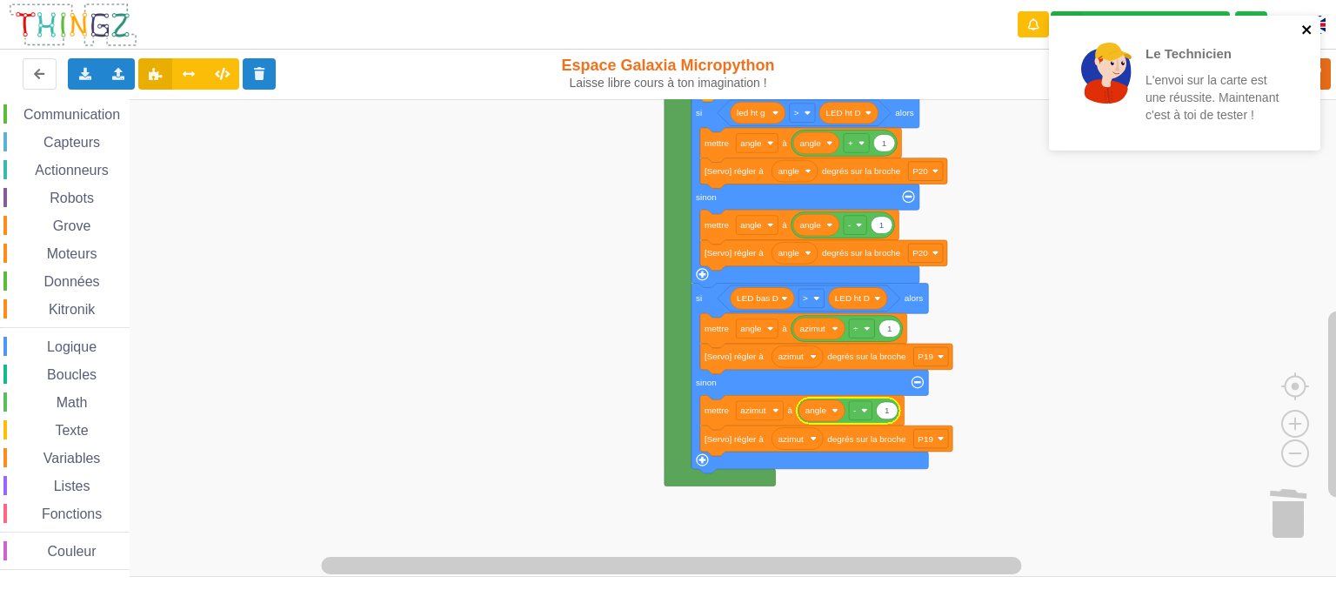
click at [1306, 26] on icon "close" at bounding box center [1308, 30] width 12 height 14
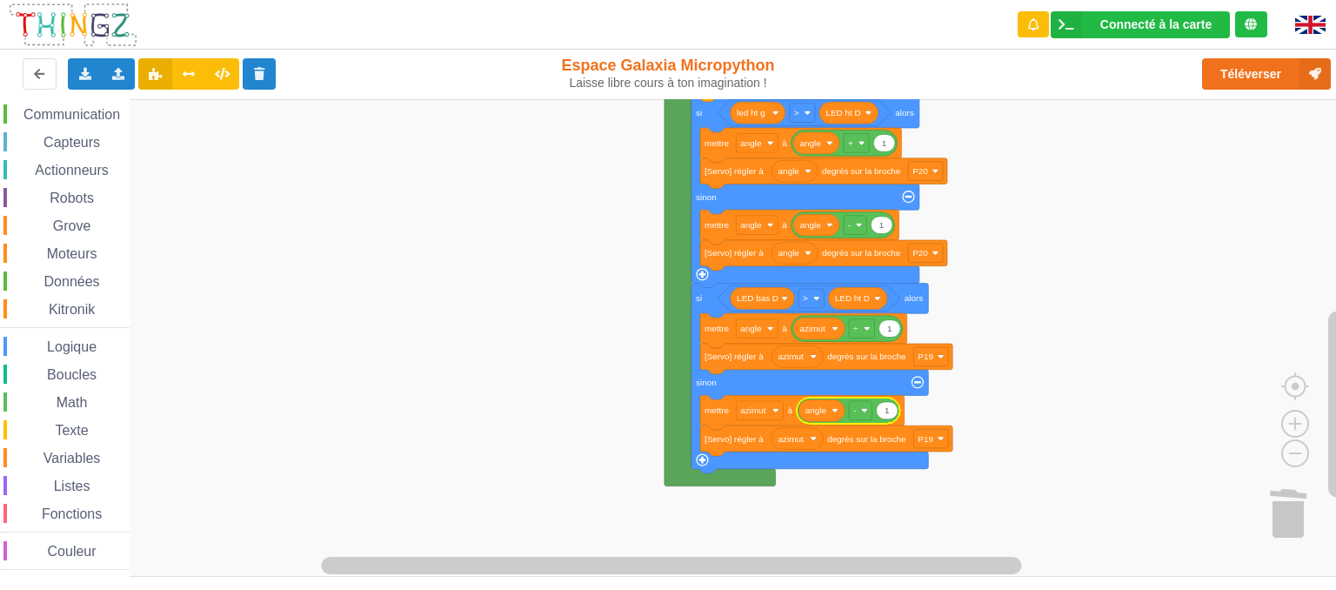
click at [1249, 80] on div "Le Technicien L'envoi sur la carte est une réussite. Maintenant c'est à toi de …" at bounding box center [1185, 89] width 278 height 154
click at [1242, 74] on button "Téléverser" at bounding box center [1266, 73] width 129 height 31
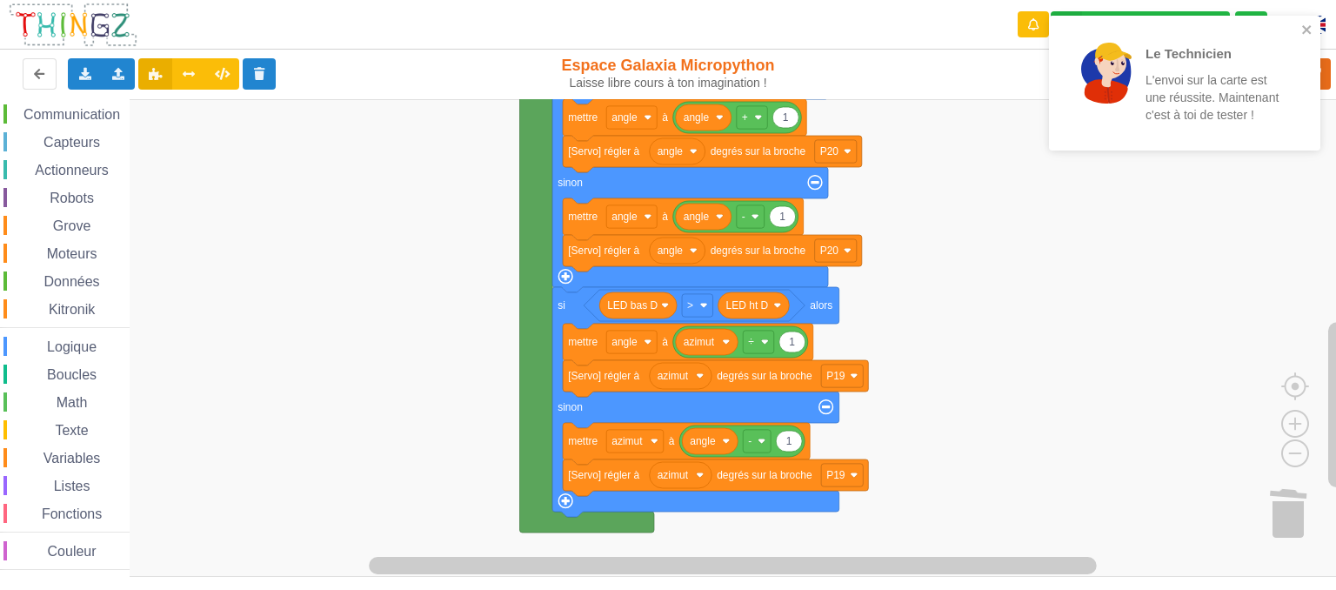
click at [483, 231] on rect "Espace de travail de Blocky" at bounding box center [674, 338] width 1349 height 478
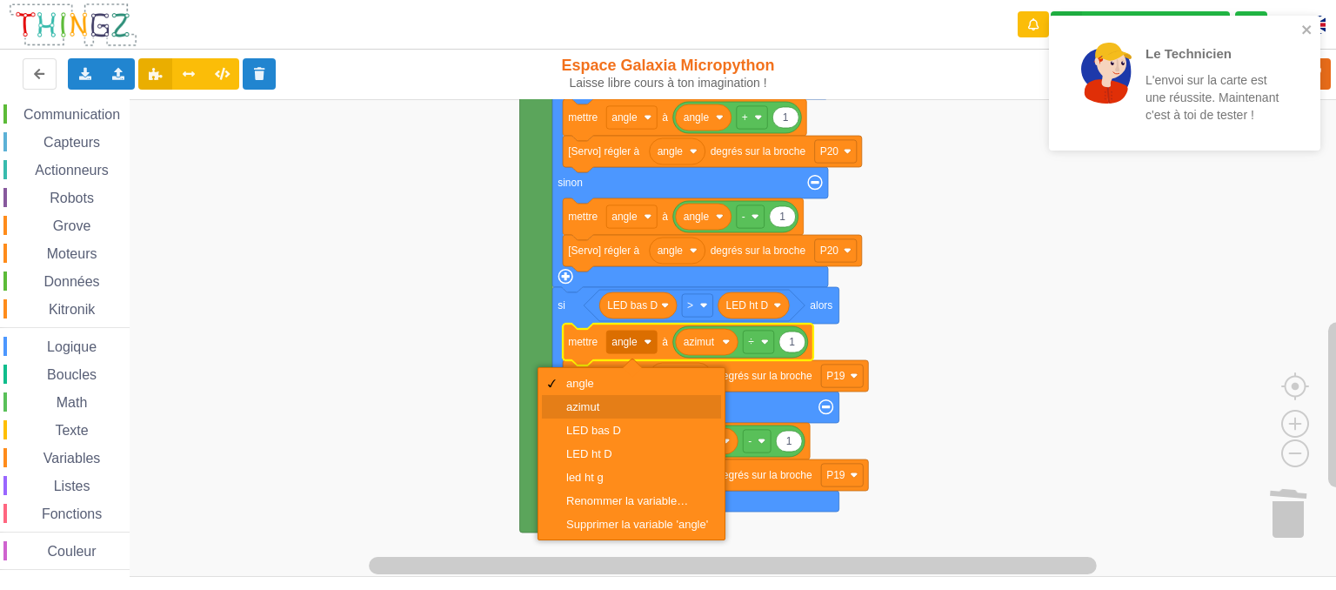
click at [599, 398] on div "azimut" at bounding box center [631, 406] width 179 height 23
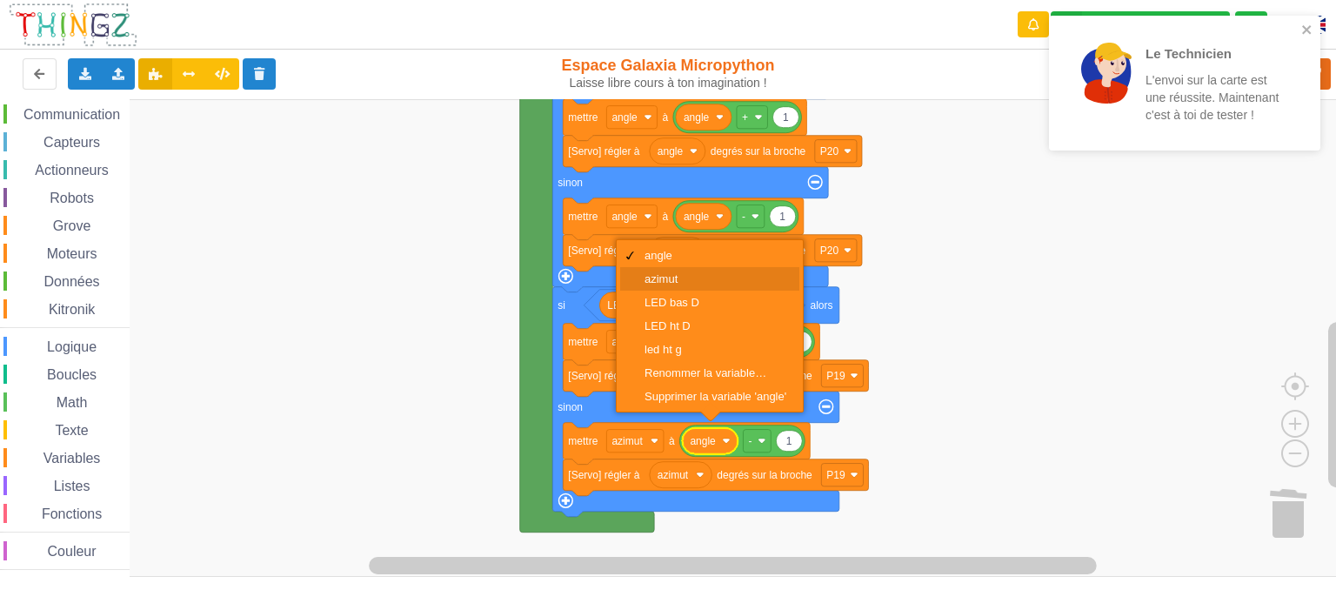
click at [662, 279] on div "azimut" at bounding box center [716, 278] width 142 height 13
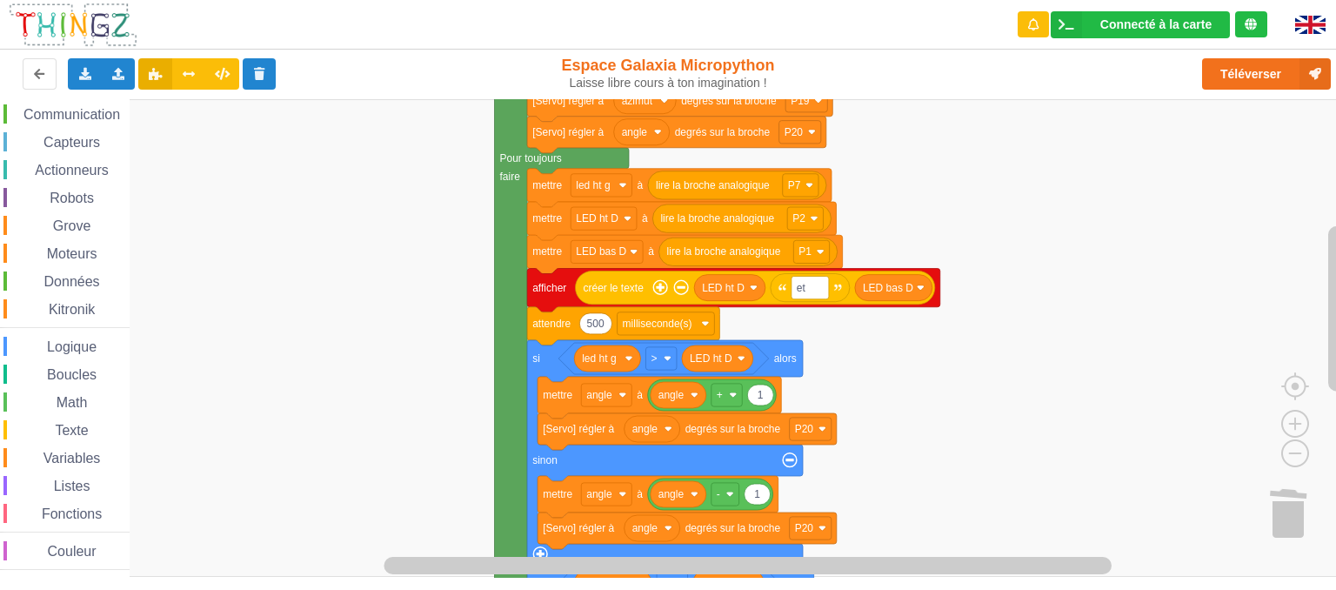
click at [1144, 505] on rect "Espace de travail de Blocky" at bounding box center [674, 338] width 1349 height 478
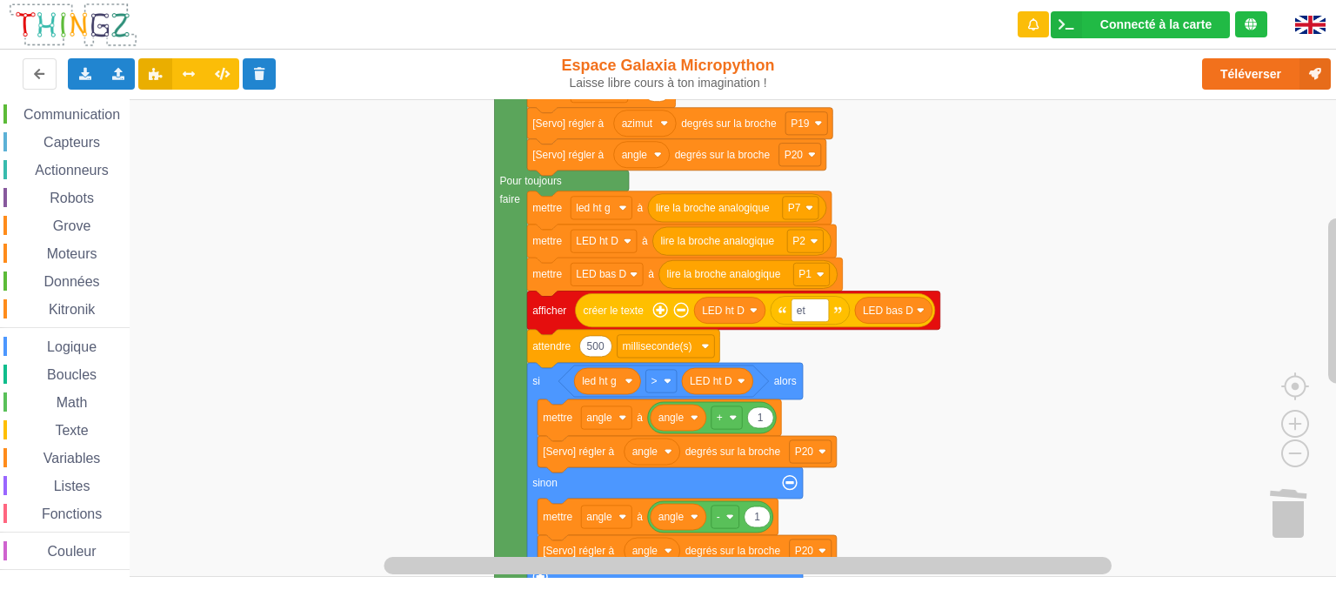
click at [1044, 254] on div "Affichage Entrées/Sorties Communication Capteurs Actionneurs Robots Grove Moteu…" at bounding box center [674, 338] width 1349 height 479
click at [1244, 65] on button "Téléverser" at bounding box center [1266, 73] width 129 height 31
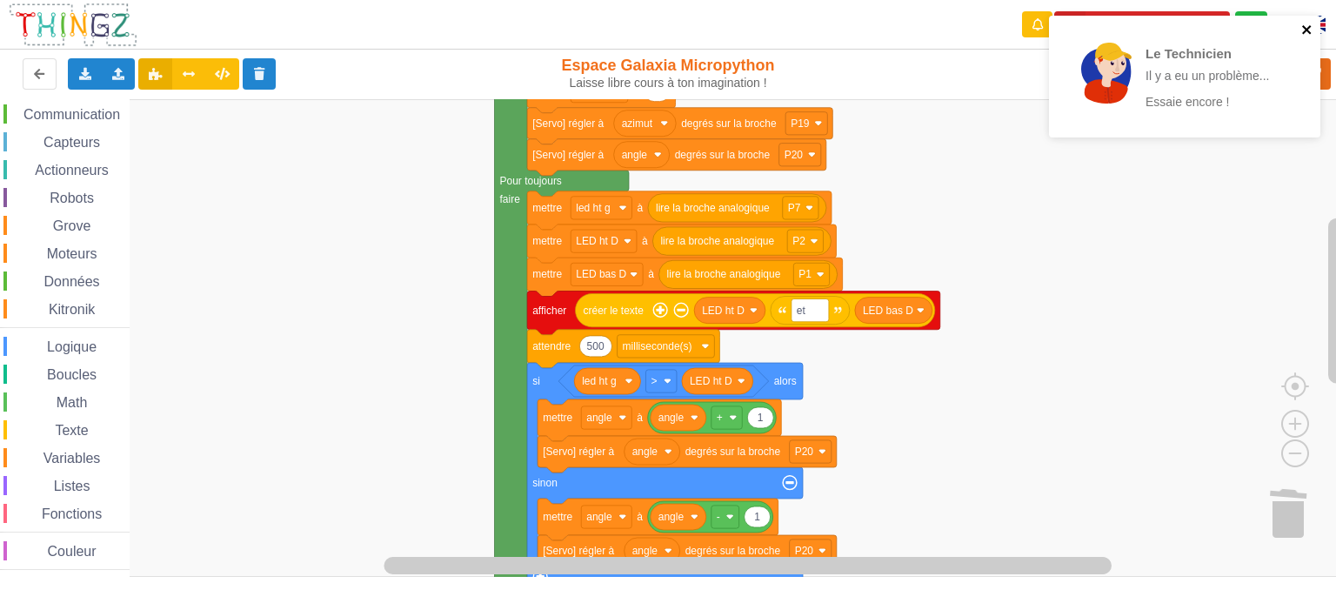
click at [1309, 34] on icon "close" at bounding box center [1308, 30] width 12 height 14
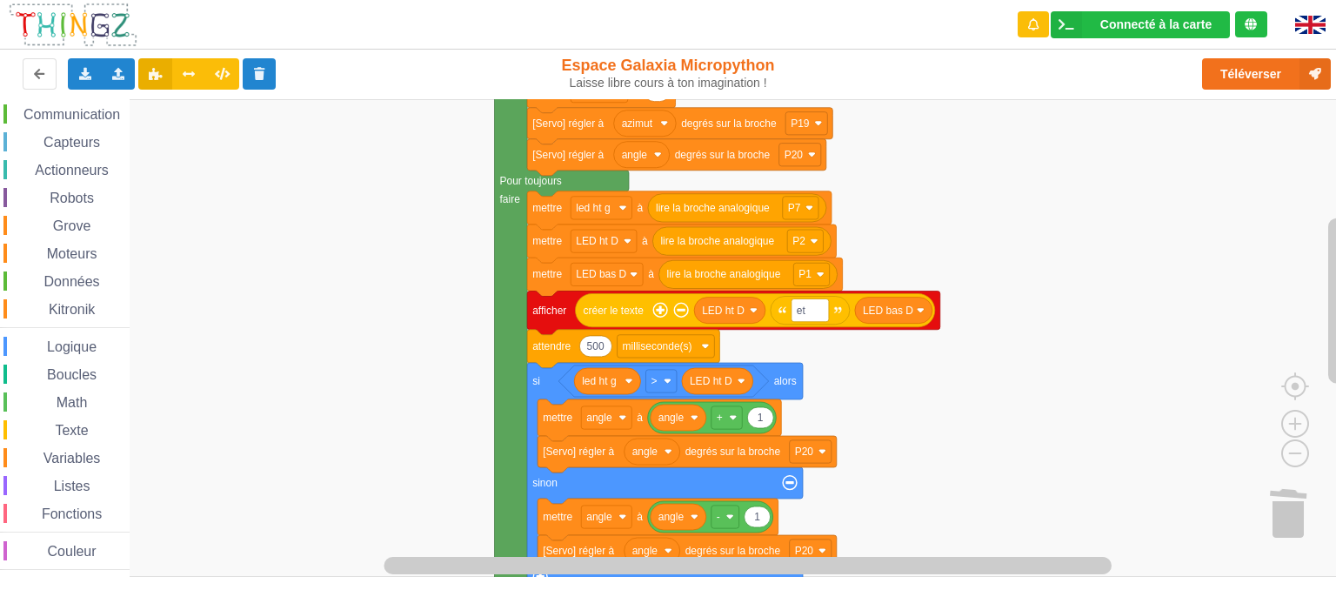
click at [1284, 76] on div "Le Technicien Il y a eu un problème... Essaie encore !" at bounding box center [1185, 82] width 278 height 141
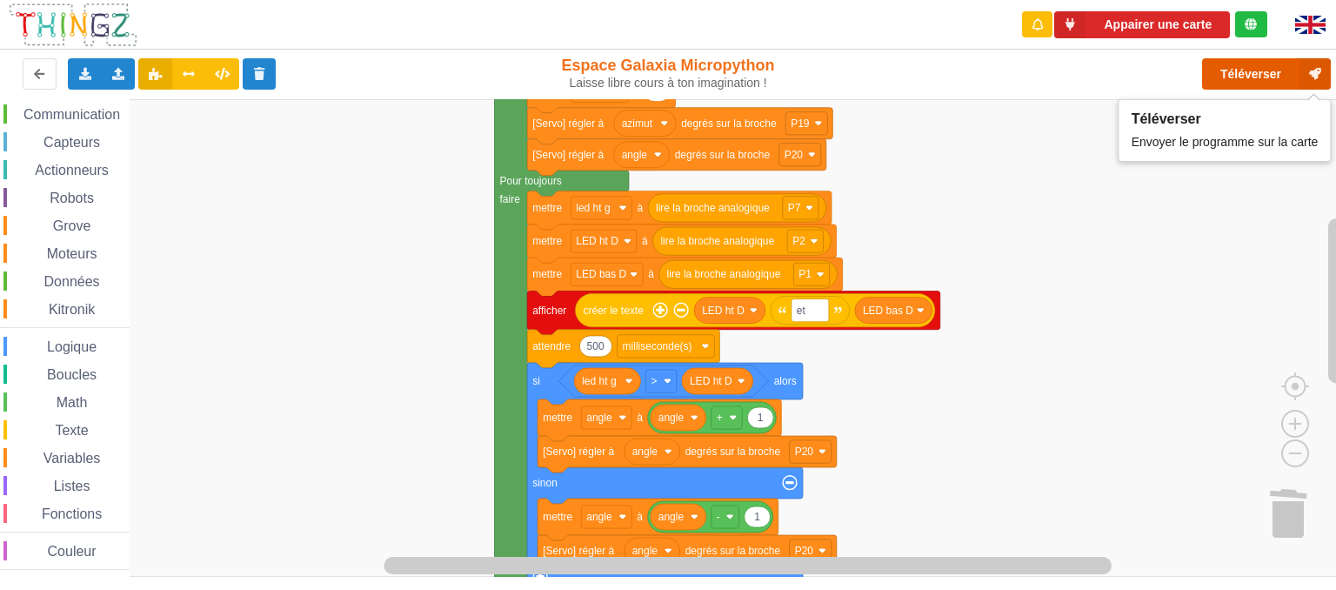
click at [1269, 75] on button "Téléverser" at bounding box center [1266, 73] width 129 height 31
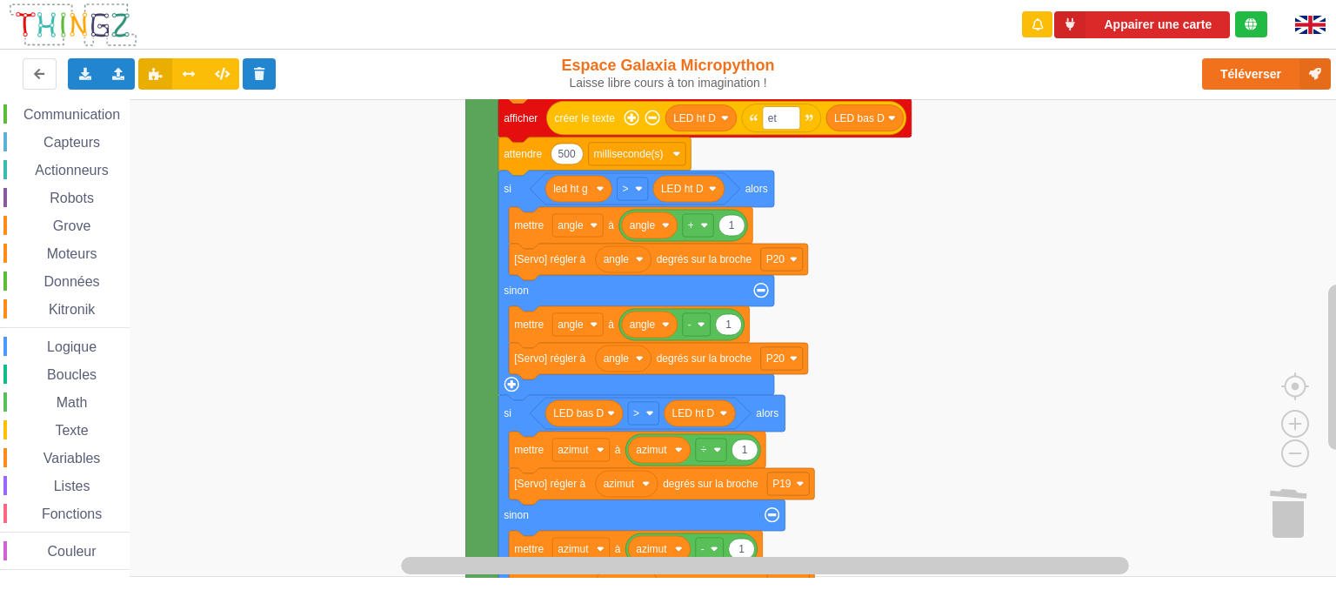
click at [963, 240] on div "Affichage Entrées/Sorties Communication Capteurs Actionneurs Robots Grove Moteu…" at bounding box center [674, 338] width 1349 height 479
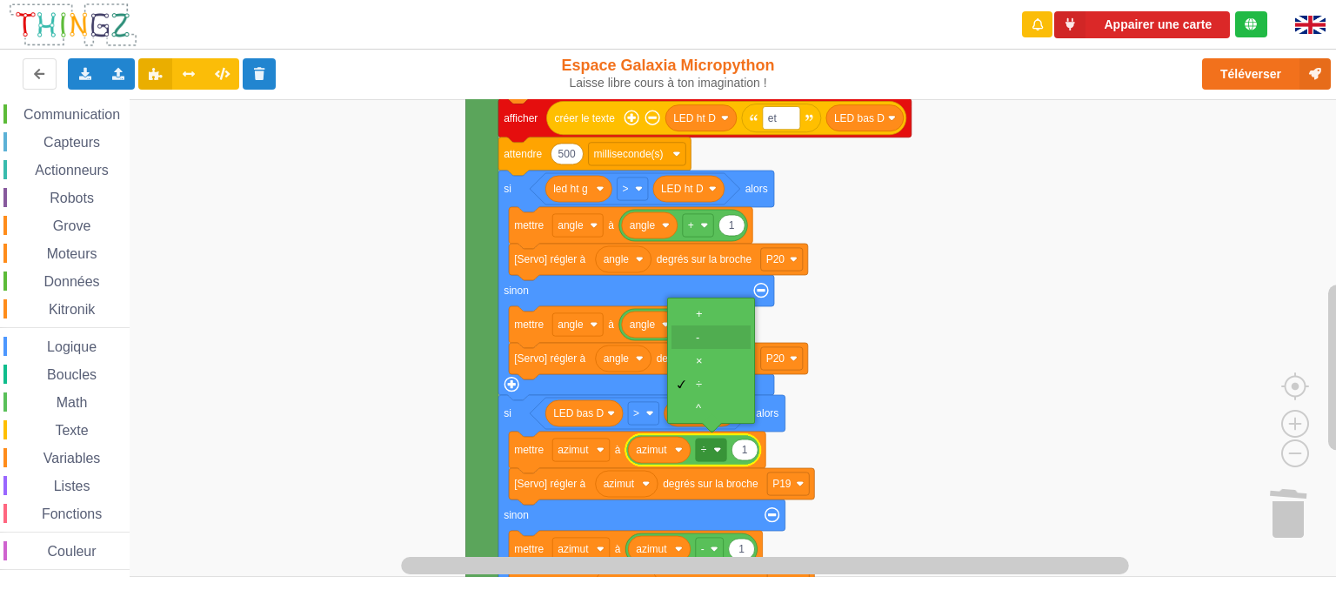
click at [701, 341] on div "-" at bounding box center [717, 337] width 42 height 13
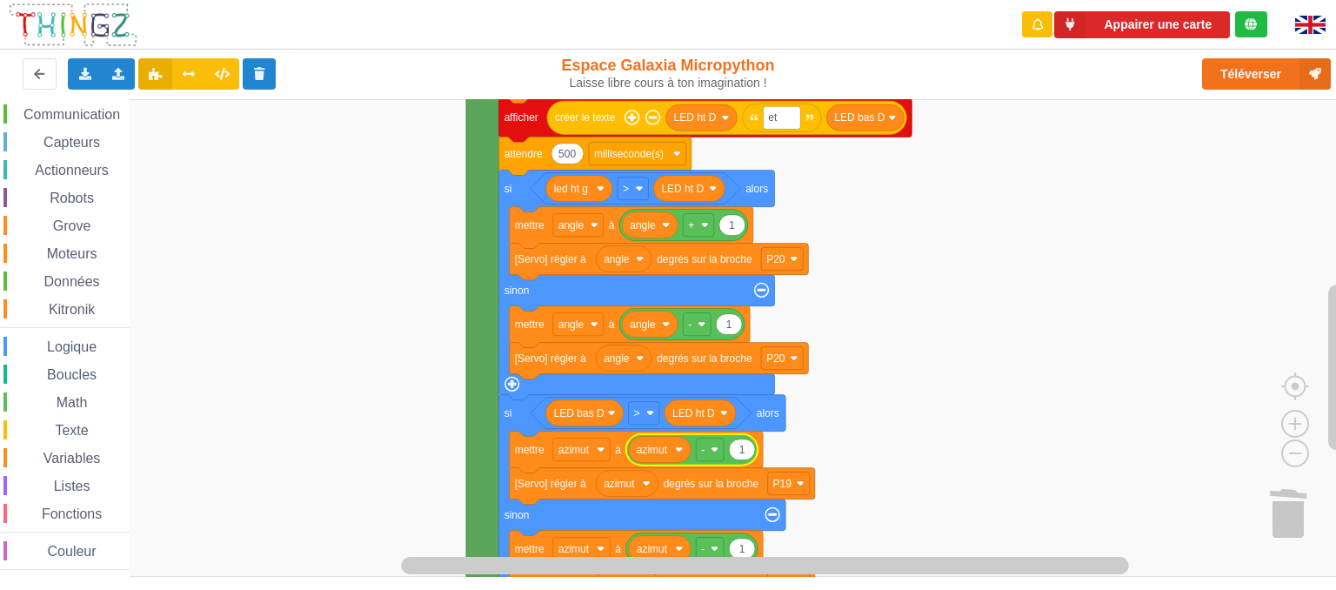
click at [950, 458] on rect "Espace de travail de Blocky" at bounding box center [674, 338] width 1349 height 478
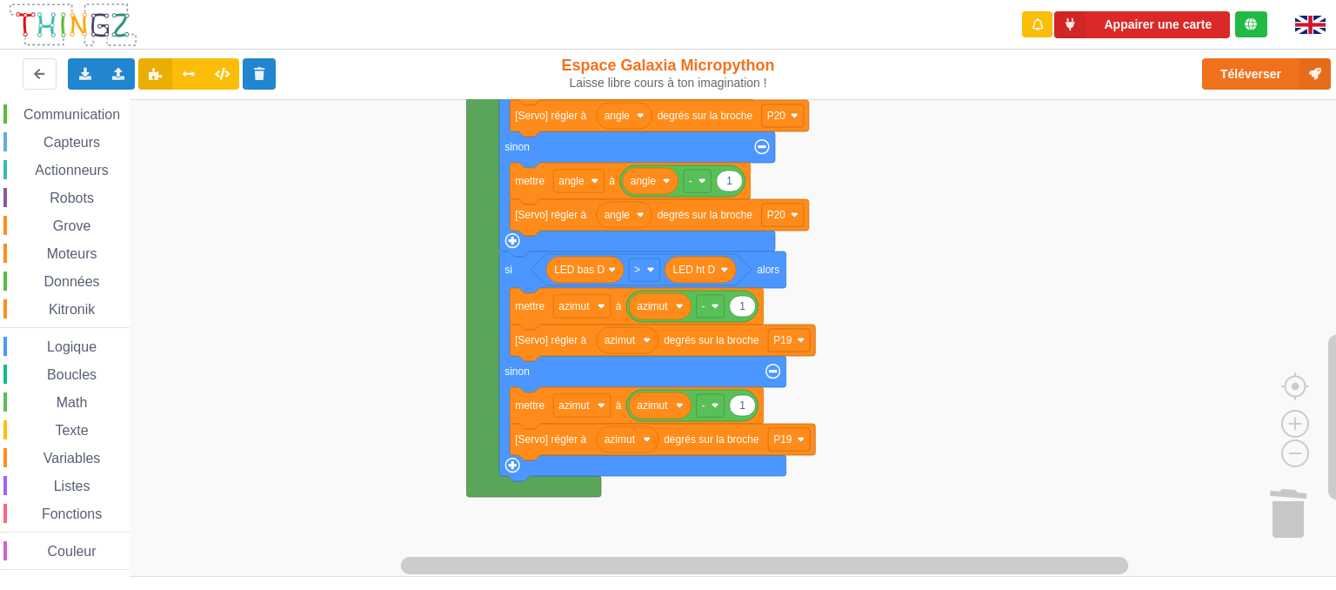
click at [955, 312] on rect "Espace de travail de Blocky" at bounding box center [674, 338] width 1349 height 478
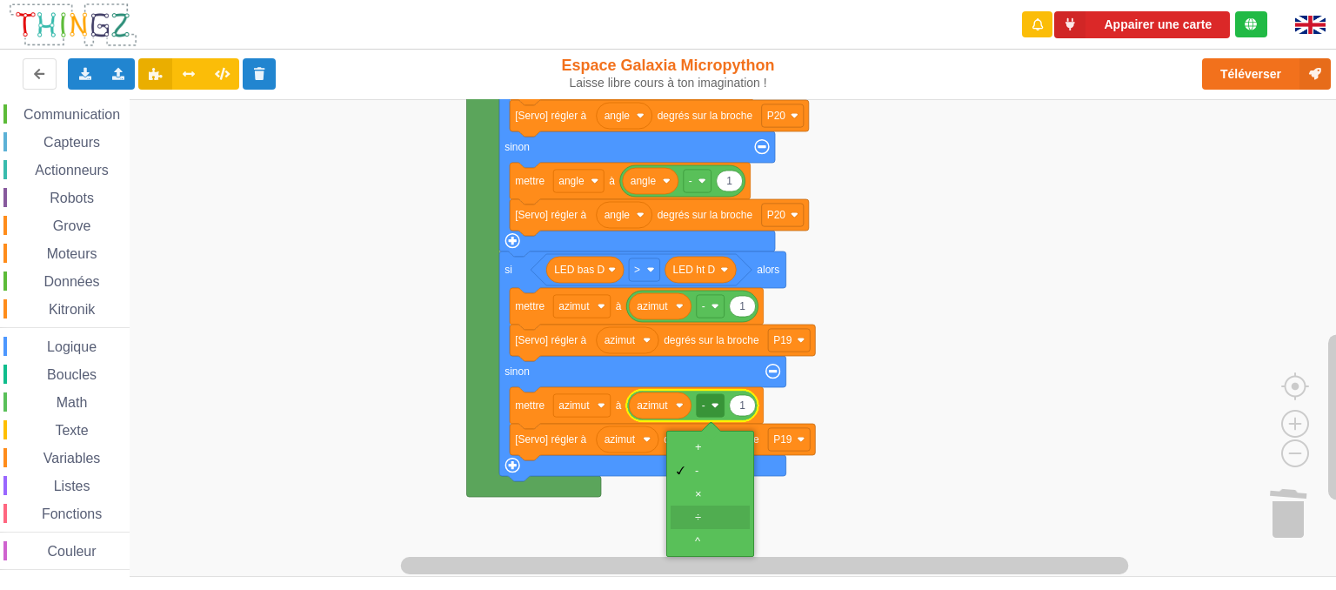
click at [703, 514] on div "÷" at bounding box center [716, 517] width 42 height 13
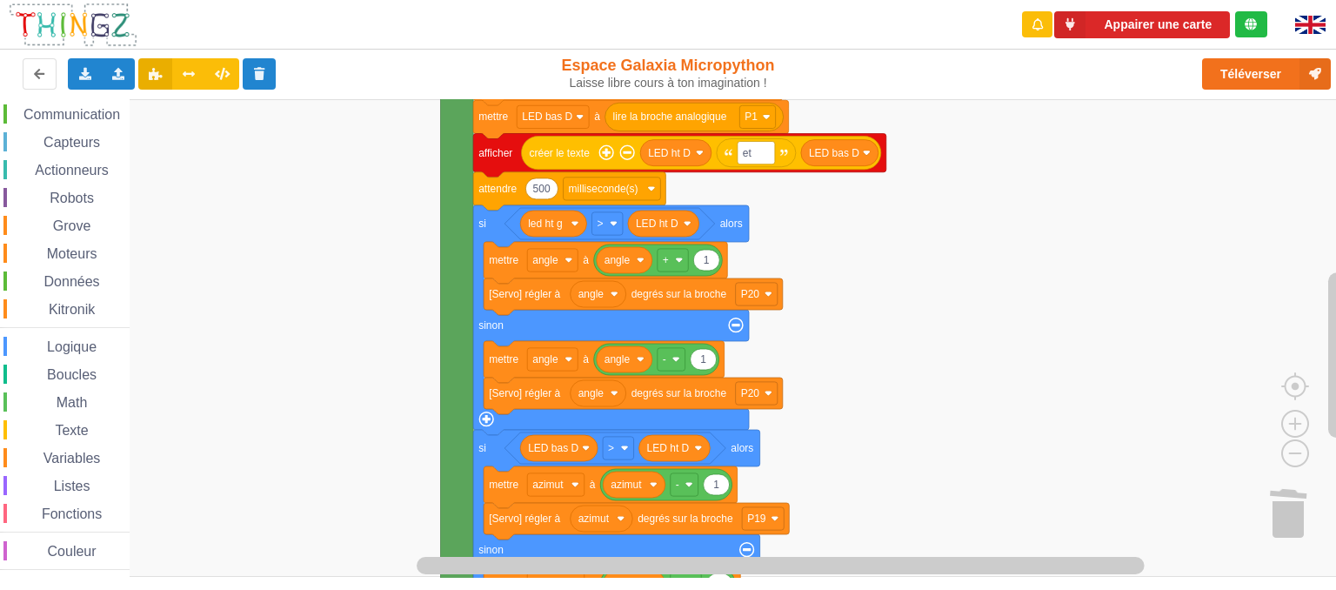
click at [958, 457] on rect "Espace de travail de Blocky" at bounding box center [674, 338] width 1349 height 478
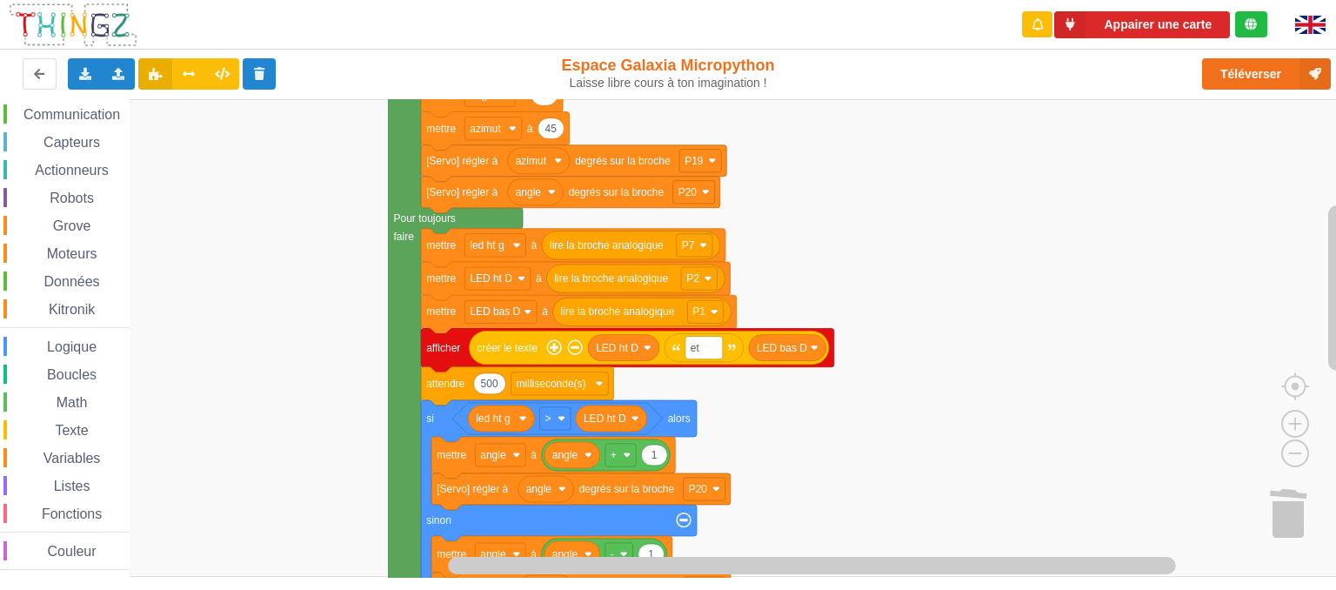
click at [927, 470] on div "Affichage Entrées/Sorties Communication Capteurs Actionneurs Robots Grove Moteu…" at bounding box center [674, 338] width 1349 height 479
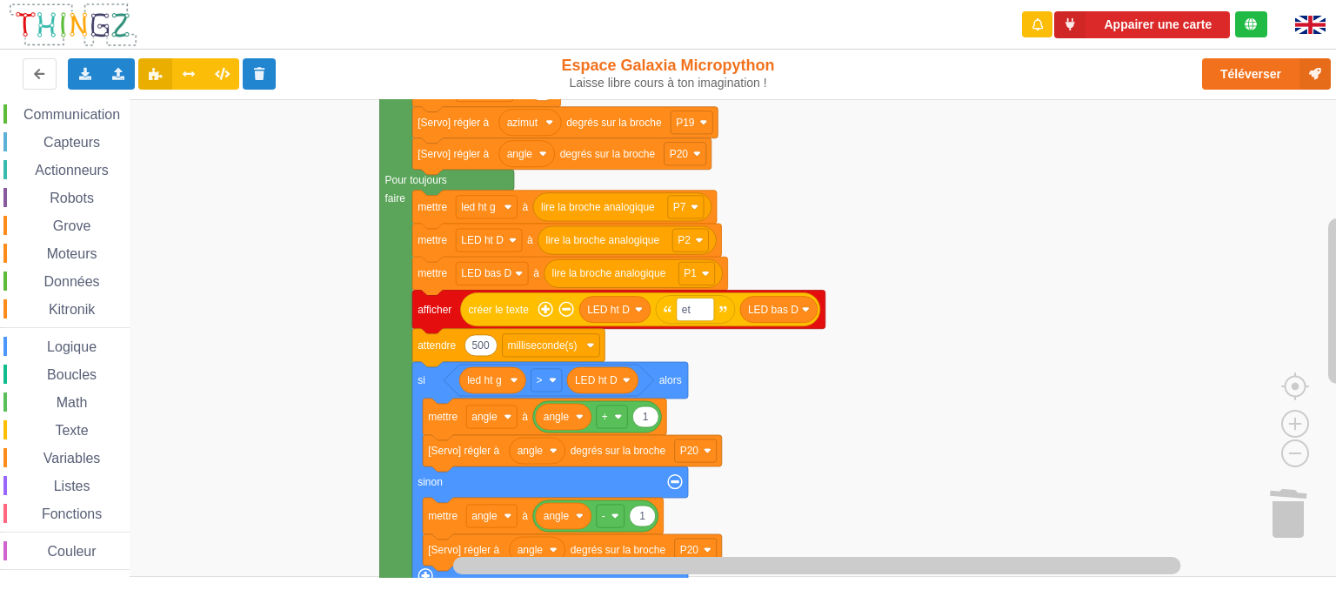
click at [932, 370] on div "Affichage Entrées/Sorties Communication Capteurs Actionneurs Robots Grove Moteu…" at bounding box center [674, 338] width 1349 height 479
click at [1239, 78] on button "Téléverser" at bounding box center [1266, 73] width 129 height 31
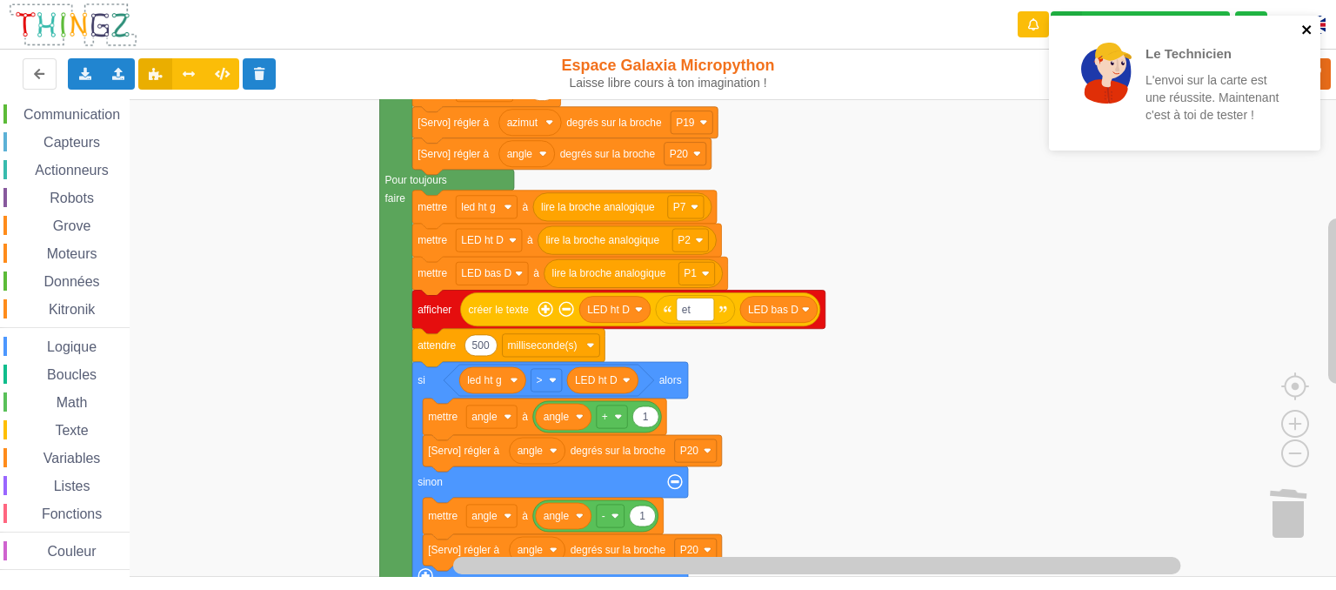
click at [1309, 26] on icon "close" at bounding box center [1308, 30] width 12 height 14
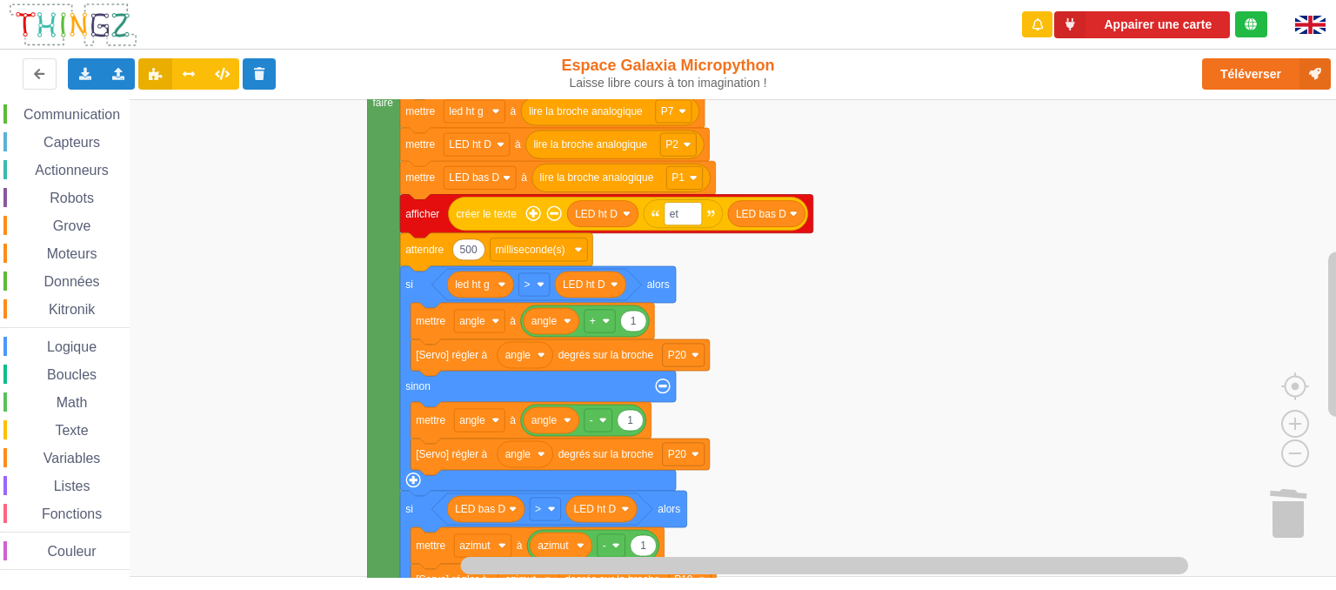
click at [1020, 182] on div "Affichage Entrées/Sorties Communication Capteurs Actionneurs Robots Grove Moteu…" at bounding box center [674, 338] width 1349 height 479
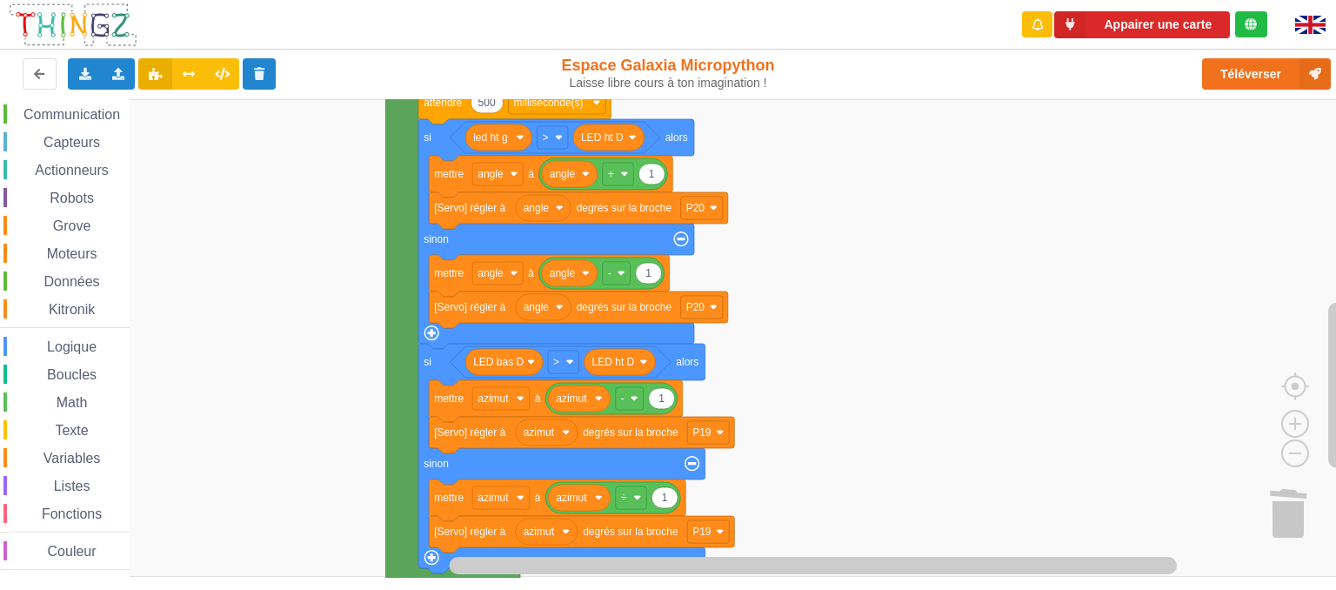
click at [846, 355] on rect "Espace de travail de Blocky" at bounding box center [674, 338] width 1349 height 478
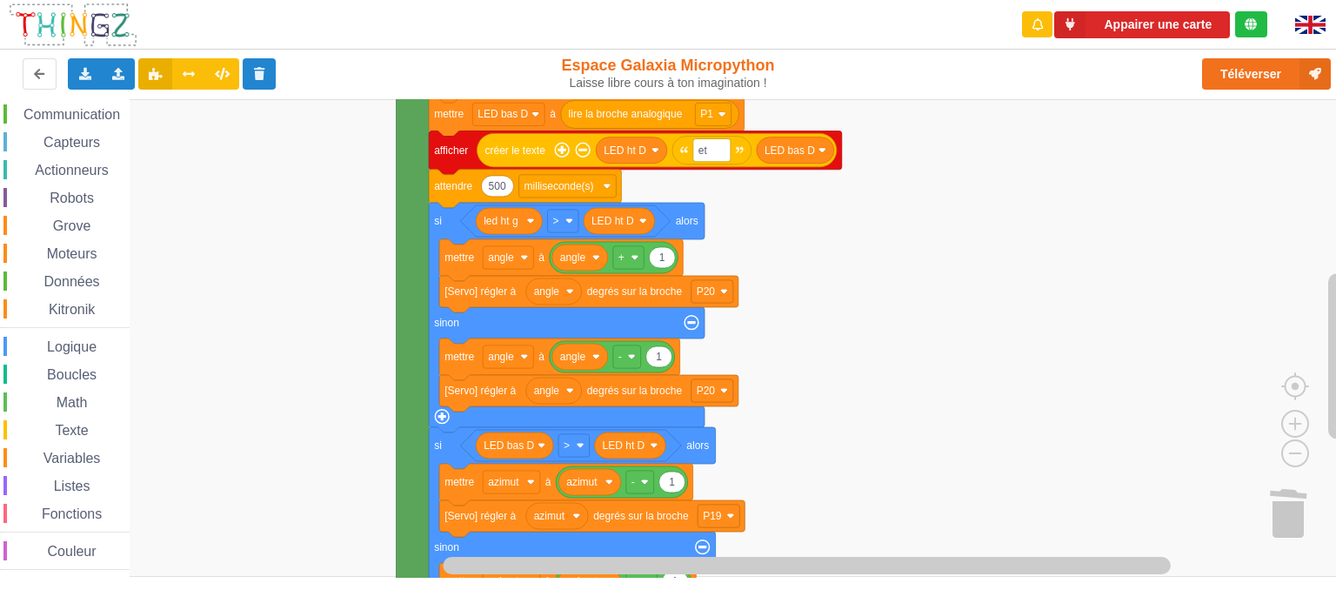
click at [821, 372] on rect "Espace de travail de Blocky" at bounding box center [674, 338] width 1349 height 478
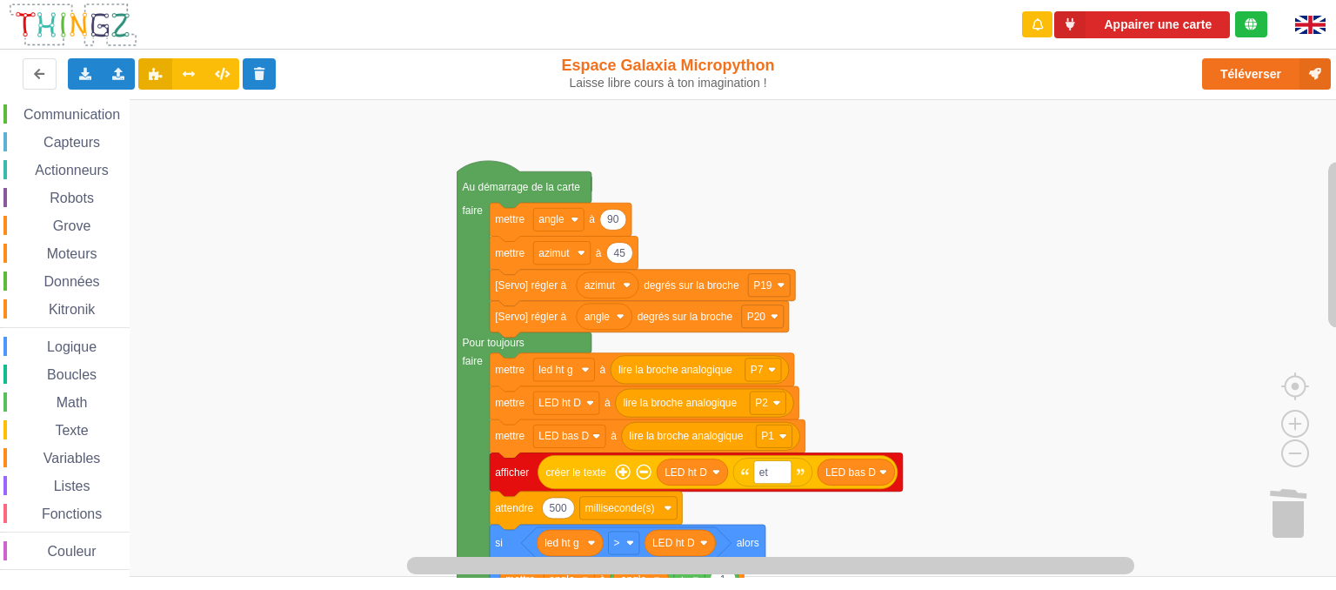
click at [913, 350] on div "Affichage Entrées/Sorties Communication Capteurs Actionneurs Robots Grove Moteu…" at bounding box center [674, 338] width 1349 height 479
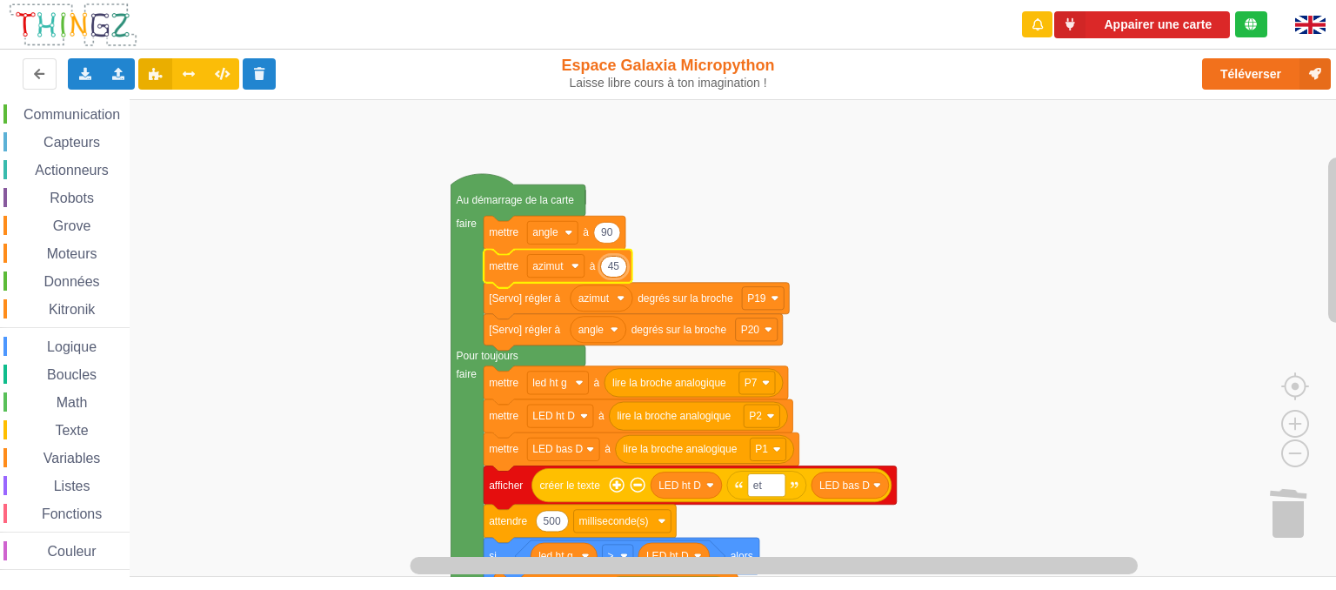
click at [616, 272] on input "45" at bounding box center [613, 267] width 27 height 22
type input "90"
click at [971, 229] on rect "Espace de travail de Blocky" at bounding box center [674, 338] width 1349 height 478
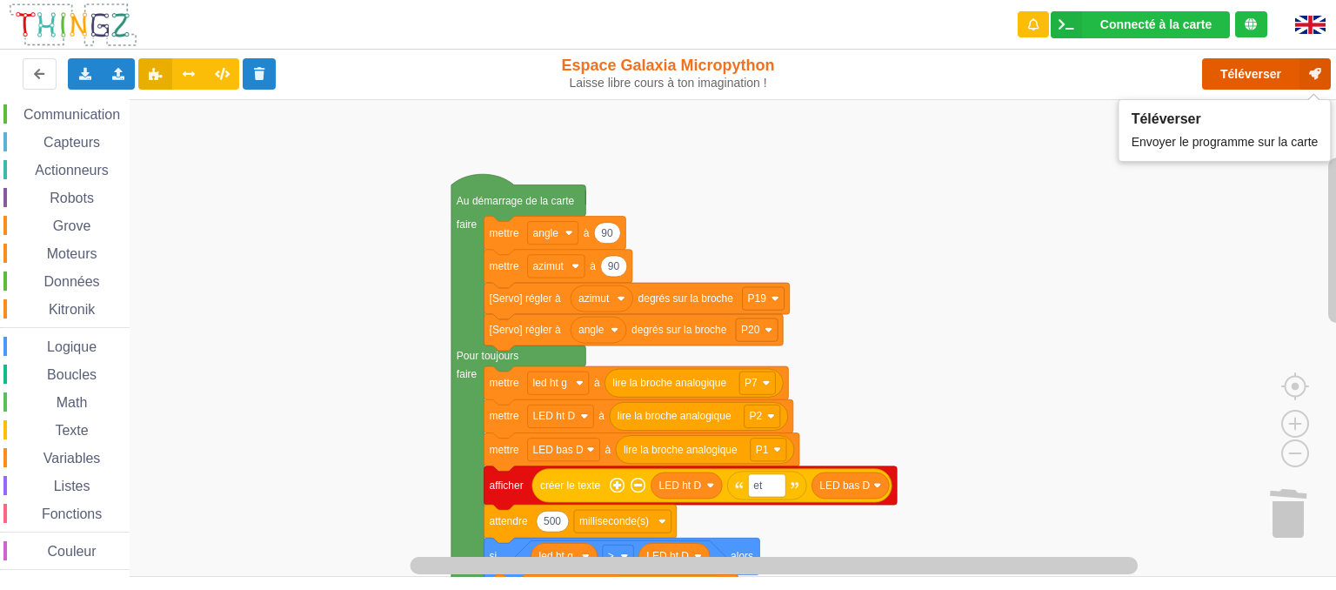
click at [1237, 82] on button "Téléverser" at bounding box center [1266, 73] width 129 height 31
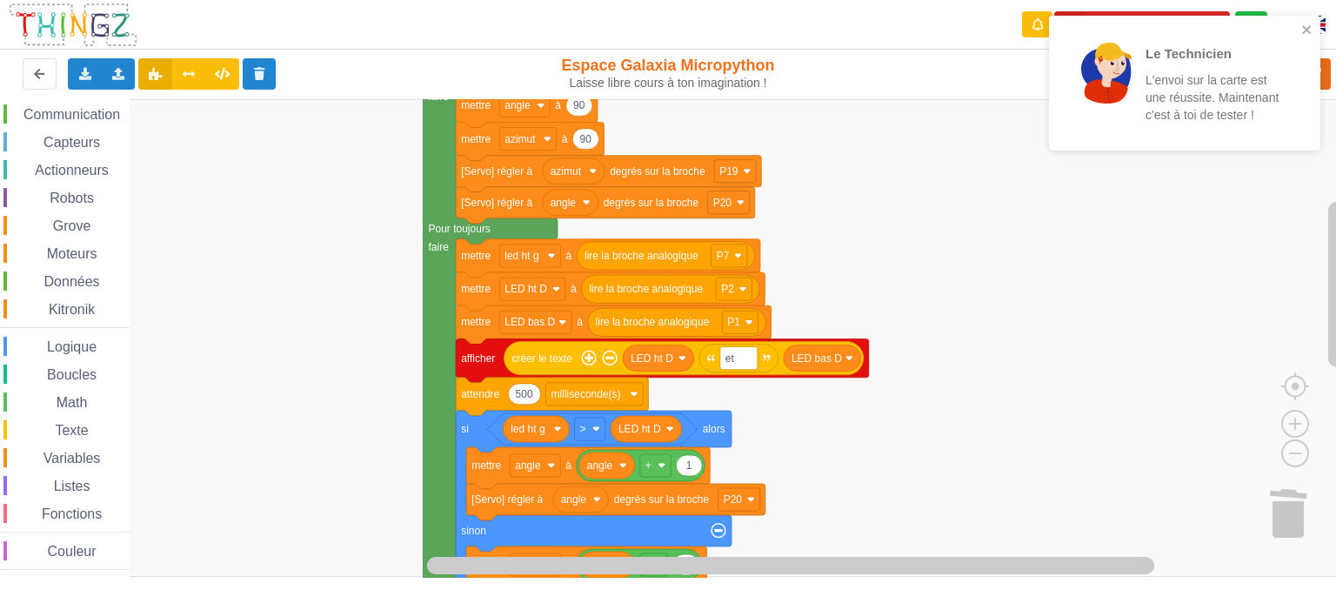
click at [1040, 375] on div "Affichage Entrées/Sorties Communication Capteurs Actionneurs Robots Grove Moteu…" at bounding box center [674, 338] width 1349 height 479
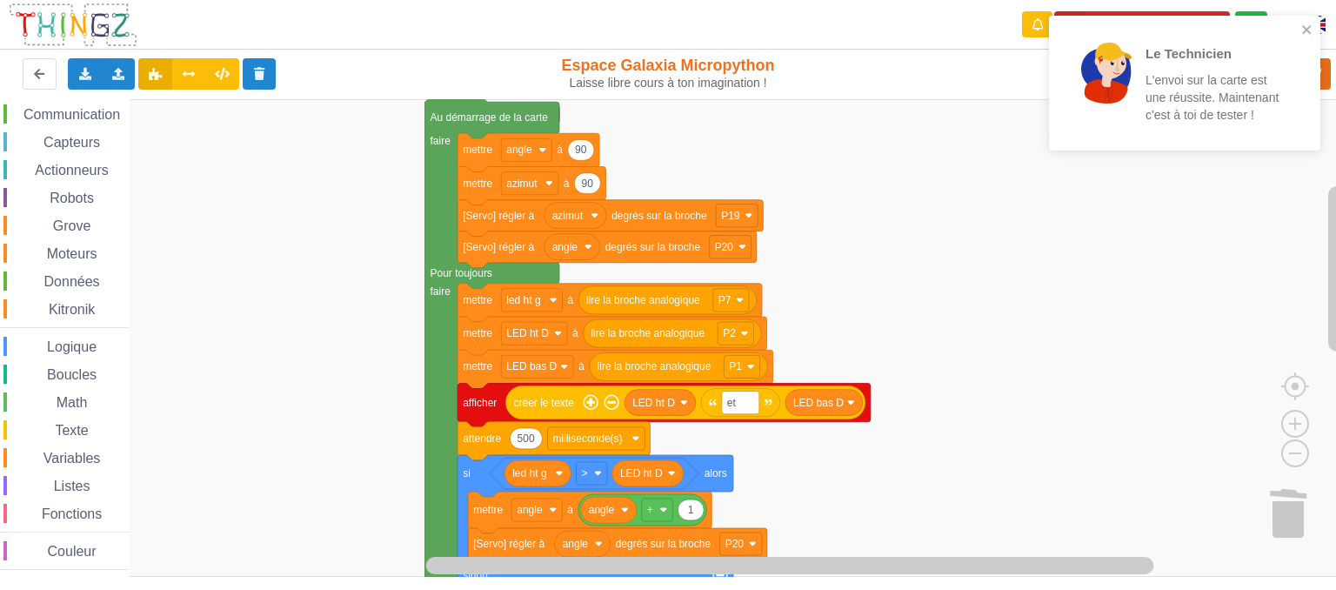
click at [586, 191] on icon "Espace de travail de Blocky" at bounding box center [587, 183] width 26 height 21
click at [586, 191] on input "90" at bounding box center [587, 184] width 27 height 22
type input "45"
click at [985, 278] on rect "Espace de travail de Blocky" at bounding box center [674, 338] width 1349 height 478
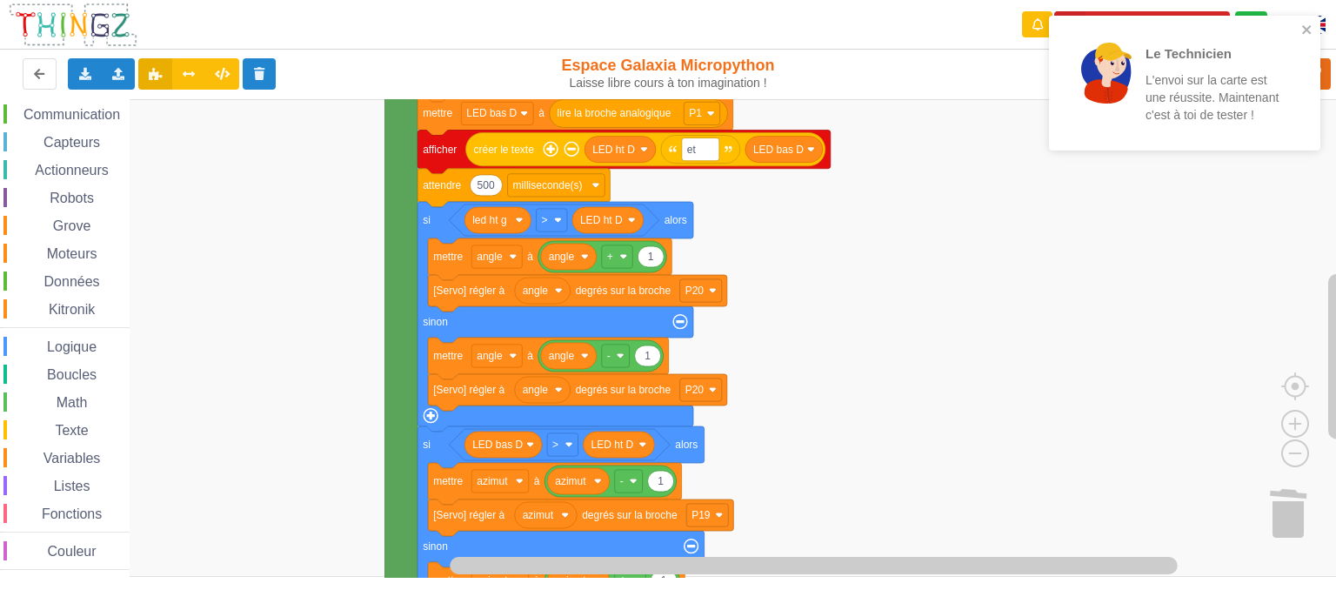
click at [1005, 251] on div "Affichage Entrées/Sorties Communication Capteurs Actionneurs Robots Grove Moteu…" at bounding box center [674, 338] width 1349 height 479
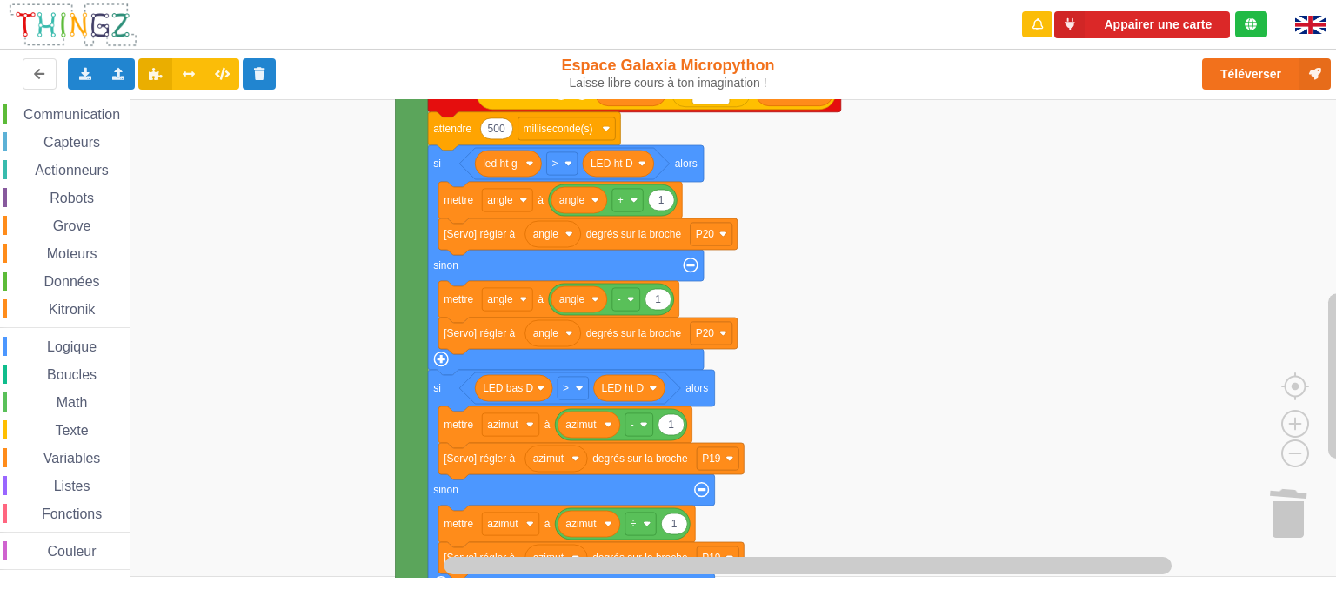
click at [922, 302] on rect "Espace de travail de Blocky" at bounding box center [674, 338] width 1349 height 478
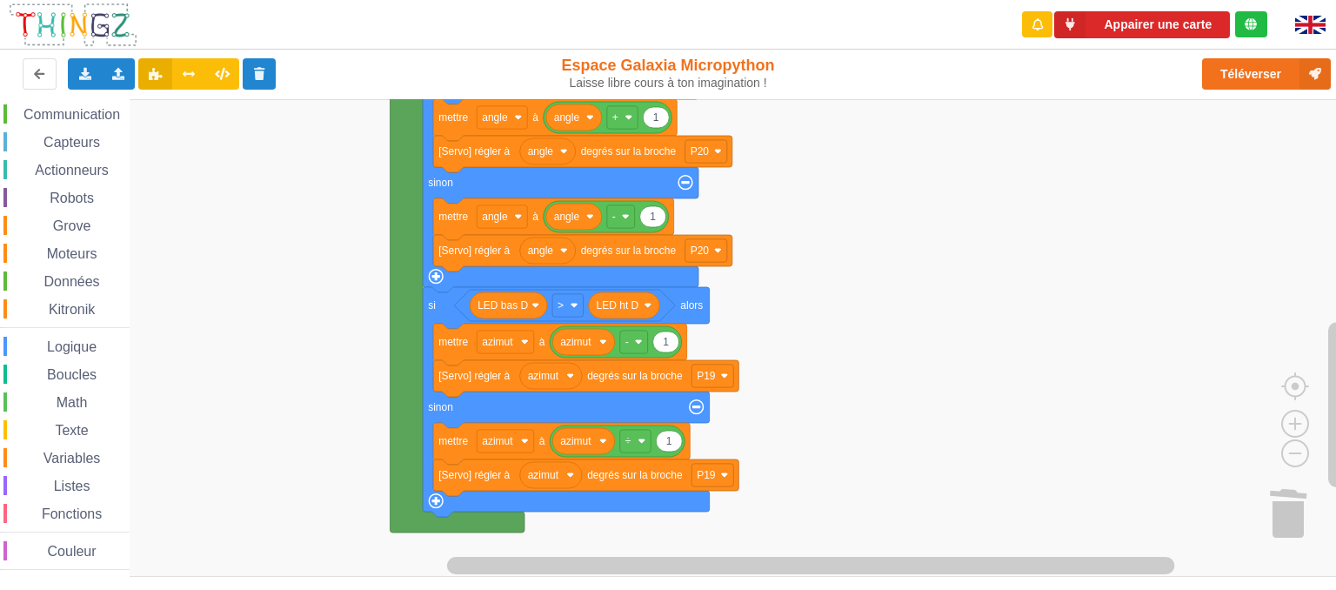
click at [948, 406] on rect "Espace de travail de Blocky" at bounding box center [674, 338] width 1349 height 478
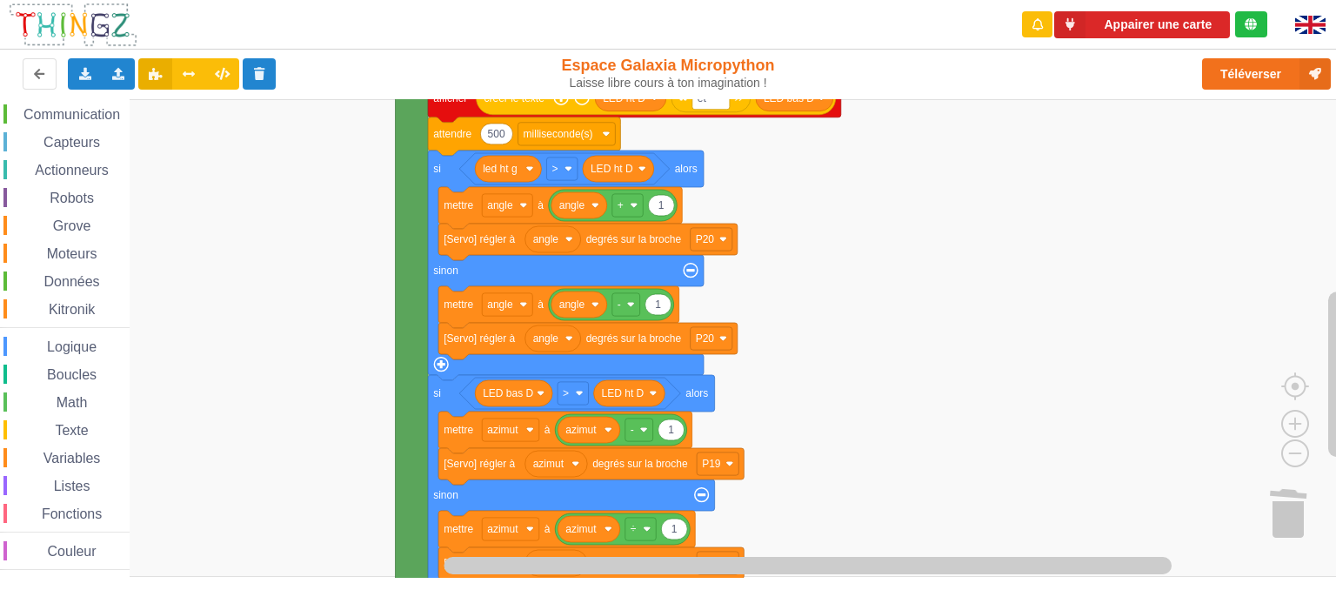
click at [934, 391] on rect "Espace de travail de Blocky" at bounding box center [674, 338] width 1349 height 478
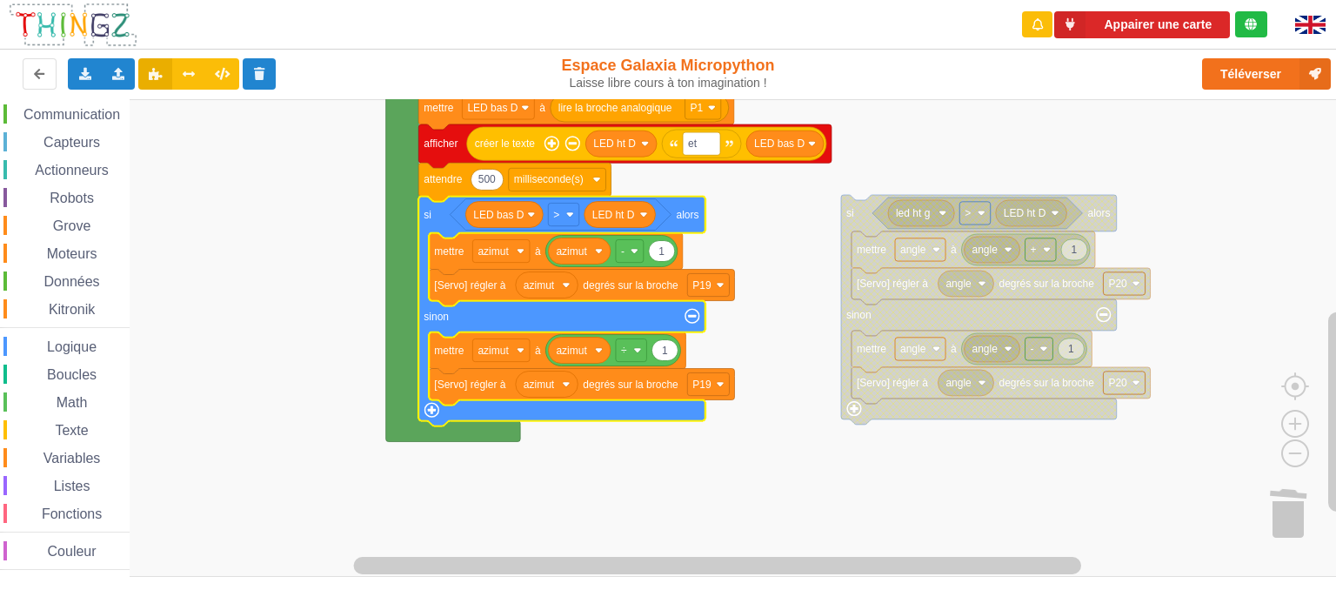
click at [242, 258] on rect "Espace de travail de Blocky" at bounding box center [674, 338] width 1349 height 478
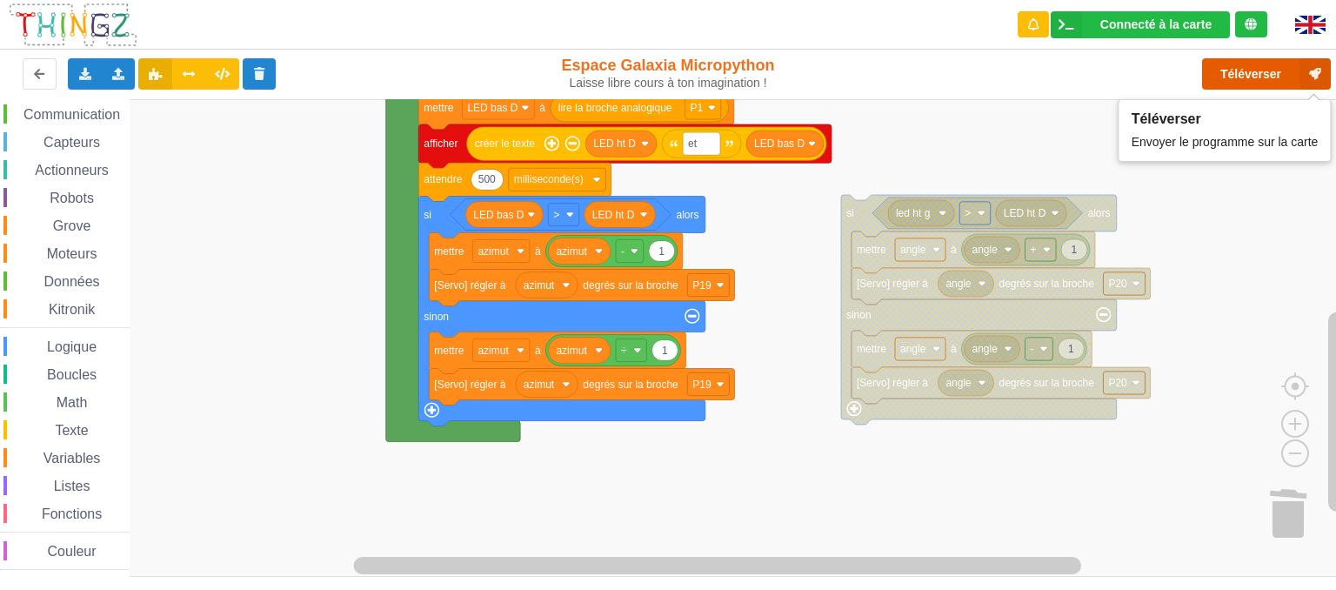
click at [1253, 64] on button "Téléverser" at bounding box center [1266, 73] width 129 height 31
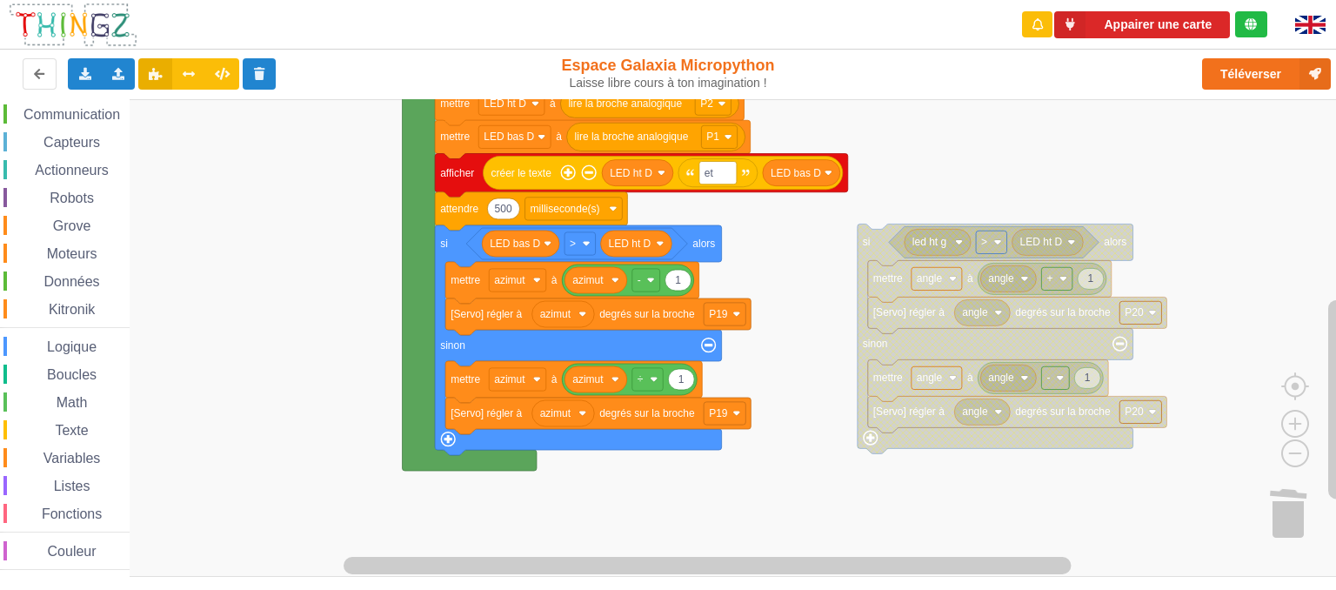
click at [811, 330] on div "Affichage Entrées/Sorties Communication Capteurs Actionneurs Robots Grove Moteu…" at bounding box center [674, 338] width 1349 height 479
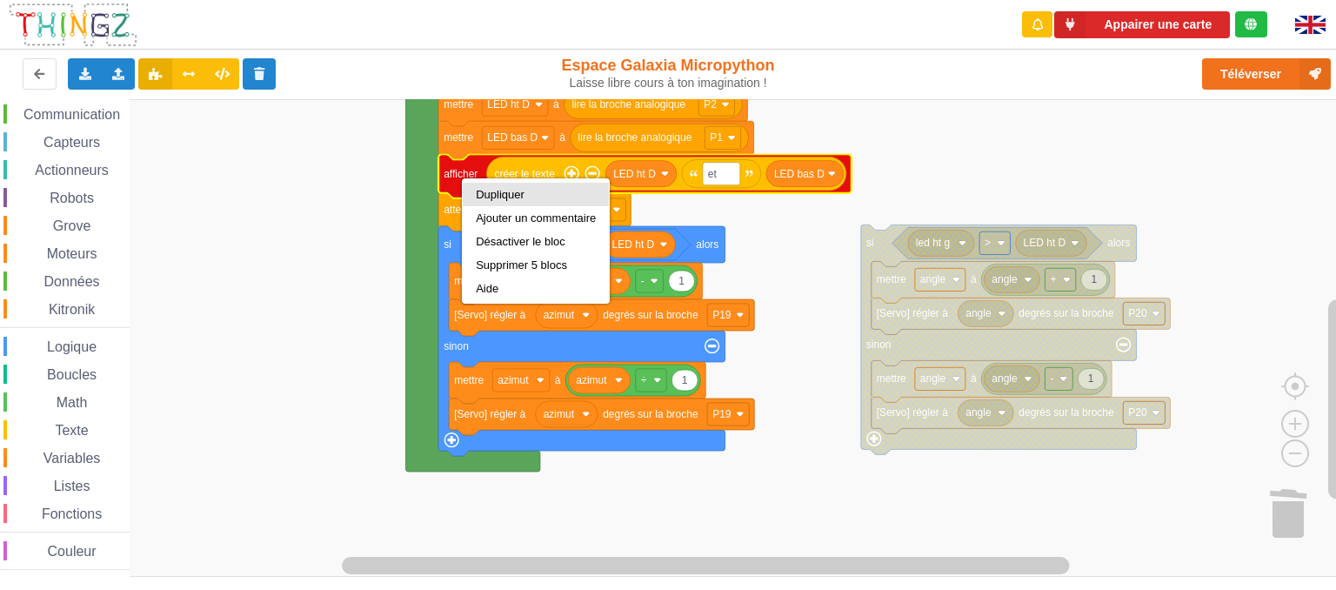
click at [479, 193] on div "Dupliquer" at bounding box center [536, 194] width 120 height 13
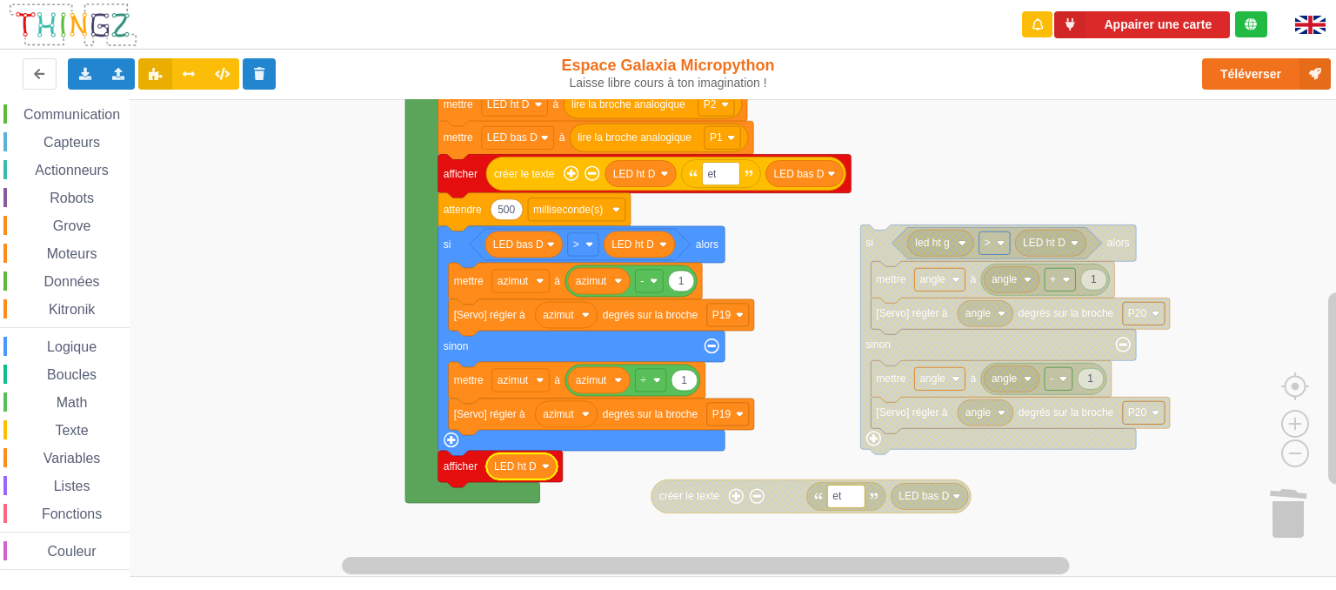
click at [544, 473] on icon "Espace de travail de Blocky" at bounding box center [521, 466] width 71 height 26
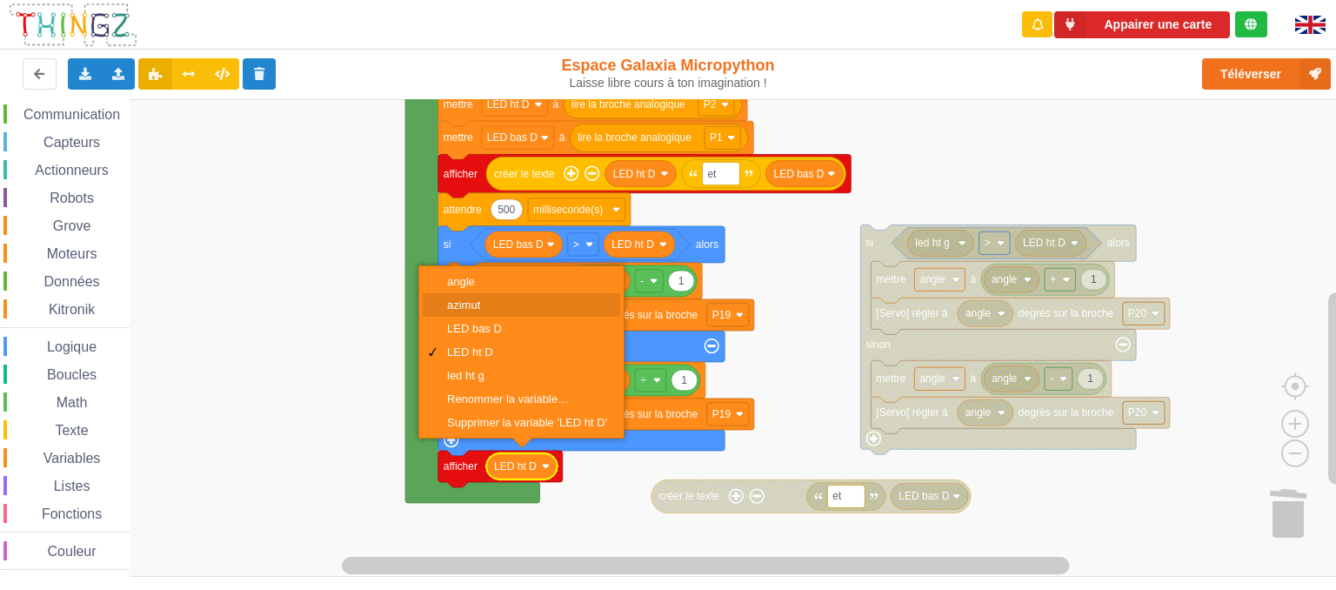
click at [482, 307] on div "azimut" at bounding box center [527, 304] width 160 height 13
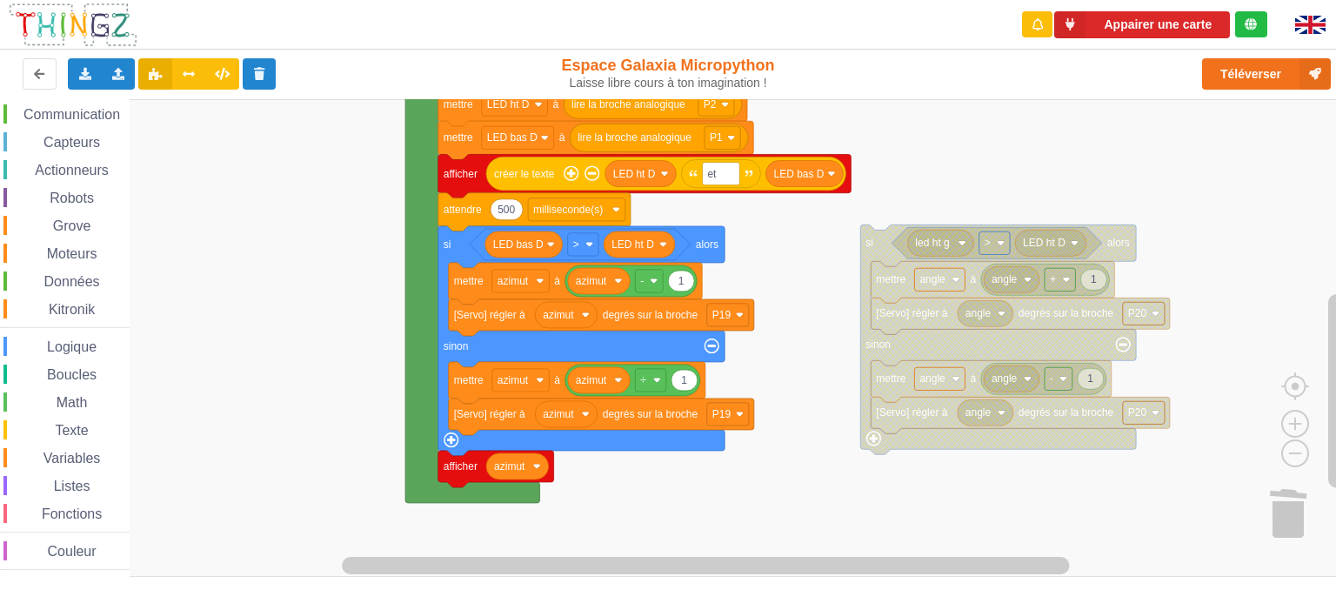
click at [645, 533] on rect "Espace de travail de Blocky" at bounding box center [674, 338] width 1349 height 478
click at [1253, 77] on button "Téléverser" at bounding box center [1266, 73] width 129 height 31
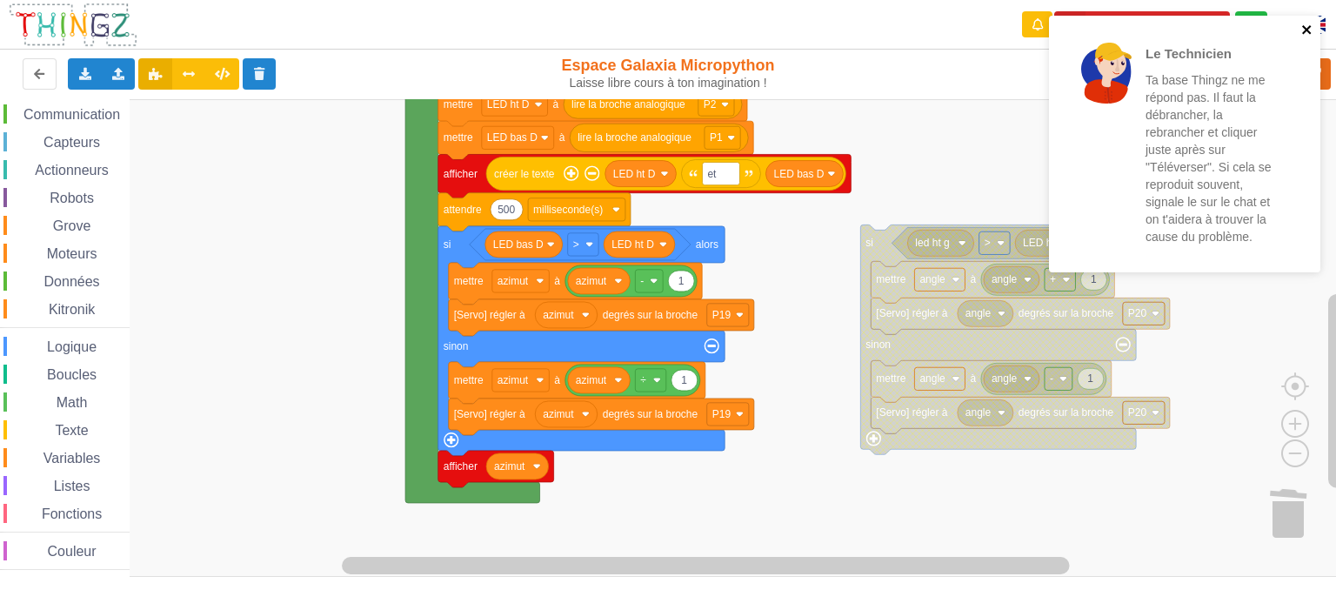
click at [1313, 25] on icon "close" at bounding box center [1308, 30] width 12 height 14
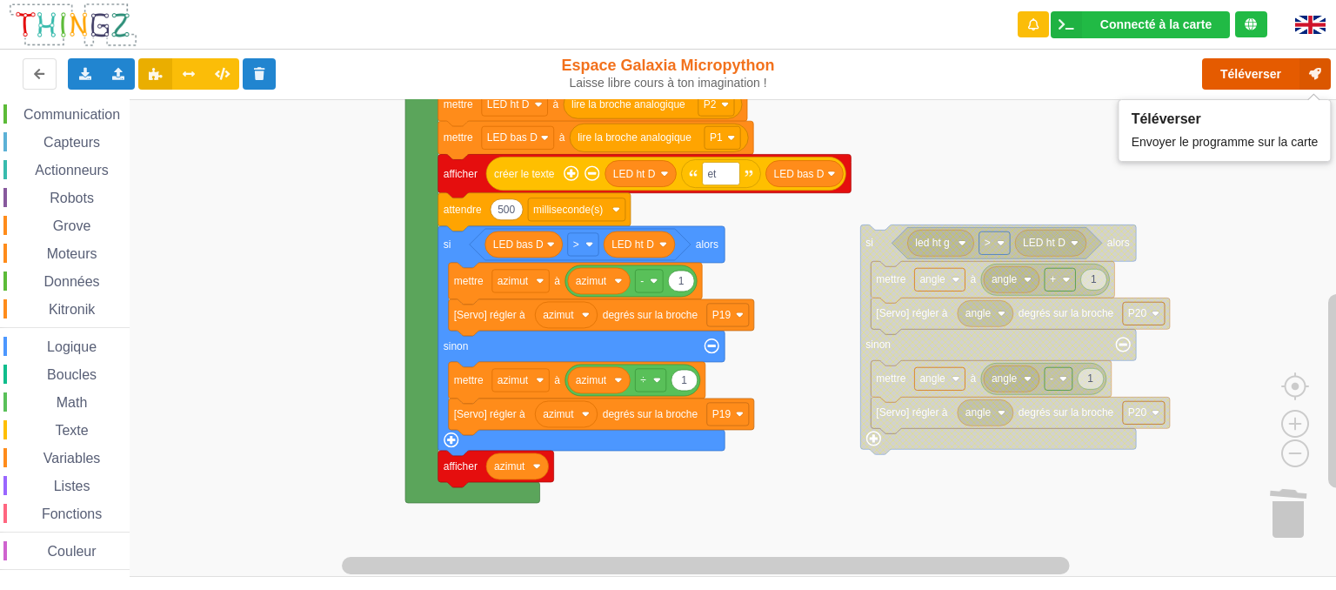
click at [1240, 79] on button "Téléverser" at bounding box center [1266, 73] width 129 height 31
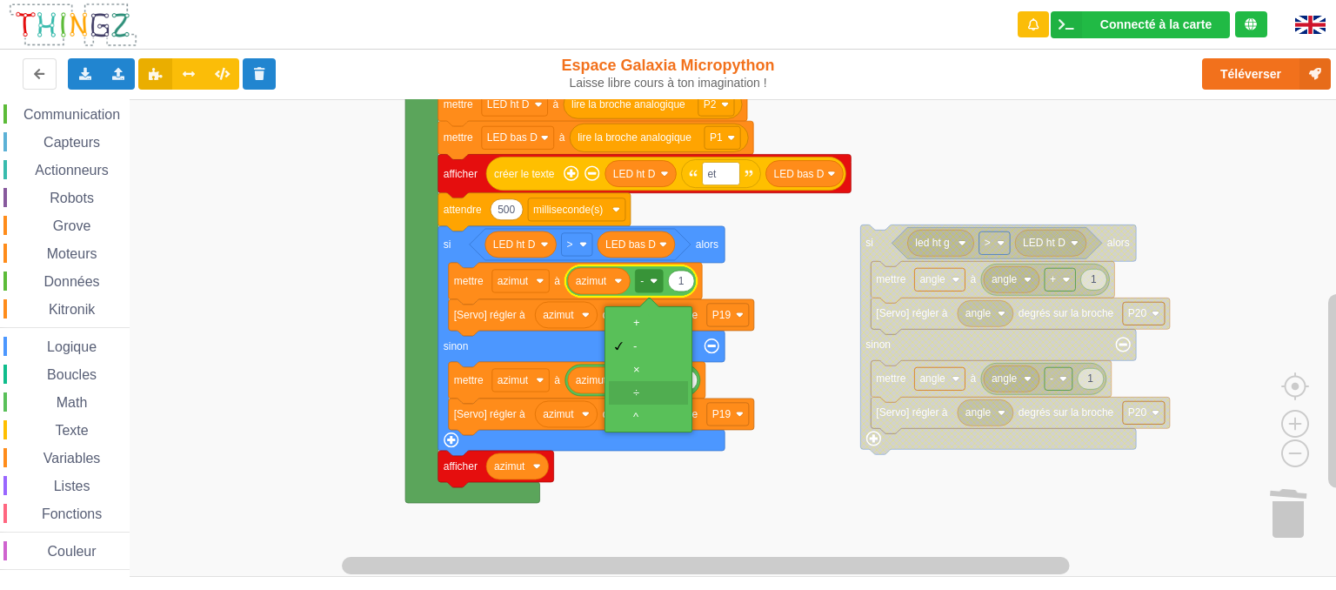
click at [645, 388] on div "÷" at bounding box center [654, 392] width 42 height 13
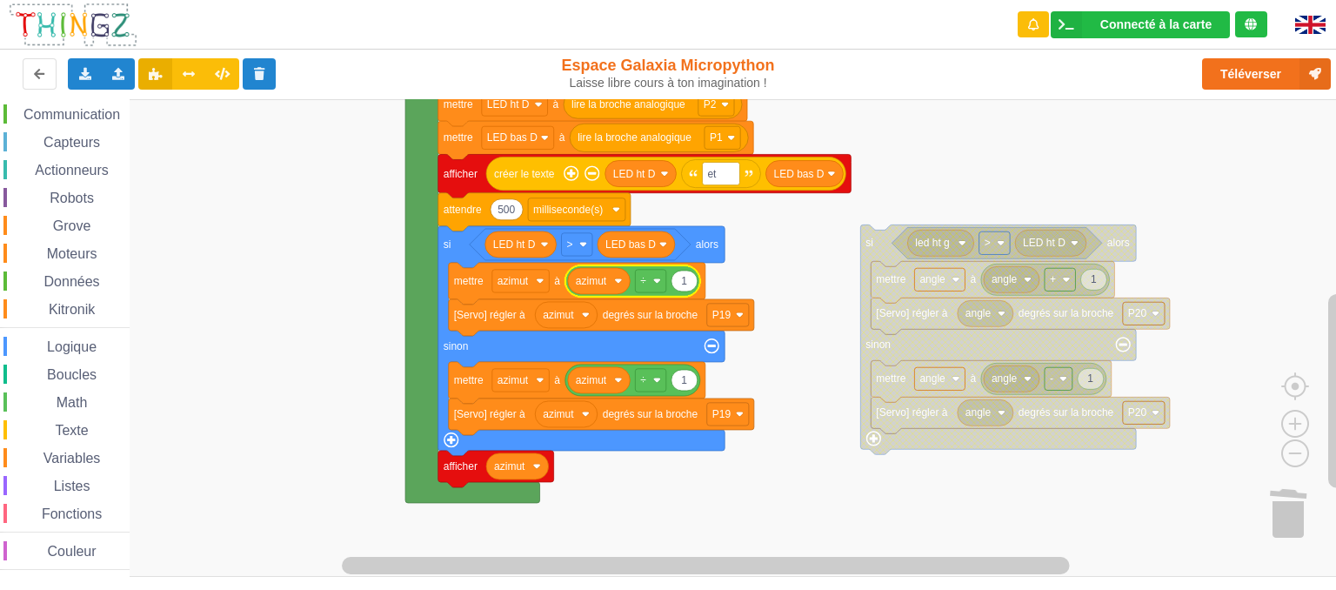
click at [681, 278] on text "1" at bounding box center [684, 281] width 6 height 12
click at [682, 278] on input "1" at bounding box center [684, 282] width 27 height 22
drag, startPoint x: 675, startPoint y: 284, endPoint x: 713, endPoint y: 288, distance: 38.5
click at [713, 288] on body "Connecté à la carte Réglages Ouvrir le moniteur automatiquement Connexion autom…" at bounding box center [668, 295] width 1336 height 590
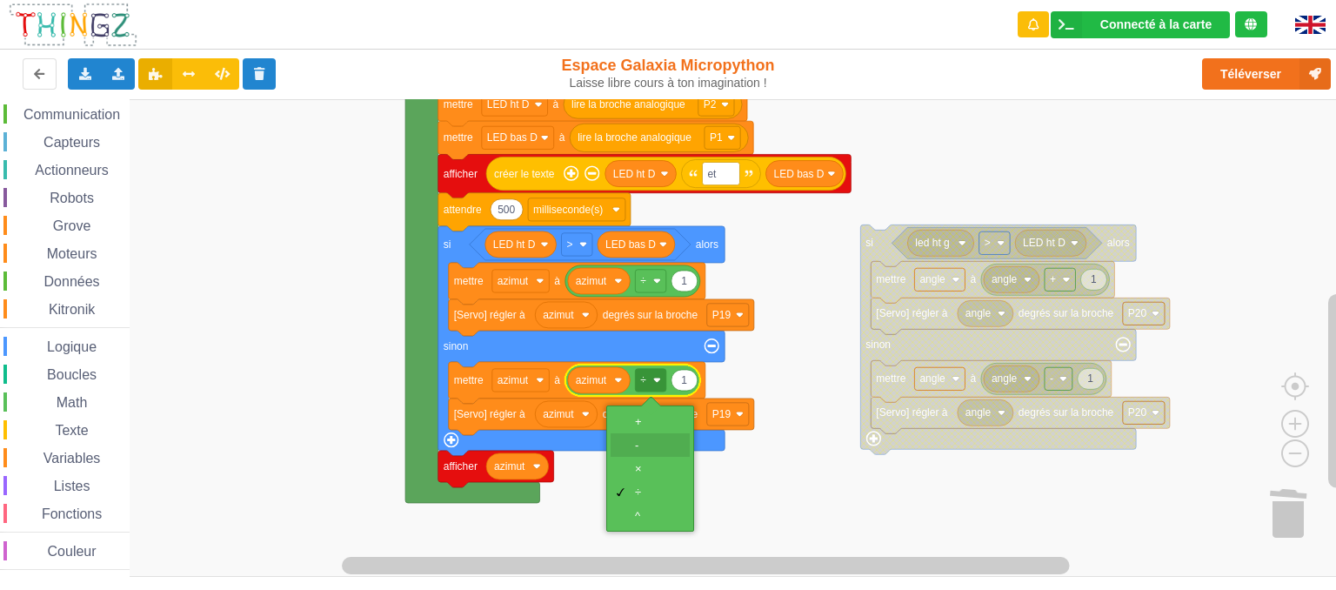
click at [641, 448] on div "-" at bounding box center [656, 445] width 42 height 13
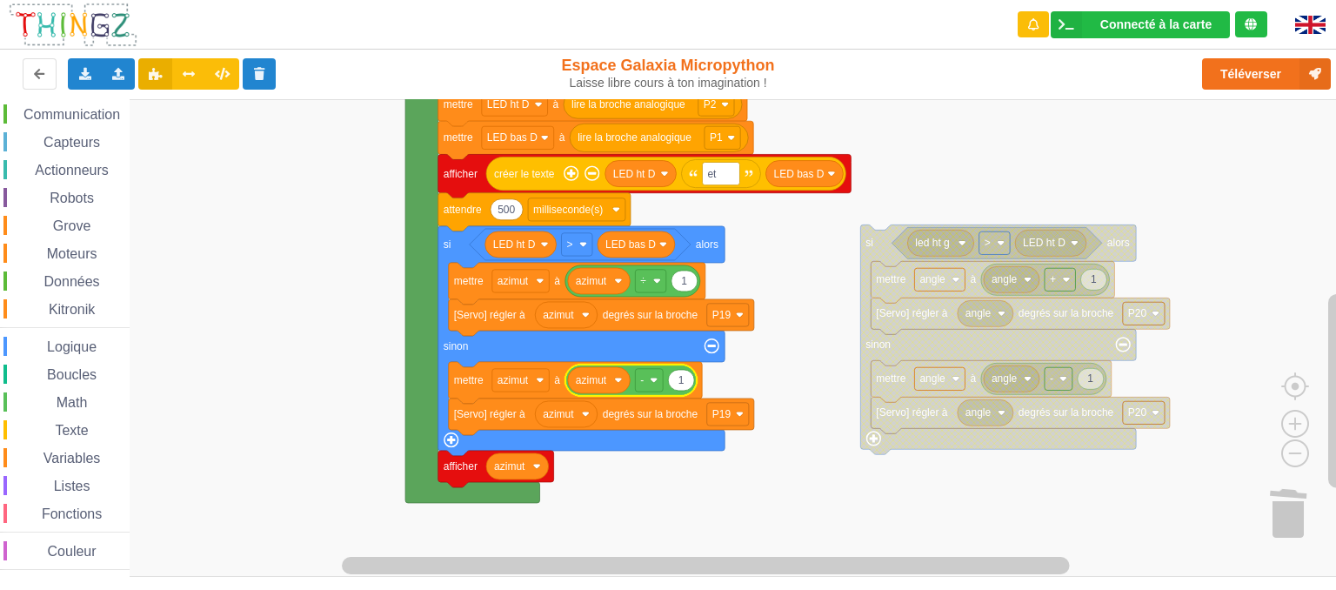
click at [680, 381] on text "1" at bounding box center [682, 380] width 6 height 12
click at [680, 381] on input "1" at bounding box center [681, 381] width 27 height 22
click at [697, 486] on rect "Espace de travail de Blocky" at bounding box center [674, 338] width 1349 height 478
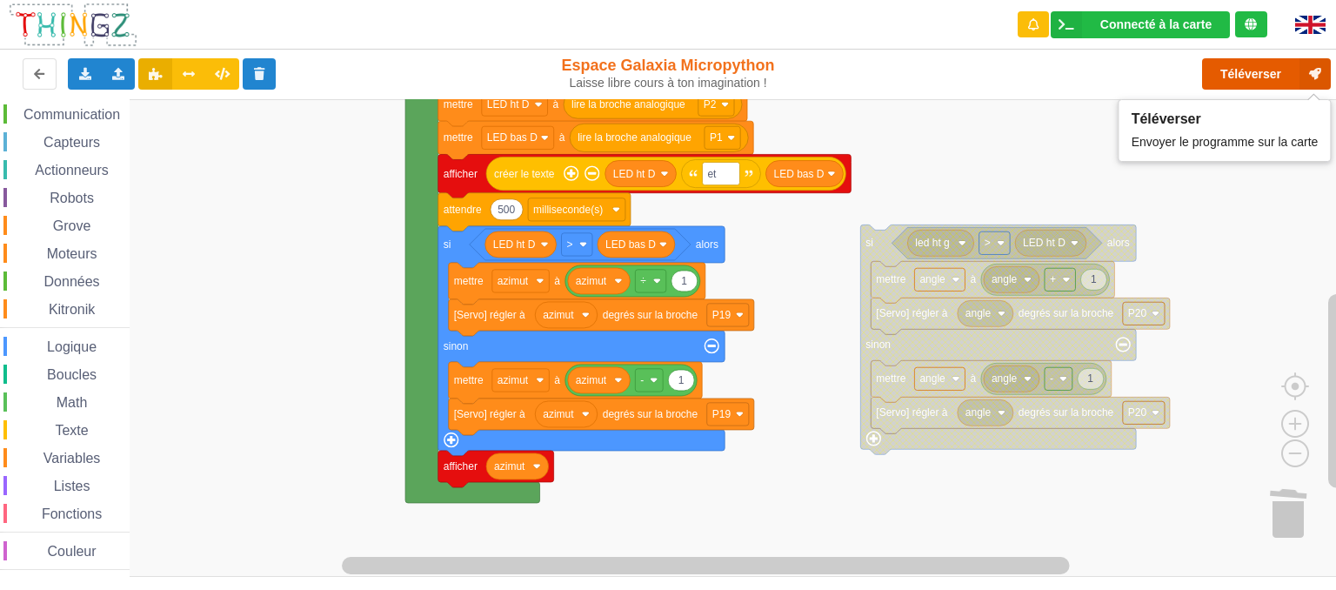
click at [1257, 74] on button "Téléverser" at bounding box center [1266, 73] width 129 height 31
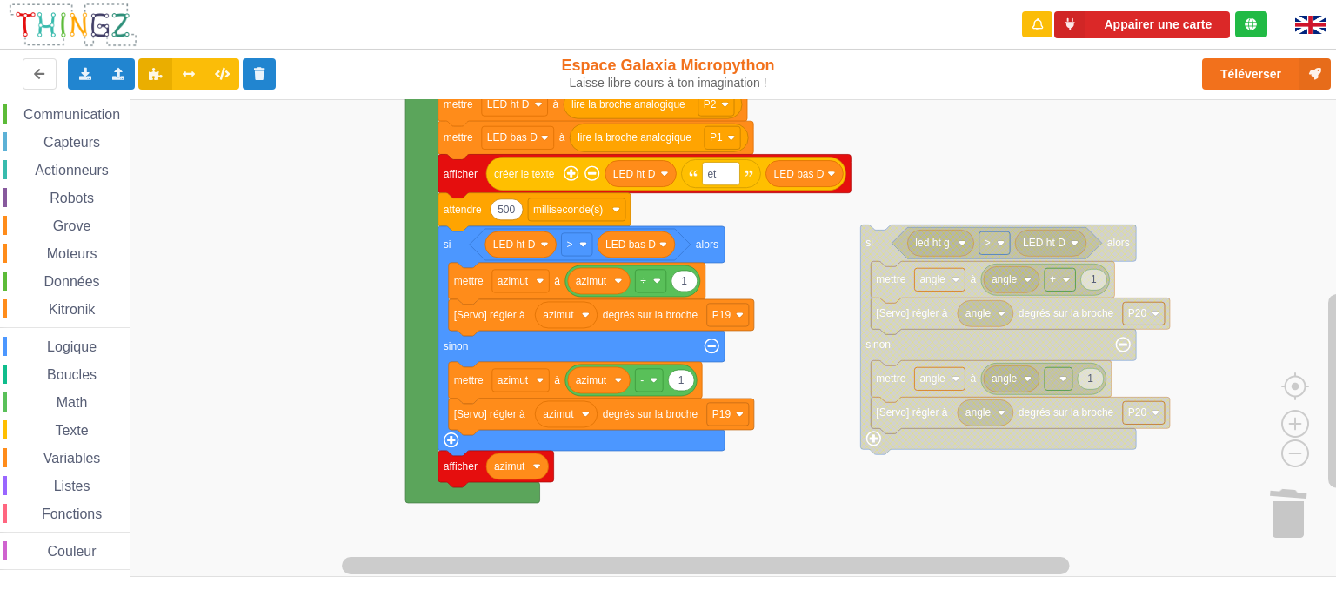
click at [85, 448] on div "Variables" at bounding box center [66, 457] width 126 height 19
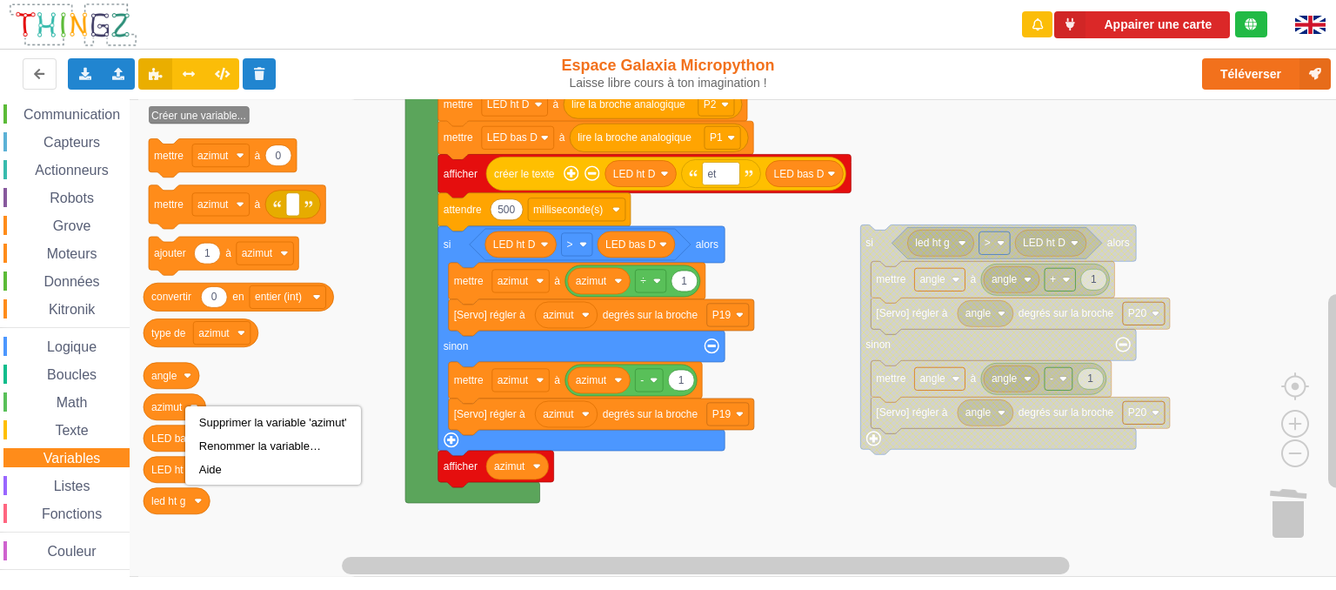
click at [265, 363] on icon "Espace de travail de Blocky" at bounding box center [248, 338] width 220 height 478
click at [270, 359] on icon "Espace de travail de Blocky" at bounding box center [248, 338] width 220 height 478
click at [246, 446] on div "Renommer la variable…" at bounding box center [286, 448] width 148 height 13
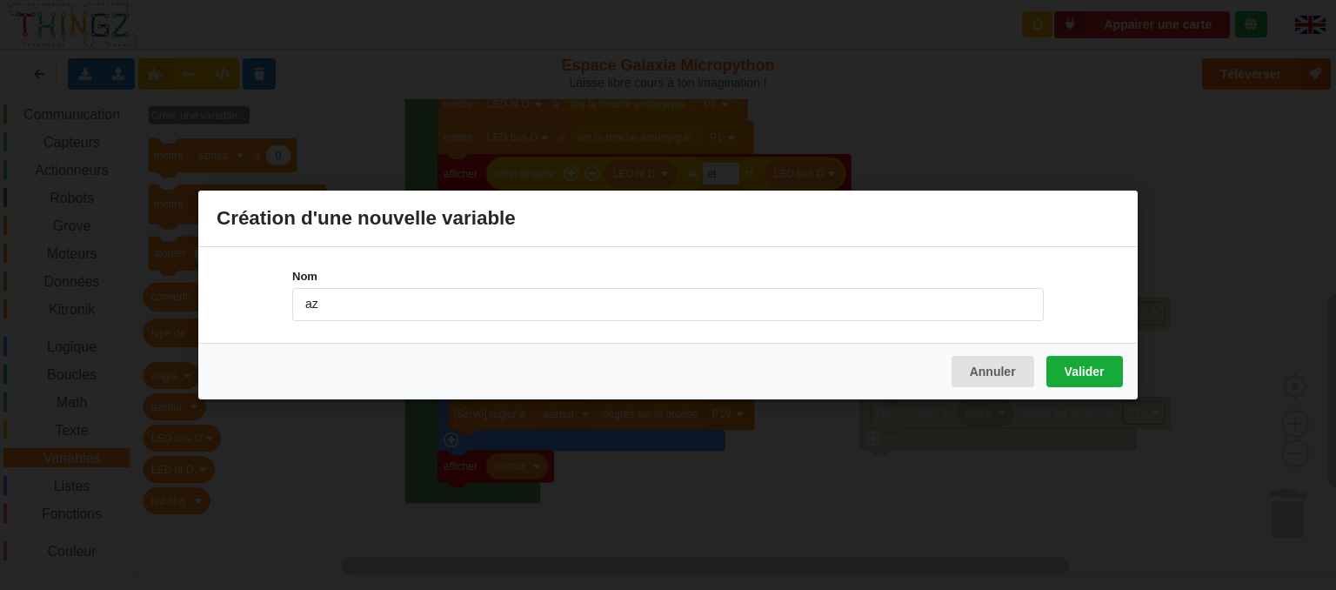
type input "az"
click at [1063, 374] on button "Valider" at bounding box center [1085, 371] width 77 height 31
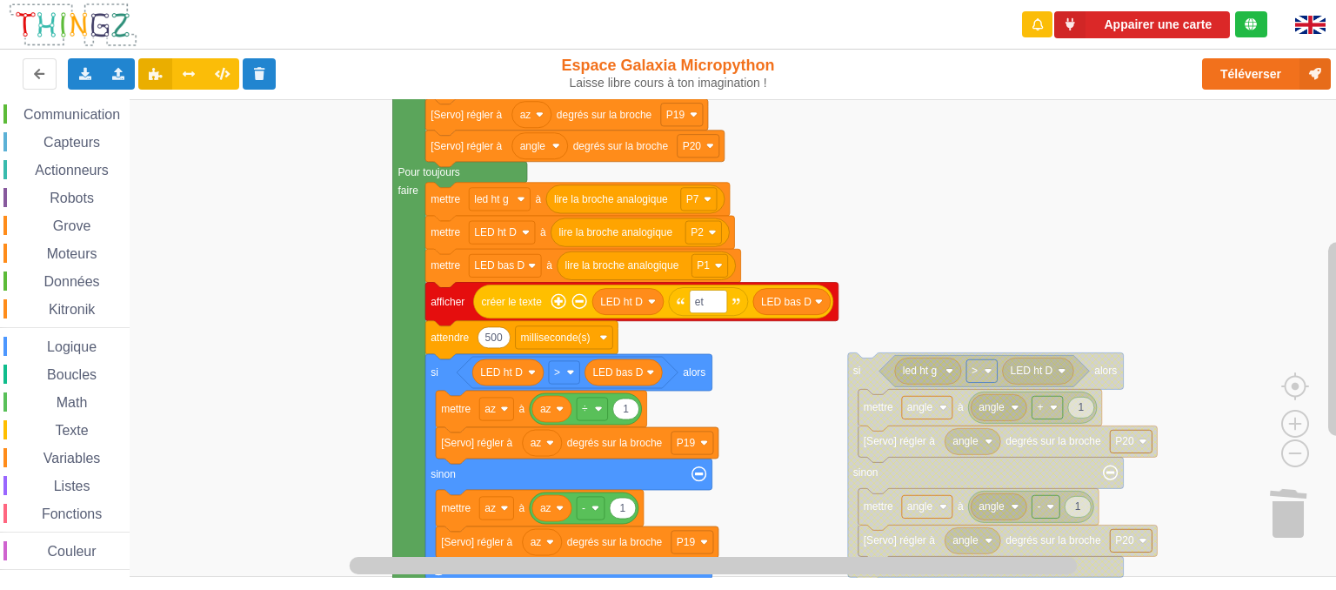
click at [988, 307] on div "Affichage Entrées/Sorties Communication Capteurs Actionneurs Robots Grove Moteu…" at bounding box center [674, 338] width 1349 height 479
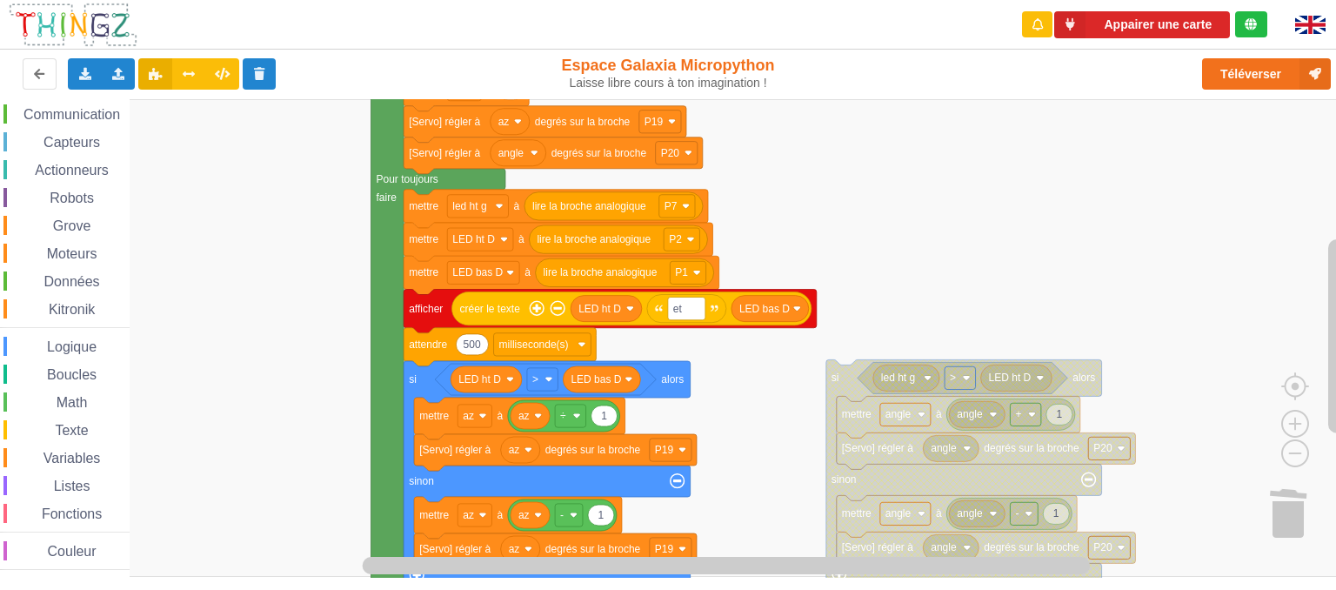
click at [850, 194] on div "Affichage Entrées/Sorties Communication Capteurs Actionneurs Robots Grove Moteu…" at bounding box center [674, 338] width 1349 height 479
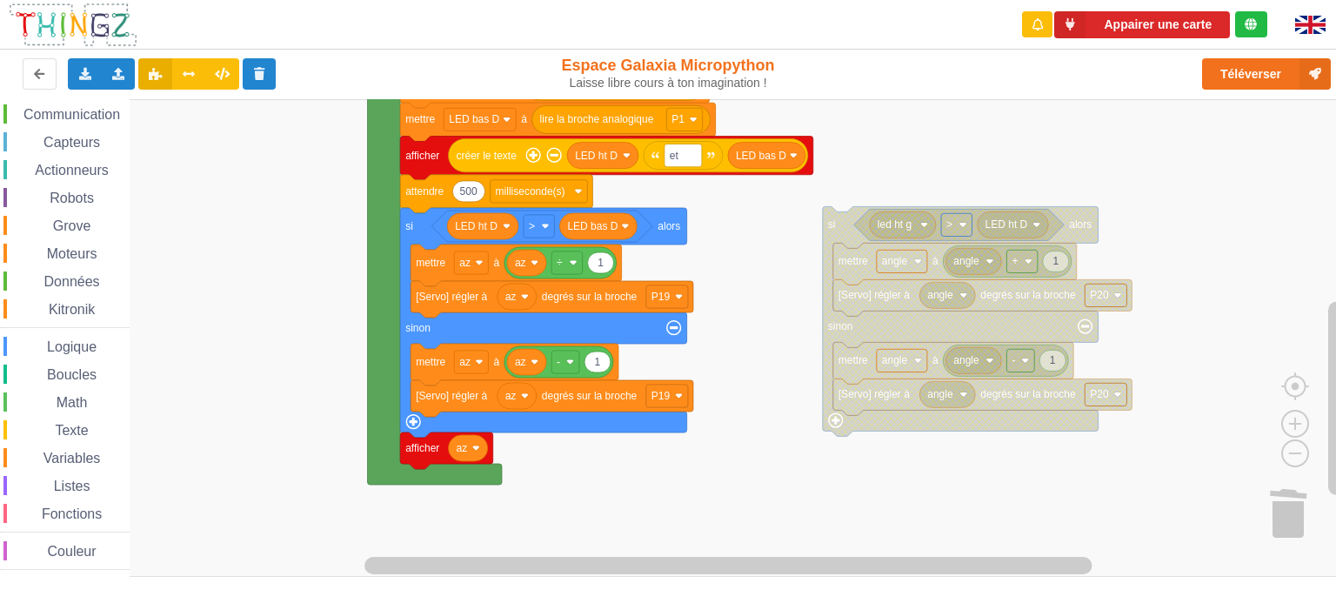
click at [787, 242] on div "Affichage Entrées/Sorties Communication Capteurs Actionneurs Robots Grove Moteu…" at bounding box center [674, 338] width 1349 height 479
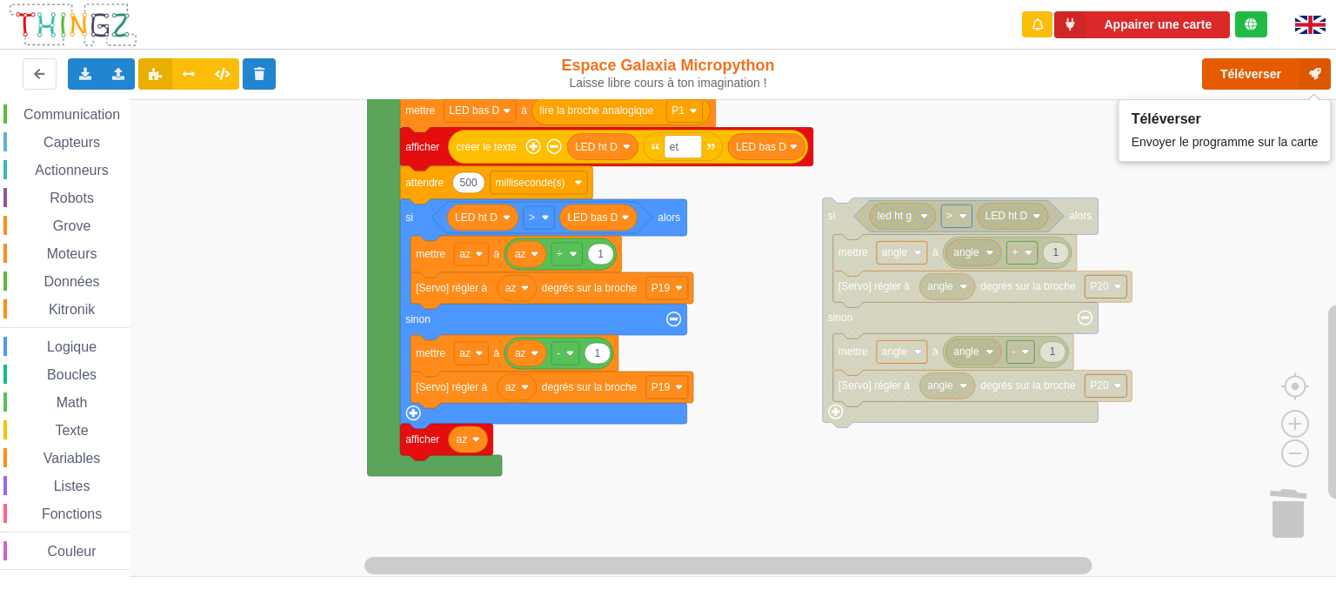
click at [1275, 78] on button "Téléverser" at bounding box center [1266, 73] width 129 height 31
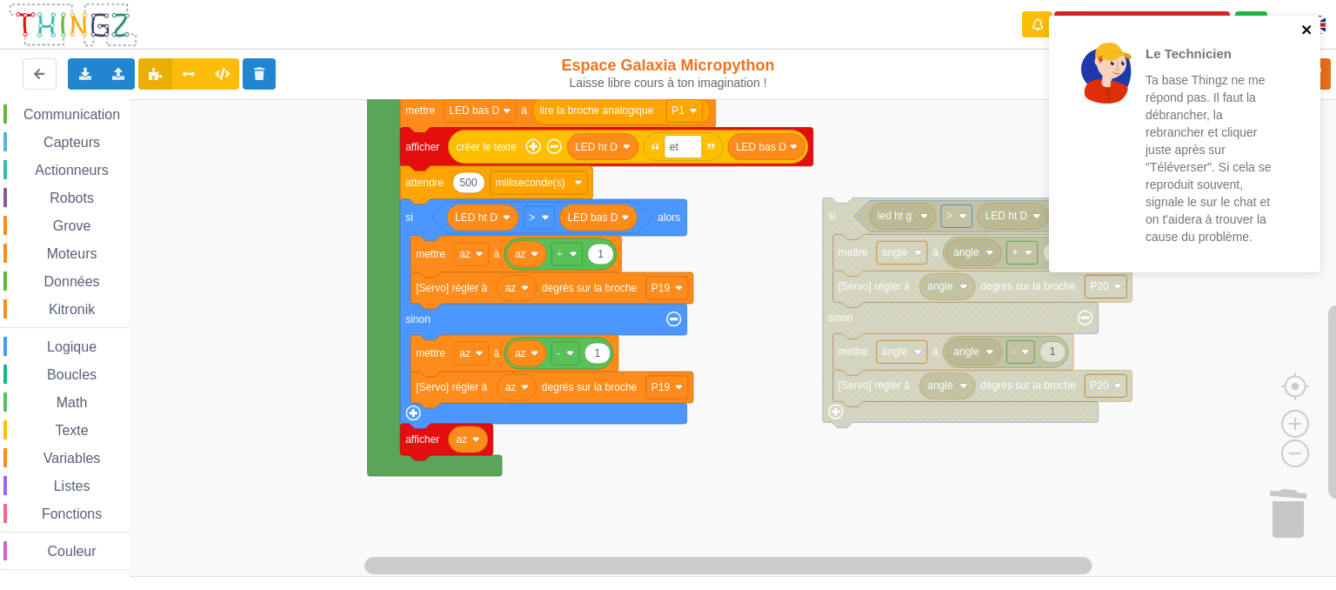
click at [1305, 32] on icon "close" at bounding box center [1308, 30] width 12 height 14
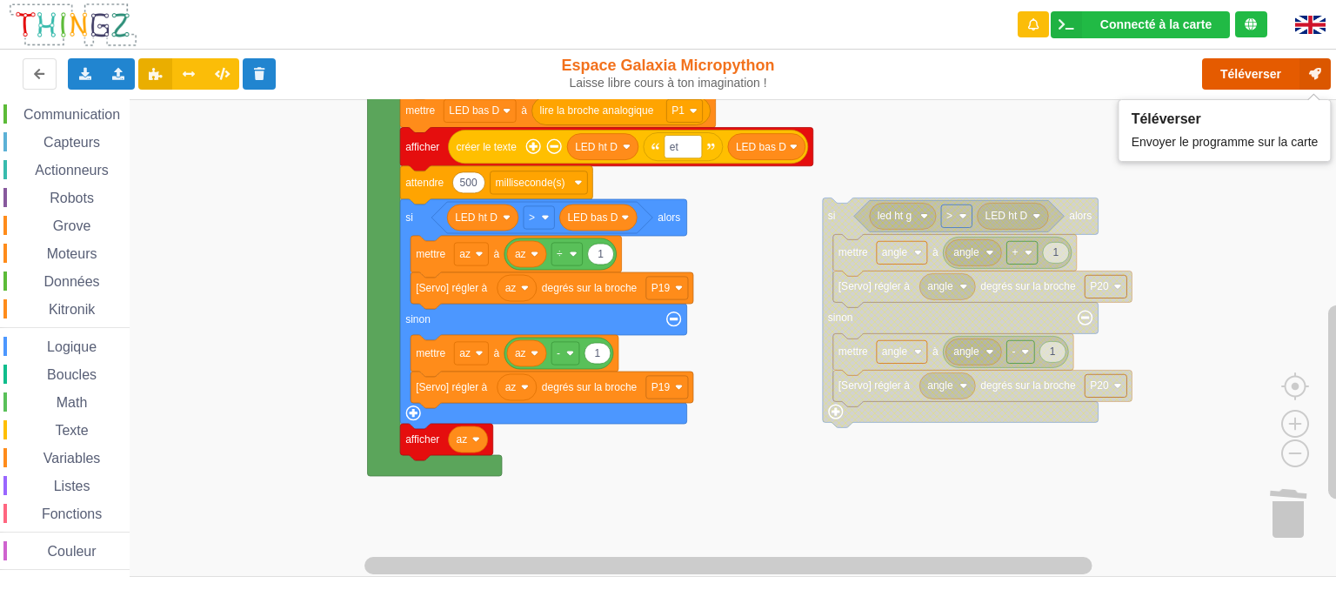
click at [1239, 67] on button "Téléverser" at bounding box center [1266, 73] width 129 height 31
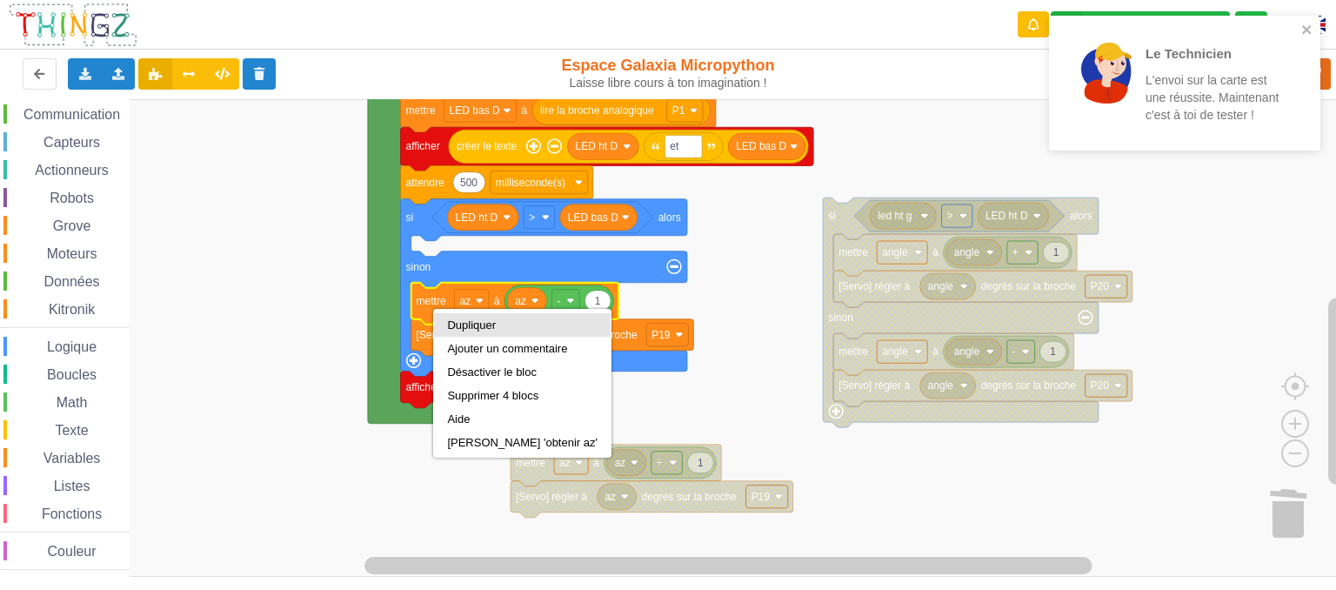
click at [471, 328] on div "Dupliquer" at bounding box center [522, 324] width 151 height 13
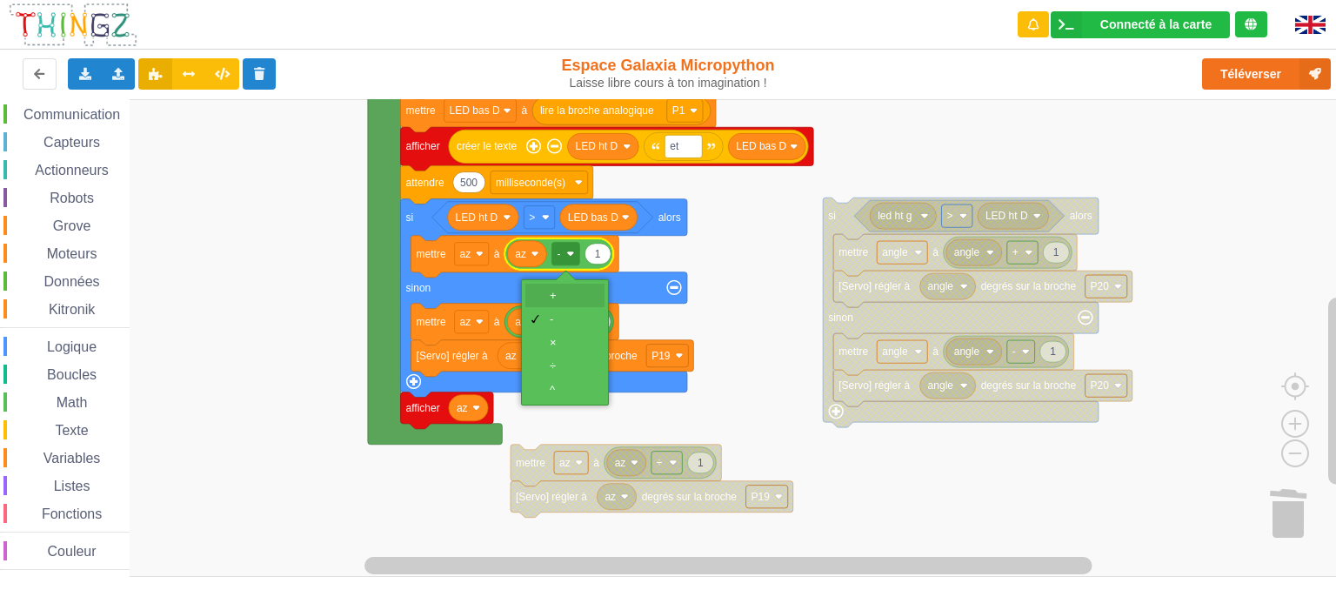
click at [557, 300] on div "+" at bounding box center [571, 295] width 42 height 13
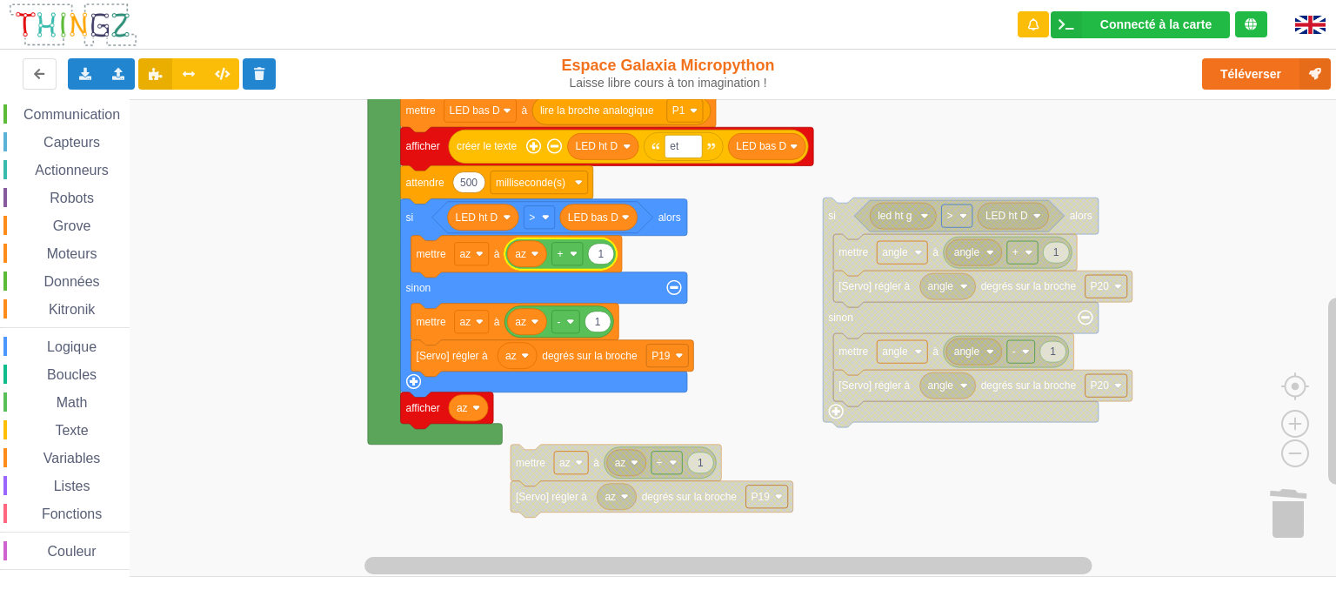
click at [667, 259] on rect "Espace de travail de Blocky" at bounding box center [674, 338] width 1349 height 478
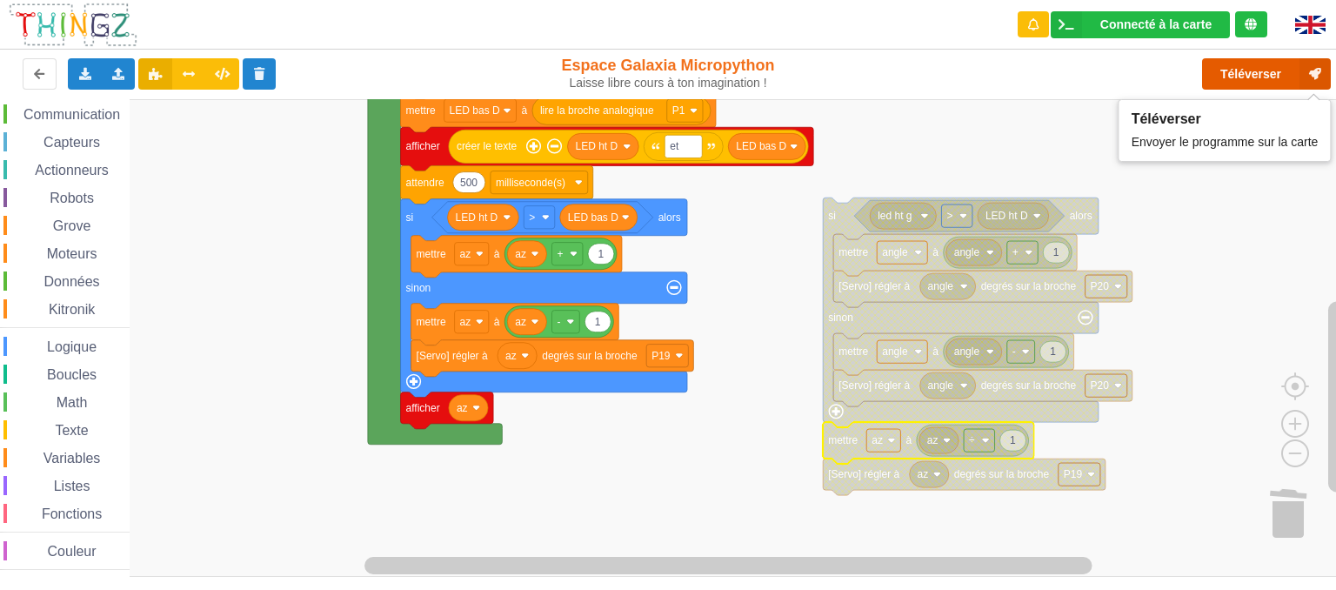
click at [1255, 68] on button "Téléverser" at bounding box center [1266, 73] width 129 height 31
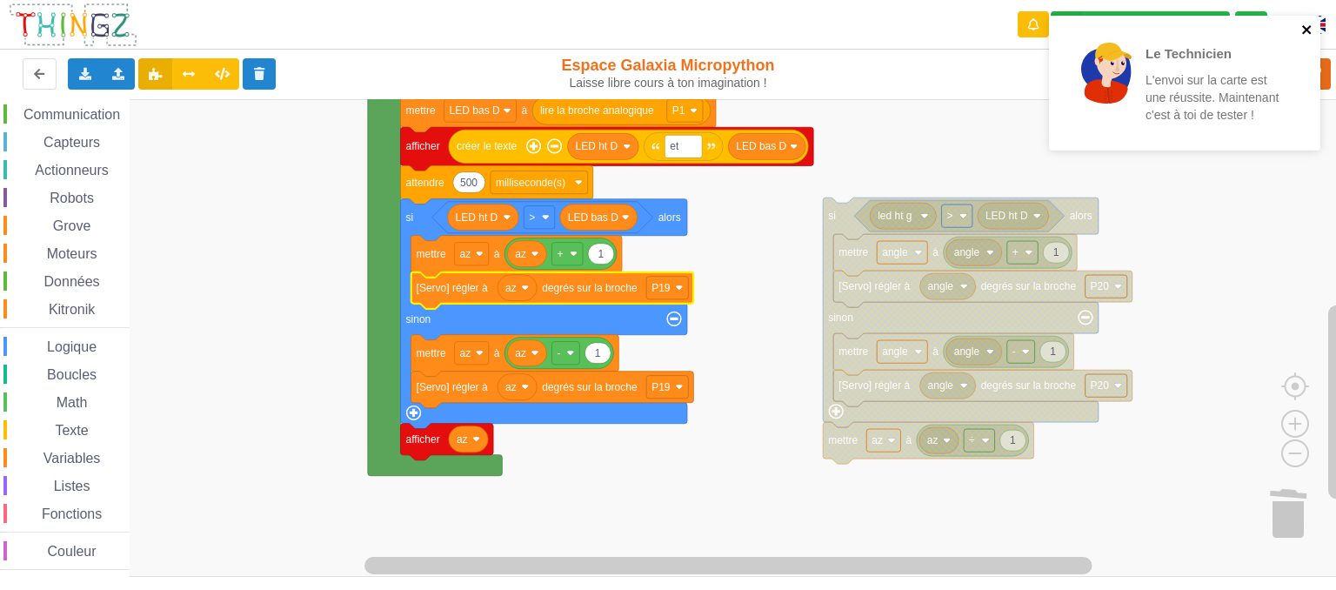
drag, startPoint x: 1312, startPoint y: 25, endPoint x: 1311, endPoint y: 43, distance: 17.4
click at [1311, 25] on icon "close" at bounding box center [1308, 30] width 12 height 14
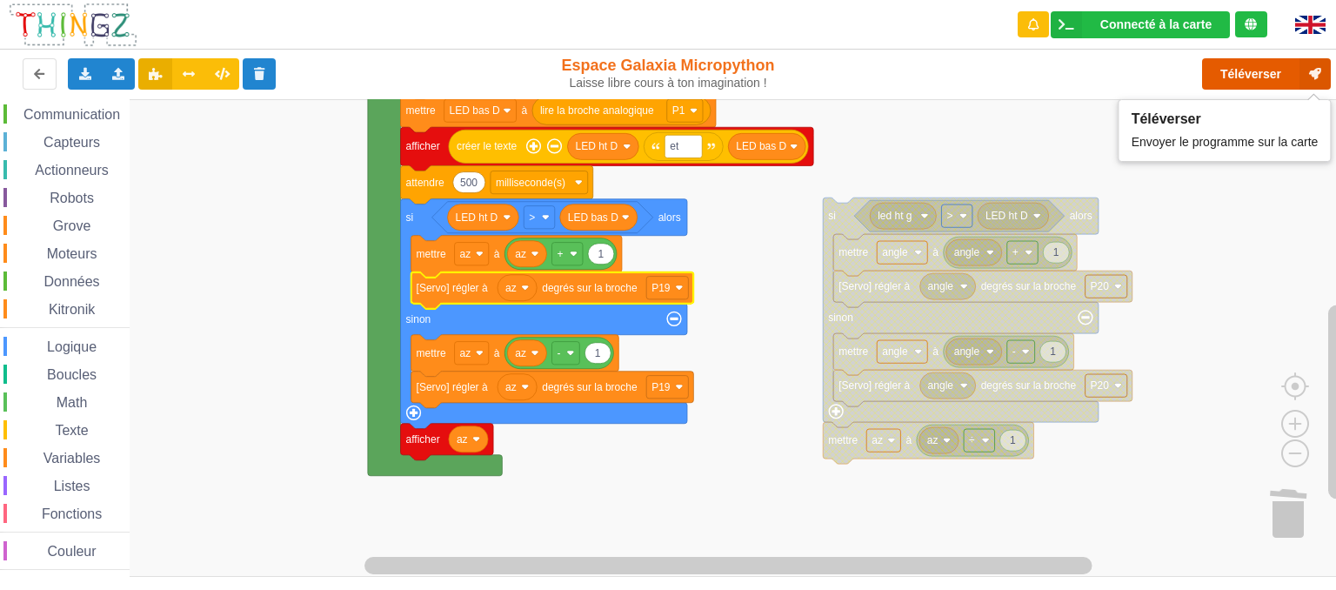
click at [1265, 76] on button "Téléverser" at bounding box center [1266, 73] width 129 height 31
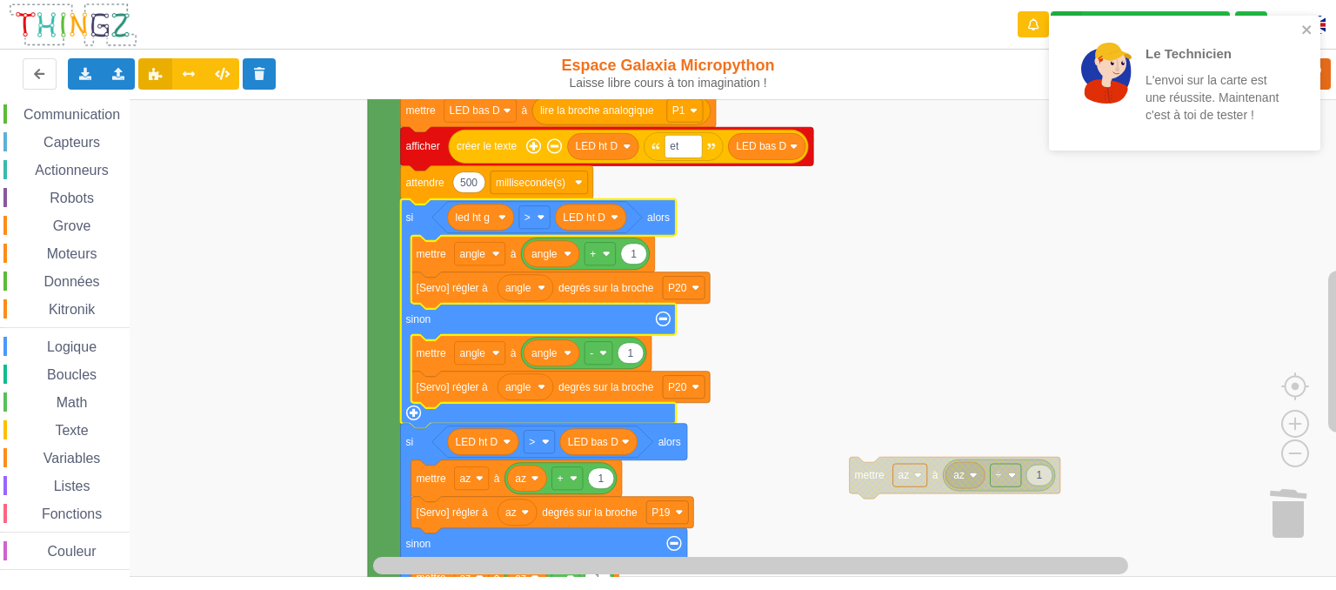
click at [944, 306] on rect "Espace de travail de Blocky" at bounding box center [674, 338] width 1349 height 478
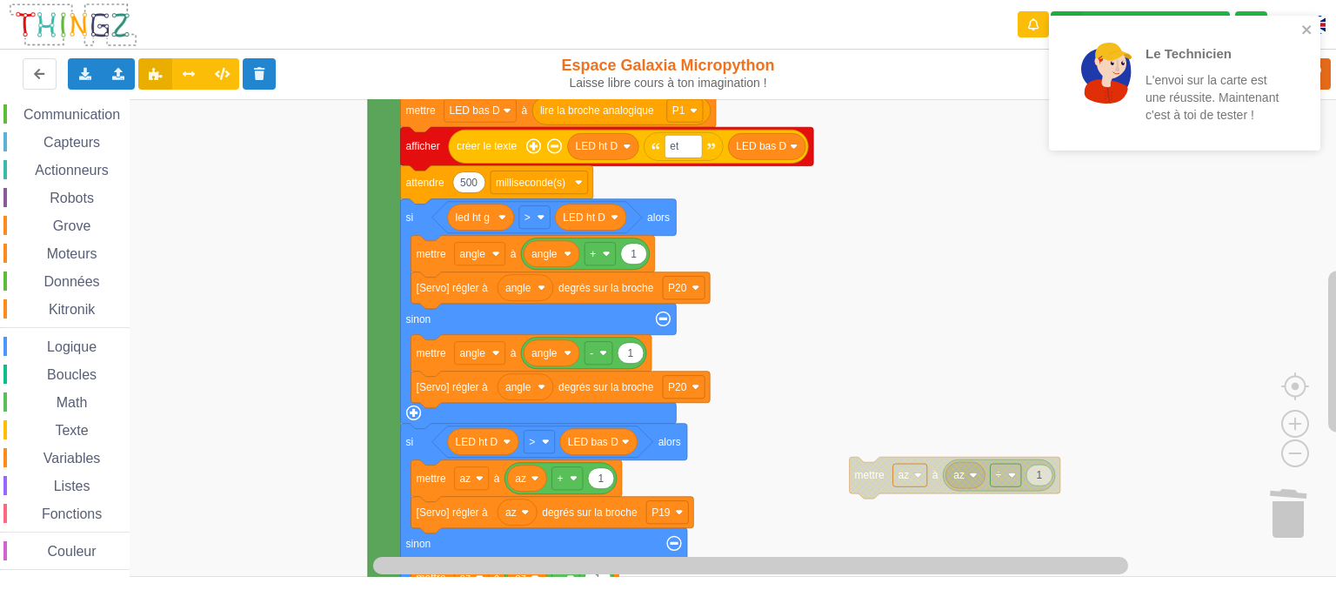
click at [1299, 31] on div "Le Technicien L'envoi sur la carte est une réussite. Maintenant c'est à toi de …" at bounding box center [1178, 83] width 245 height 121
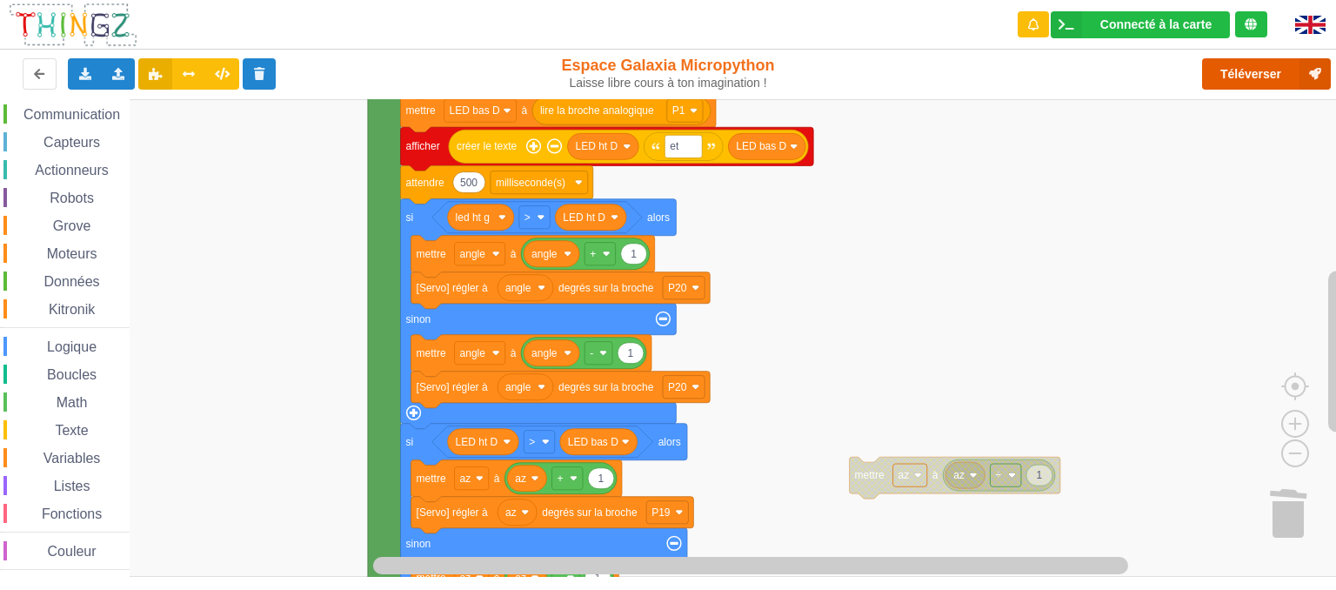
click at [1263, 76] on button "Téléverser" at bounding box center [1266, 73] width 129 height 31
click at [633, 256] on input "1" at bounding box center [633, 255] width 27 height 22
type input "2"
click at [632, 359] on input "1" at bounding box center [631, 354] width 27 height 22
type input "2"
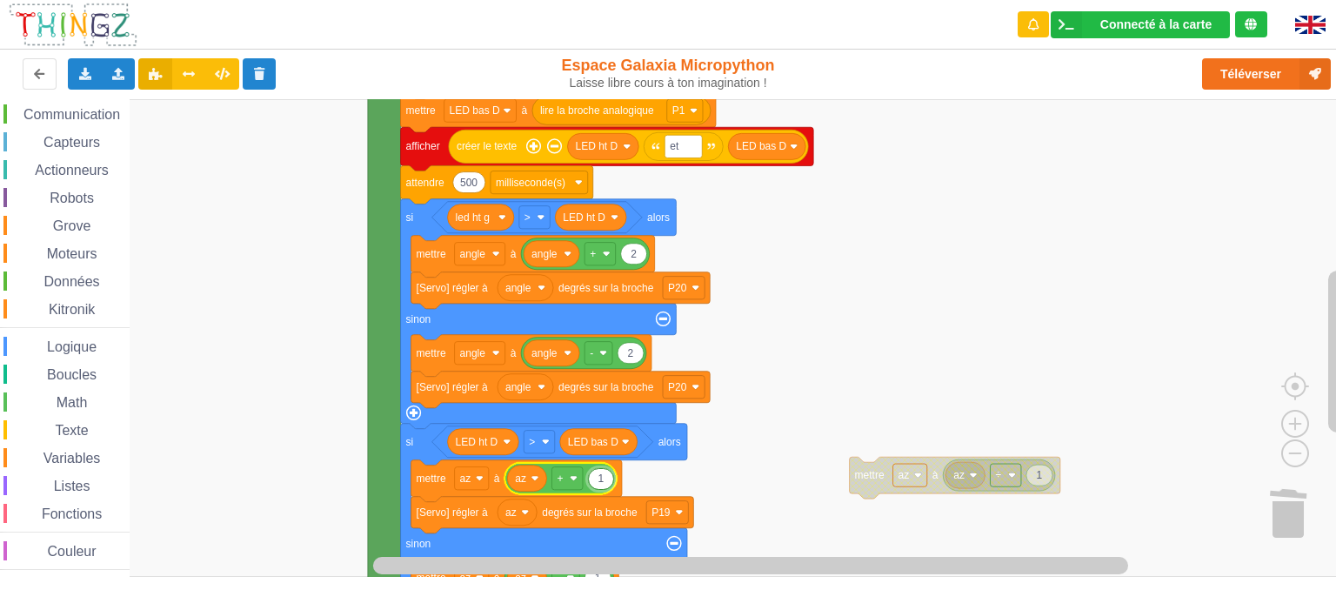
type input "2"
click at [822, 379] on rect "Espace de travail de Blocky" at bounding box center [674, 338] width 1349 height 478
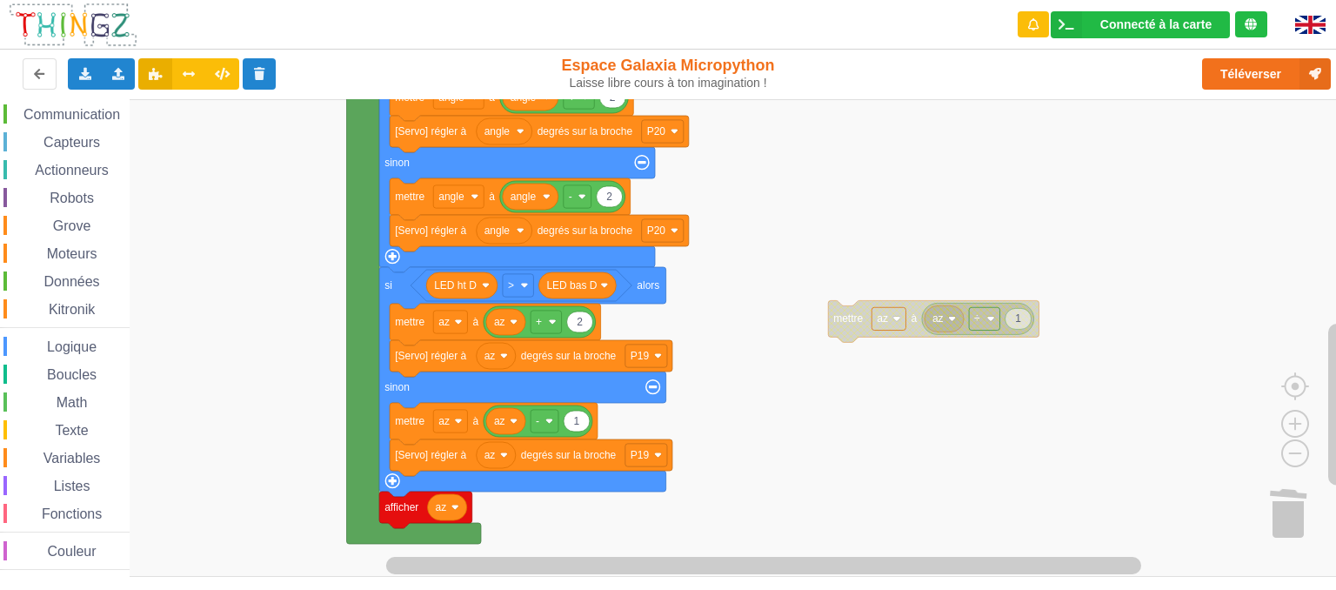
click at [729, 372] on rect "Espace de travail de Blocky" at bounding box center [674, 338] width 1349 height 478
click at [581, 428] on input "1" at bounding box center [577, 422] width 27 height 22
type input "2"
click at [884, 439] on rect "Espace de travail de Blocky" at bounding box center [674, 338] width 1349 height 478
click at [1269, 76] on button "Téléverser" at bounding box center [1266, 73] width 129 height 31
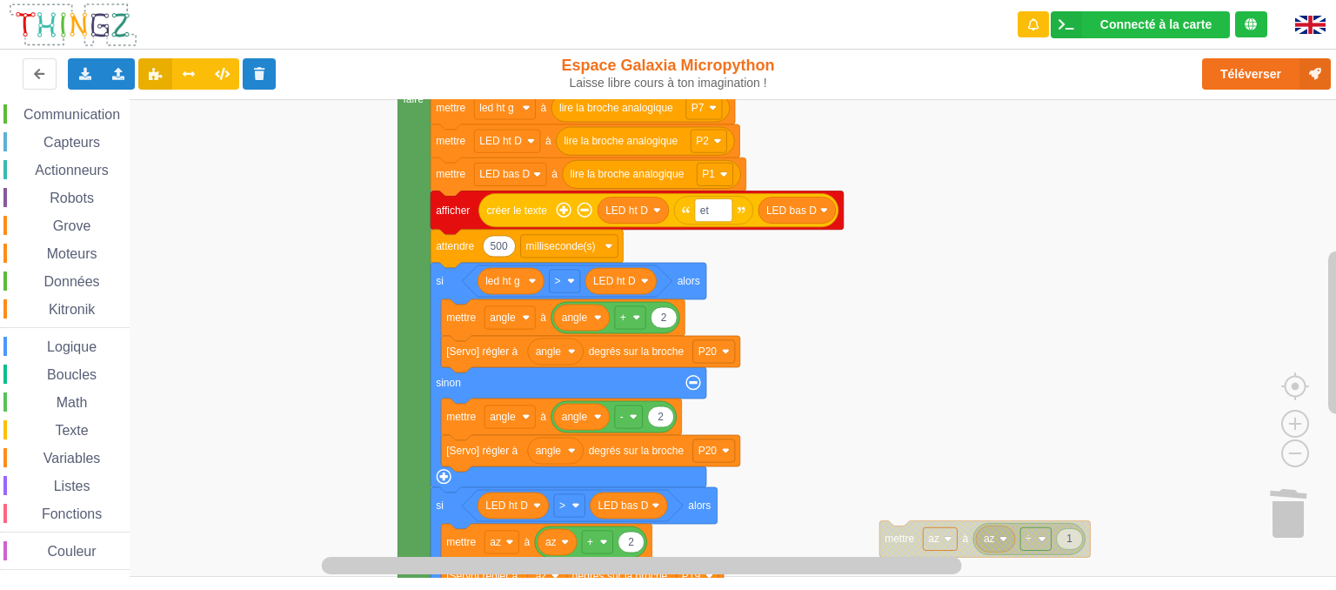
click at [827, 395] on rect "Espace de travail de Blocky" at bounding box center [674, 338] width 1349 height 478
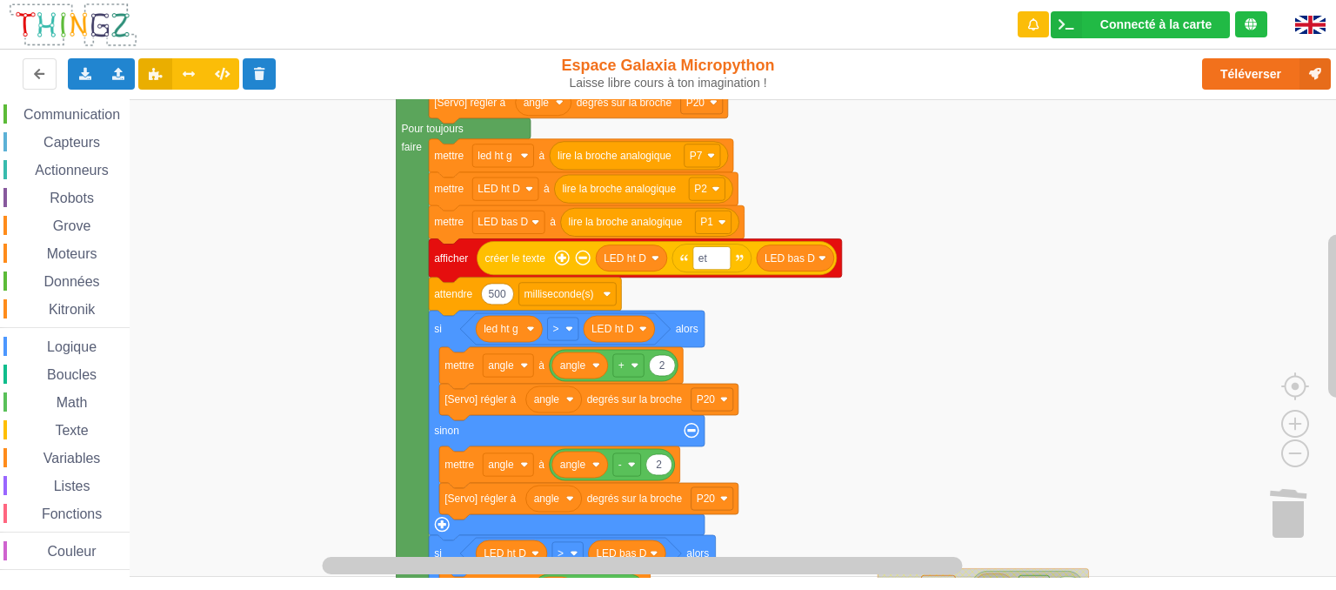
click at [919, 268] on div "Affichage Entrées/Sorties Communication Capteurs Actionneurs Robots Grove Moteu…" at bounding box center [674, 338] width 1349 height 479
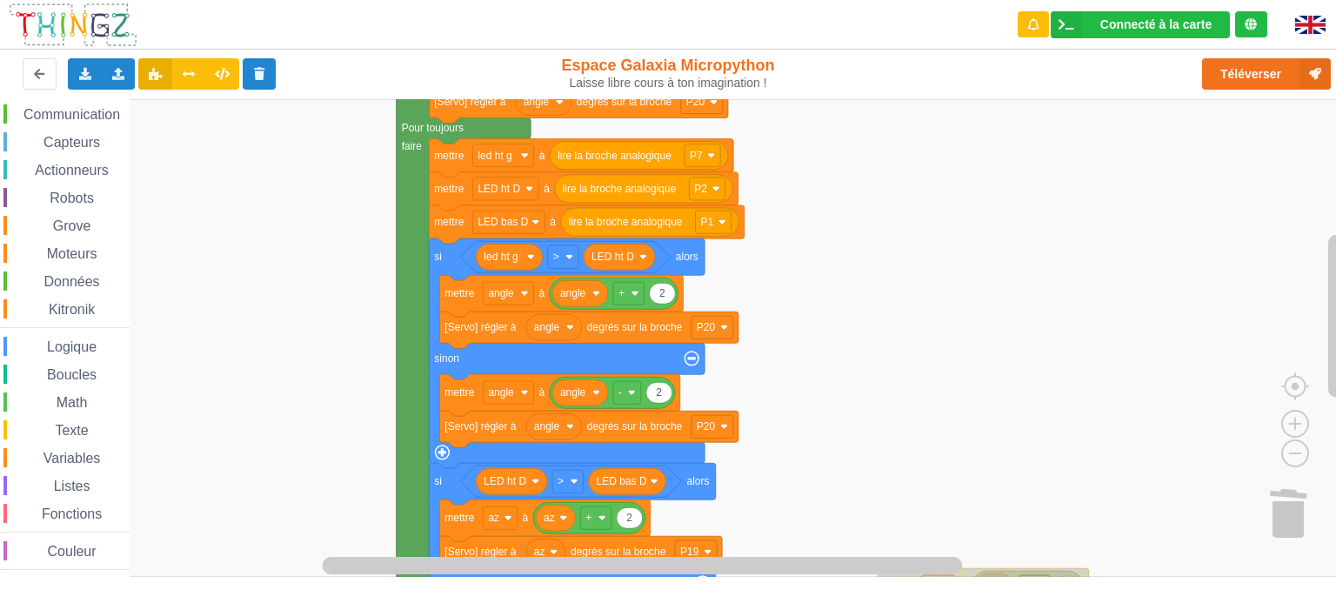
click at [1018, 353] on rect "Espace de travail de Blocky" at bounding box center [674, 338] width 1349 height 478
click at [1234, 71] on button "Téléverser" at bounding box center [1266, 73] width 129 height 31
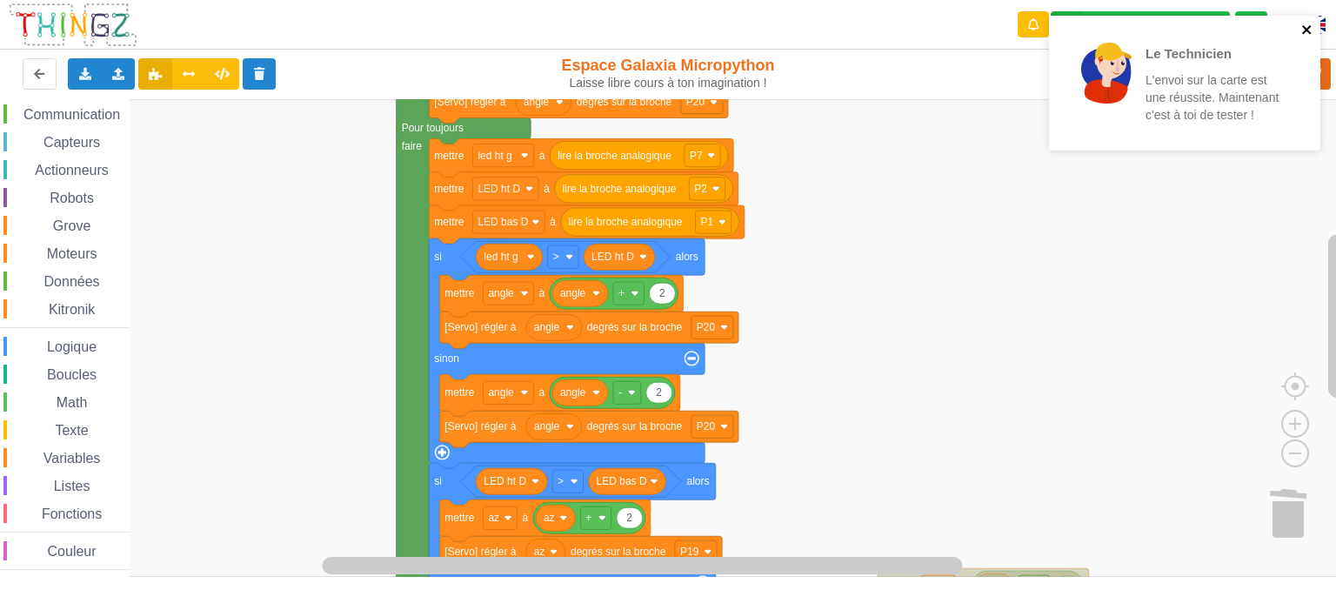
click at [1307, 29] on icon "close" at bounding box center [1306, 29] width 9 height 9
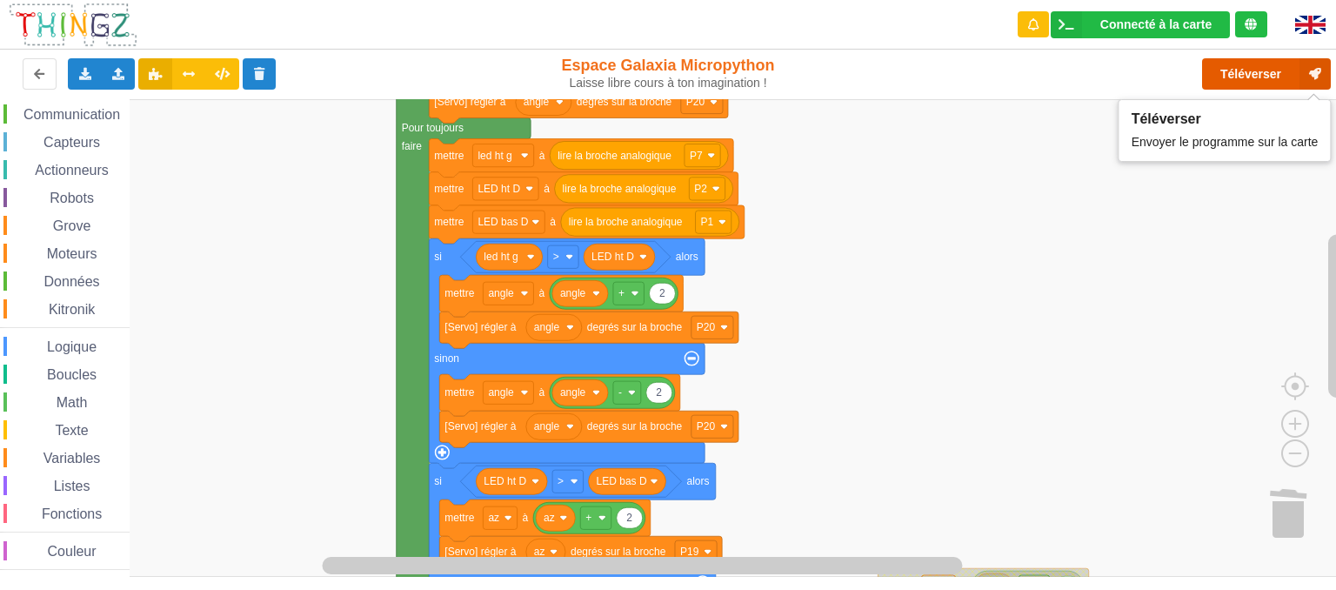
click at [1258, 76] on button "Téléverser" at bounding box center [1266, 73] width 129 height 31
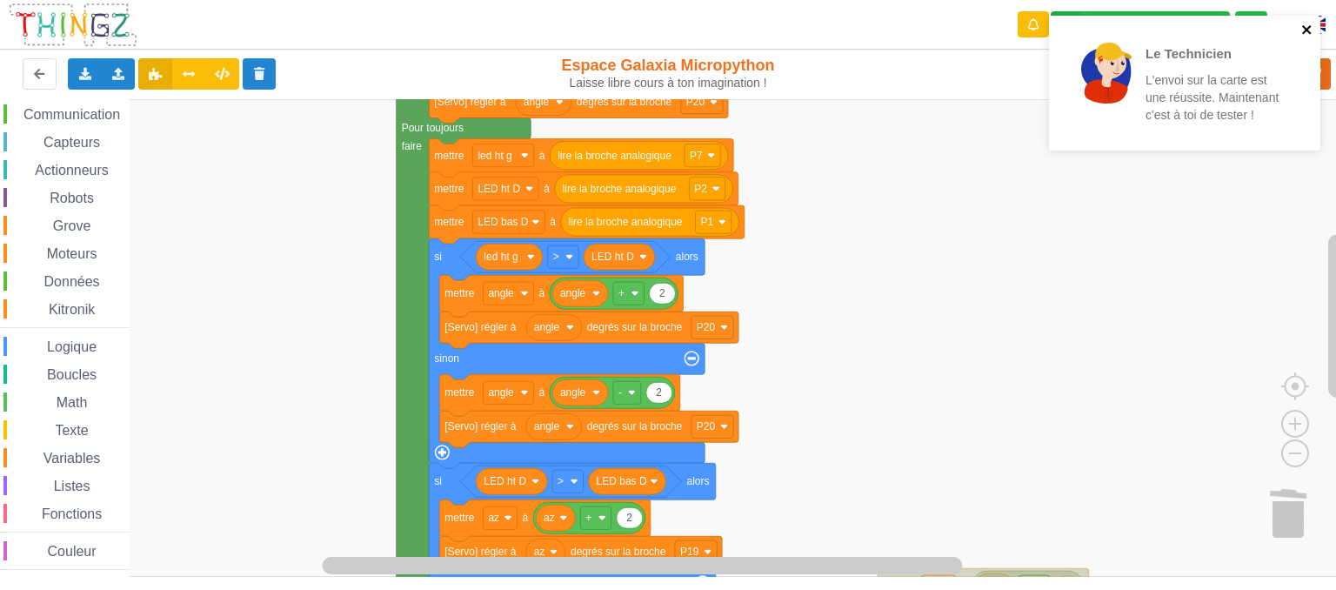
click at [1310, 30] on icon "close" at bounding box center [1308, 30] width 12 height 14
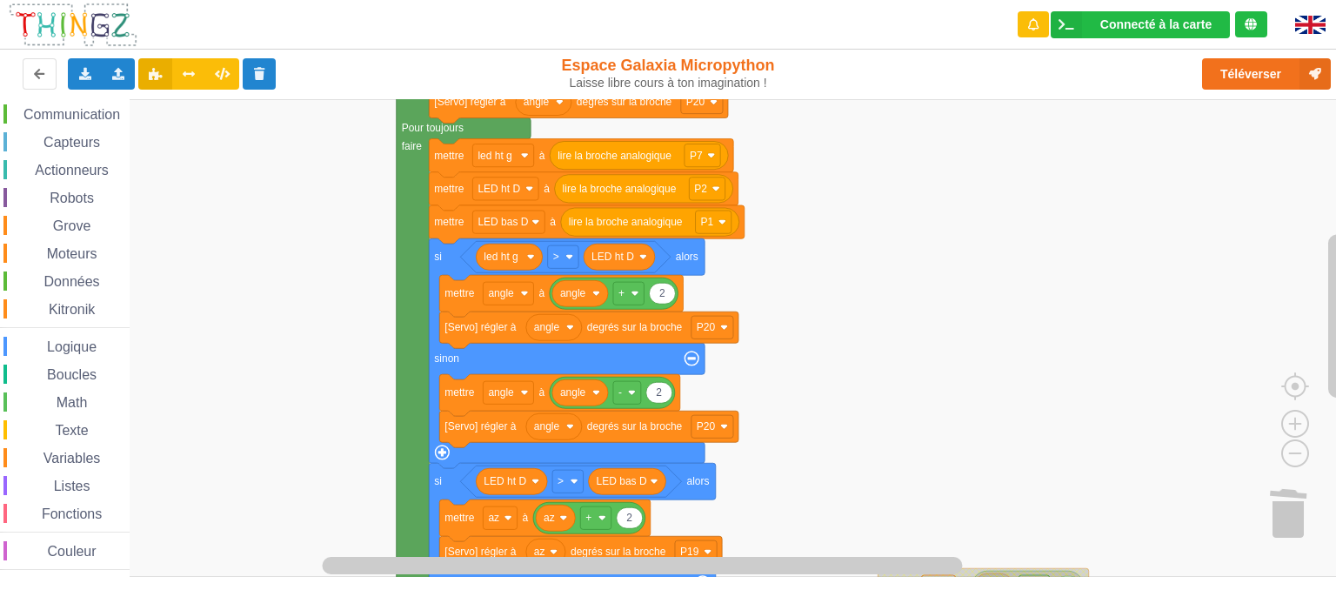
click at [1253, 19] on div "Le Technicien L'envoi sur la carte est une réussite. Maintenant c'est à toi de …" at bounding box center [1185, 15] width 278 height 7
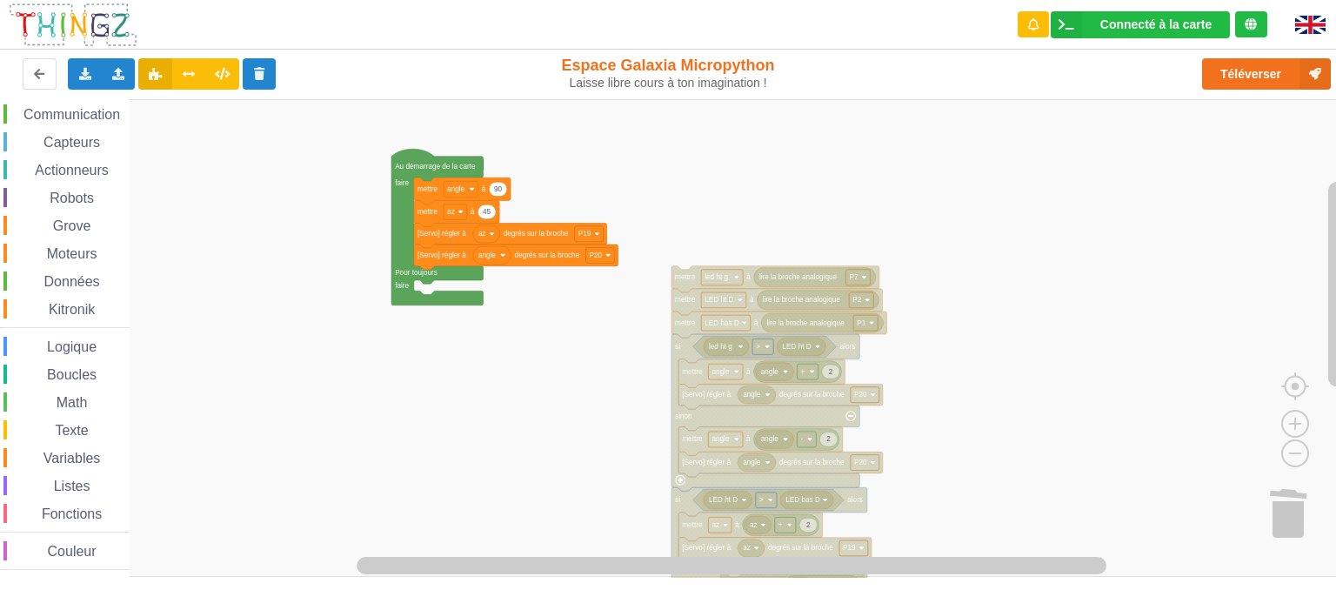
click at [295, 266] on div "Affichage Entrées/Sorties Communication Capteurs Actionneurs Robots Grove Moteu…" at bounding box center [674, 338] width 1349 height 479
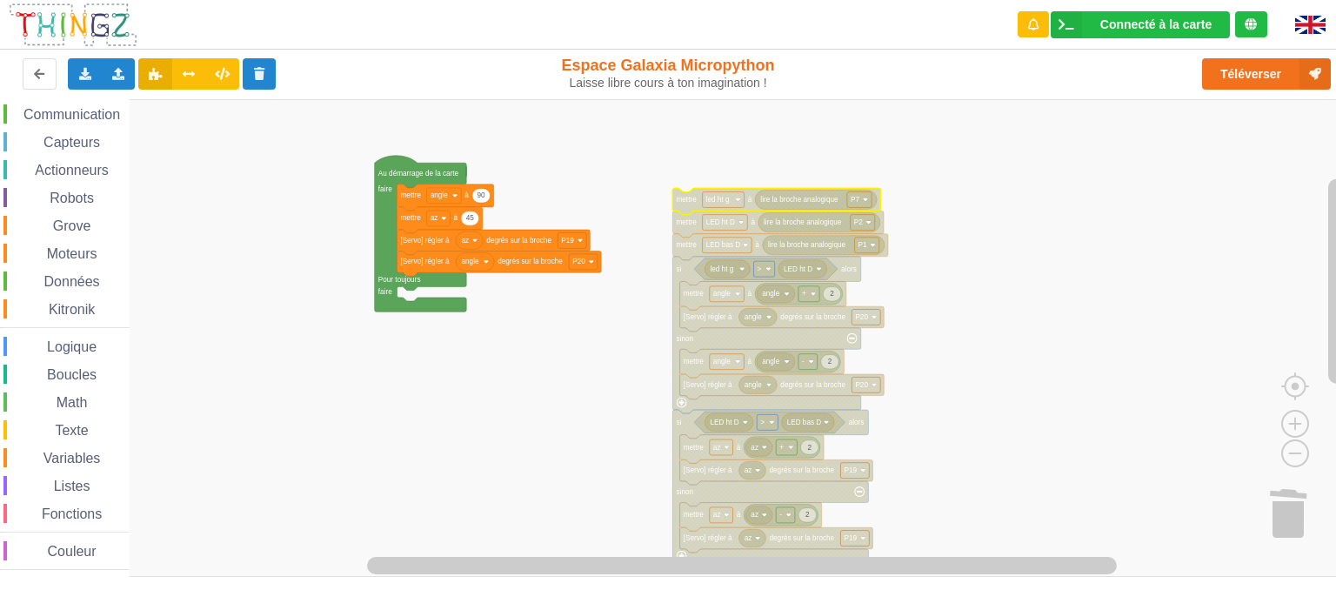
click at [999, 255] on rect "Espace de travail de Blocky" at bounding box center [674, 338] width 1349 height 478
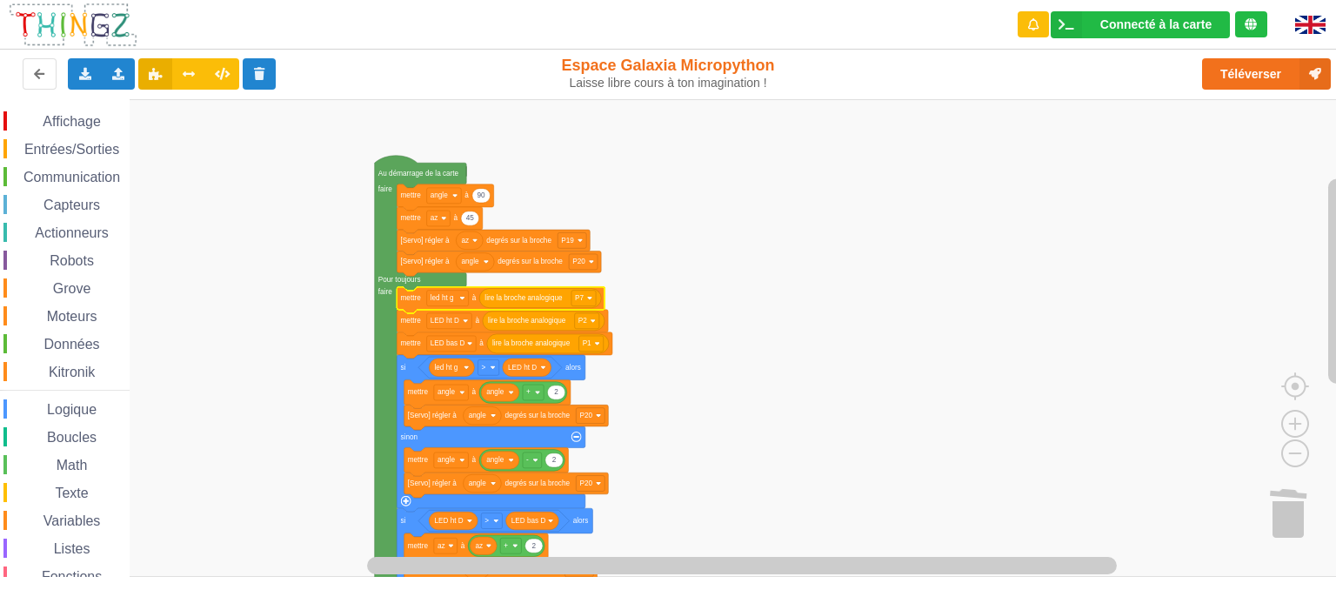
click at [73, 116] on span "Affichage" at bounding box center [71, 121] width 63 height 15
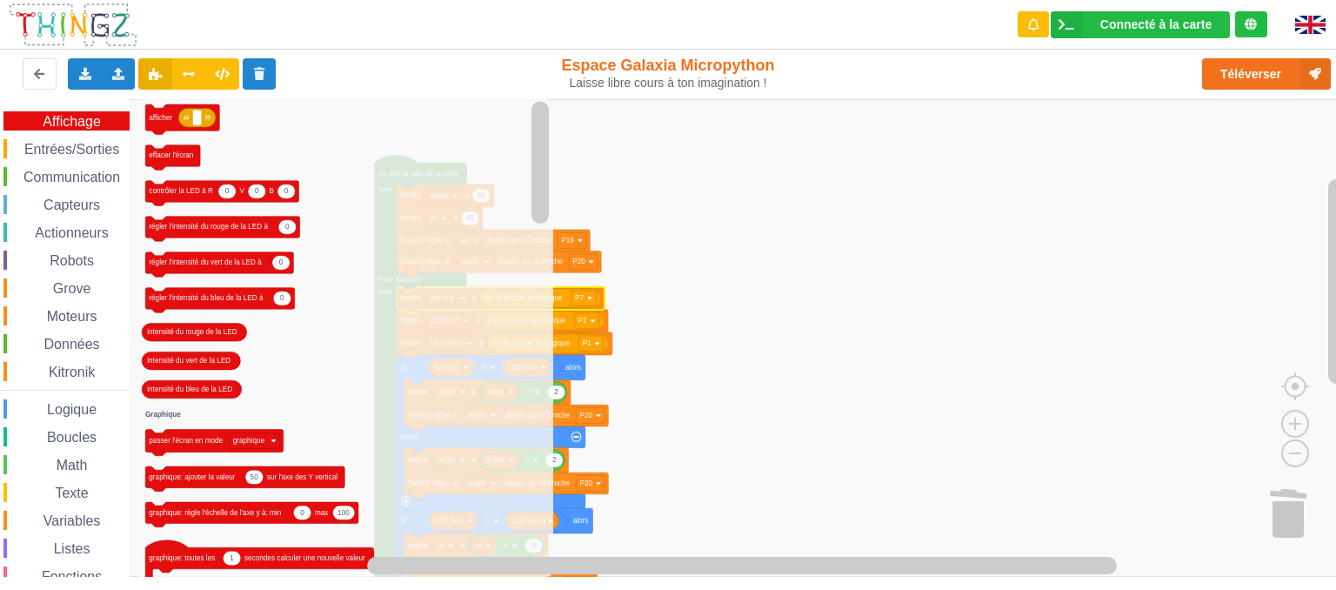
click at [78, 151] on span "Entrées/Sorties" at bounding box center [72, 149] width 100 height 15
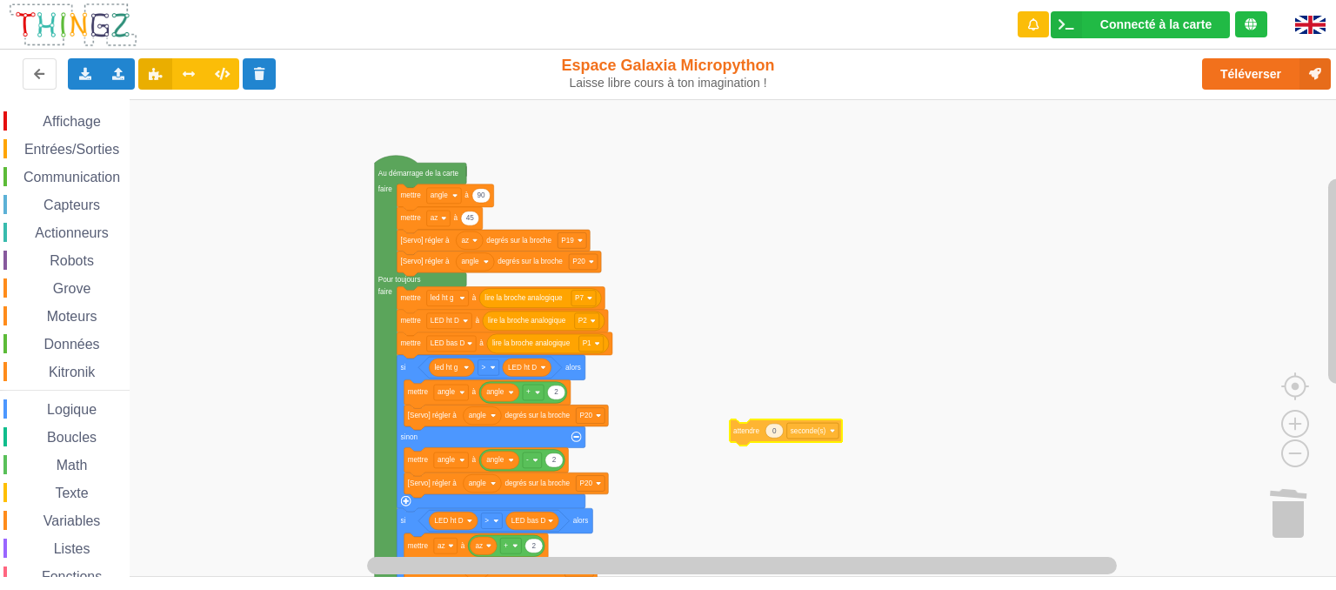
click at [752, 434] on div "Affichage Entrées/Sorties Communication Capteurs Actionneurs Robots Grove Moteu…" at bounding box center [674, 338] width 1349 height 479
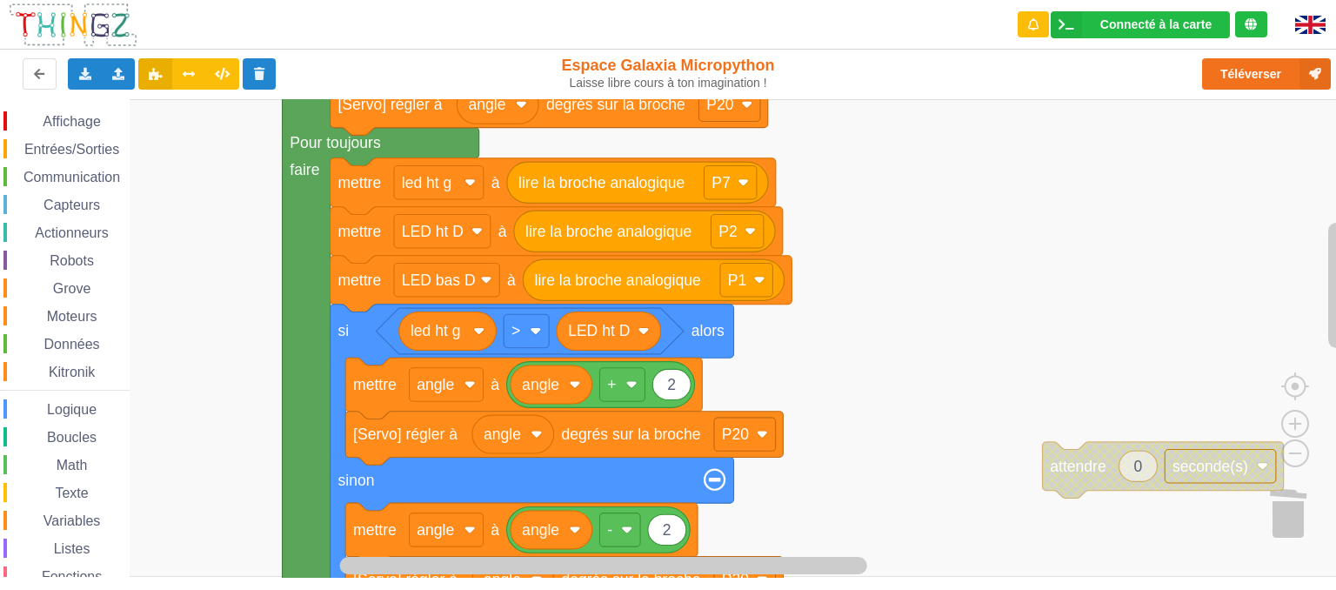
click at [995, 296] on div "Affichage Entrées/Sorties Communication Capteurs Actionneurs Robots Grove Moteu…" at bounding box center [674, 338] width 1349 height 479
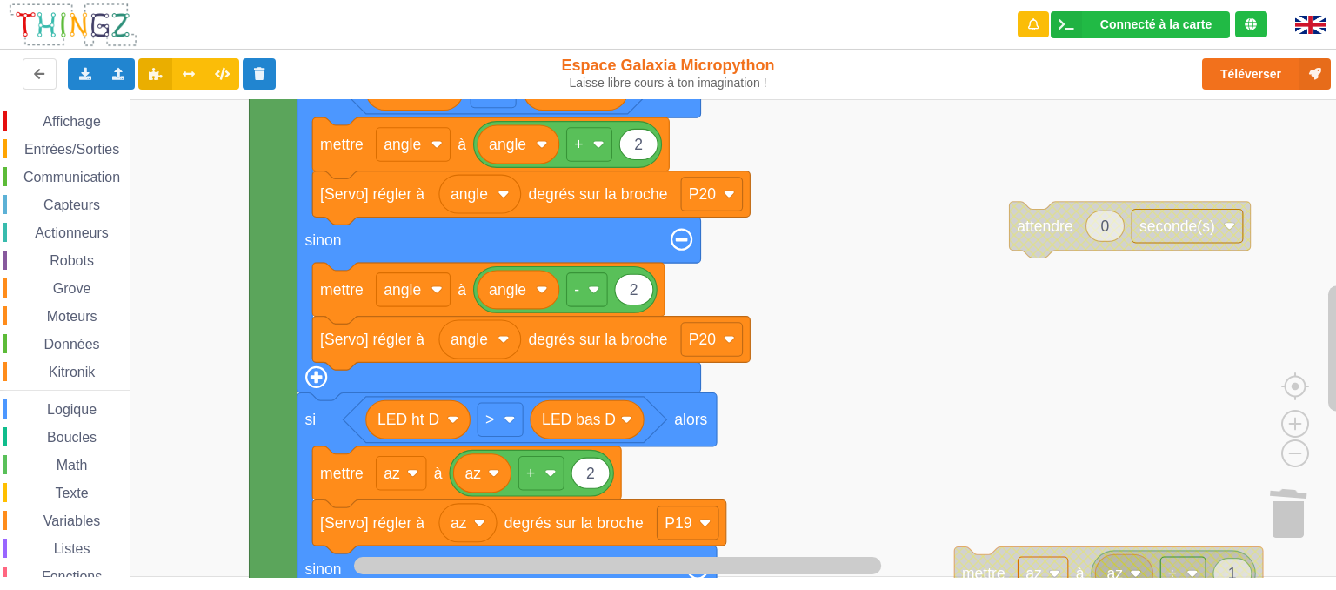
click at [941, 203] on rect "Espace de travail de Blocky" at bounding box center [674, 338] width 1349 height 478
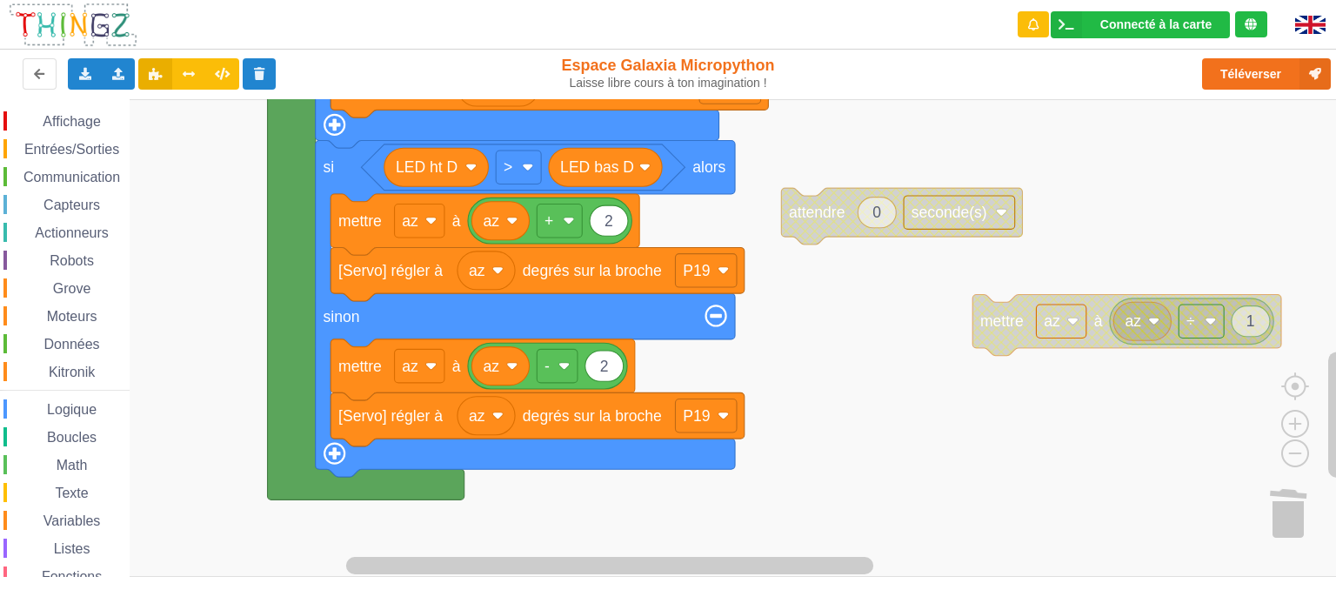
click at [840, 155] on rect "Espace de travail de Blocky" at bounding box center [674, 338] width 1349 height 478
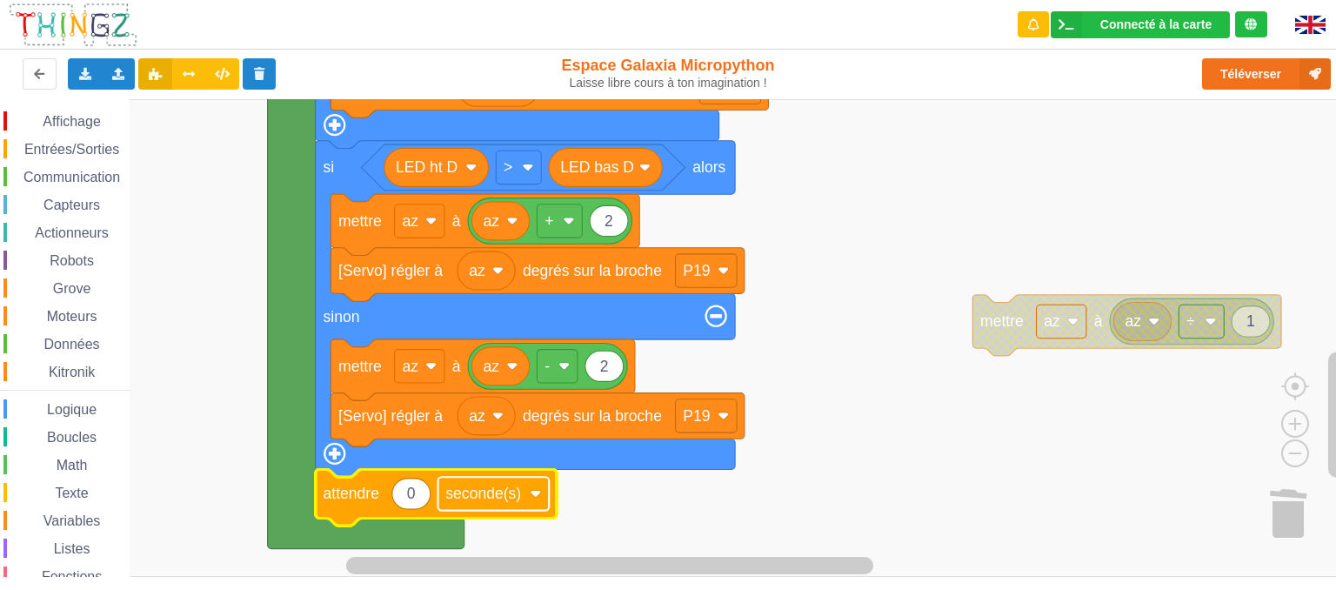
click at [483, 502] on text "seconde(s)" at bounding box center [483, 493] width 76 height 17
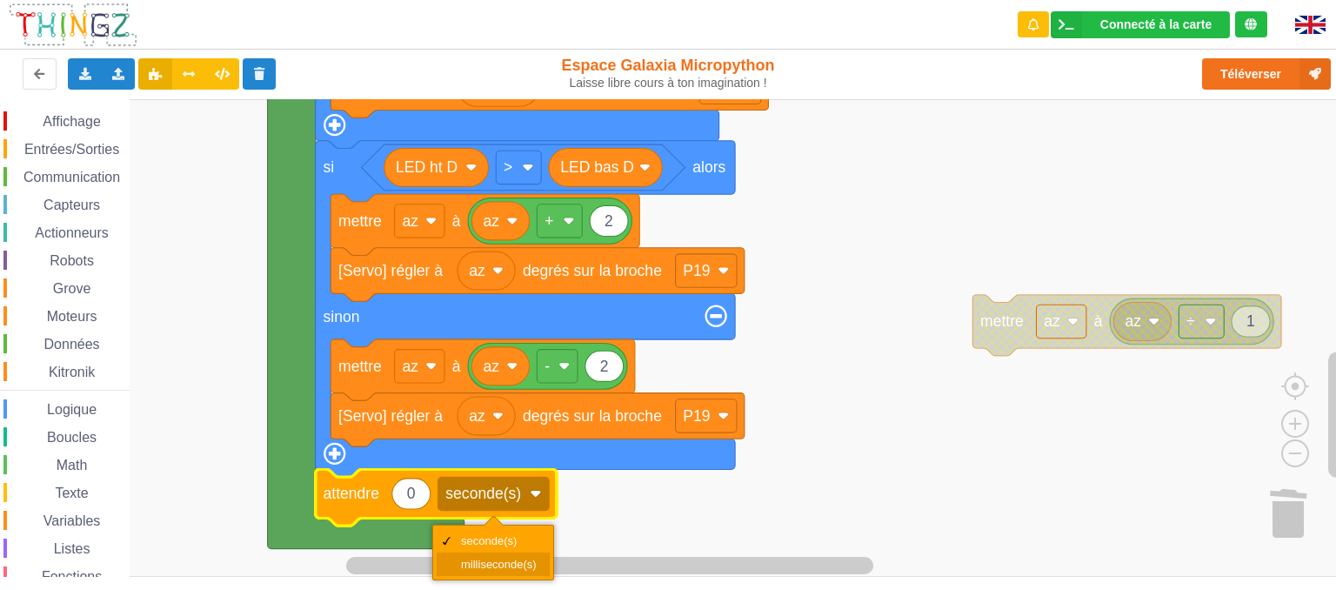
click at [479, 559] on div "milliseconde(s)" at bounding box center [499, 564] width 76 height 13
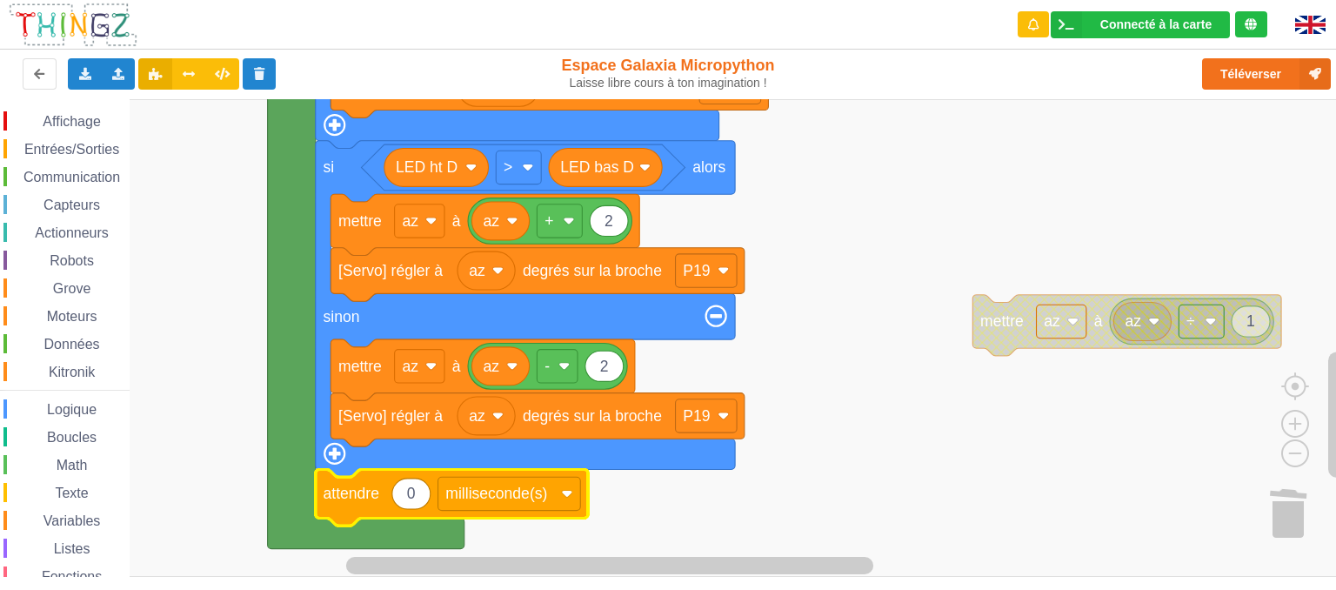
click at [404, 492] on icon "Espace de travail de Blocky" at bounding box center [411, 494] width 38 height 30
click at [404, 492] on input "0" at bounding box center [411, 494] width 39 height 31
click at [411, 492] on input "0" at bounding box center [411, 494] width 39 height 31
type input "200"
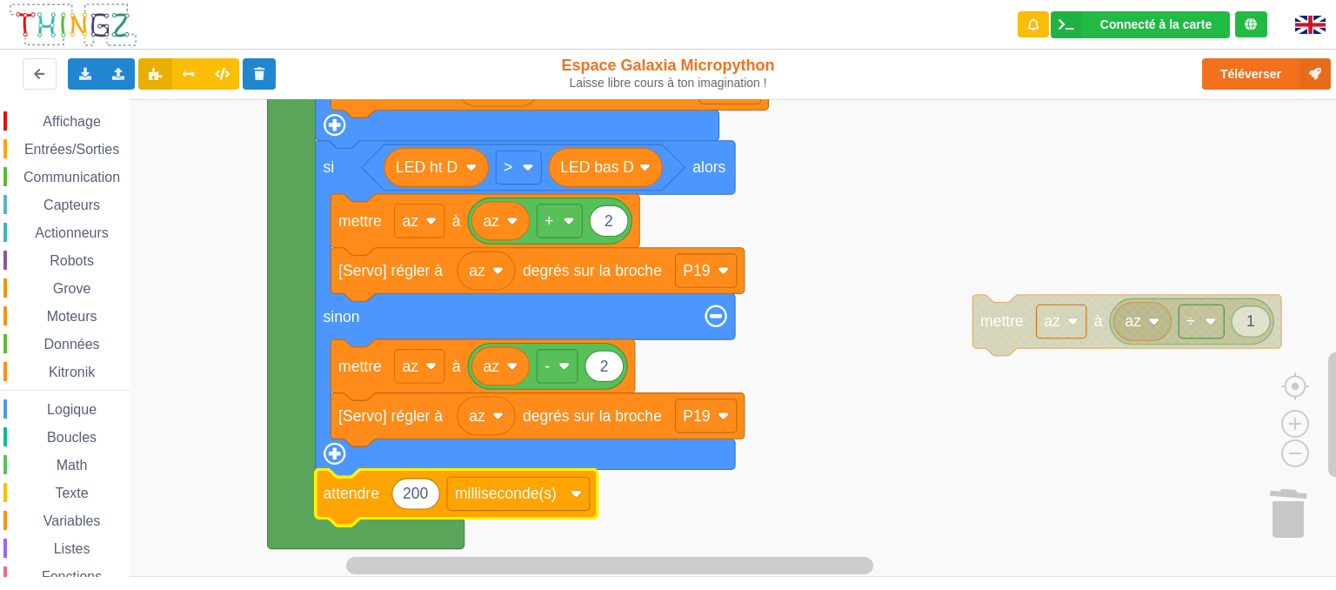
click at [826, 394] on rect "Espace de travail de Blocky" at bounding box center [674, 338] width 1349 height 478
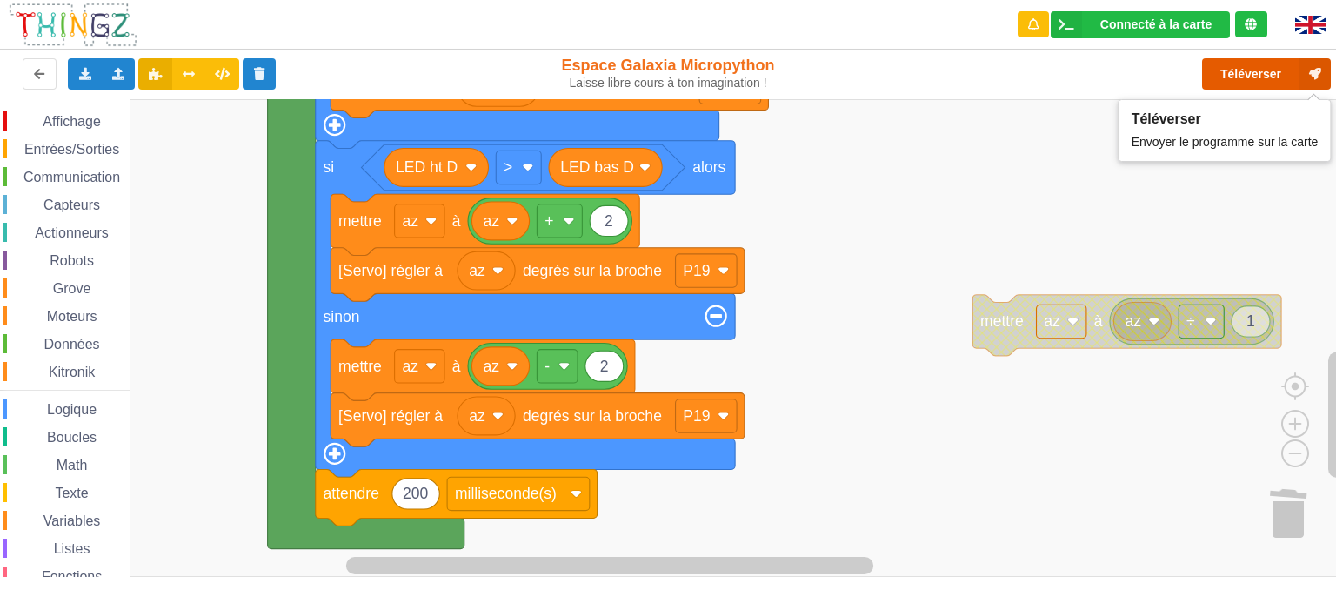
click at [1256, 73] on button "Téléverser" at bounding box center [1266, 73] width 129 height 31
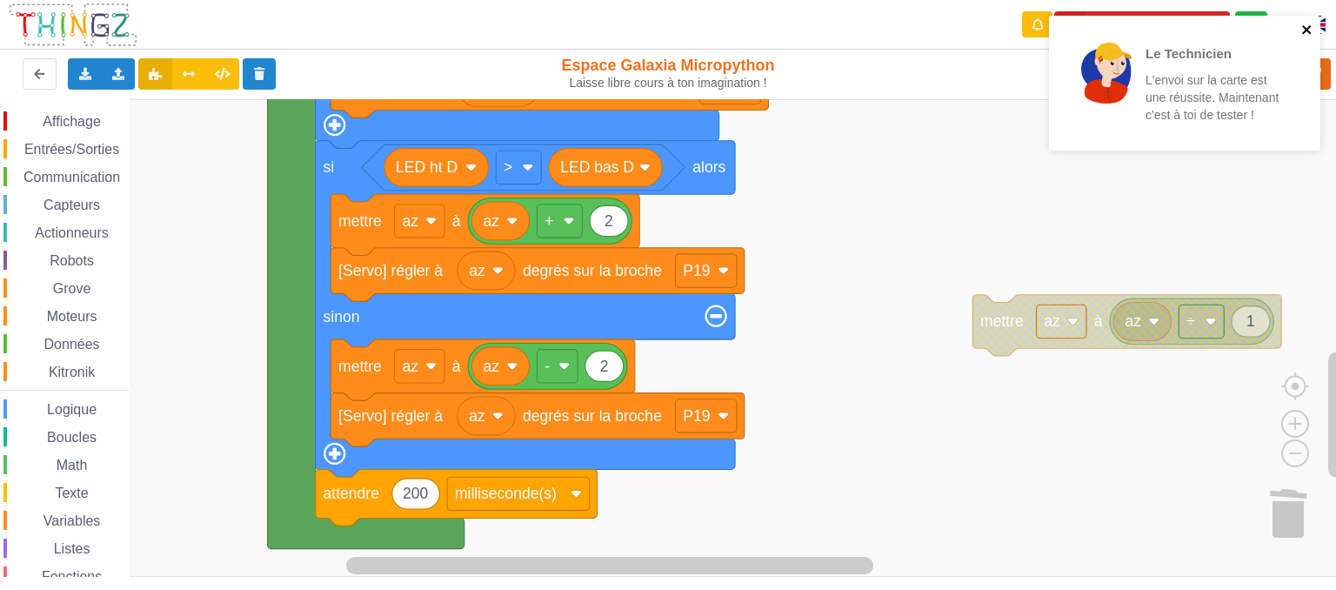
click at [1309, 31] on icon "close" at bounding box center [1306, 29] width 9 height 9
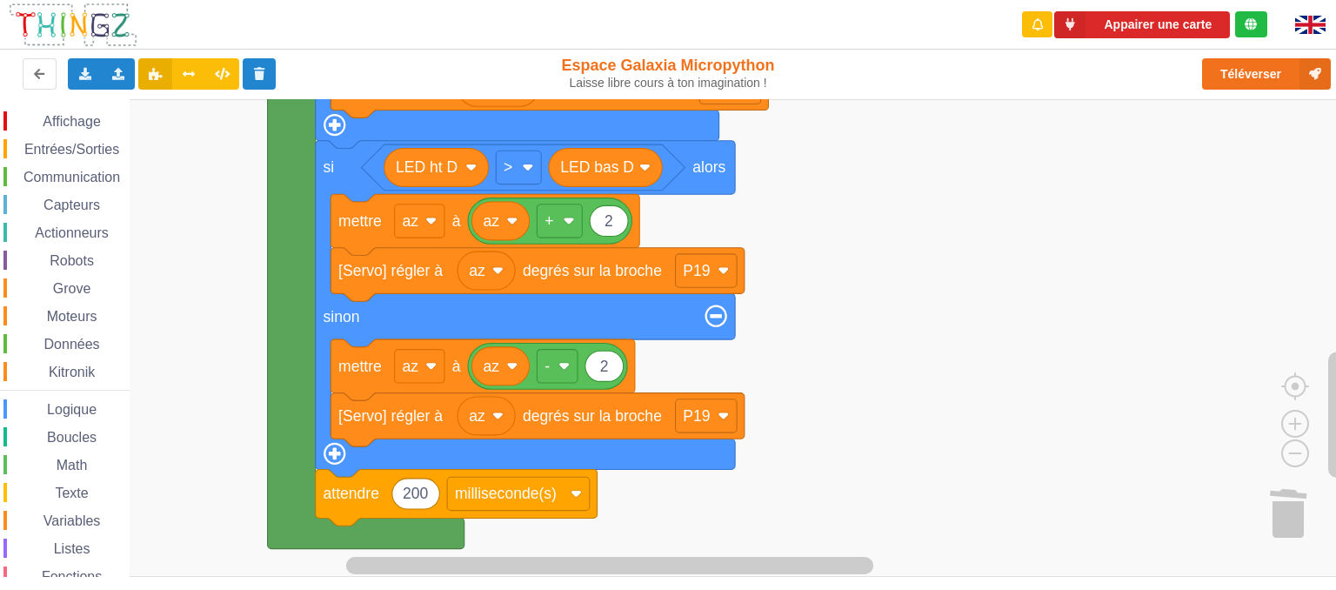
click at [859, 291] on rect "Espace de travail de Blocky" at bounding box center [674, 338] width 1349 height 478
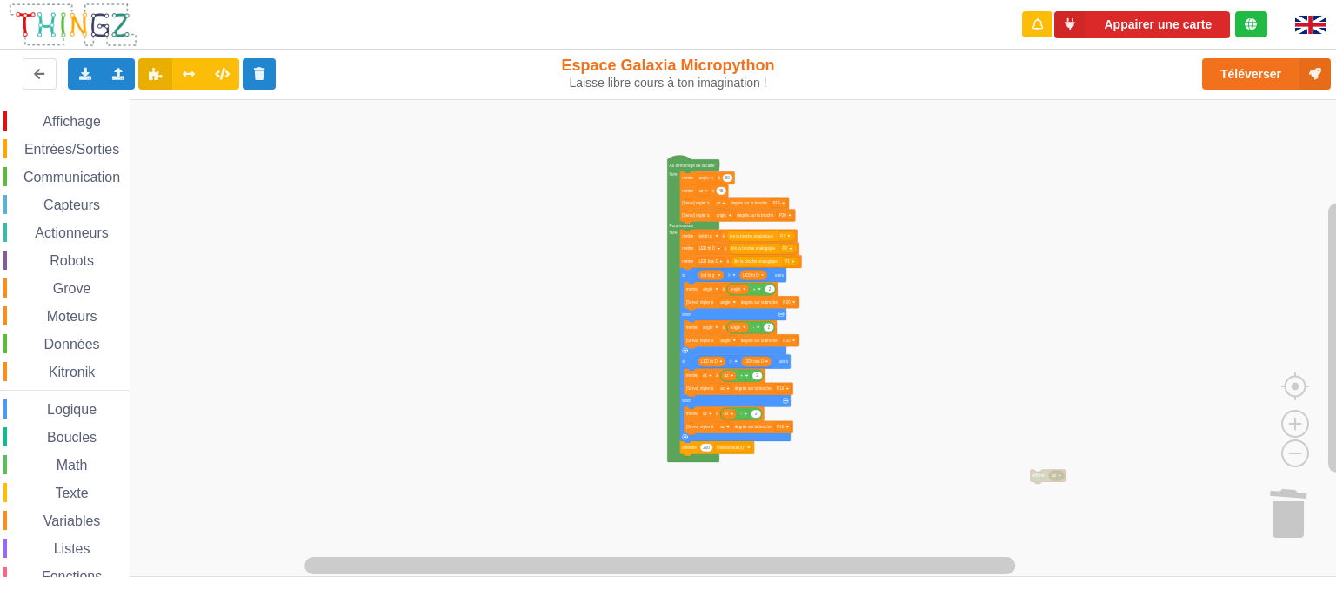
click at [884, 301] on div "Affichage Entrées/Sorties Communication Capteurs Actionneurs Robots Grove Moteu…" at bounding box center [674, 338] width 1349 height 479
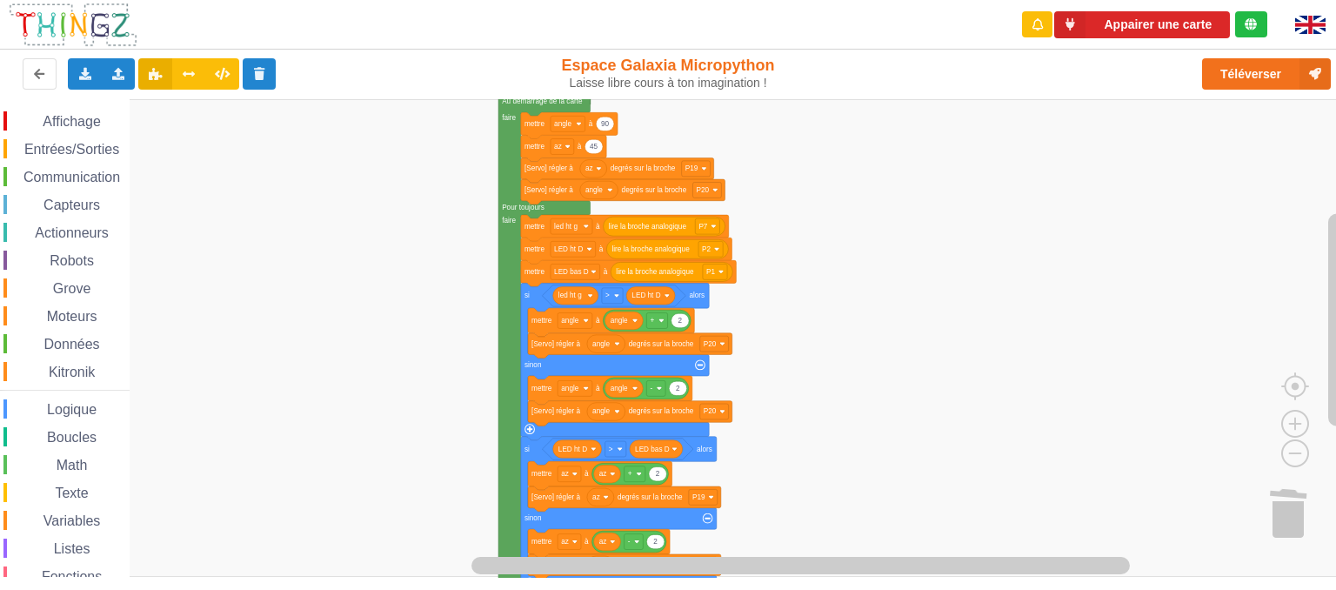
click at [868, 264] on div "Affichage Entrées/Sorties Communication Capteurs Actionneurs Robots Grove Moteu…" at bounding box center [674, 338] width 1349 height 479
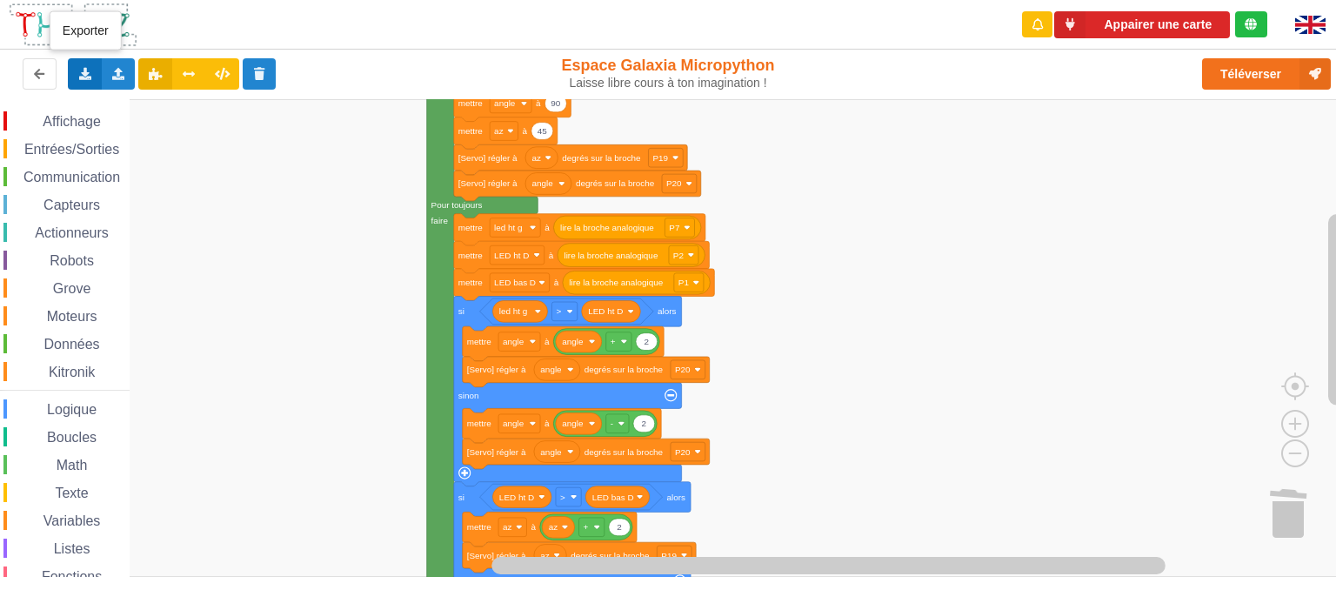
click at [84, 81] on div "Exporter l'assemblage de blocs Exporter l'assemblage de blocs au format Python" at bounding box center [85, 73] width 34 height 31
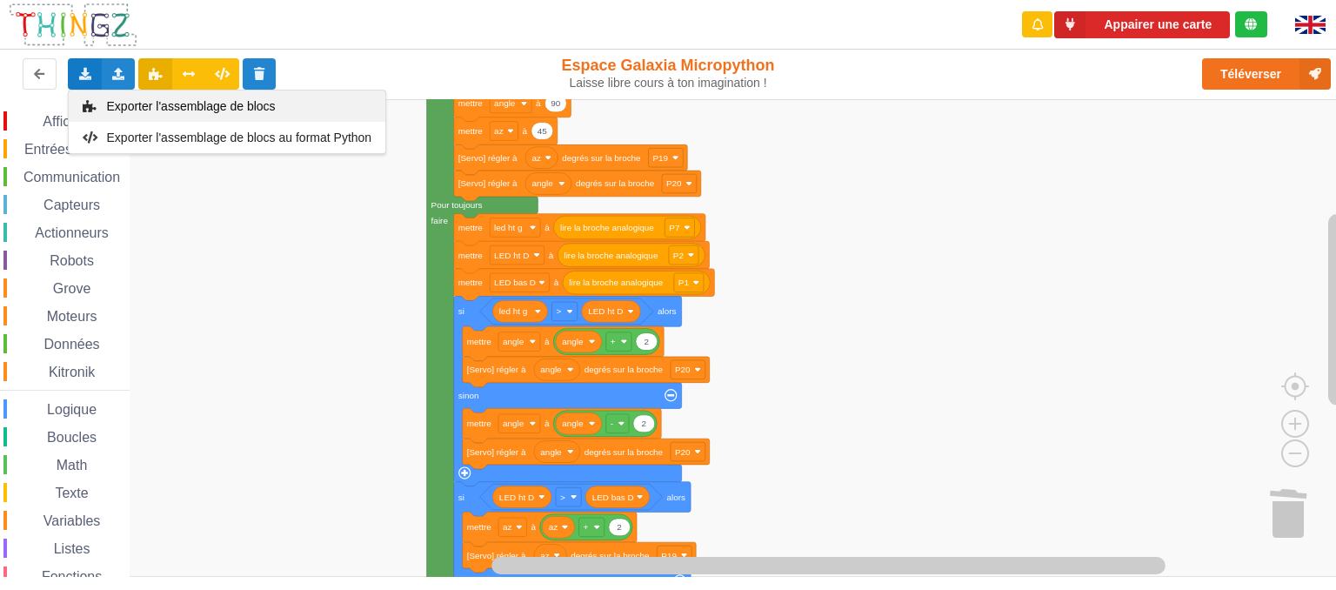
click at [223, 109] on span "Exporter l'assemblage de blocs" at bounding box center [191, 106] width 169 height 14
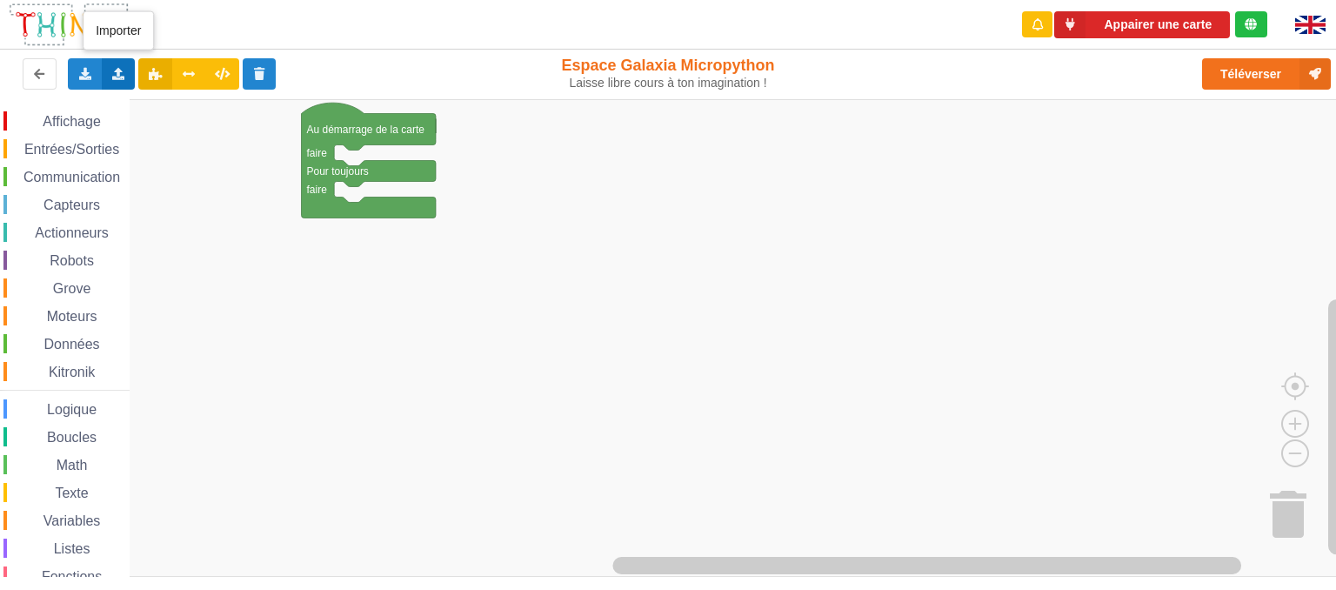
click at [115, 74] on icon at bounding box center [118, 73] width 15 height 10
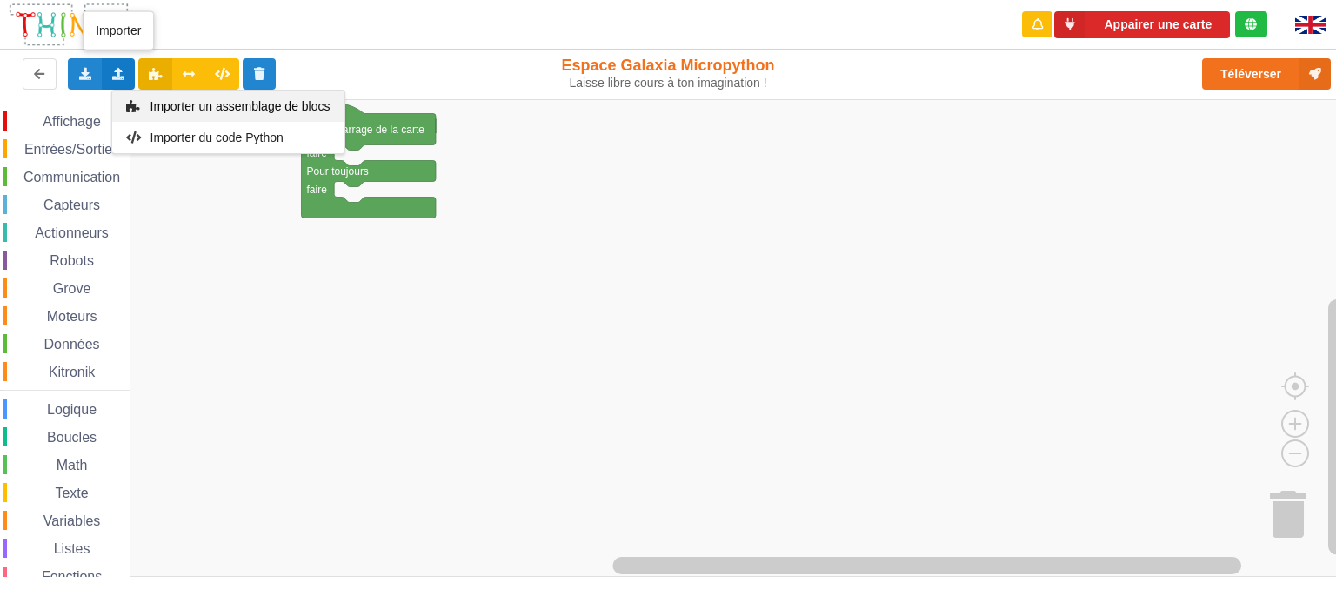
click at [224, 111] on span "Importer un assemblage de blocs" at bounding box center [240, 106] width 180 height 14
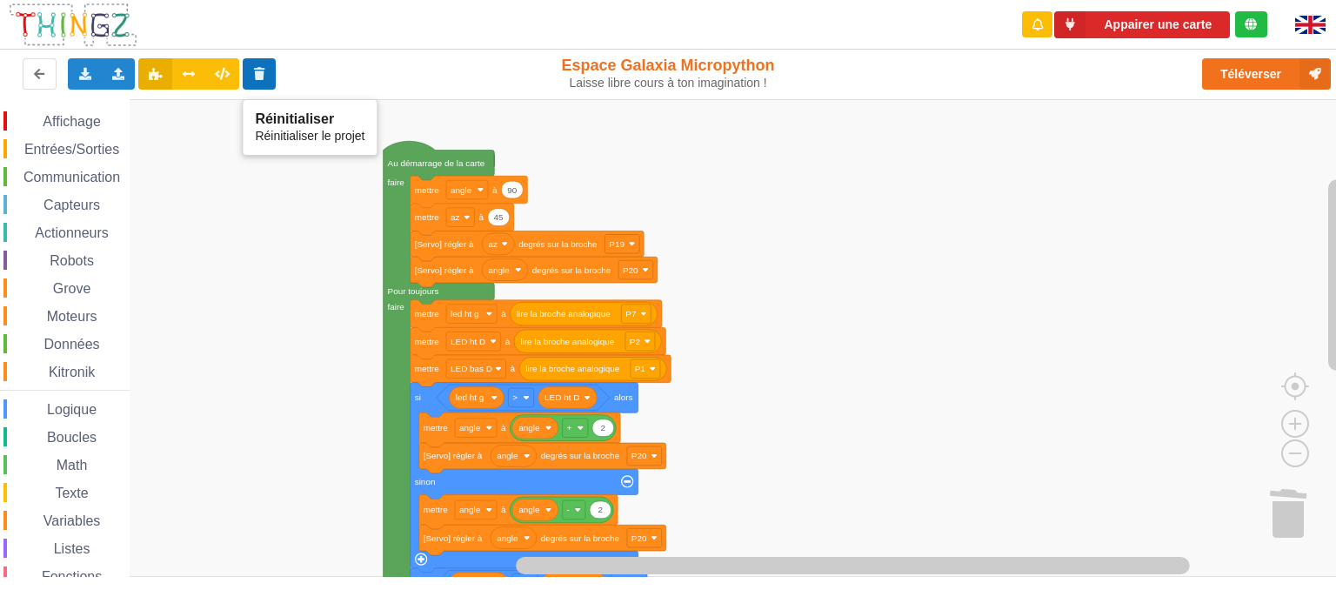
click at [269, 70] on button at bounding box center [260, 73] width 34 height 31
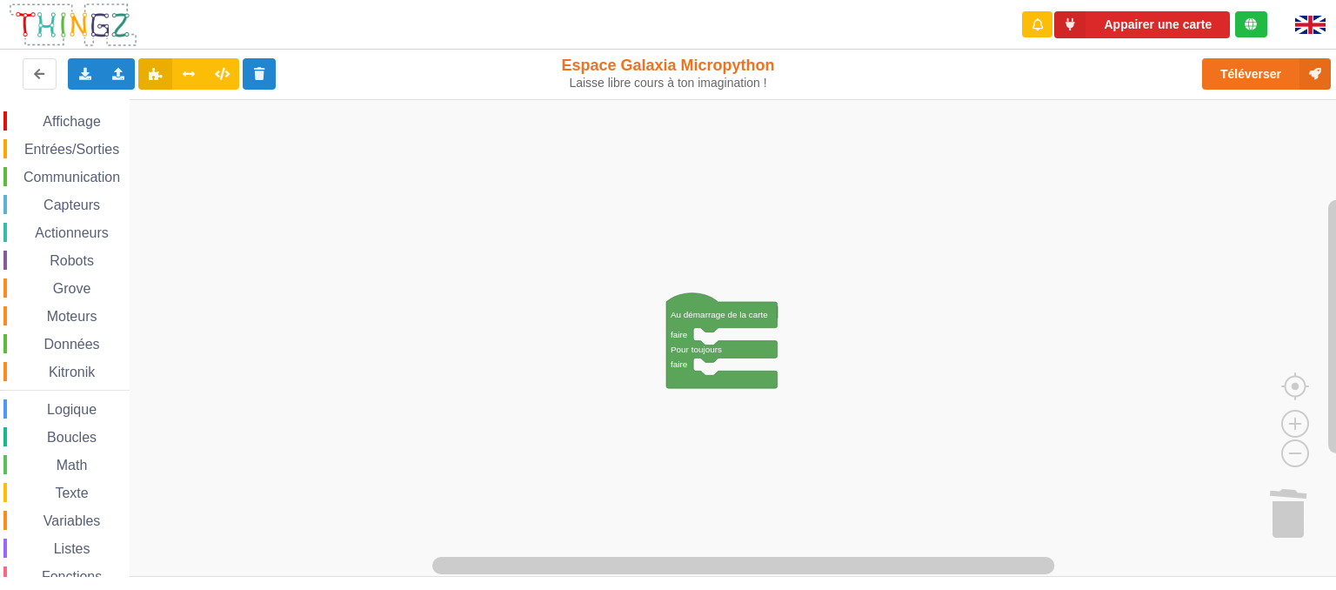
click at [568, 173] on rect "Espace de travail de Blocky" at bounding box center [674, 338] width 1349 height 478
